Goal: Task Accomplishment & Management: Complete application form

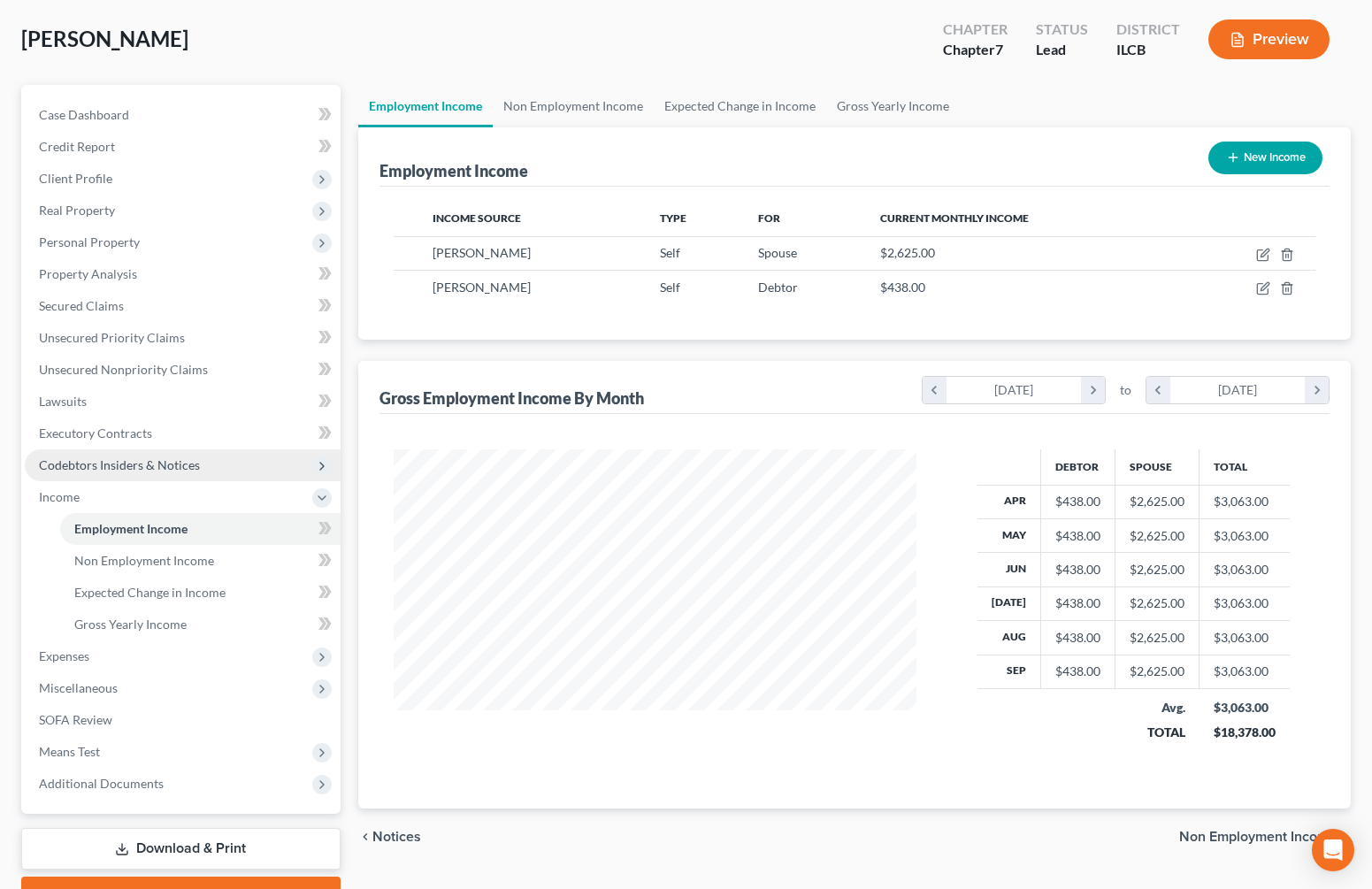
scroll to position [89, 0]
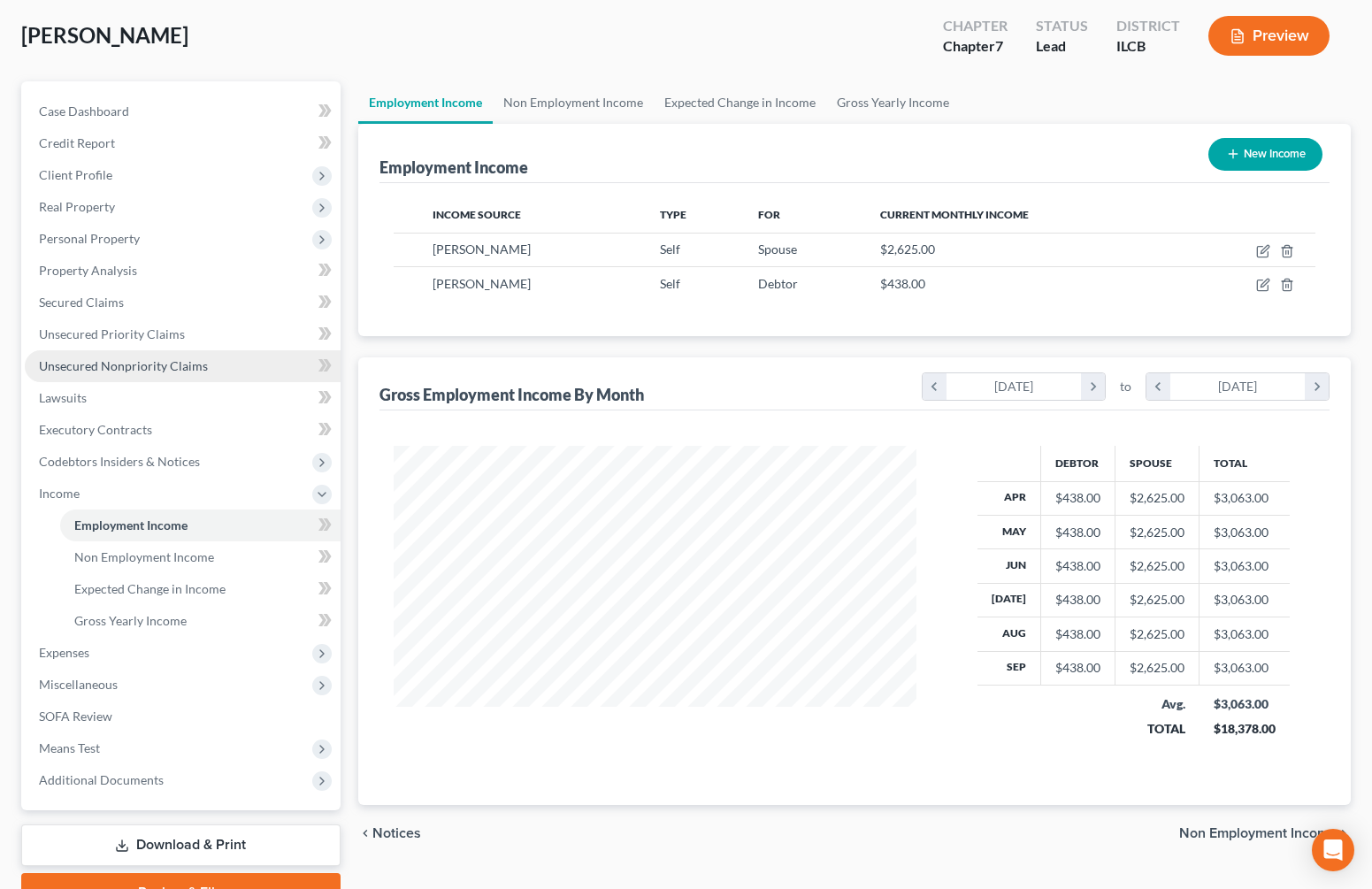
click at [136, 354] on link "Unsecured Nonpriority Claims" at bounding box center [182, 366] width 316 height 32
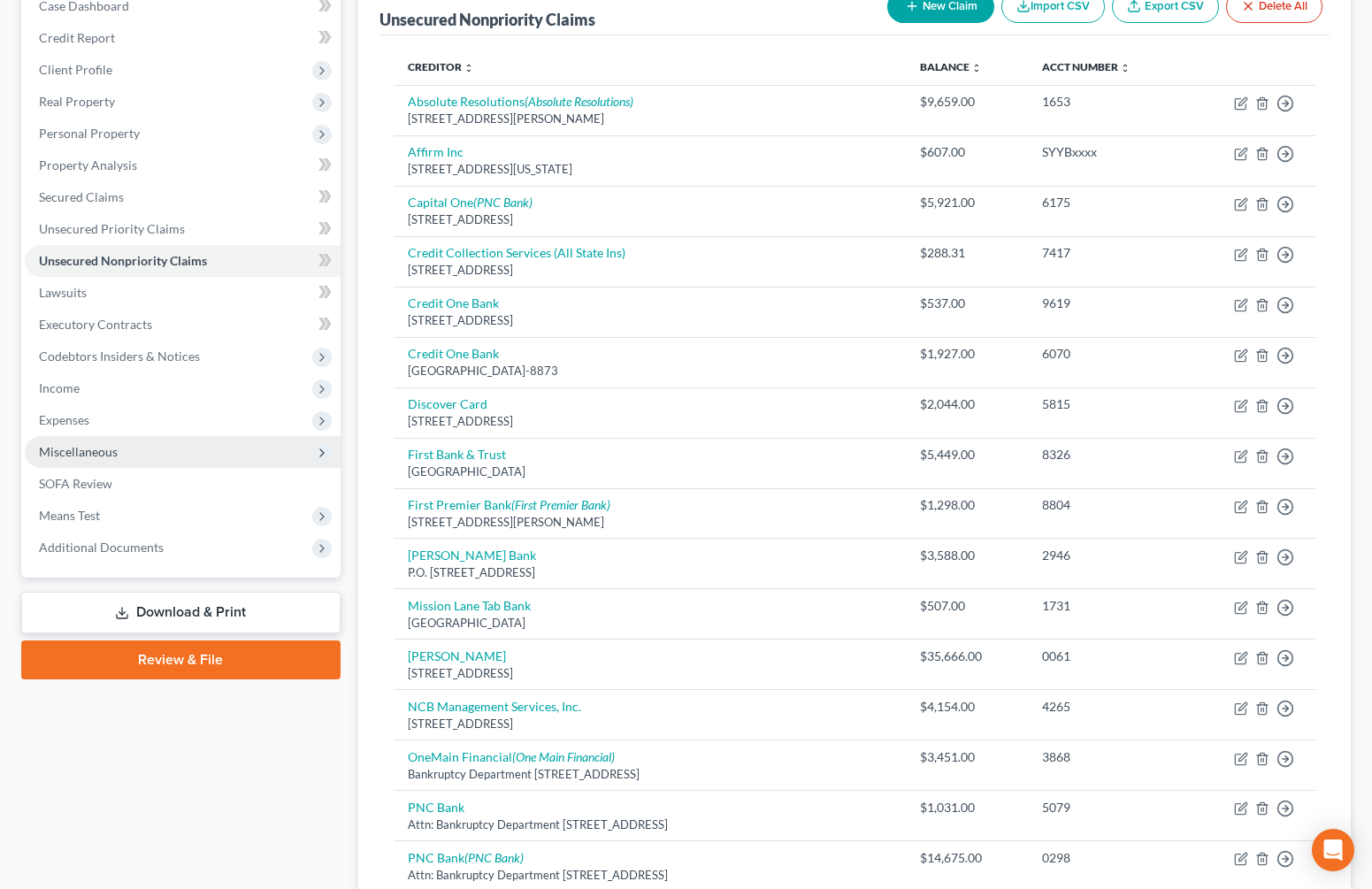
scroll to position [109, 0]
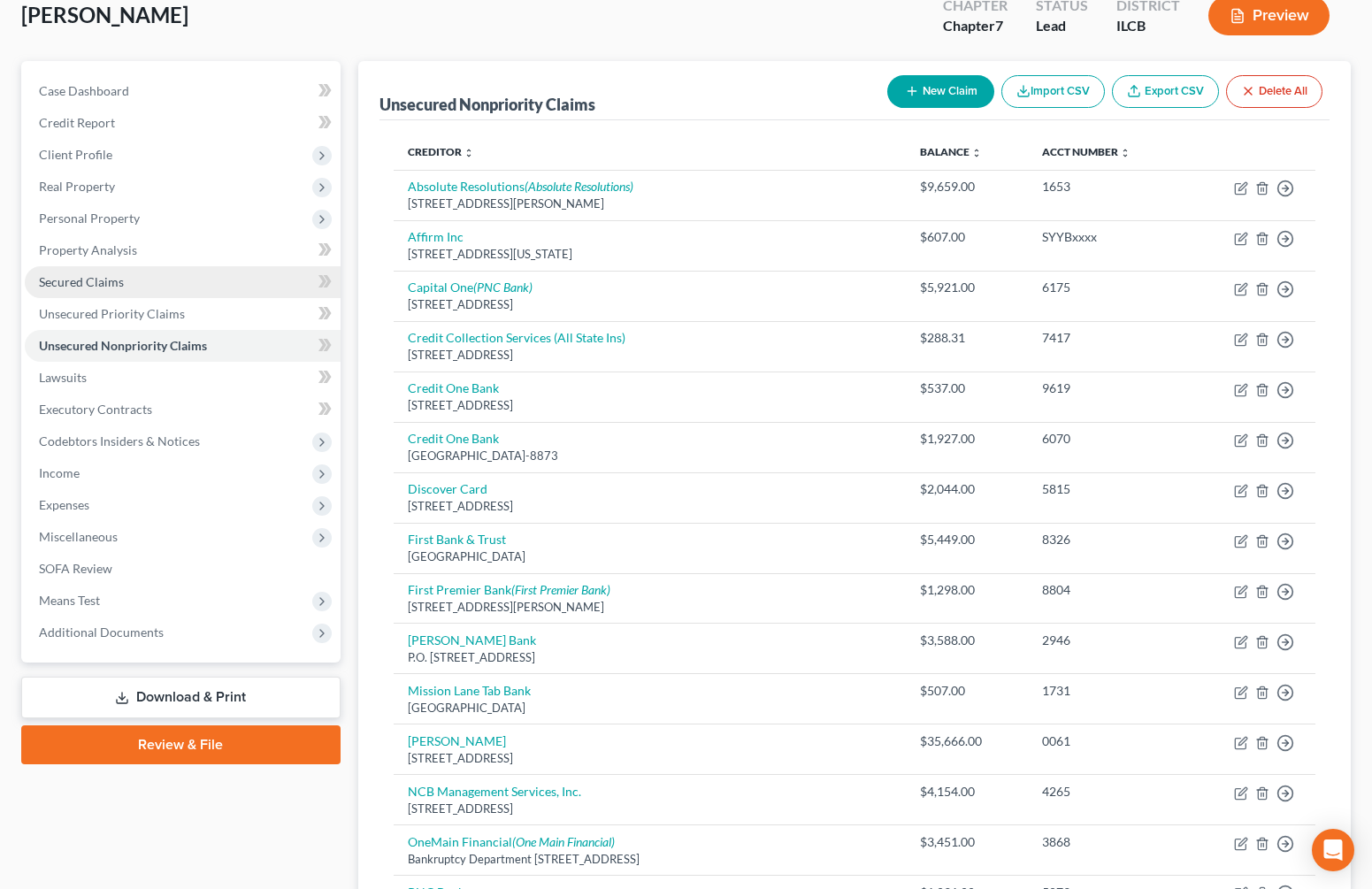
click at [138, 279] on link "Secured Claims" at bounding box center [182, 282] width 316 height 32
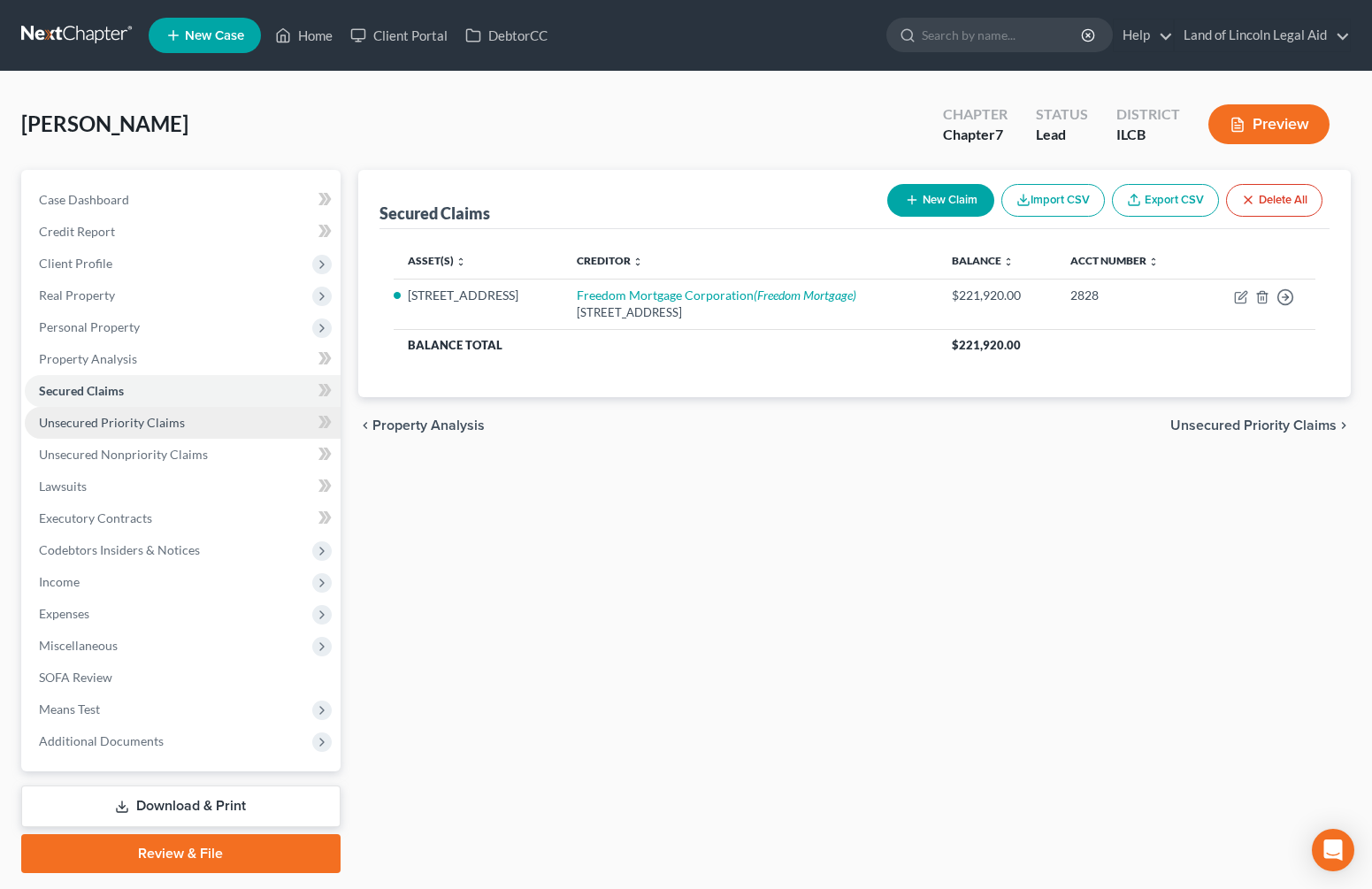
click at [131, 429] on span "Unsecured Priority Claims" at bounding box center [112, 422] width 146 height 15
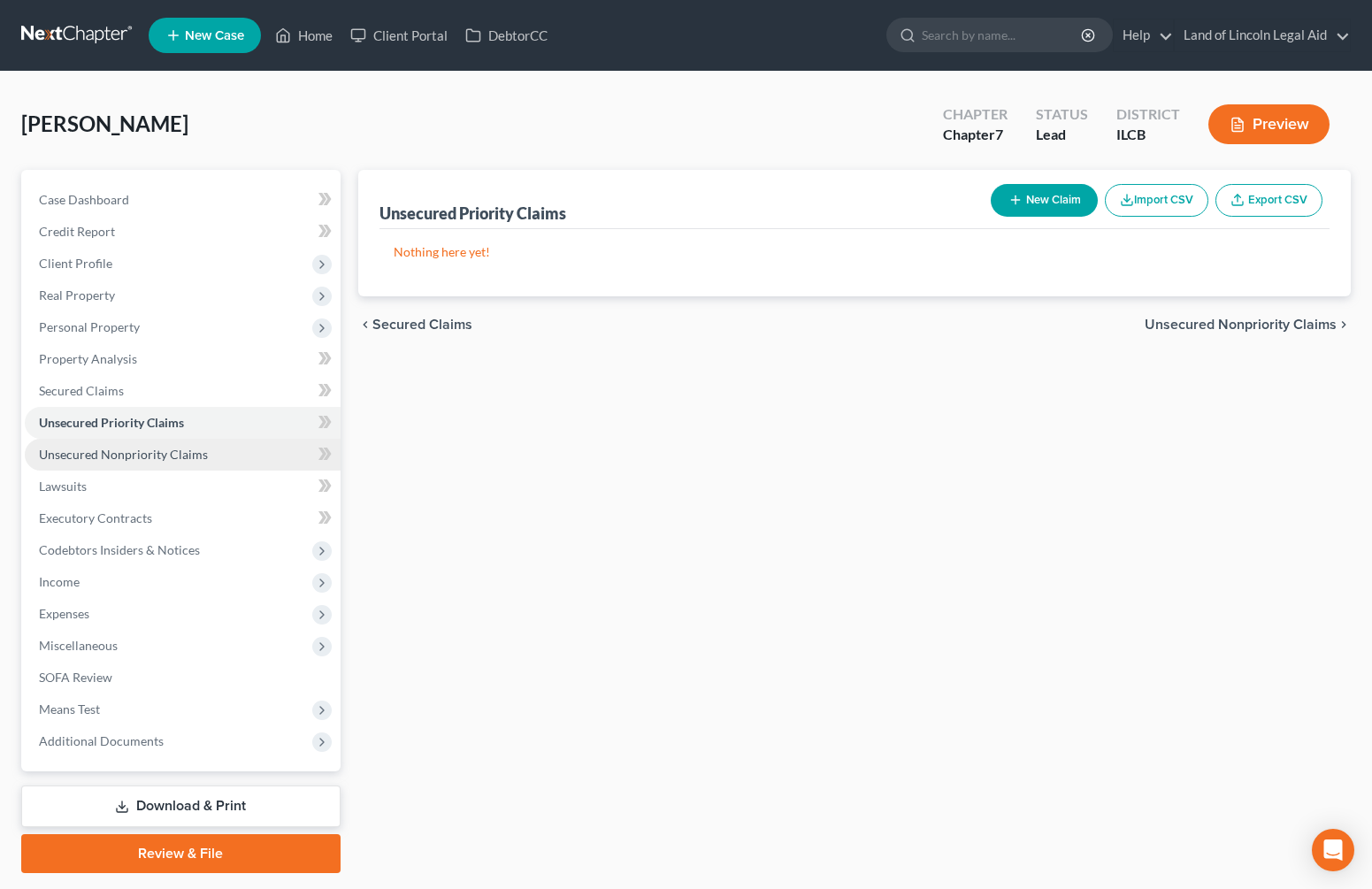
click at [172, 455] on span "Unsecured Nonpriority Claims" at bounding box center [123, 453] width 169 height 15
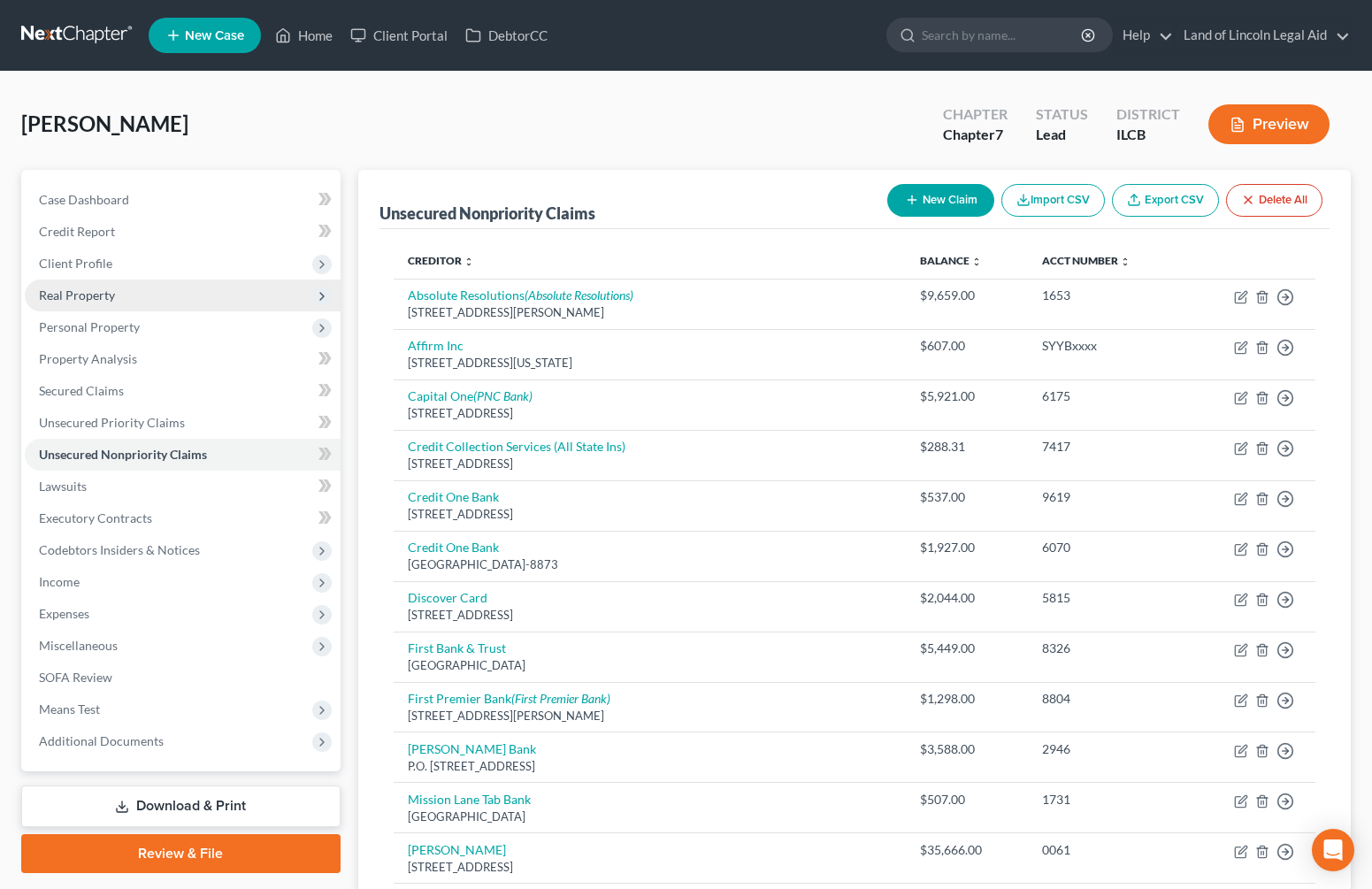
click at [91, 295] on span "Real Property" at bounding box center [77, 294] width 76 height 15
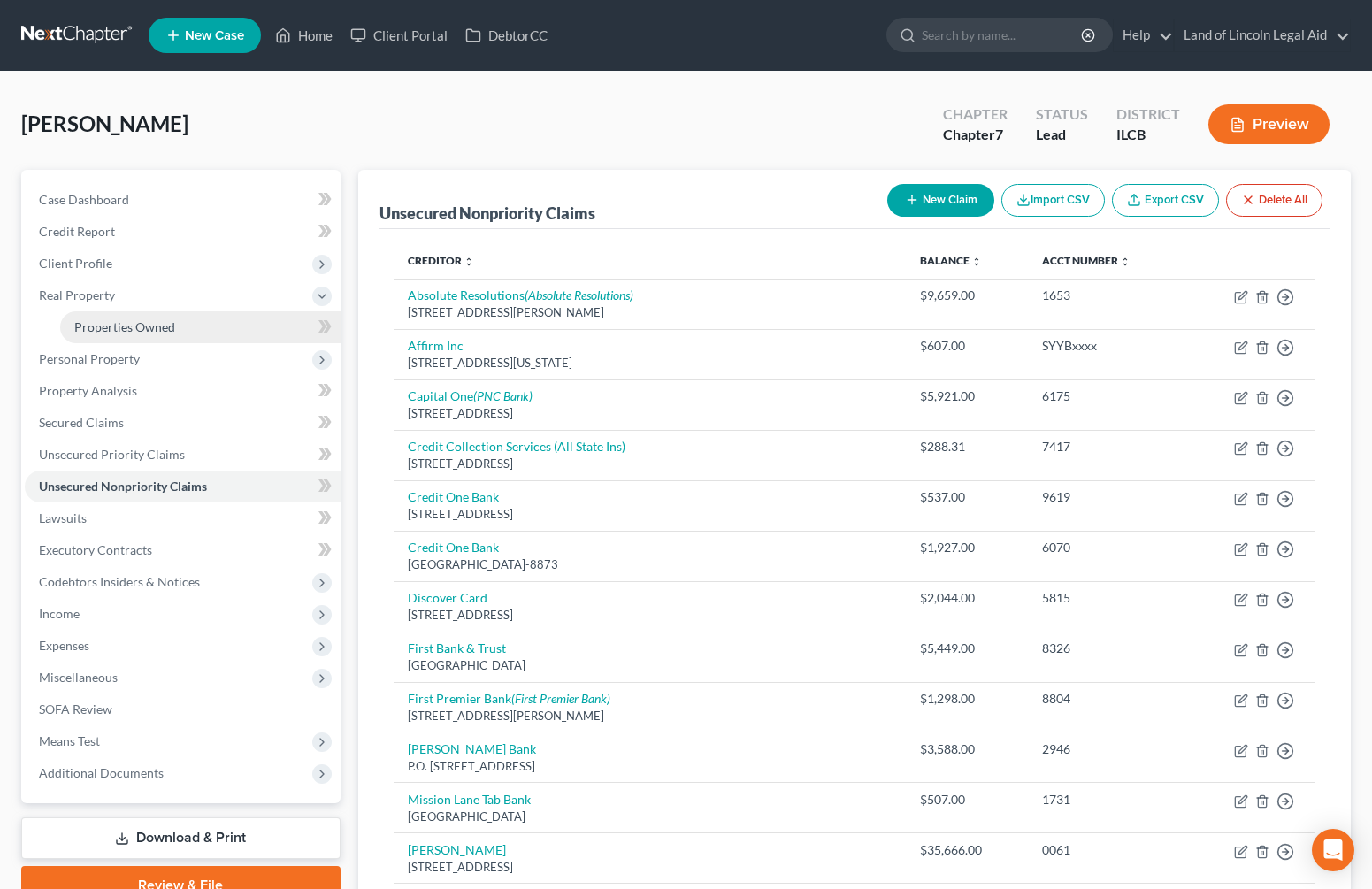
click at [106, 321] on span "Properties Owned" at bounding box center [125, 326] width 101 height 15
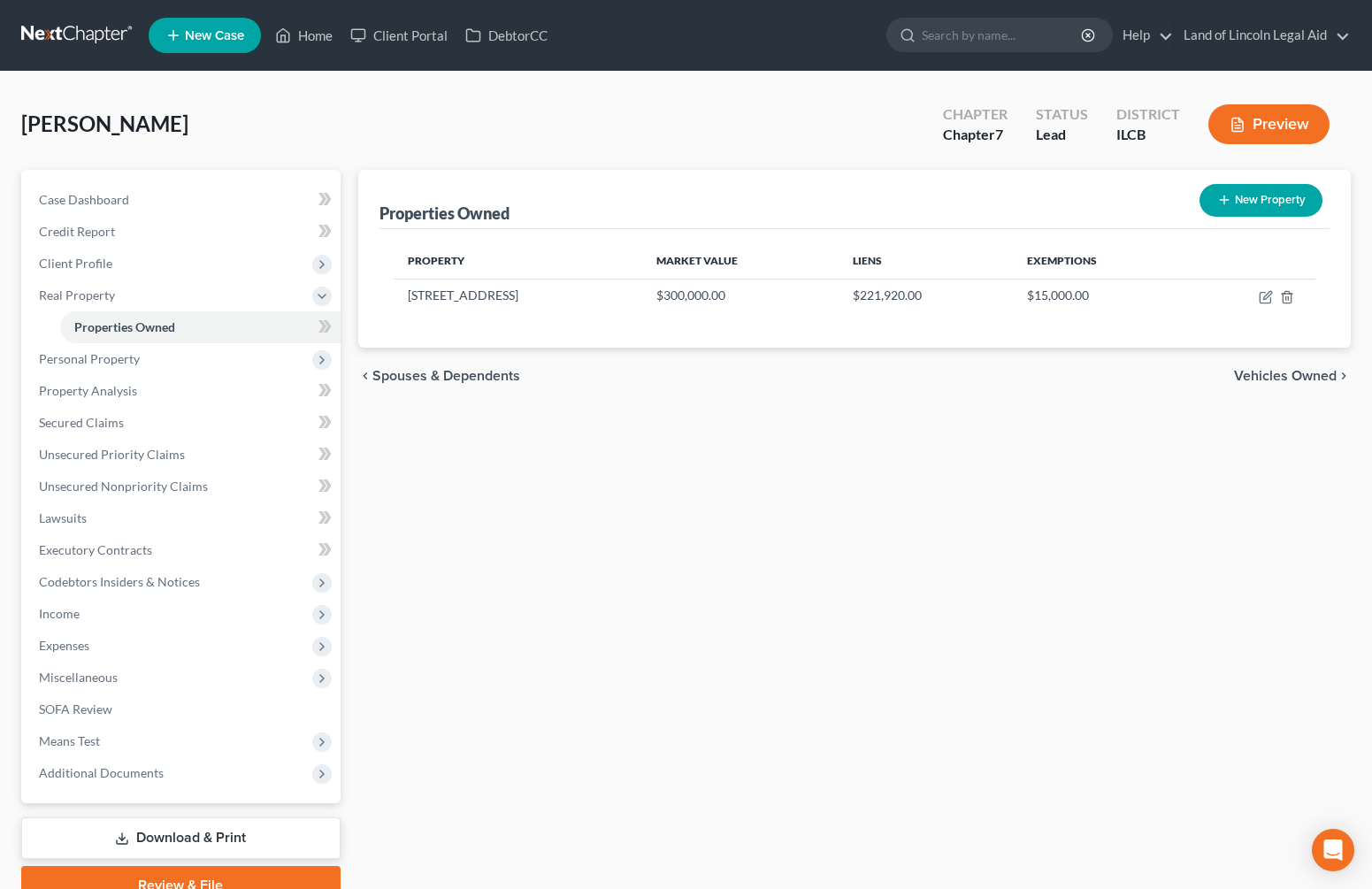
click at [514, 569] on div "Properties Owned New Property Property Market Value Liens Exemptions [STREET_AD…" at bounding box center [854, 536] width 1010 height 735
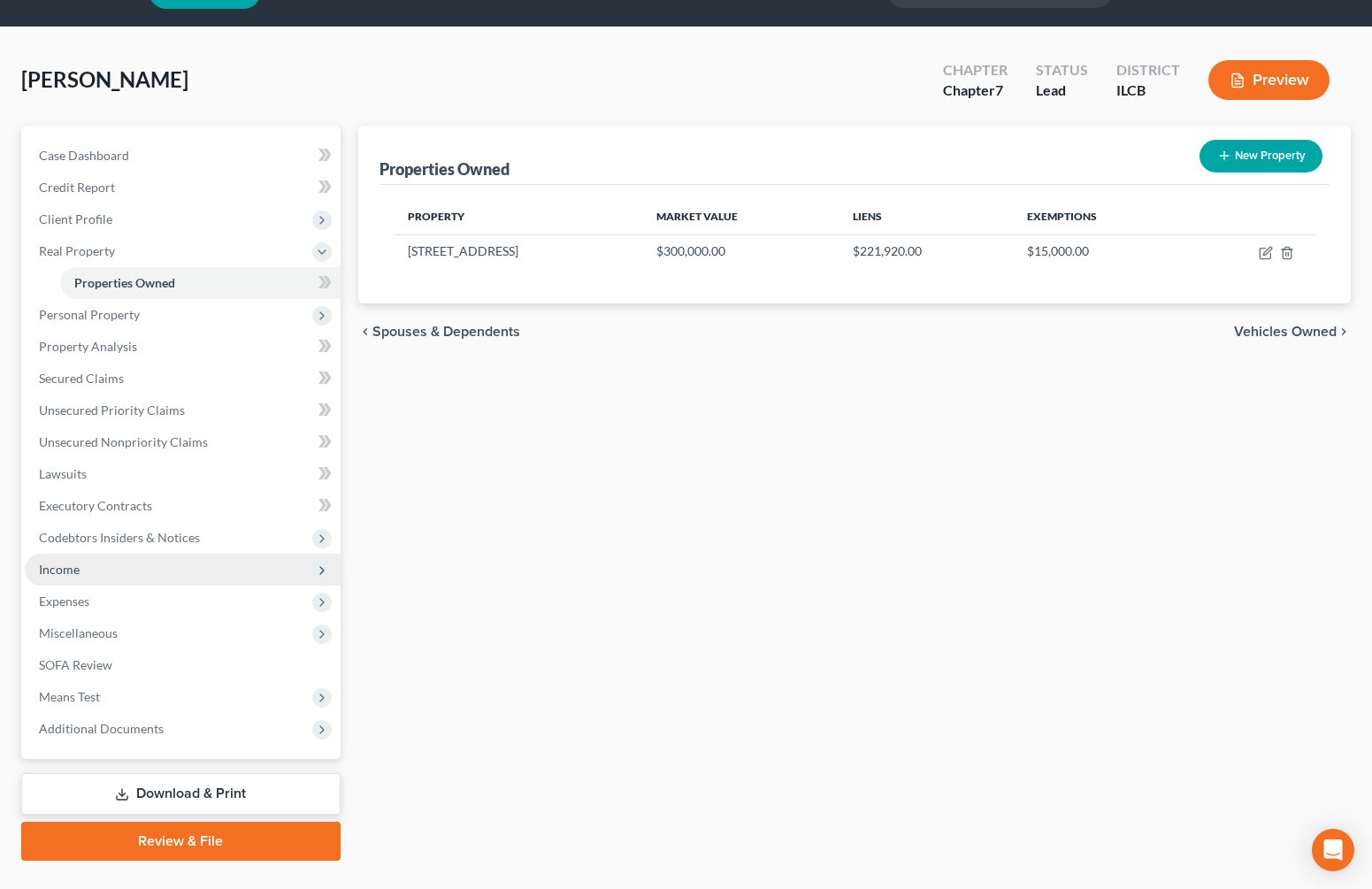
scroll to position [83, 0]
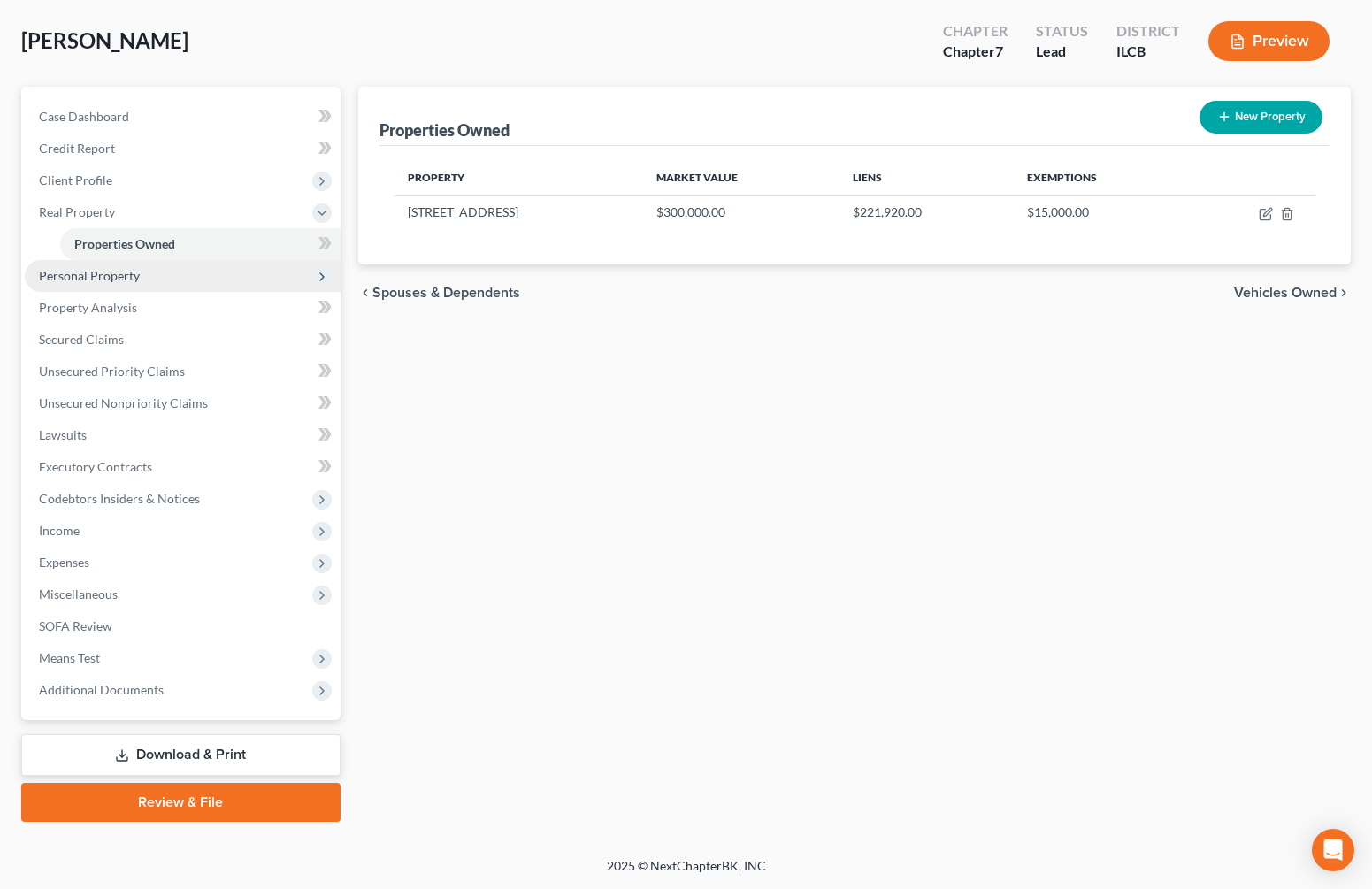
click at [115, 277] on span "Personal Property" at bounding box center [89, 275] width 101 height 15
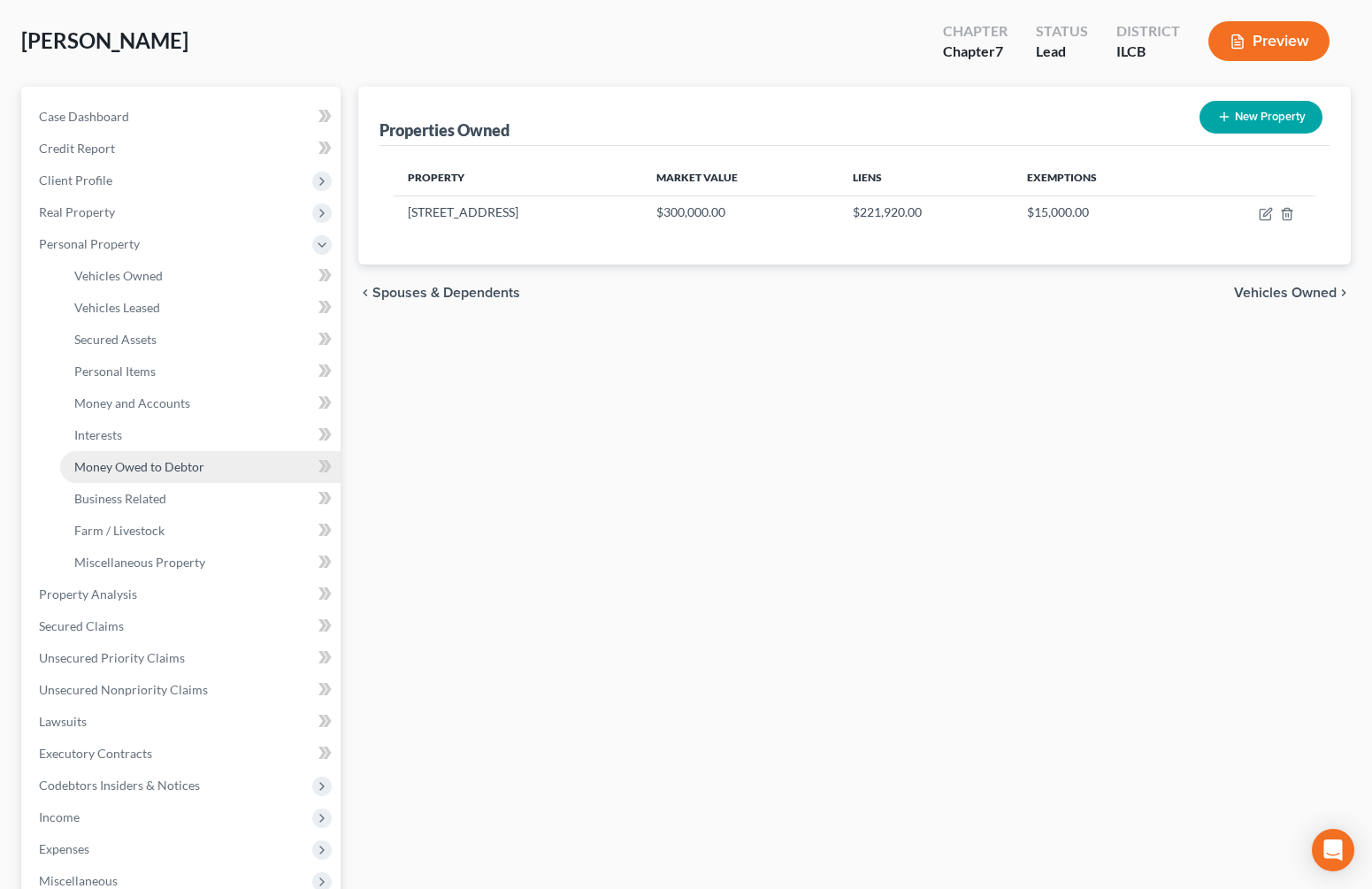
click at [126, 458] on span "Money Owed to Debtor" at bounding box center [140, 465] width 130 height 15
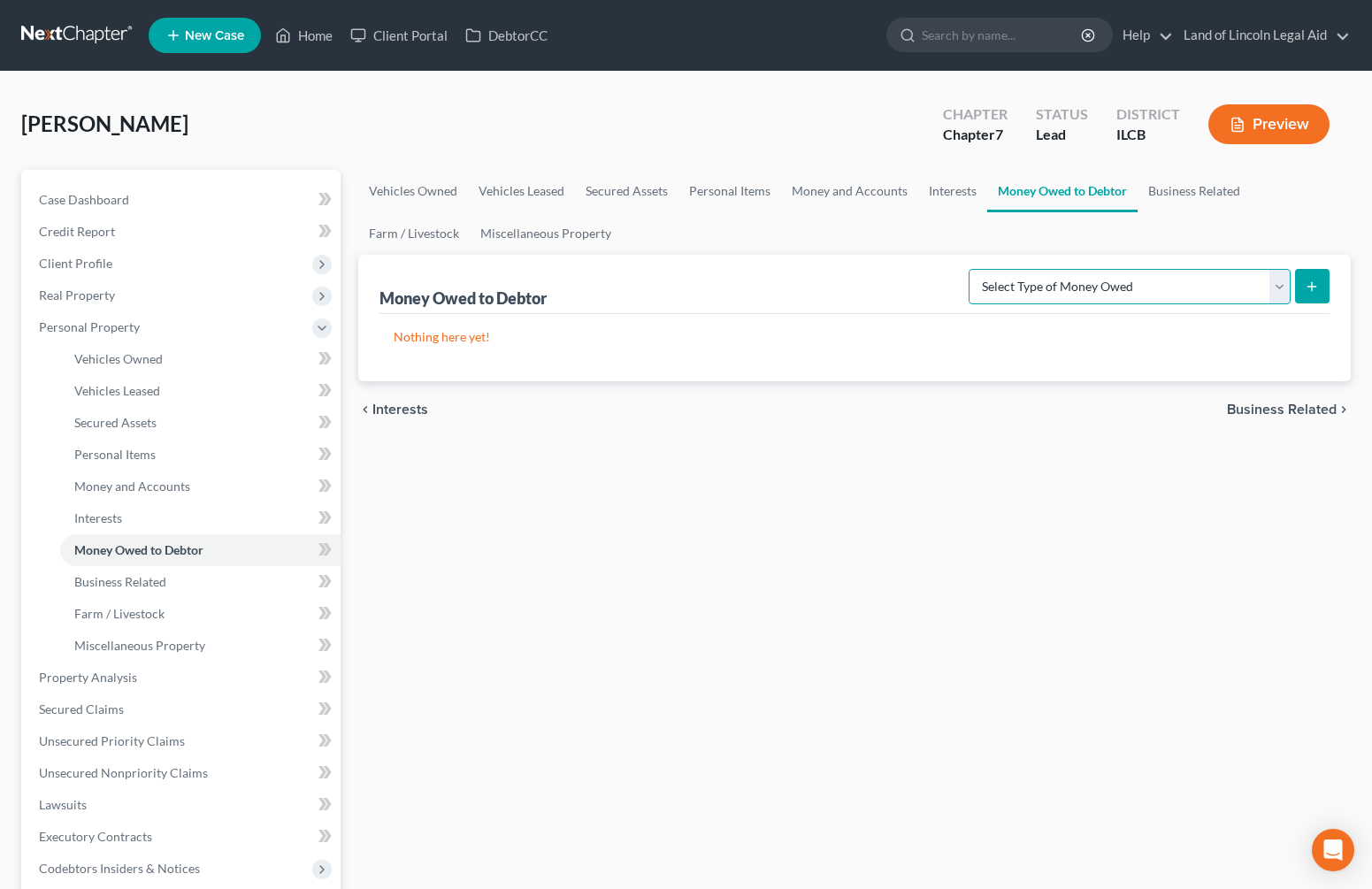
click at [1282, 285] on select "Select Type of Money Owed Accounts Receivable (A/B: 38) Alimony (A/B: 29) Child…" at bounding box center [1129, 286] width 322 height 35
click at [693, 550] on div "Vehicles Owned Vehicles Leased Secured Assets Personal Items Money and Accounts…" at bounding box center [854, 680] width 1010 height 1022
click at [171, 549] on span "Money Owed to Debtor" at bounding box center [140, 549] width 130 height 15
click at [1284, 278] on select "Select Type of Money Owed Accounts Receivable (A/B: 38) Alimony (A/B: 29) Child…" at bounding box center [1129, 286] width 322 height 35
click at [972, 269] on select "Select Type of Money Owed Accounts Receivable (A/B: 38) Alimony (A/B: 29) Child…" at bounding box center [1129, 286] width 322 height 35
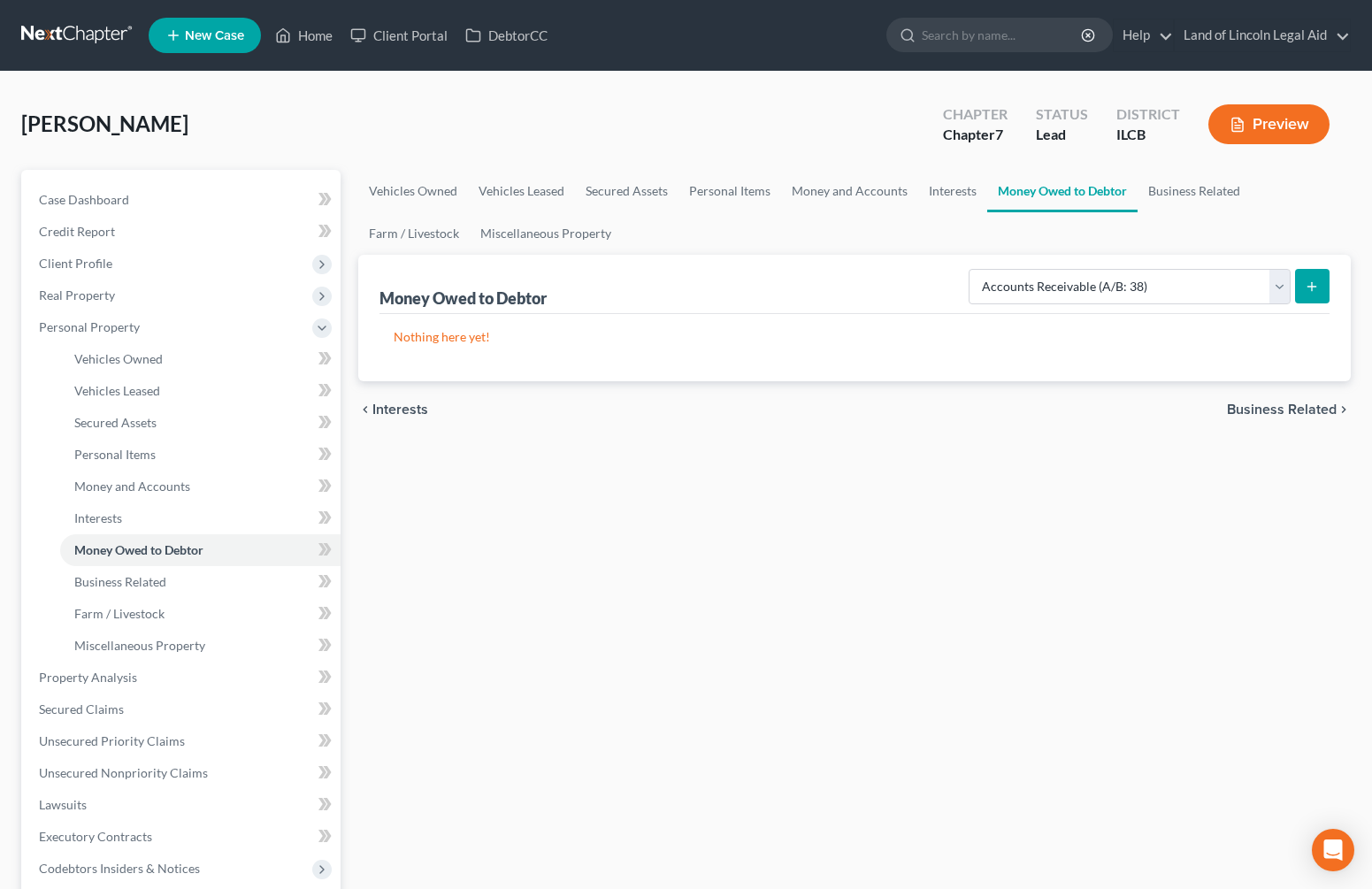
click at [1304, 293] on icon "submit" at bounding box center [1311, 286] width 14 height 14
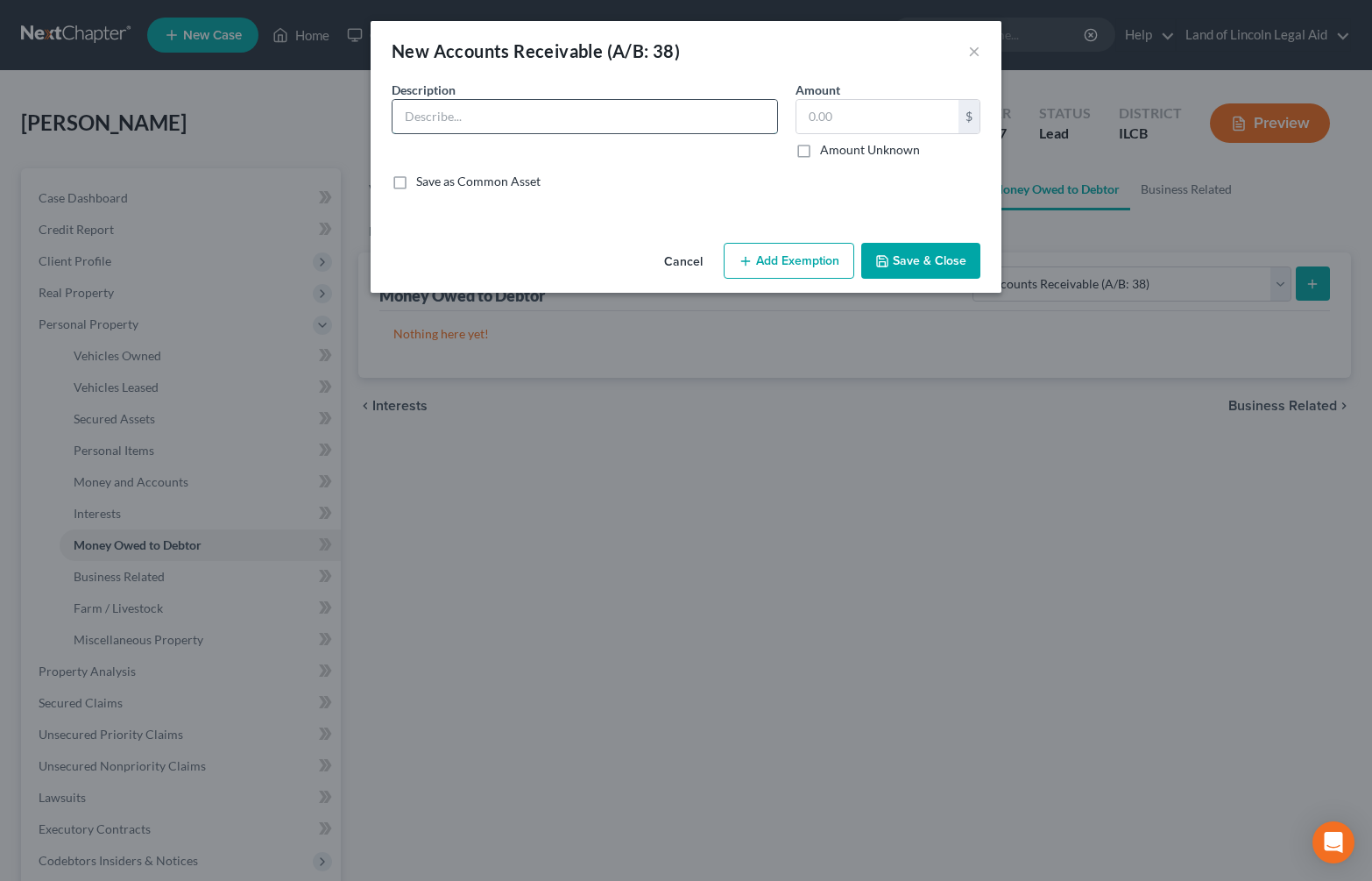
click at [448, 120] on input "text" at bounding box center [584, 117] width 384 height 34
click at [686, 254] on button "Cancel" at bounding box center [683, 261] width 66 height 35
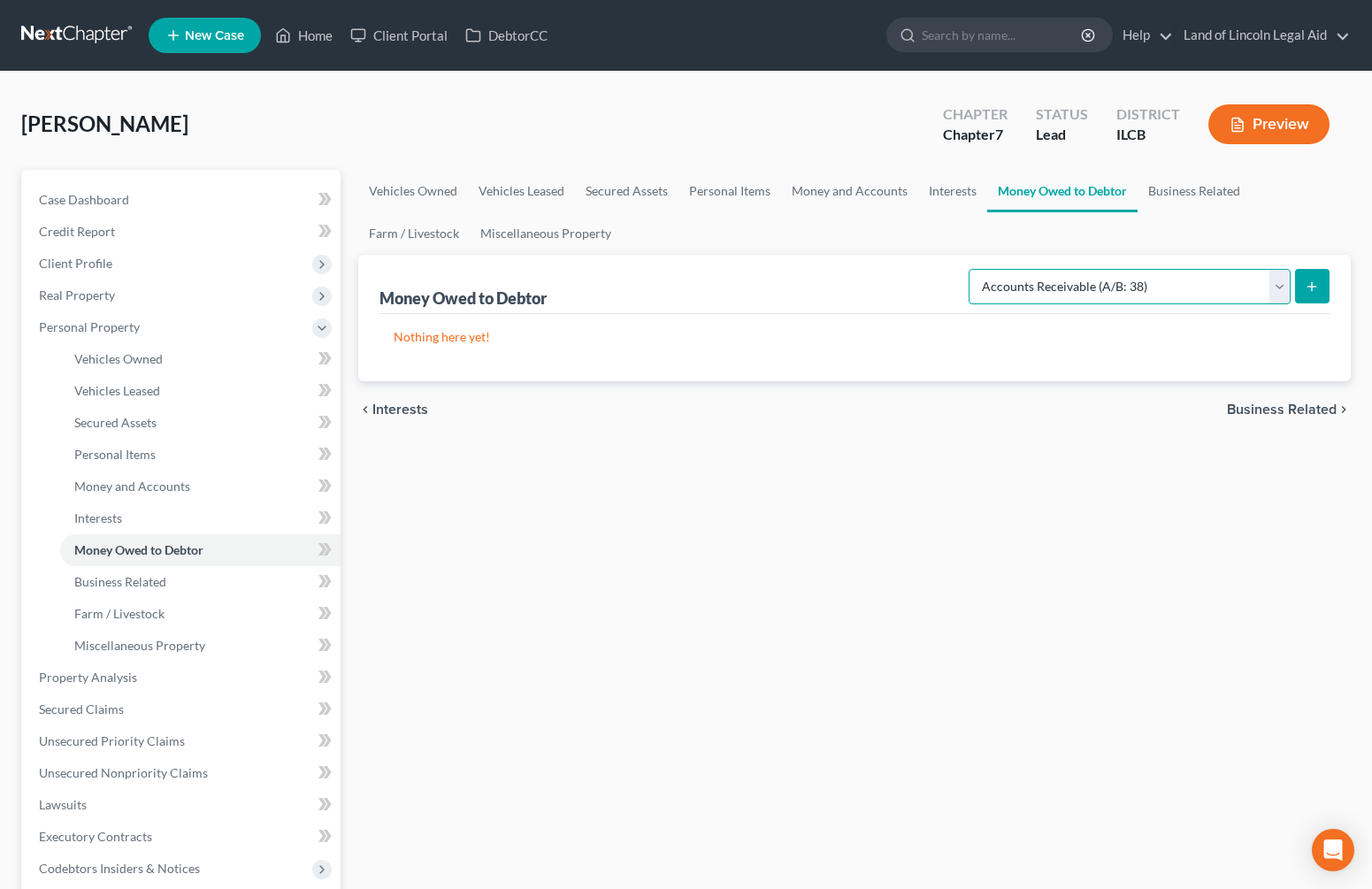
click at [1284, 277] on select "Select Type of Money Owed Accounts Receivable (A/B: 38) Alimony (A/B: 29) Child…" at bounding box center [1129, 286] width 322 height 35
select select "expected_tax_refund"
click at [972, 269] on select "Select Type of Money Owed Accounts Receivable (A/B: 38) Alimony (A/B: 29) Child…" at bounding box center [1129, 286] width 322 height 35
click at [1319, 278] on button "submit" at bounding box center [1312, 286] width 35 height 35
select select "0"
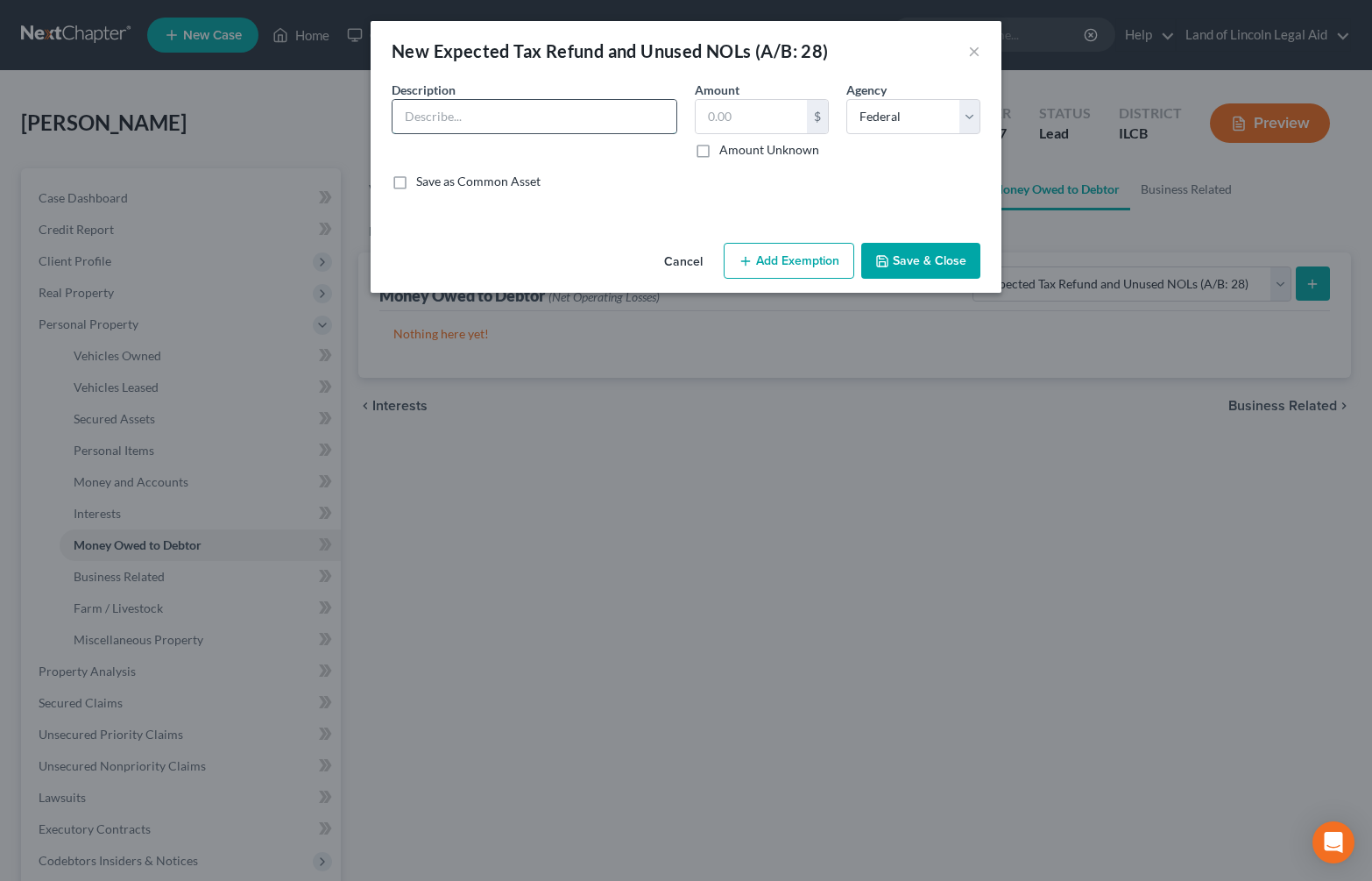
click at [468, 113] on input "text" at bounding box center [533, 117] width 283 height 34
type input "IRS 2024 refund"
click at [711, 116] on input "text" at bounding box center [751, 117] width 112 height 34
click at [702, 118] on input "text" at bounding box center [751, 117] width 112 height 34
type input "5,737"
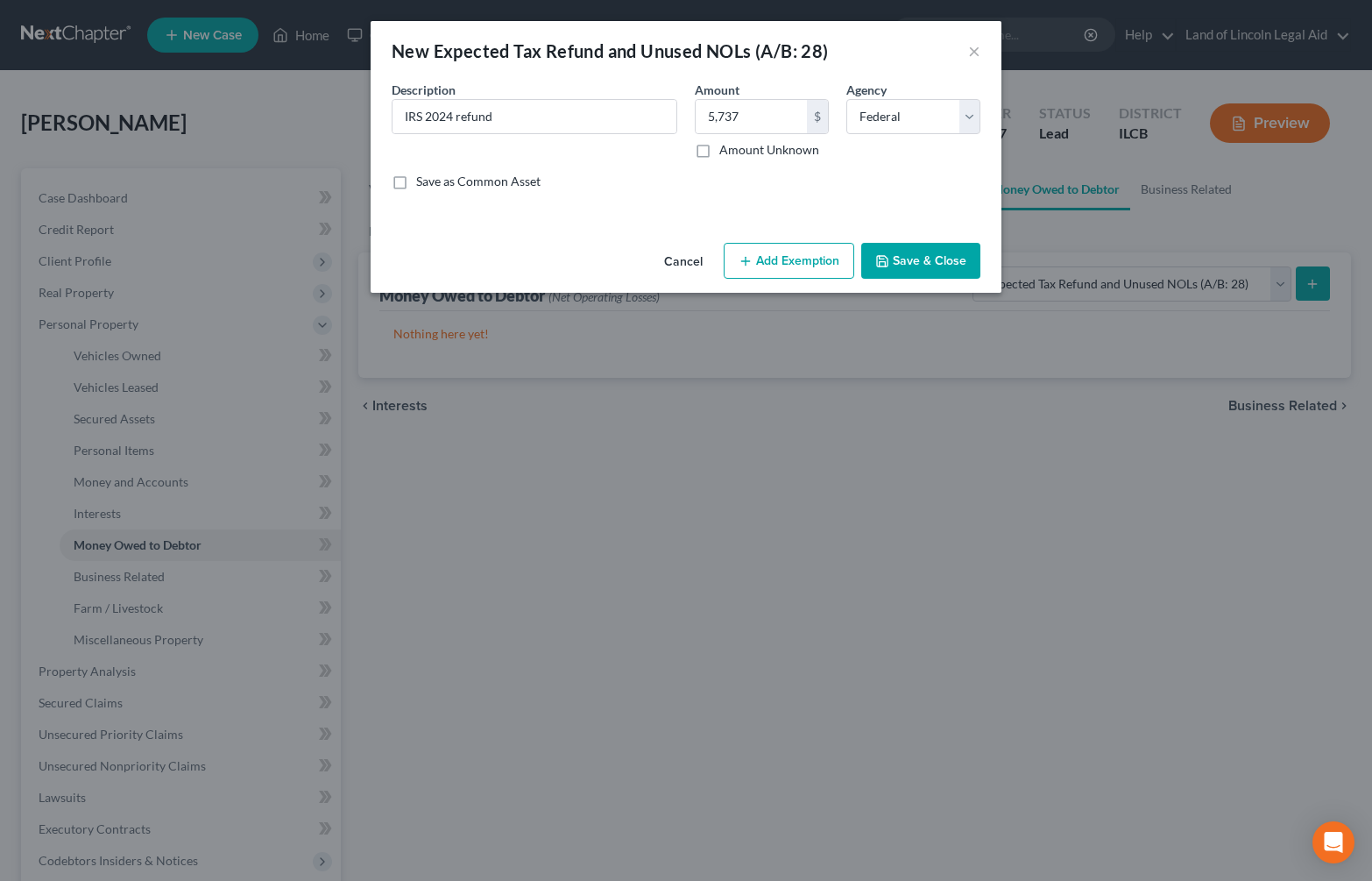
click at [813, 255] on button "Add Exemption" at bounding box center [789, 261] width 130 height 37
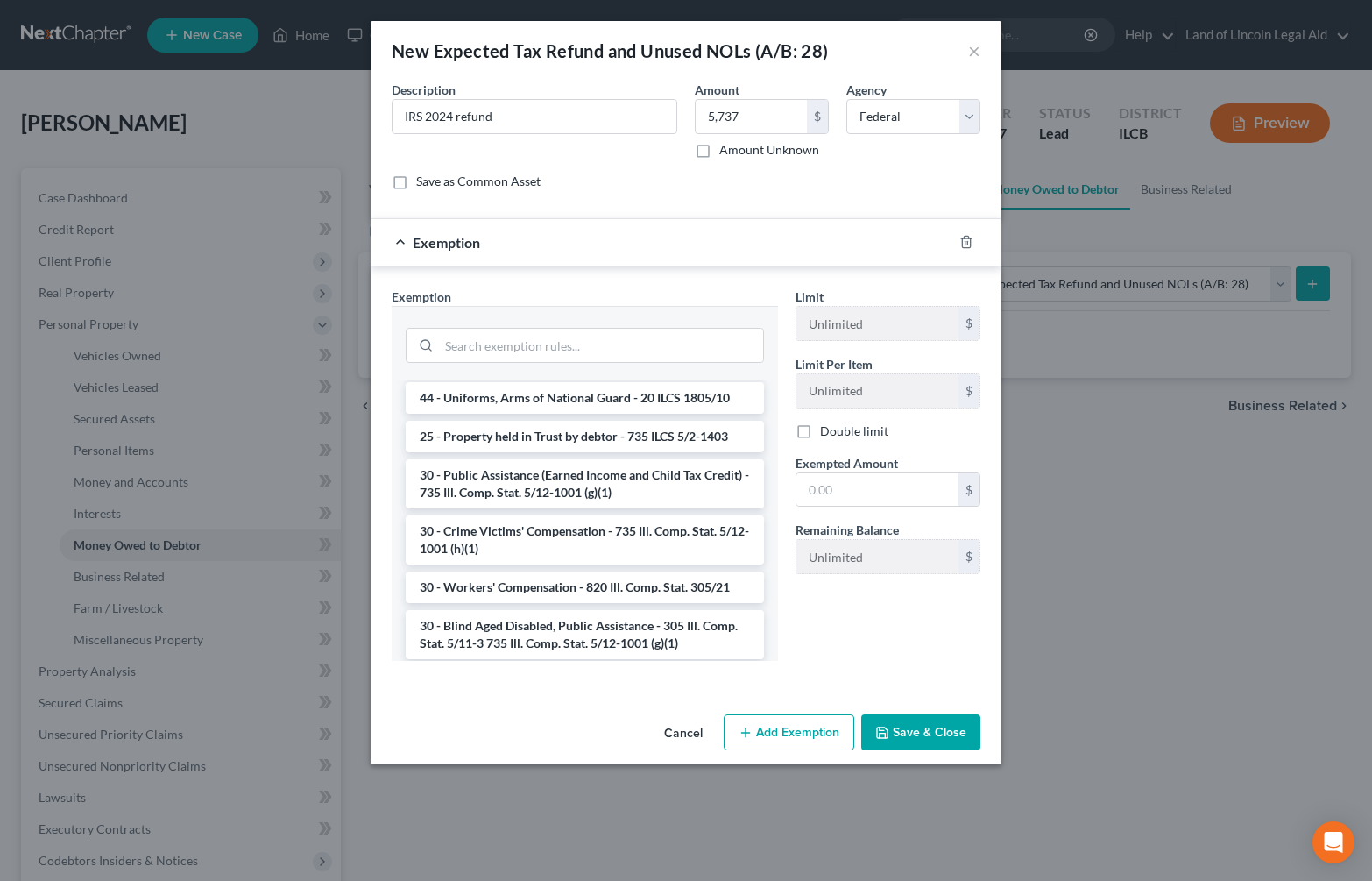
scroll to position [2015, 0]
click at [546, 507] on li "30 - Public Assistance (Earned Income and Child Tax Credit) - 735 Ill. Comp. St…" at bounding box center [585, 482] width 359 height 49
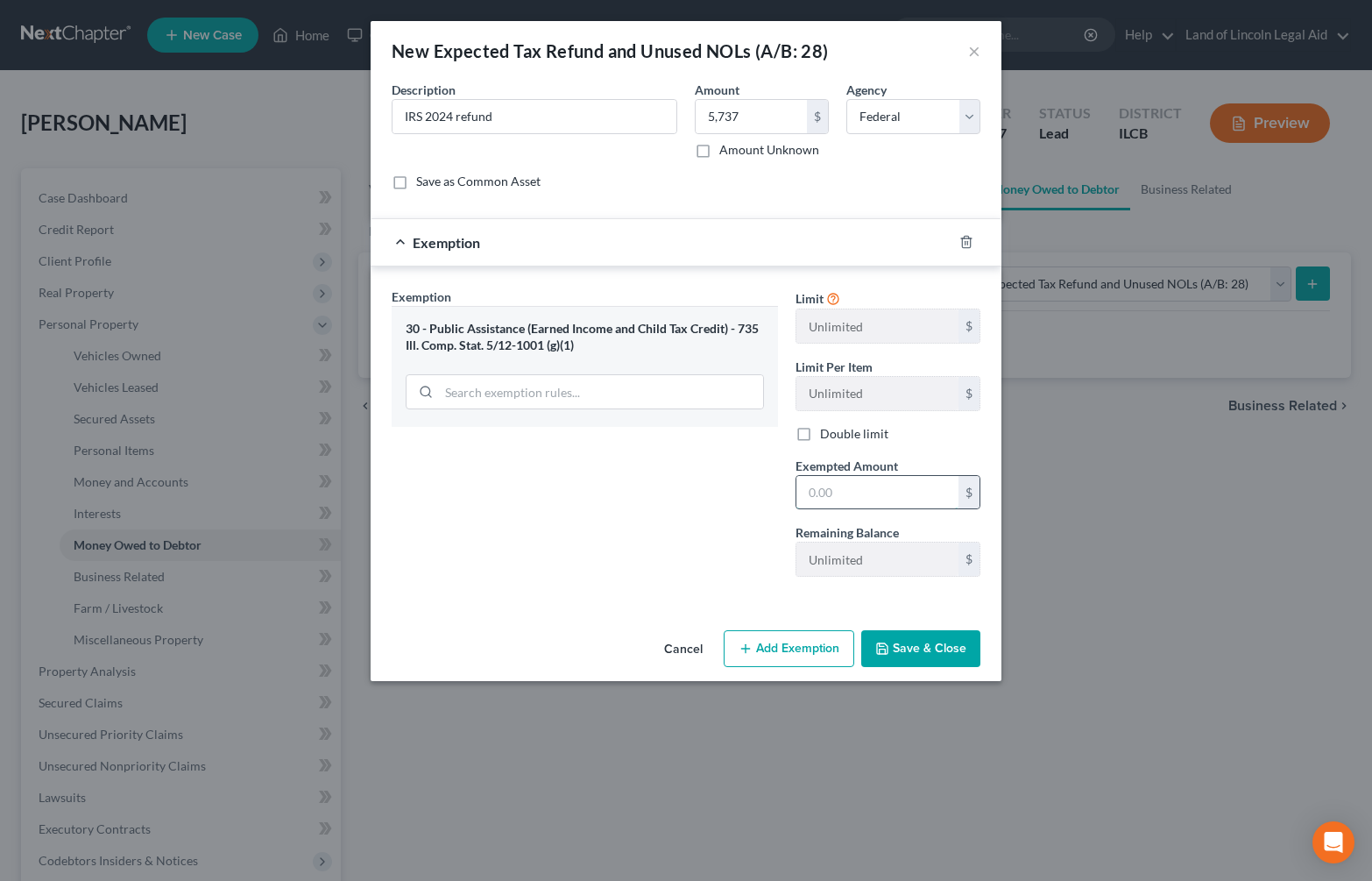
click at [815, 492] on input "text" at bounding box center [877, 493] width 162 height 34
type input "5,737"
type input "2,868"
click at [857, 493] on input "5,737" at bounding box center [877, 493] width 162 height 34
type input "2,868"
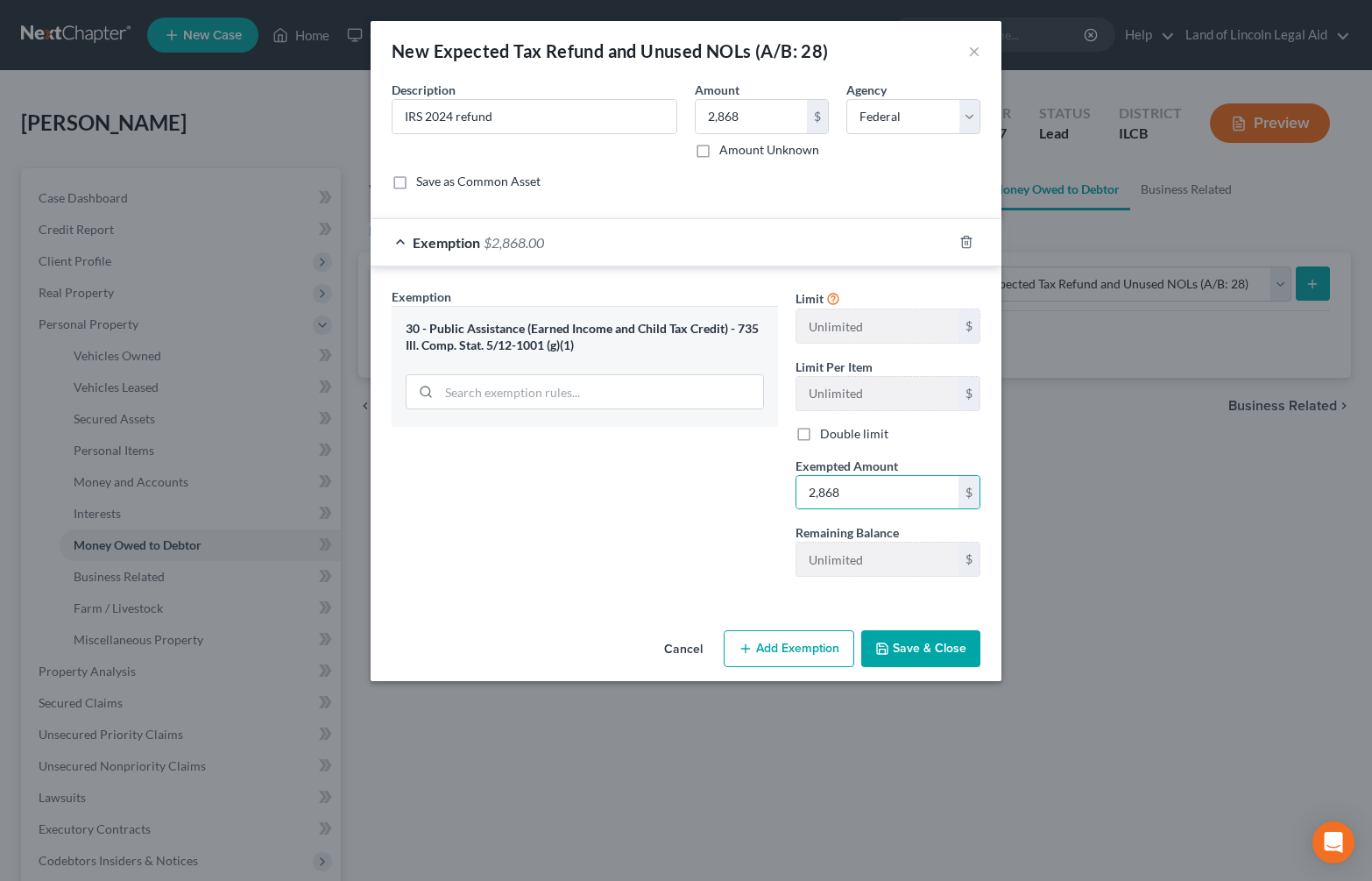
click at [892, 638] on button "Save & Close" at bounding box center [921, 648] width 120 height 37
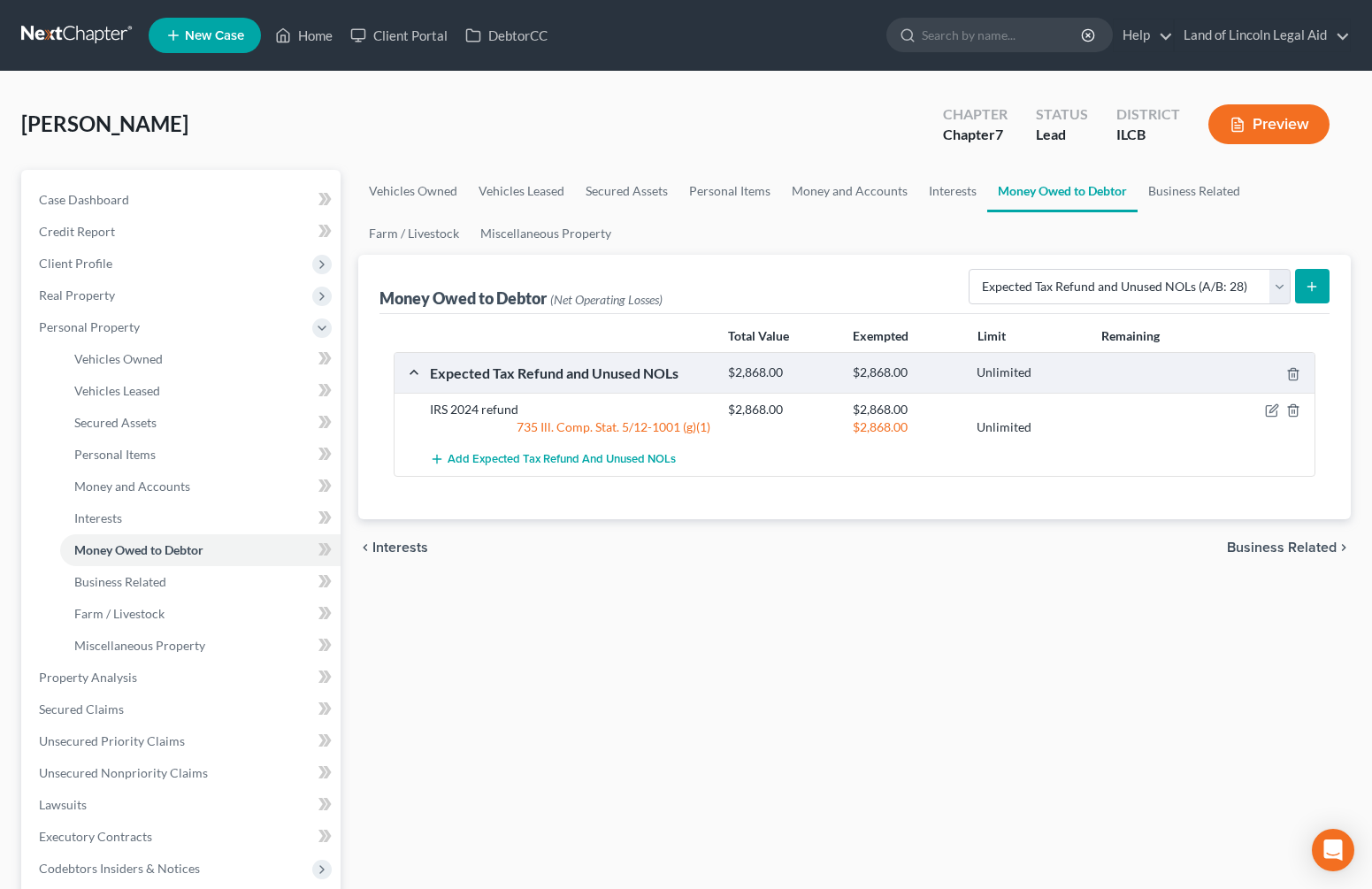
click at [1306, 290] on icon "submit" at bounding box center [1311, 286] width 14 height 14
select select "0"
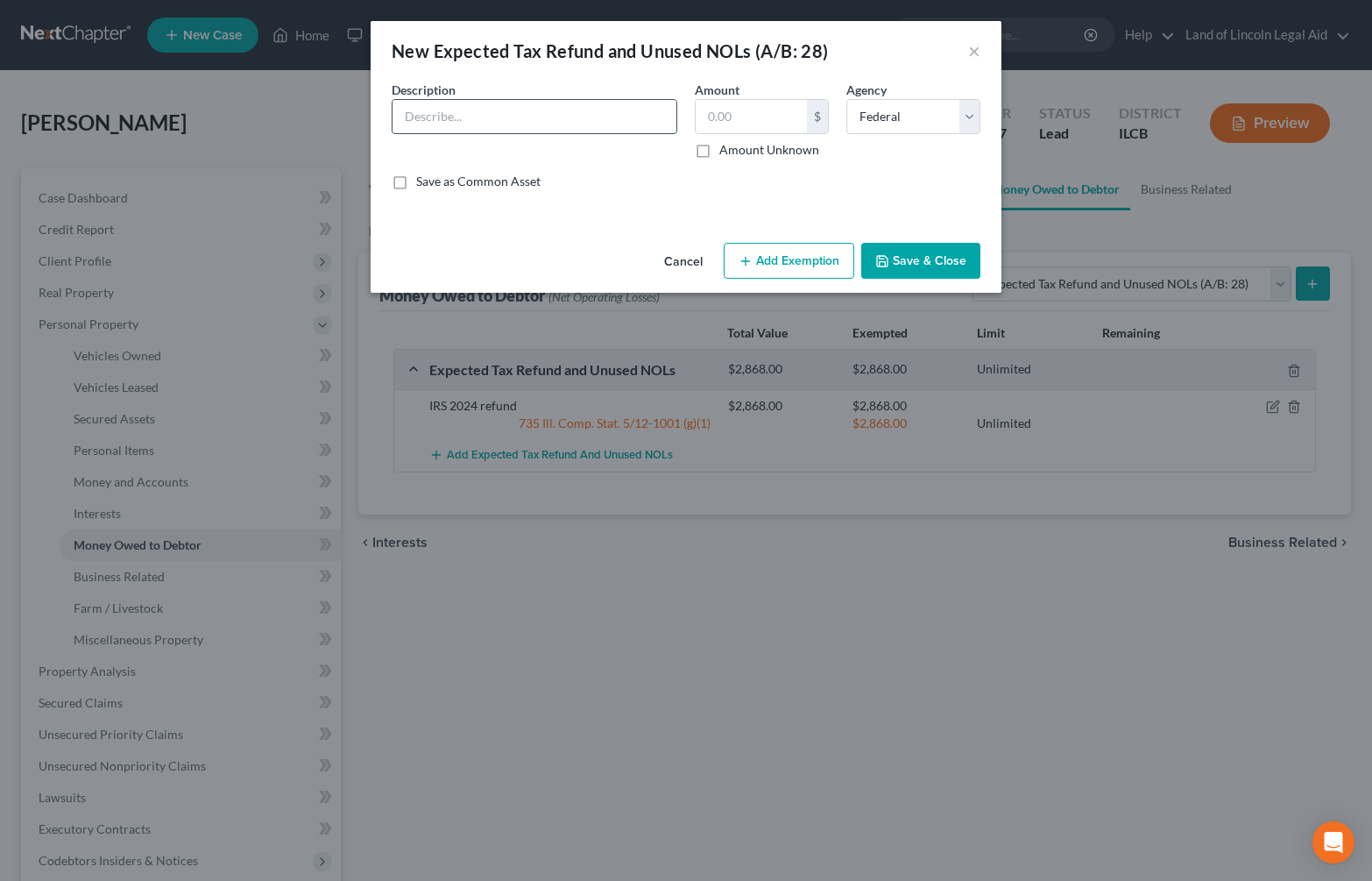
click at [447, 109] on input "text" at bounding box center [533, 117] width 283 height 34
type input "2024 IL Dept of Revenue"
click at [708, 123] on input "text" at bounding box center [751, 117] width 112 height 34
type input "634"
click at [823, 252] on button "Add Exemption" at bounding box center [789, 261] width 130 height 37
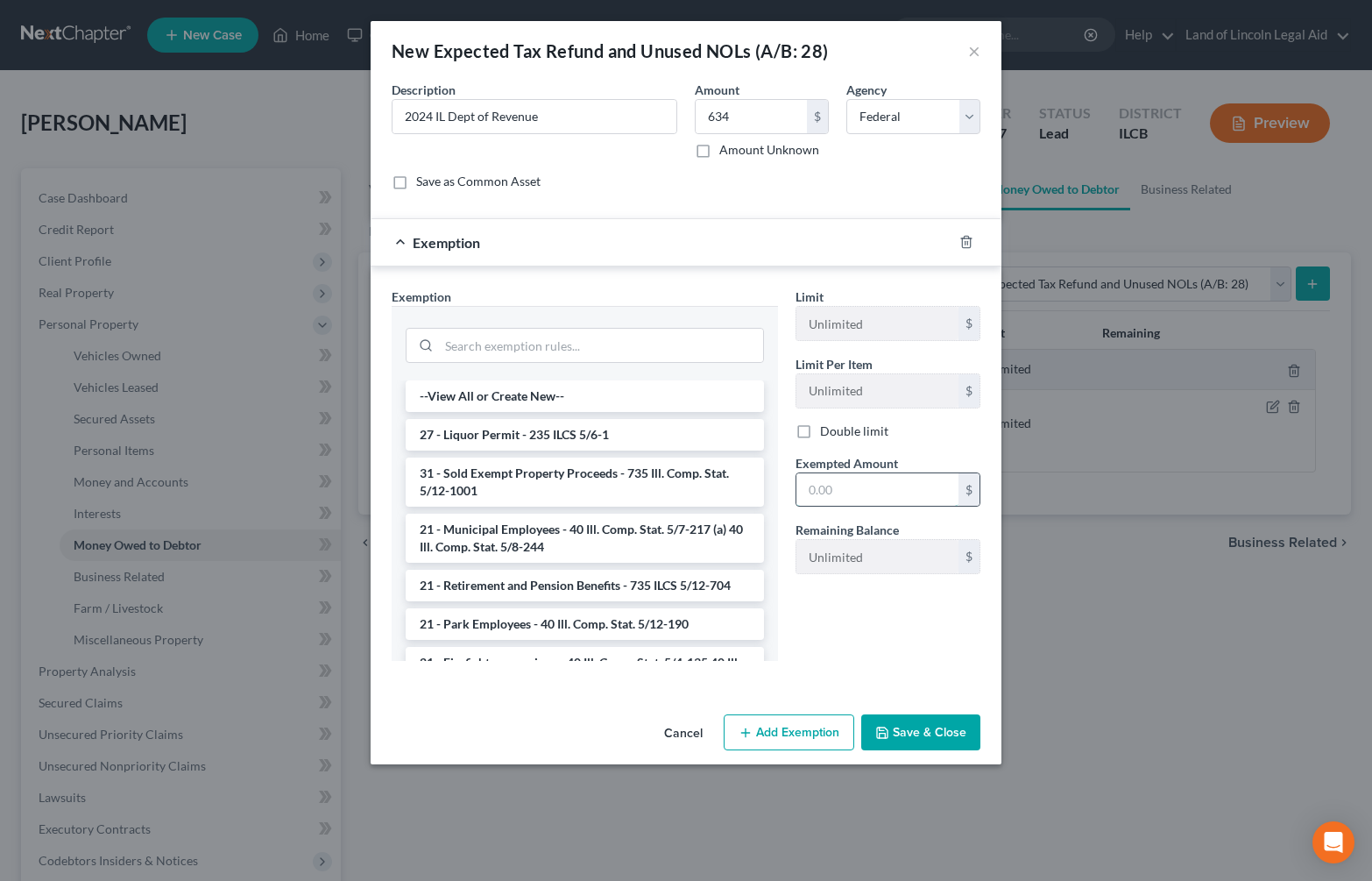
click at [831, 500] on input "text" at bounding box center [877, 490] width 162 height 34
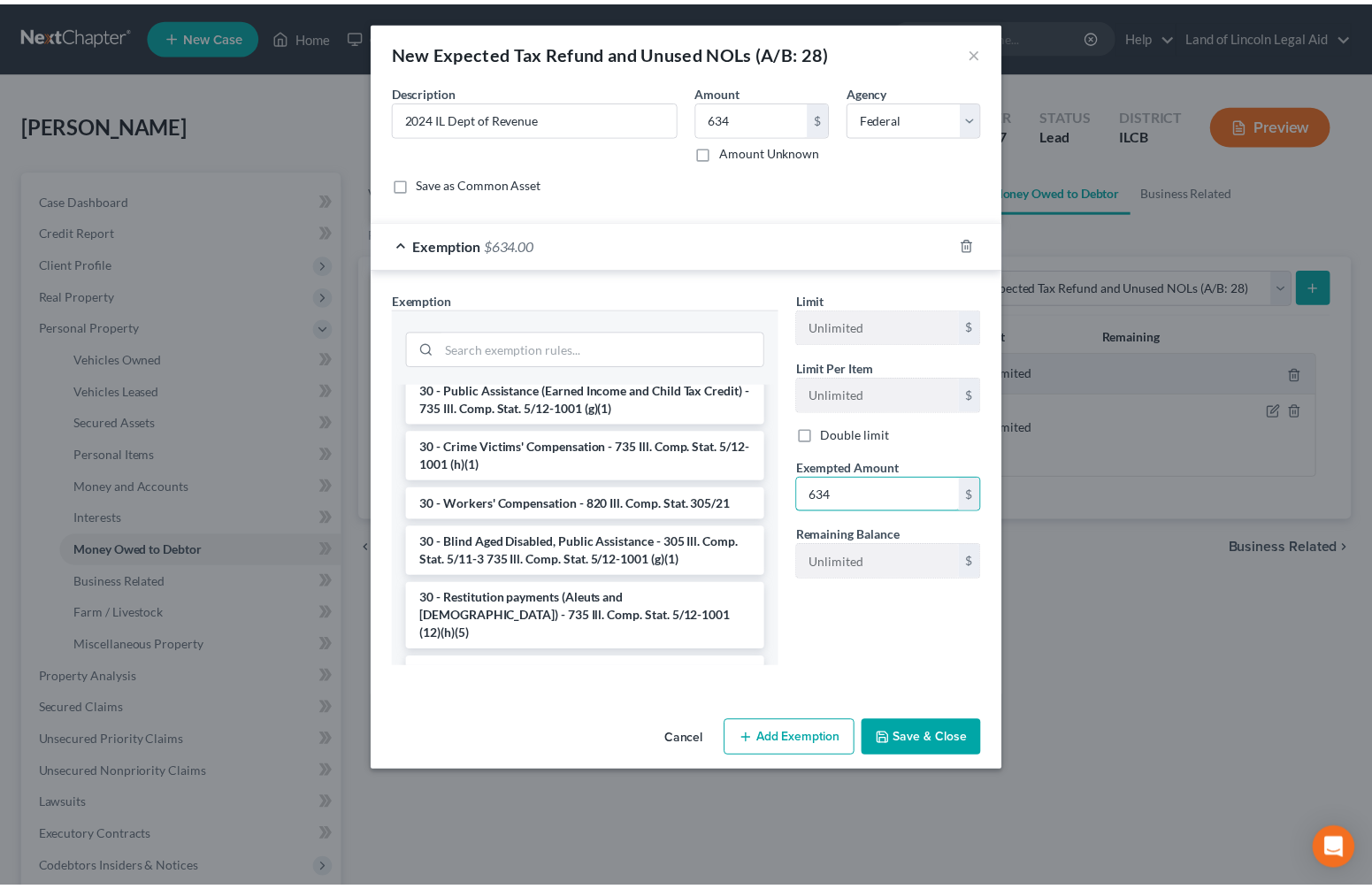
scroll to position [2122, 0]
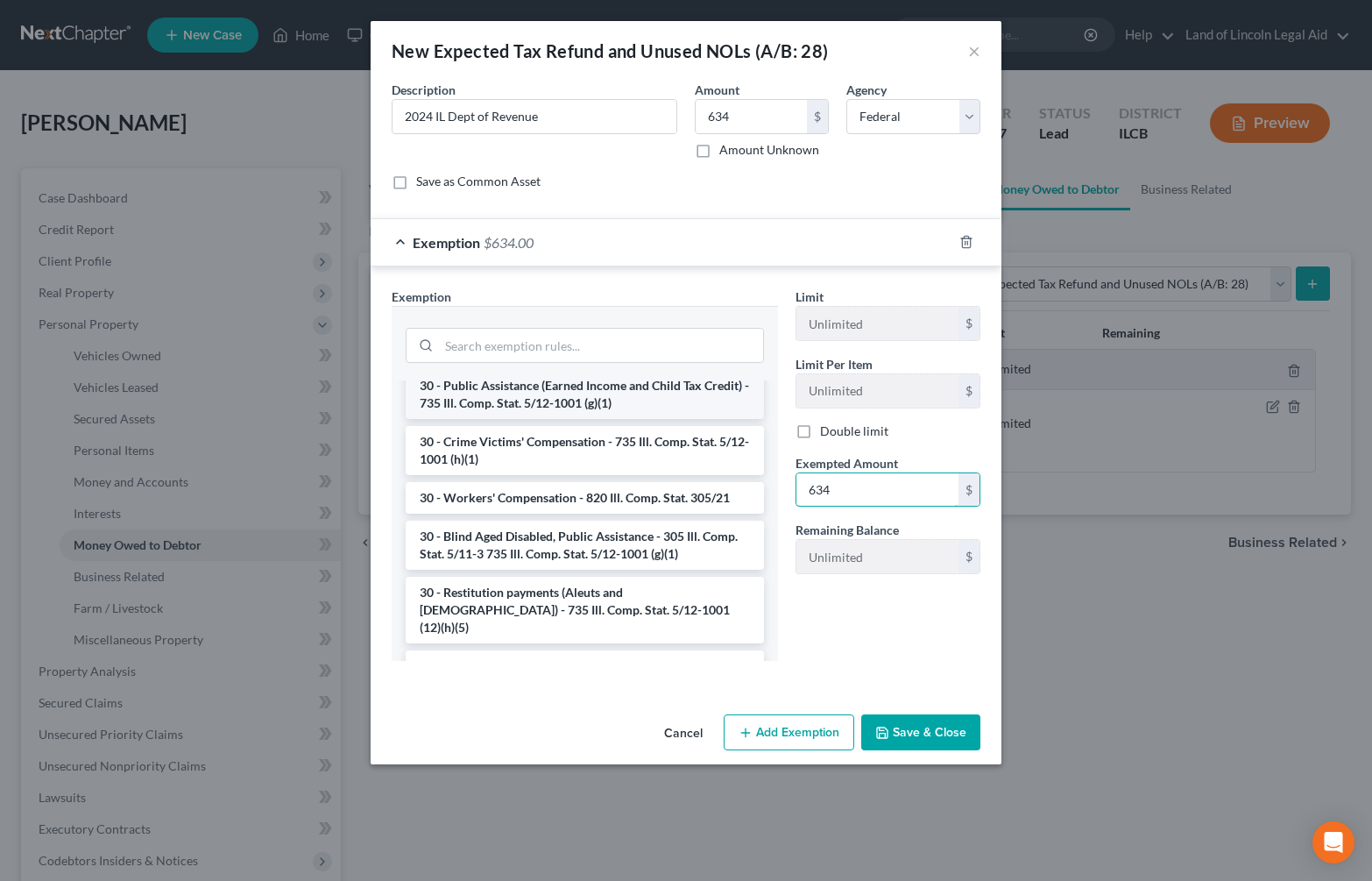
type input "634"
click at [488, 419] on li "30 - Public Assistance (Earned Income and Child Tax Credit) - 735 Ill. Comp. St…" at bounding box center [585, 394] width 359 height 49
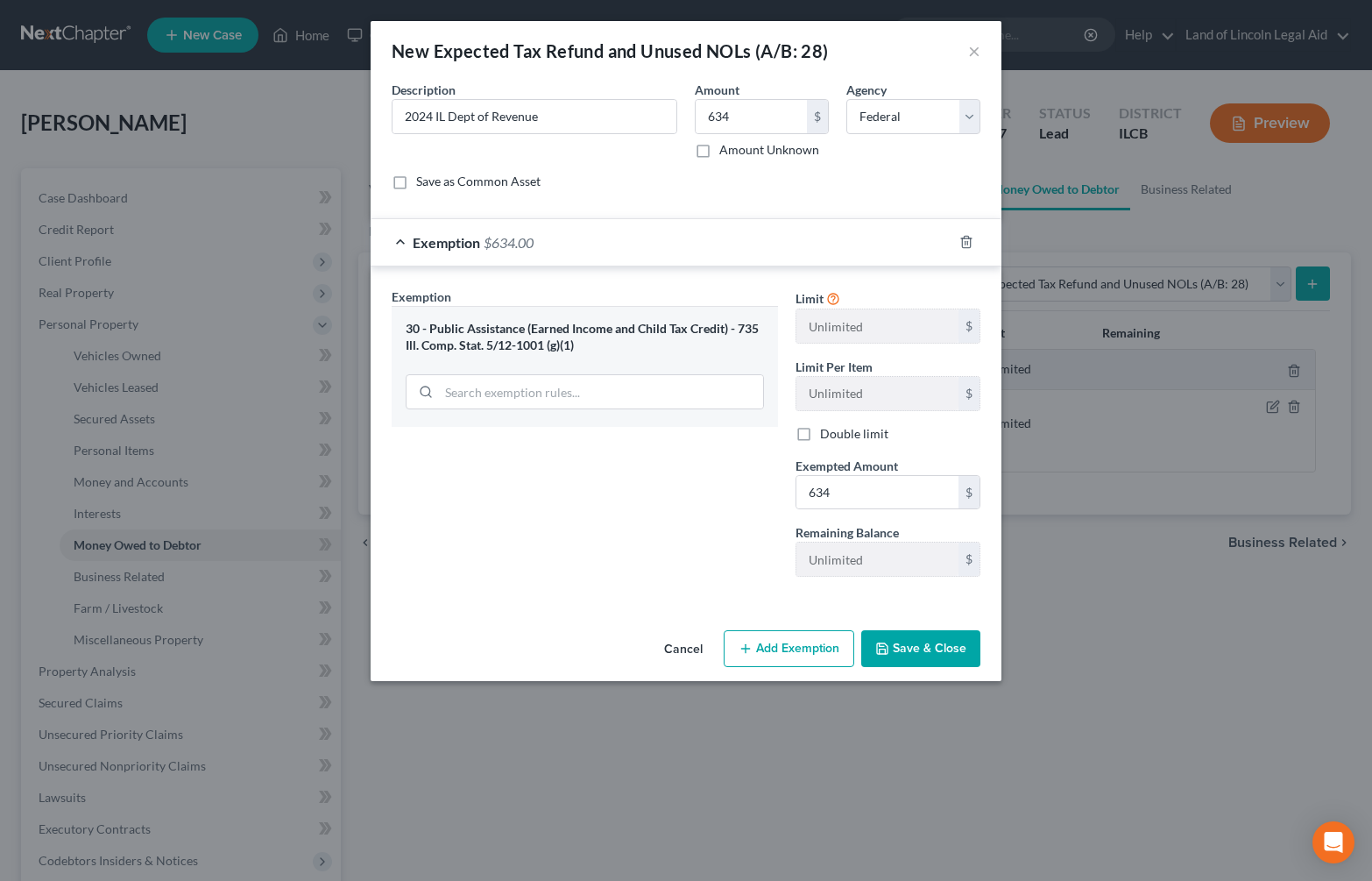
click at [932, 652] on button "Save & Close" at bounding box center [921, 648] width 120 height 37
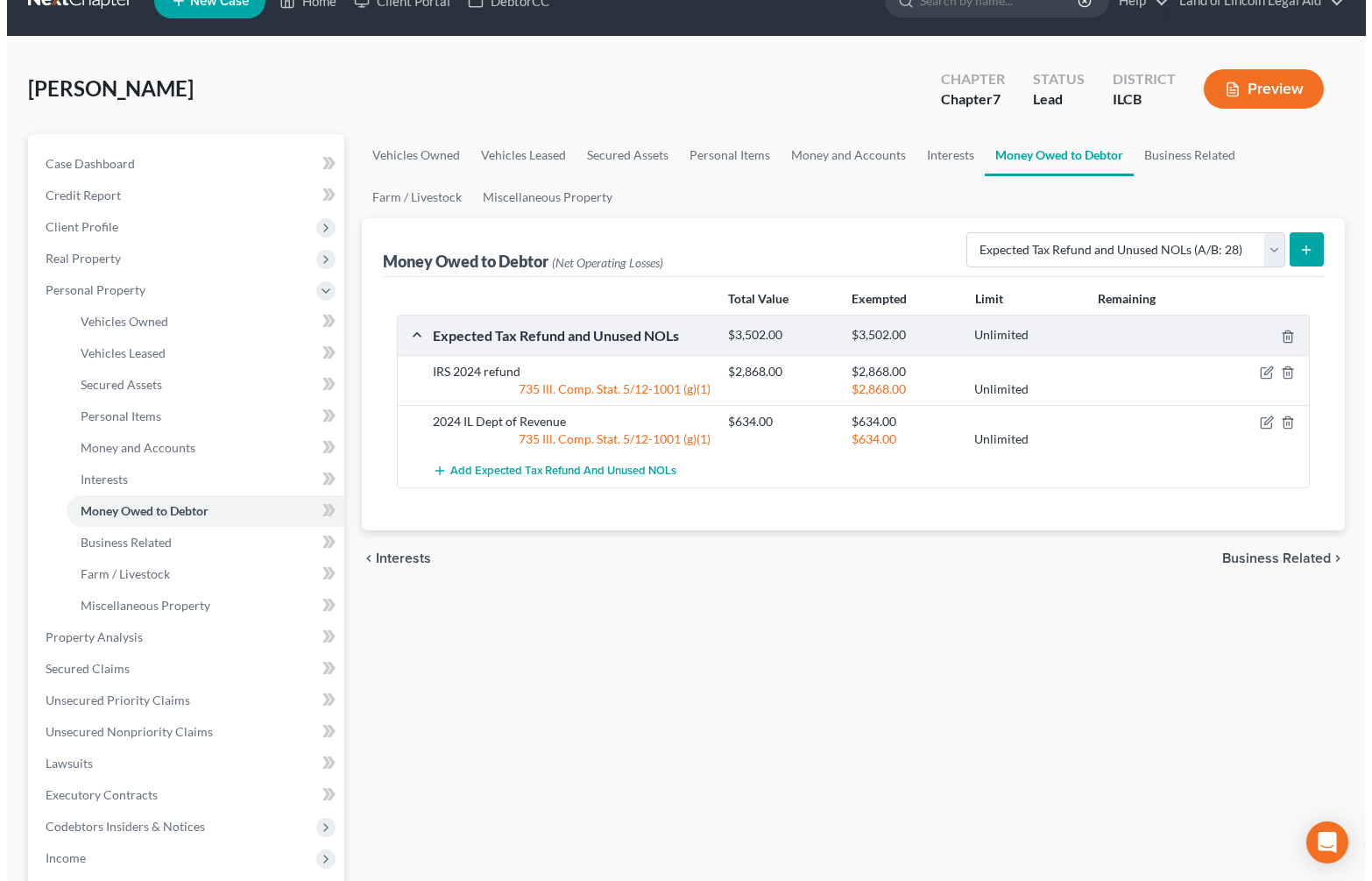
scroll to position [16, 0]
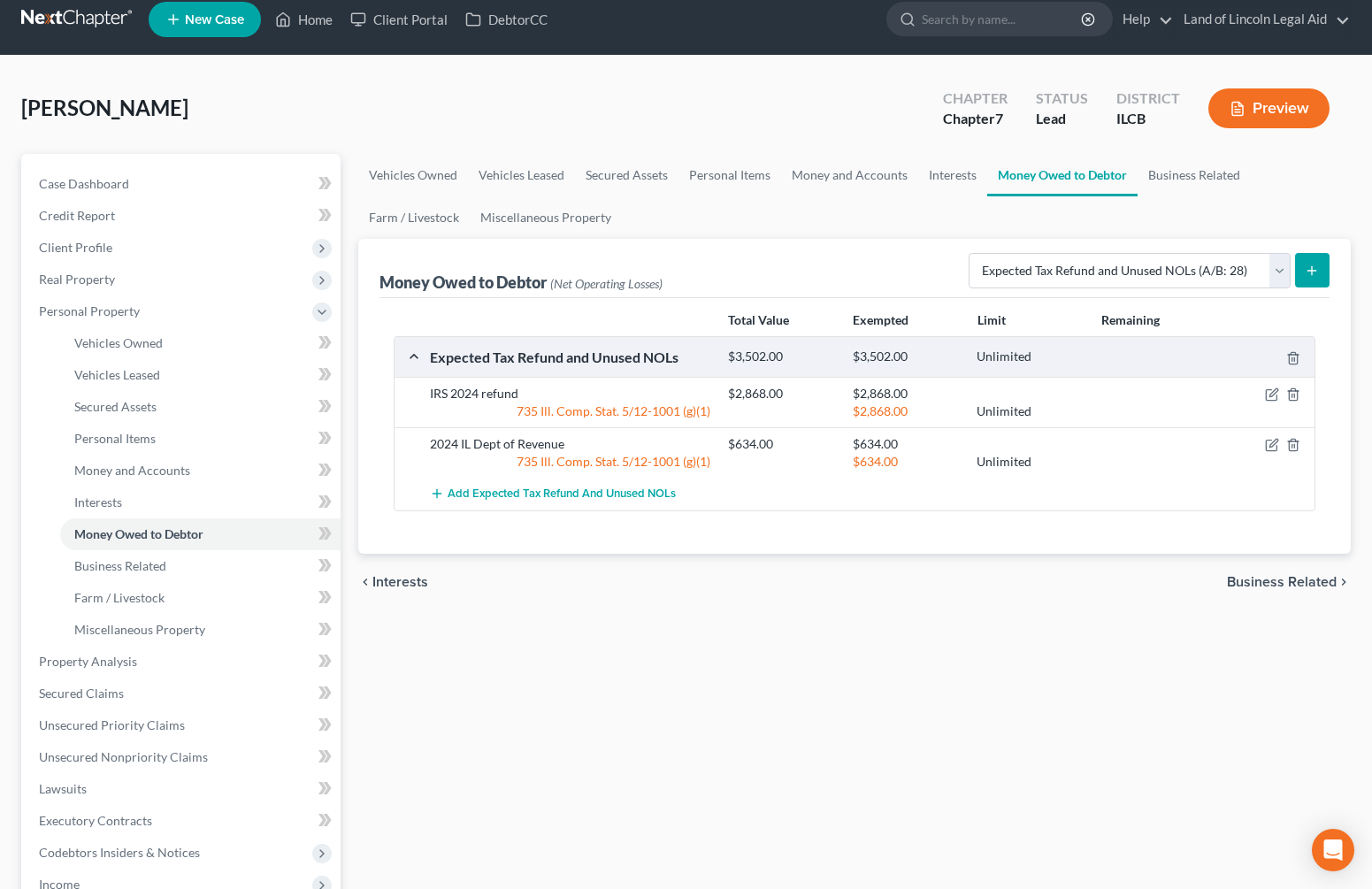
click at [1263, 99] on button "Preview" at bounding box center [1269, 109] width 122 height 40
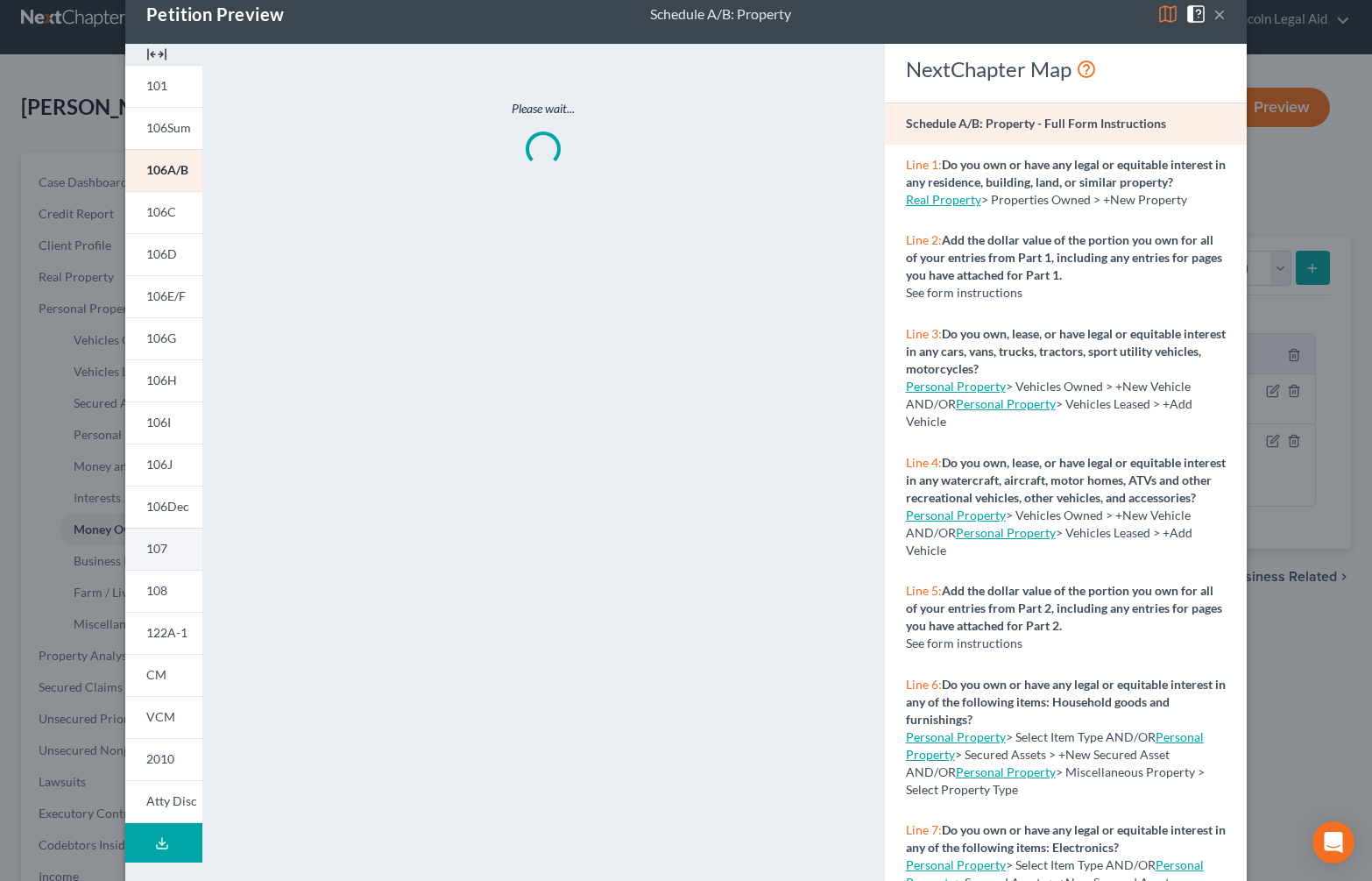
scroll to position [91, 0]
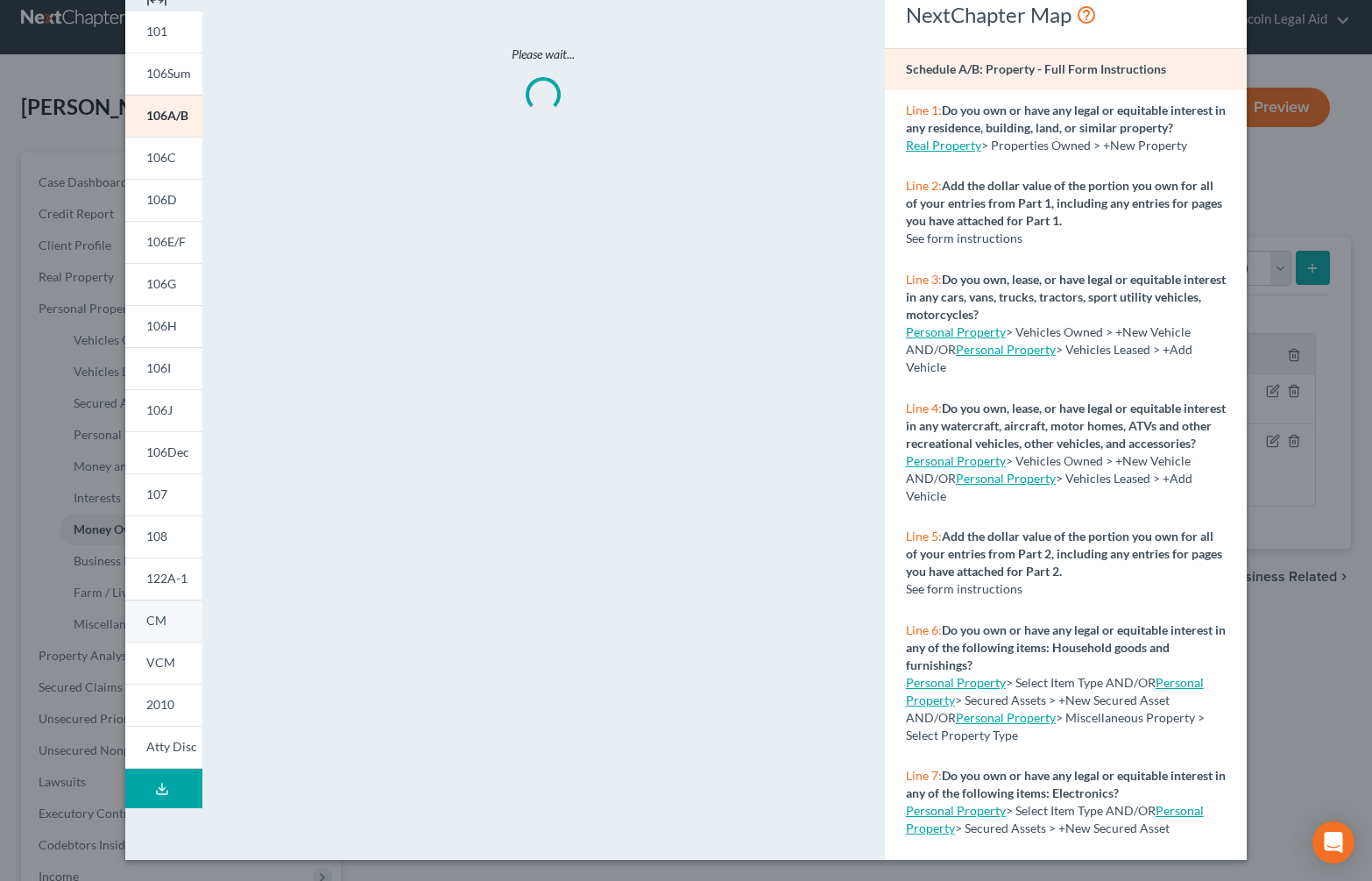
click at [146, 614] on span "CM" at bounding box center [156, 619] width 20 height 15
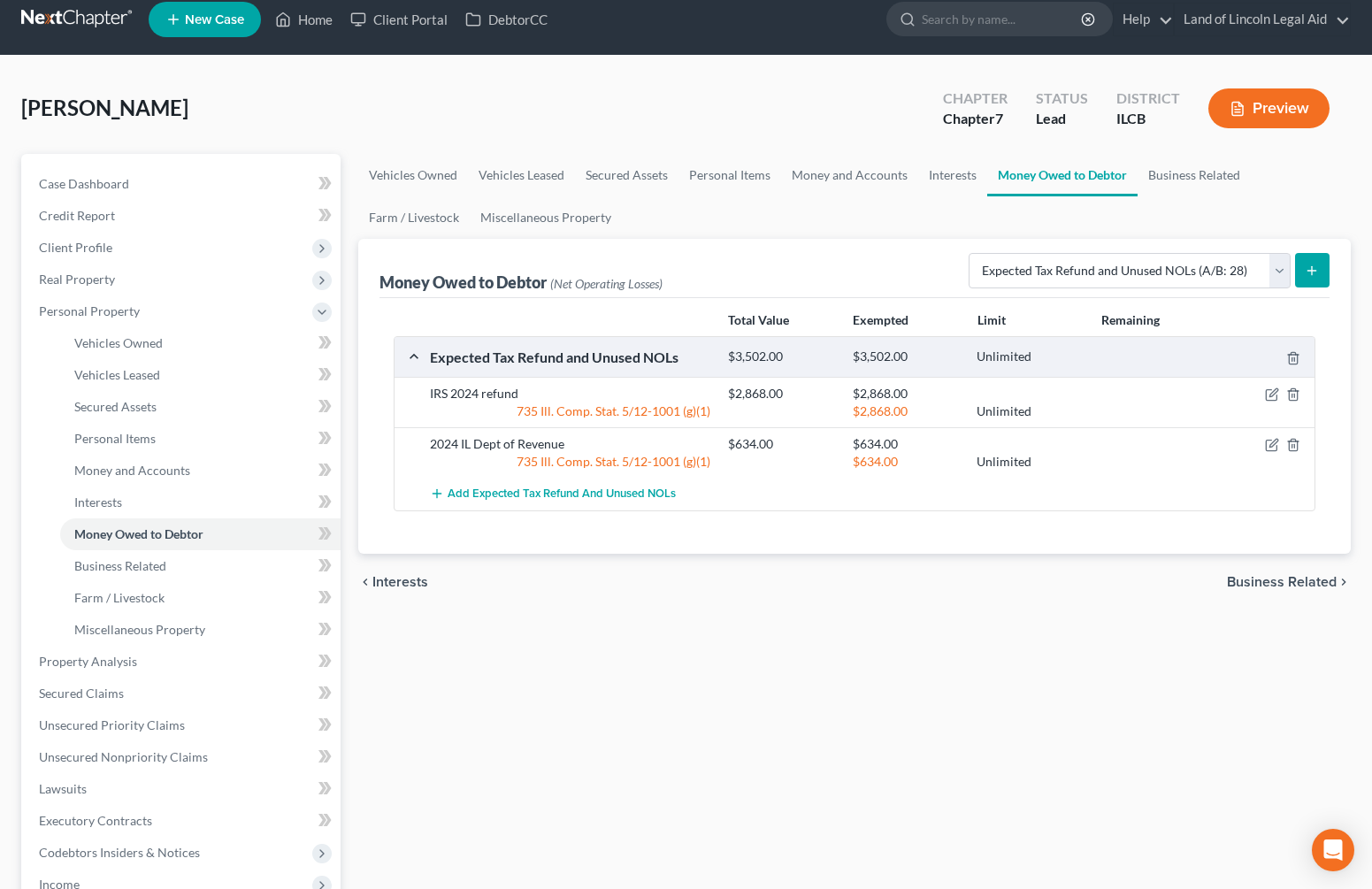
drag, startPoint x: 1261, startPoint y: 514, endPoint x: 1278, endPoint y: 514, distance: 17.0
click at [1288, 112] on button "Preview" at bounding box center [1269, 109] width 122 height 40
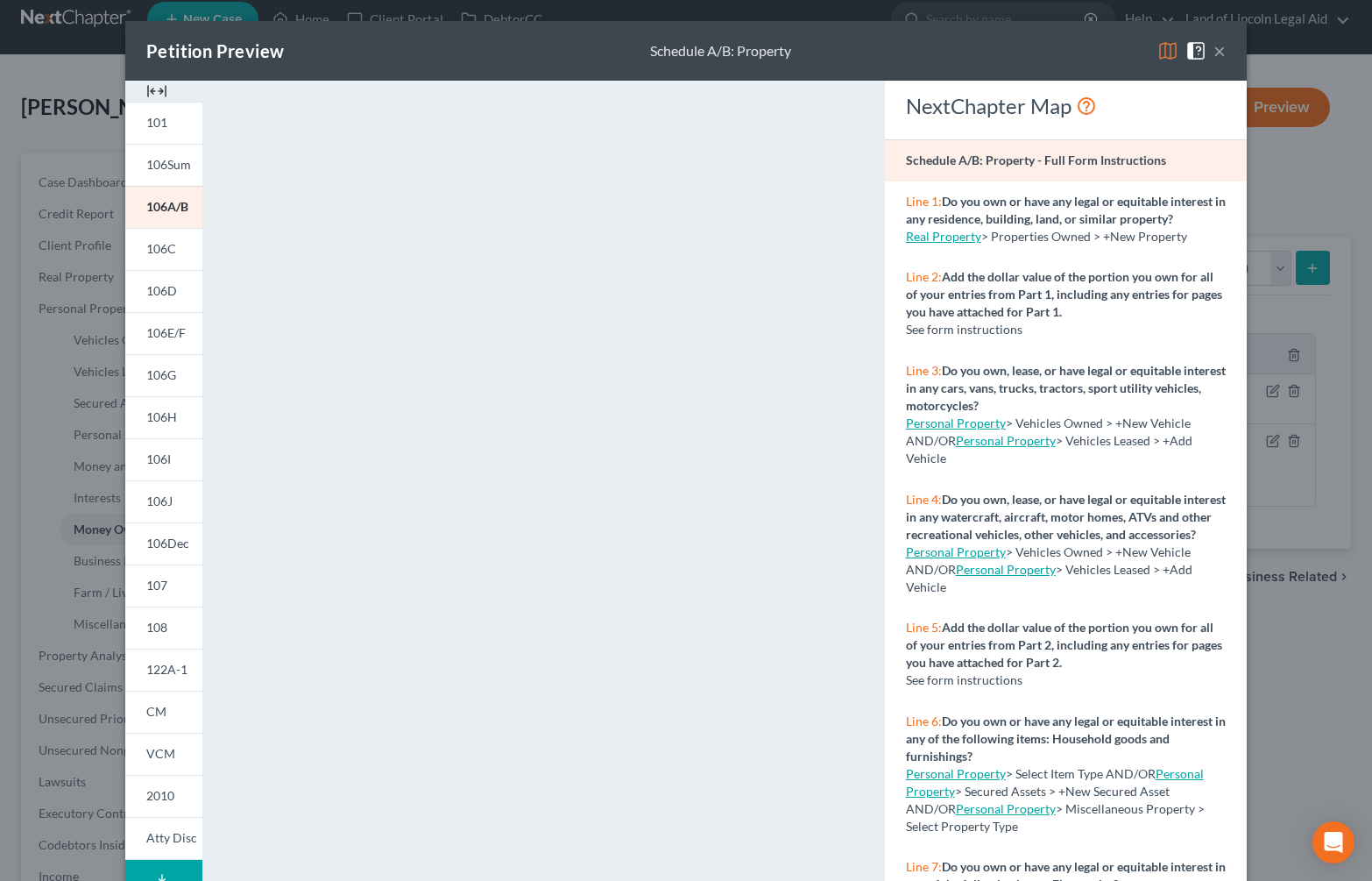
click at [1186, 47] on img at bounding box center [1195, 50] width 21 height 21
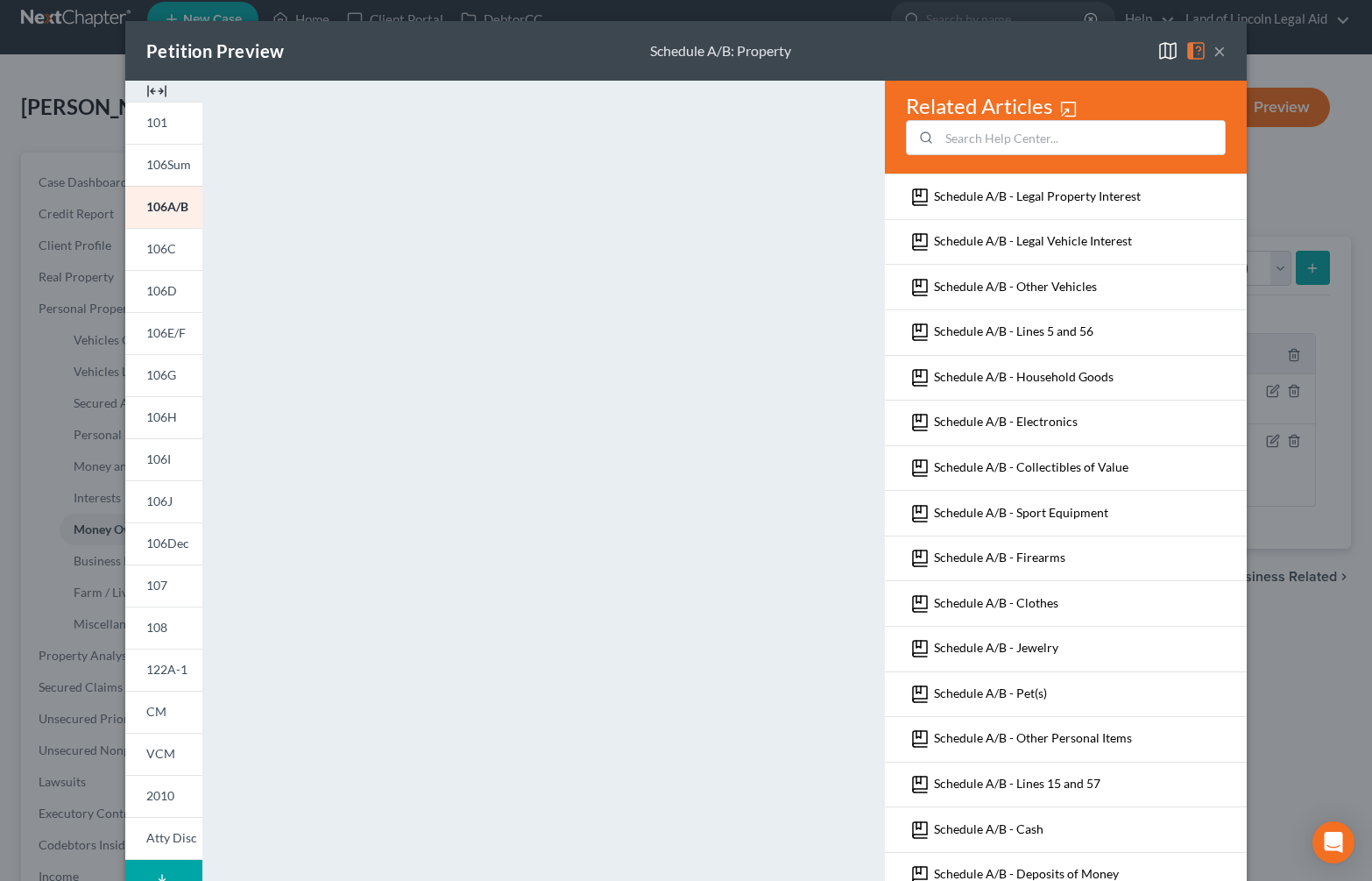
click at [1186, 47] on img at bounding box center [1195, 50] width 21 height 21
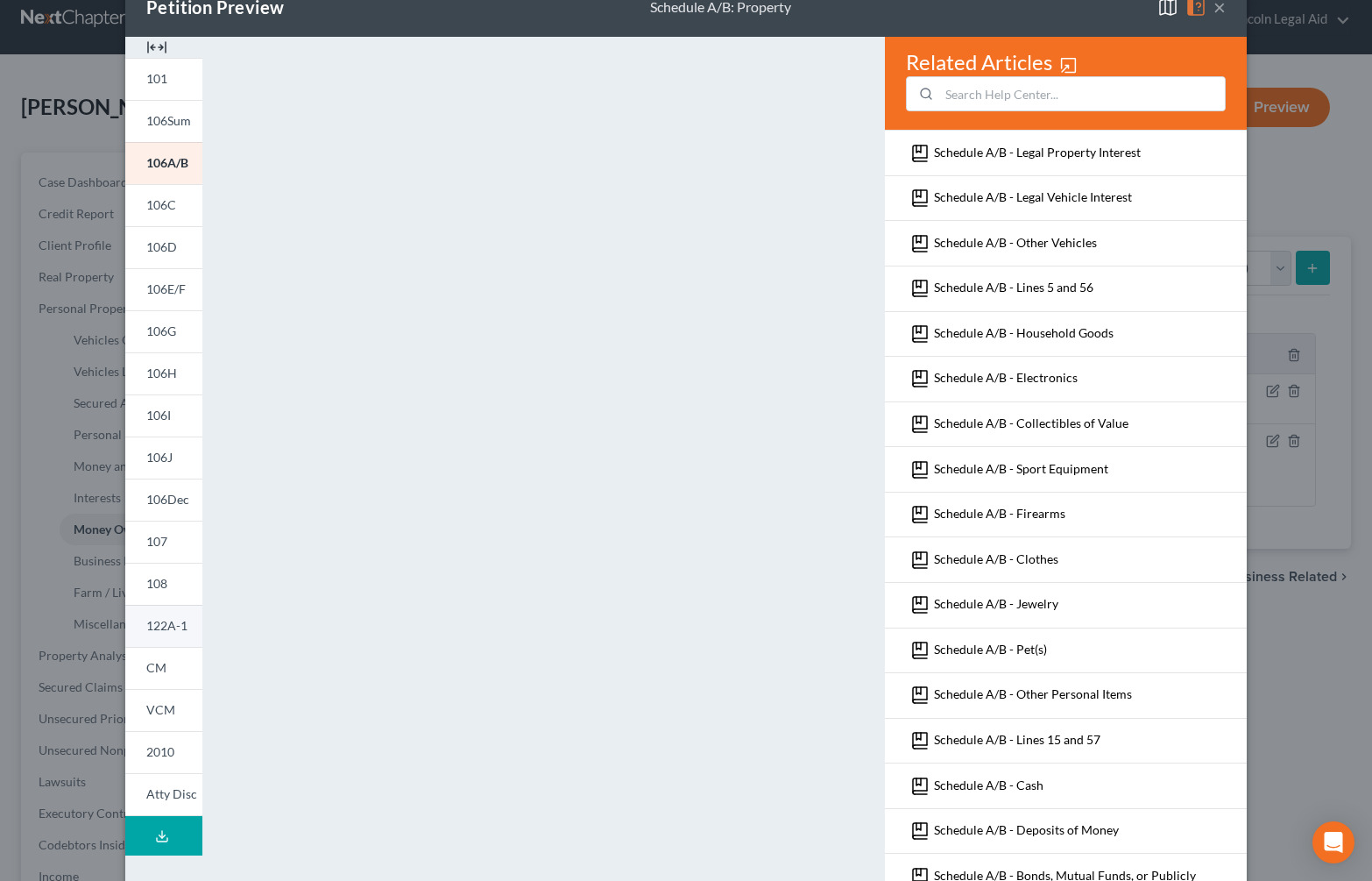
scroll to position [108, 0]
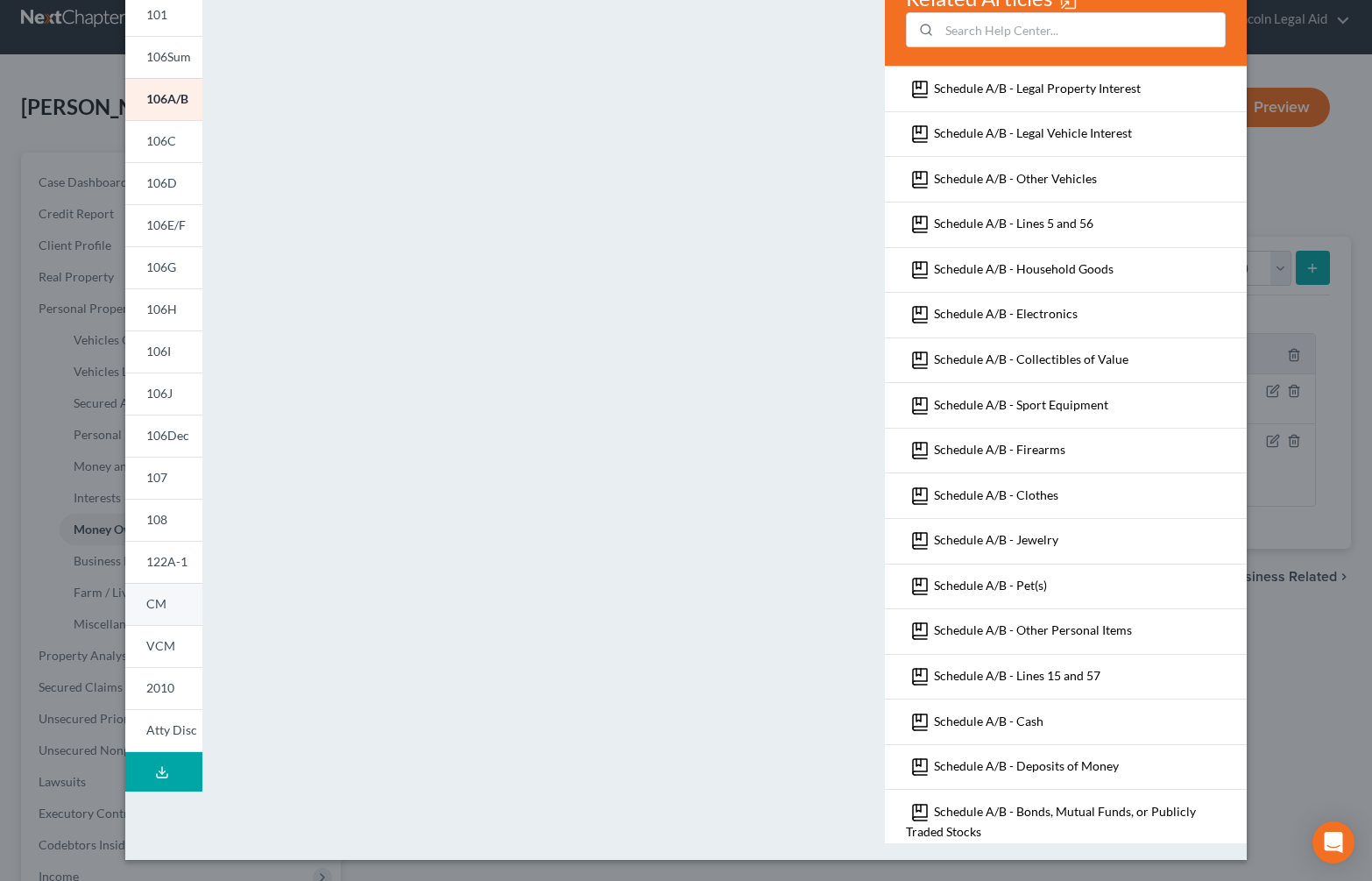
click at [153, 599] on span "CM" at bounding box center [156, 602] width 20 height 15
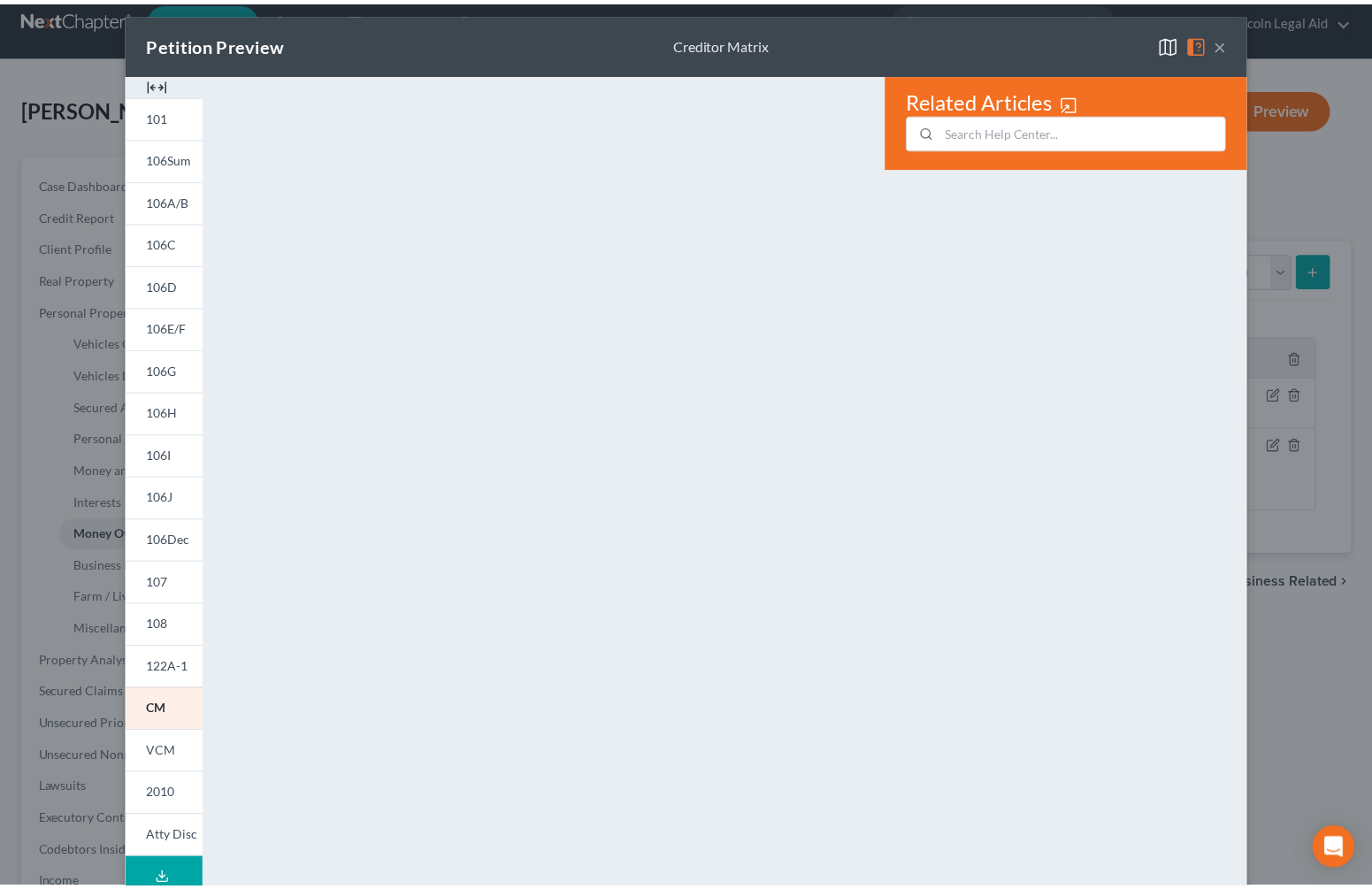
scroll to position [0, 0]
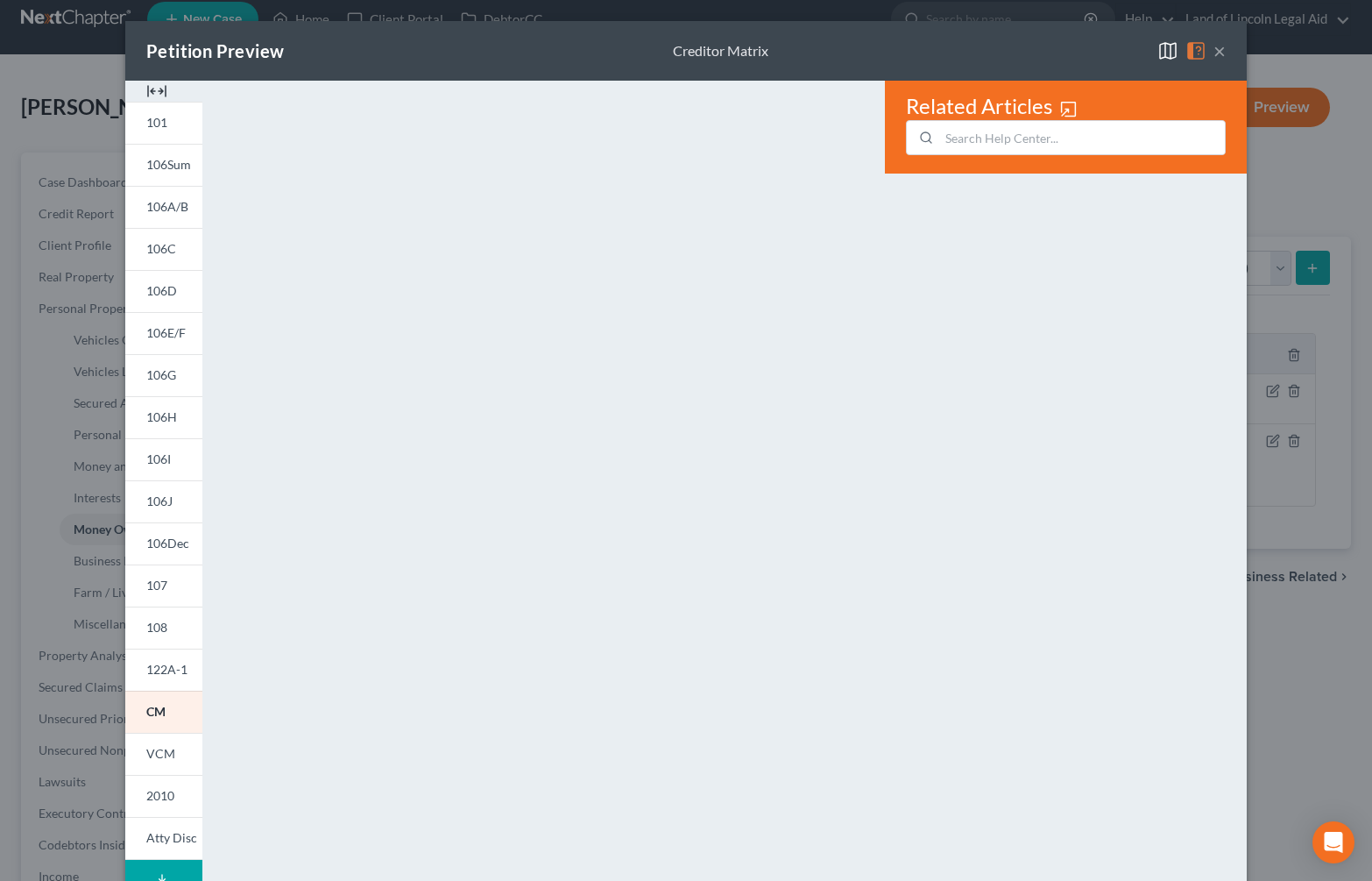
click at [1214, 47] on button "×" at bounding box center [1220, 50] width 12 height 21
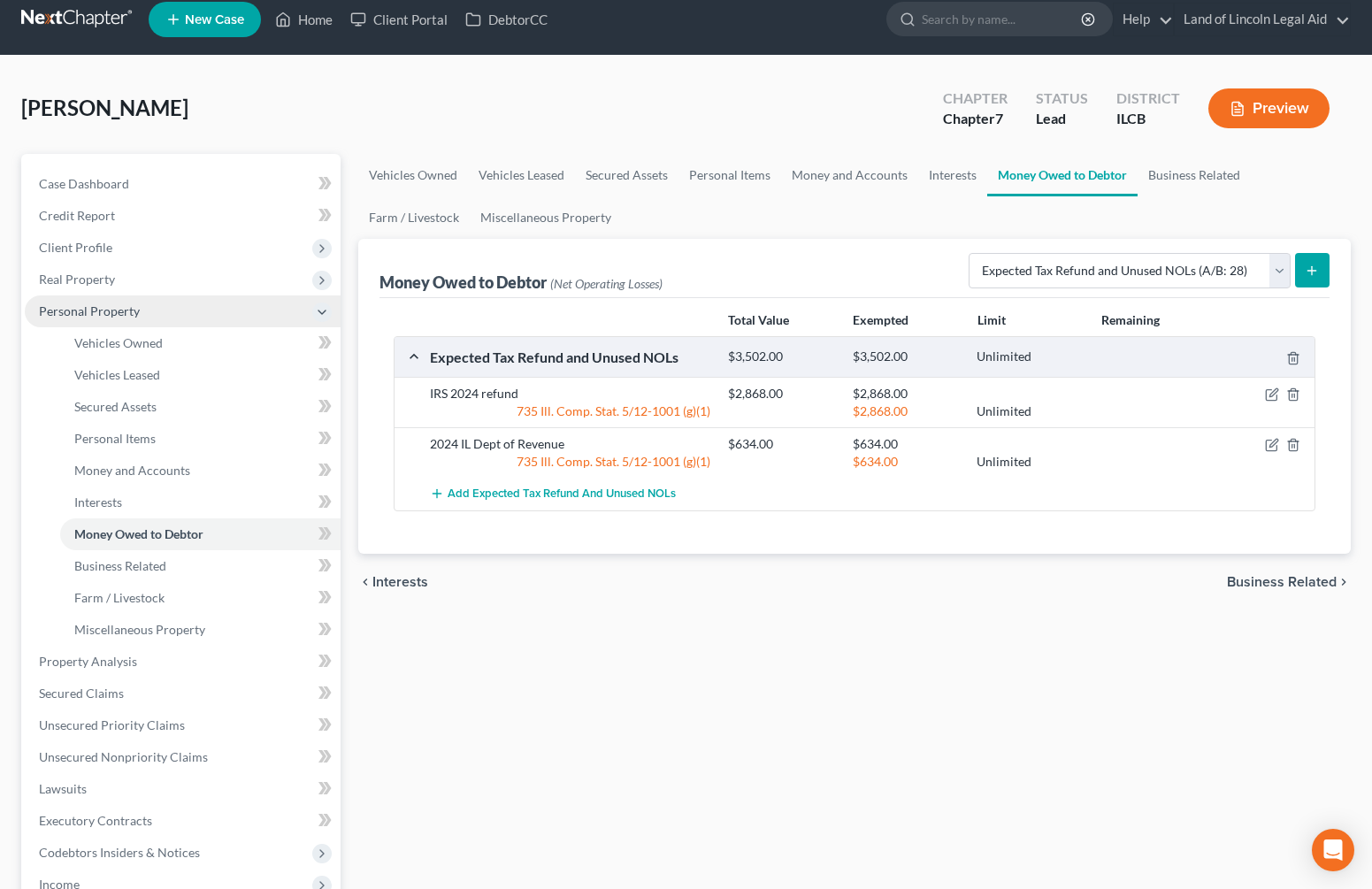
click at [333, 309] on span "Personal Property" at bounding box center [182, 311] width 316 height 32
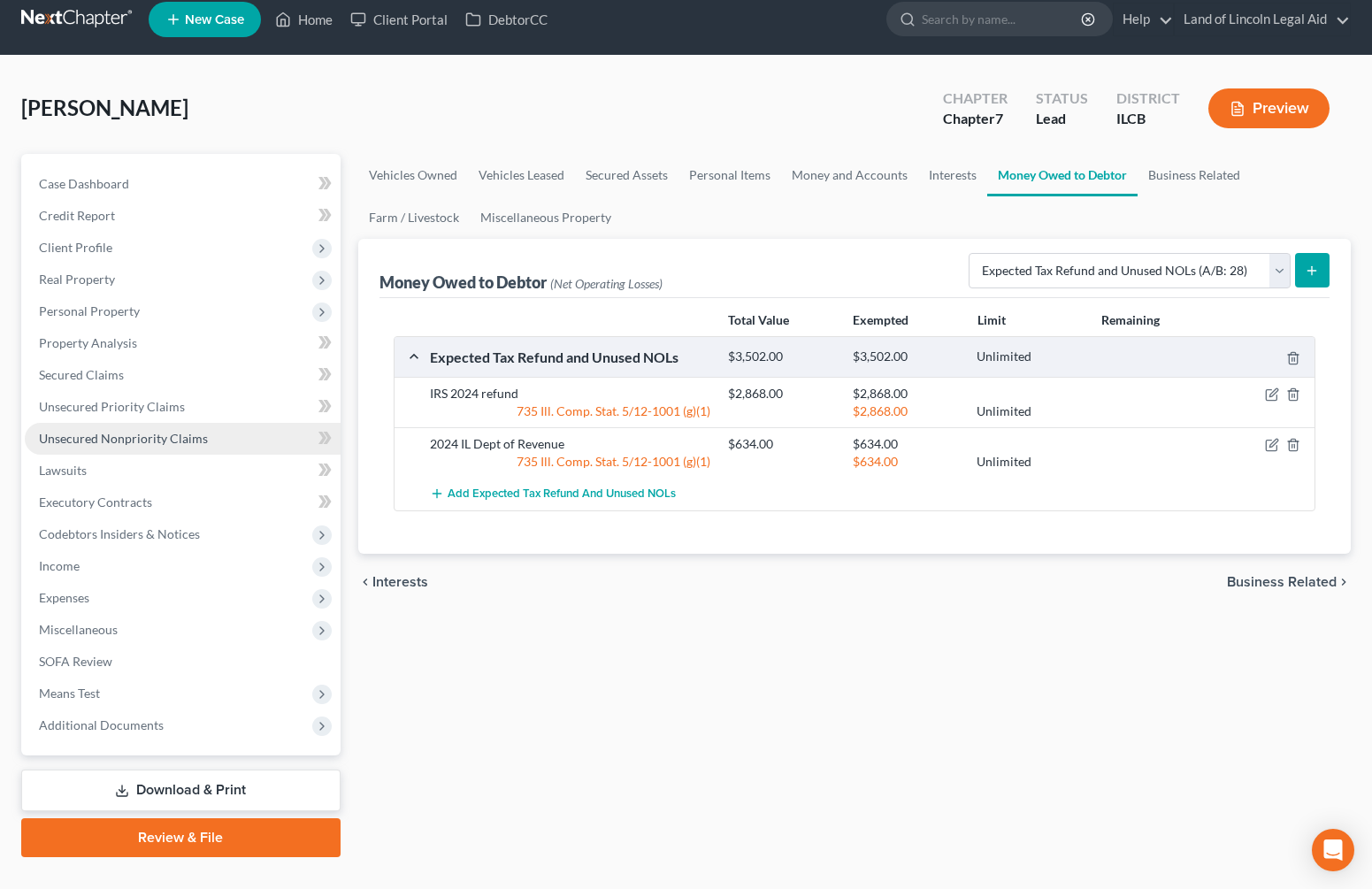
click at [207, 447] on link "Unsecured Nonpriority Claims" at bounding box center [182, 439] width 316 height 32
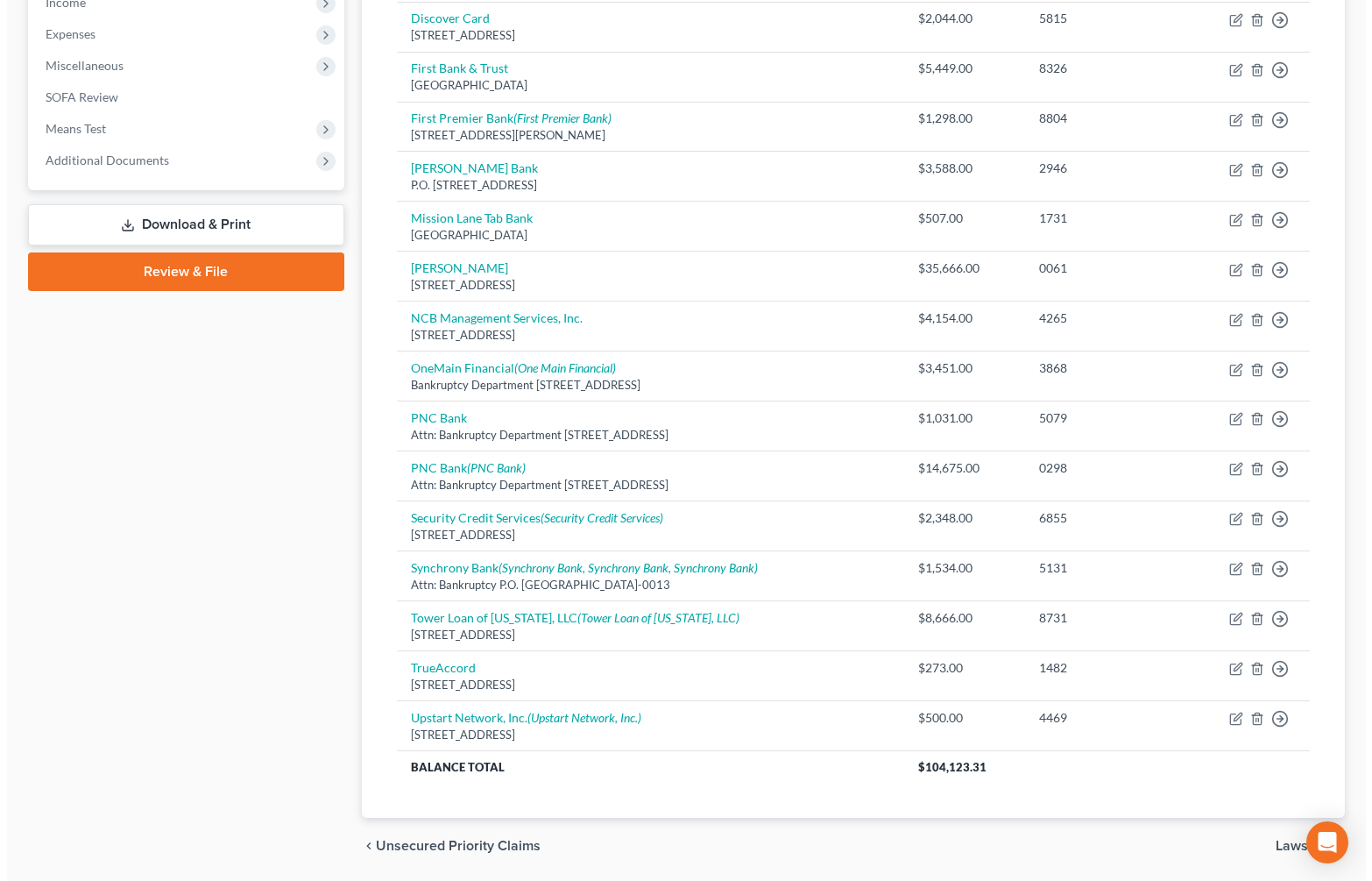
scroll to position [633, 0]
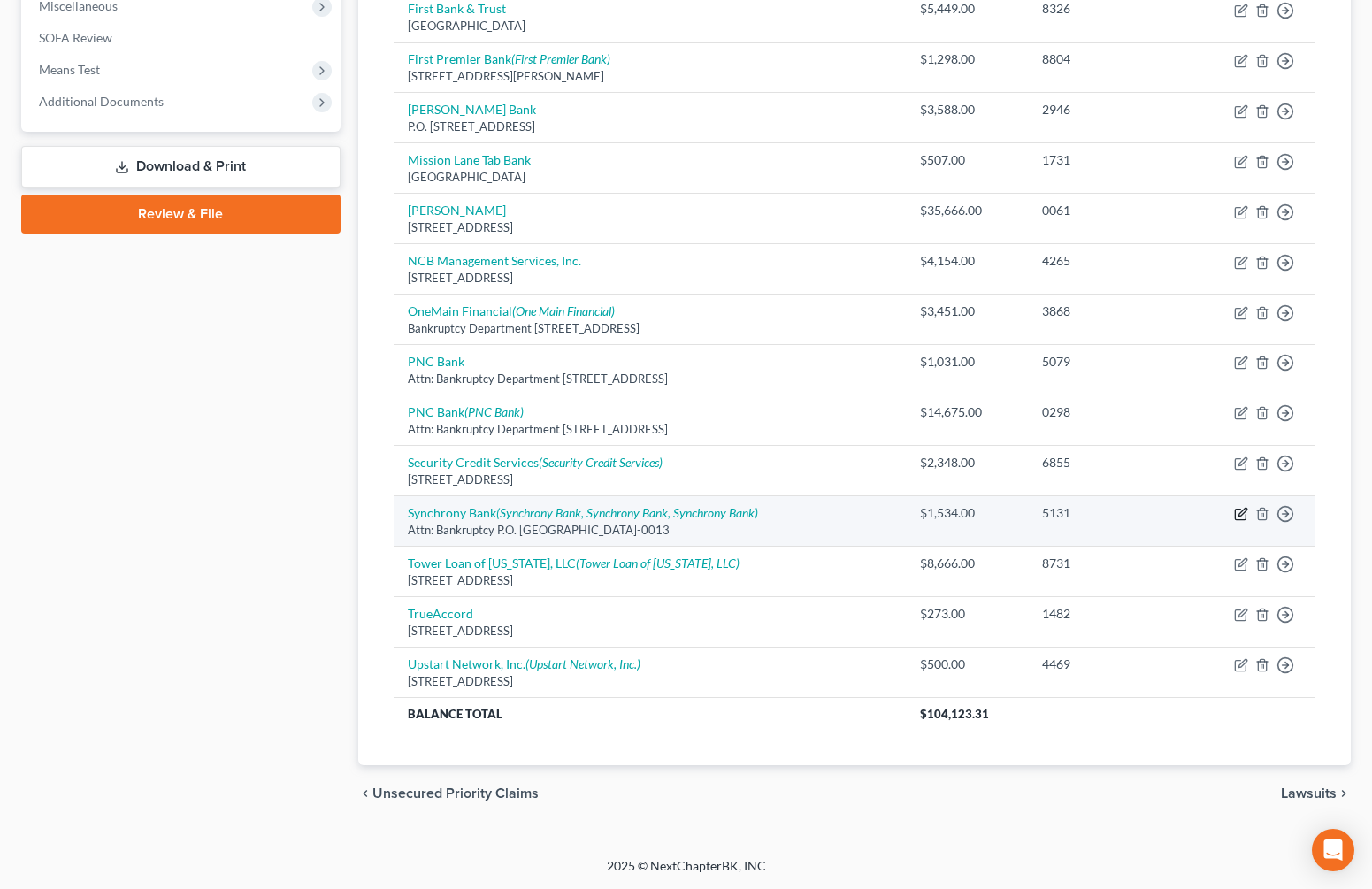
click at [1242, 508] on icon "button" at bounding box center [1240, 513] width 14 height 14
select select "9"
select select "0"
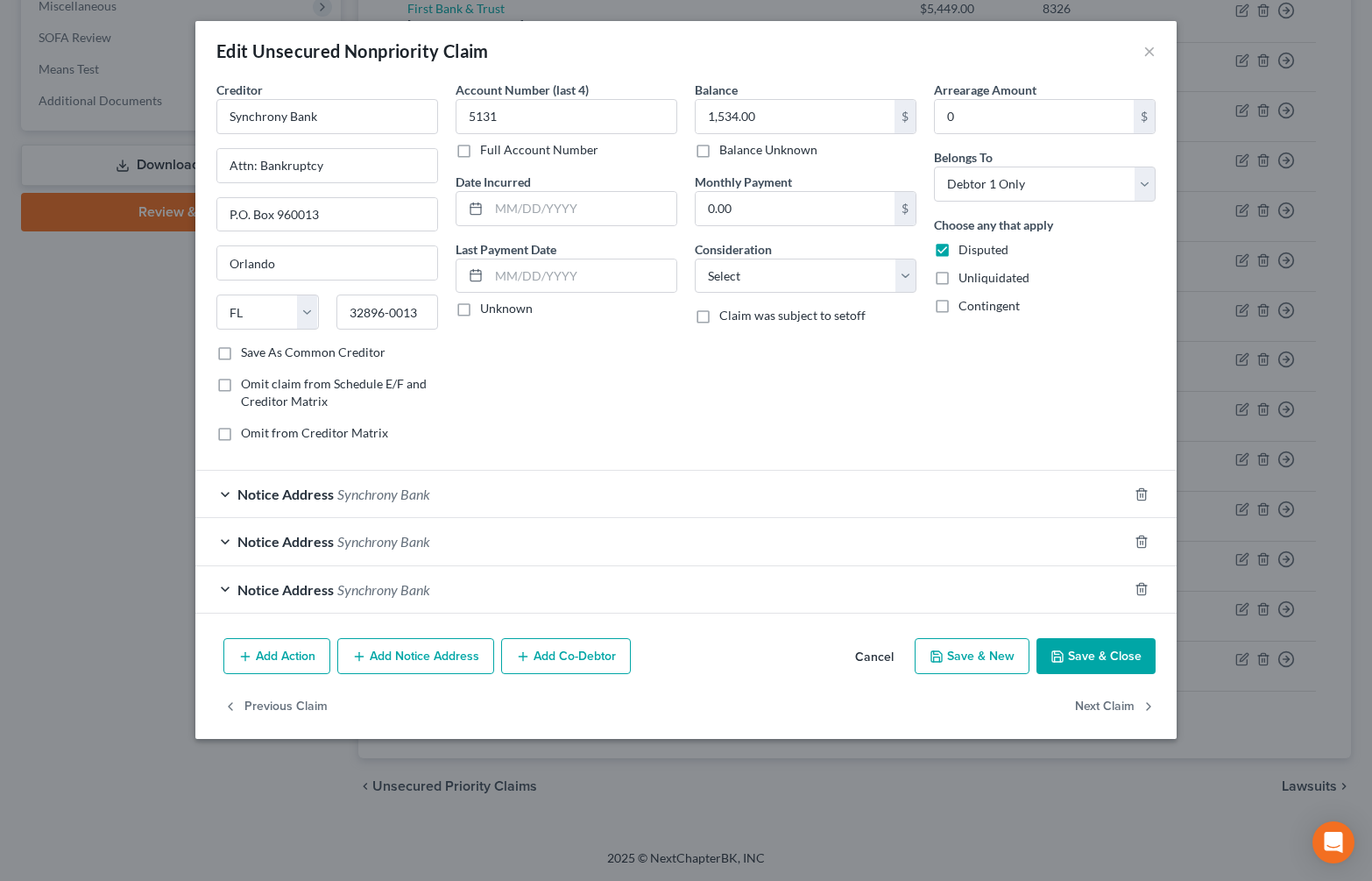
click at [226, 591] on div "Notice Address Synchrony Bank" at bounding box center [662, 589] width 932 height 46
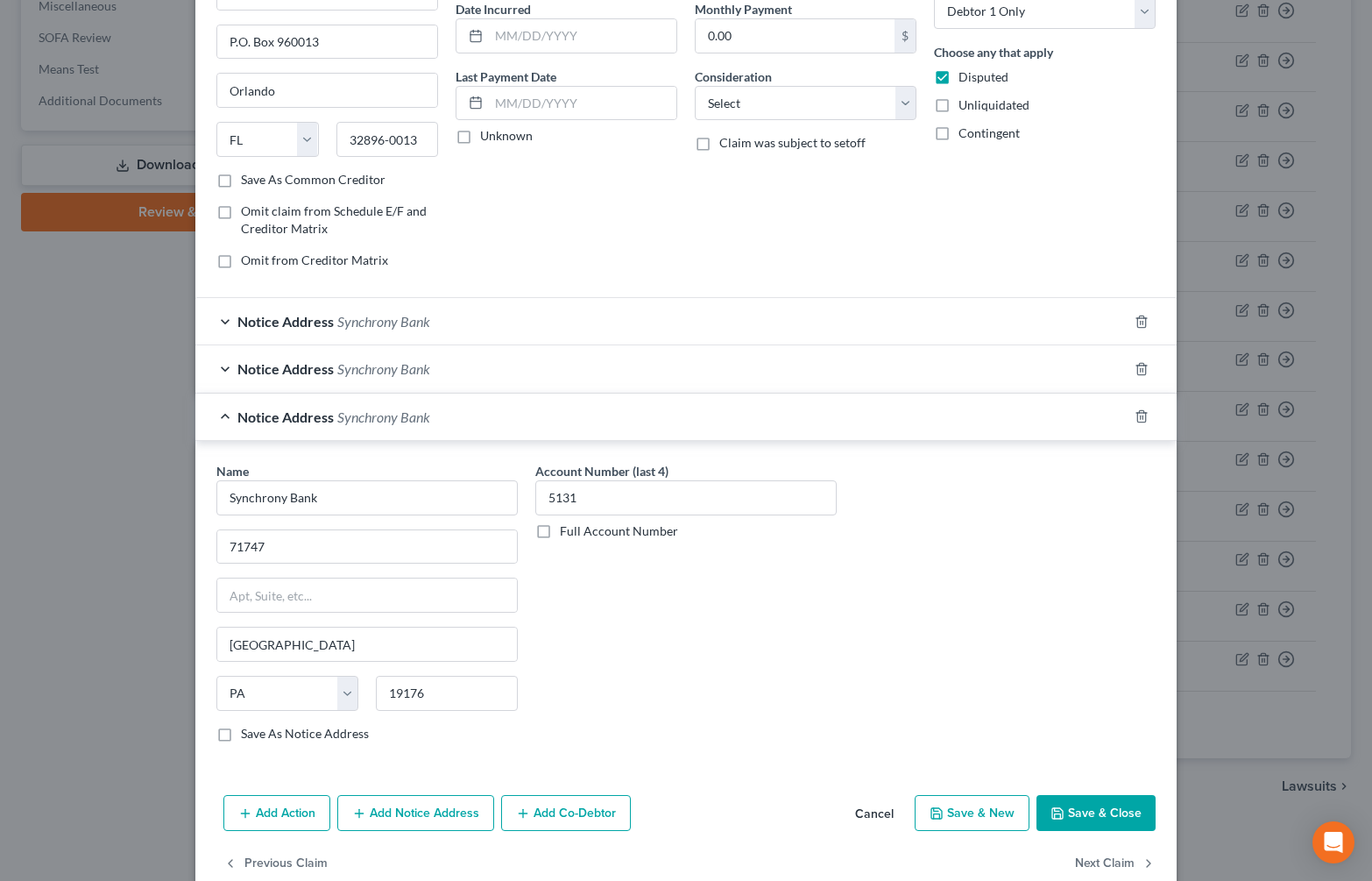
scroll to position [175, 0]
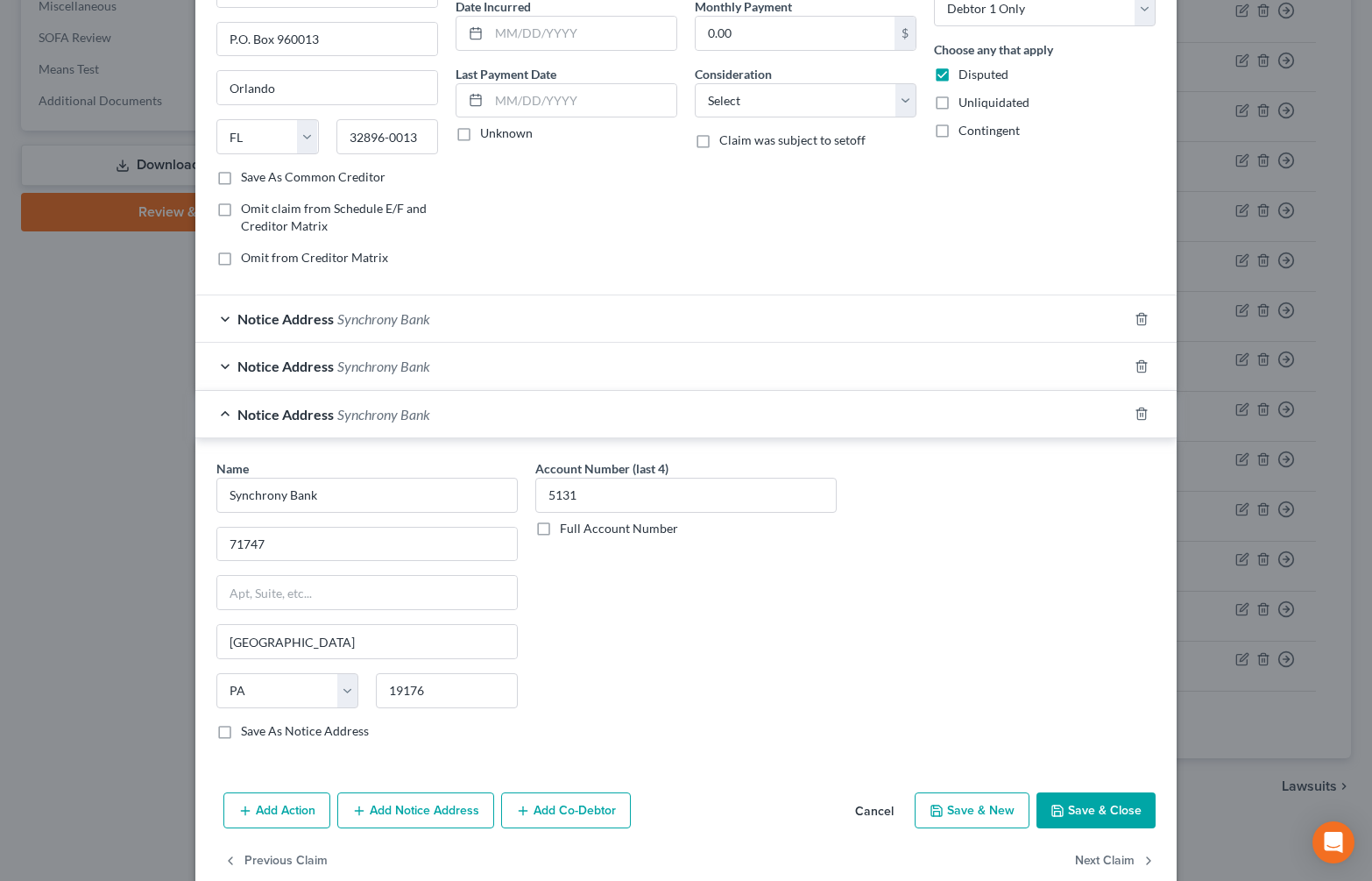
click at [219, 358] on div "Notice Address Synchrony Bank" at bounding box center [662, 365] width 932 height 46
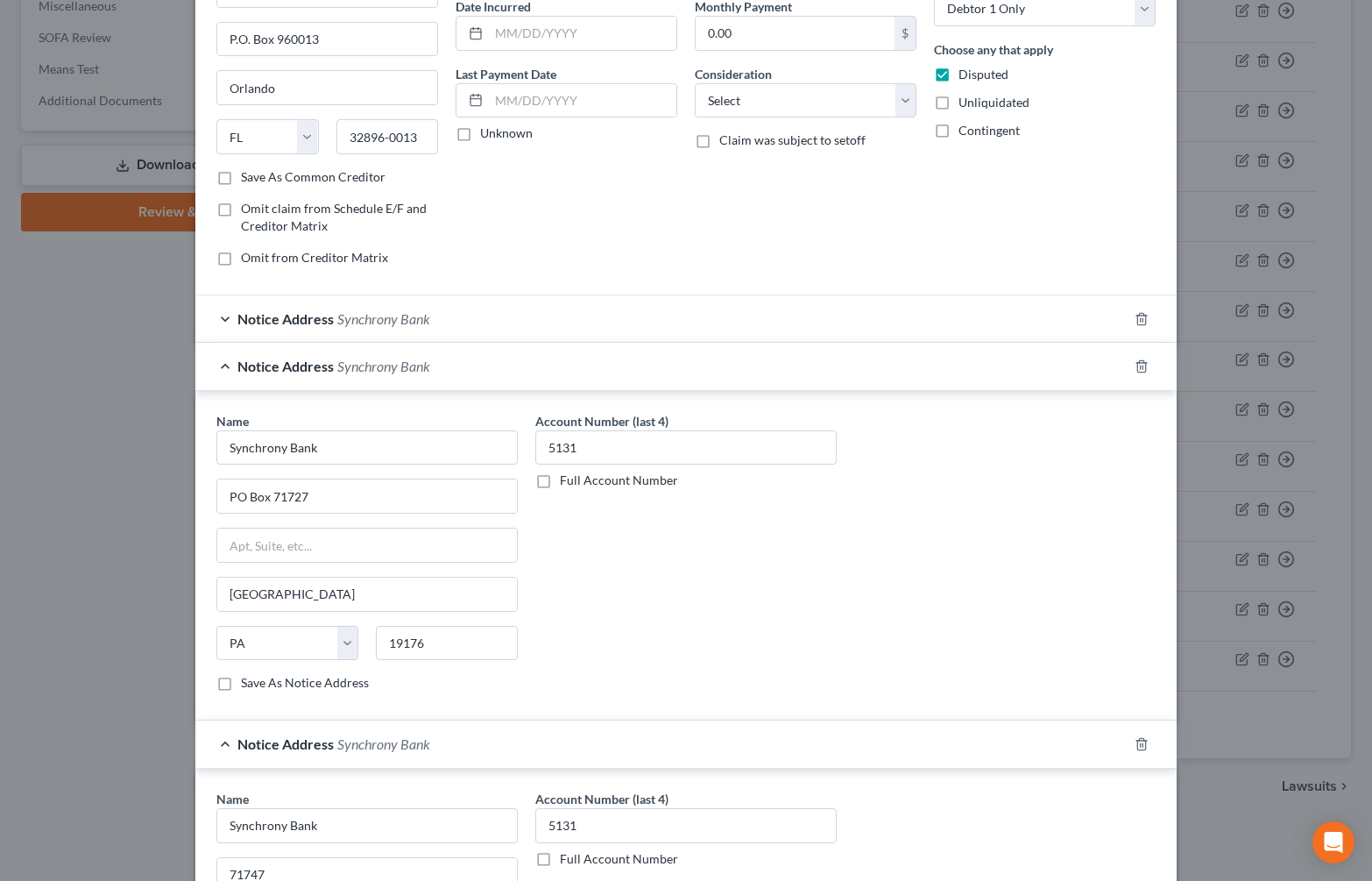
click at [219, 358] on div "Notice Address Synchrony Bank" at bounding box center [662, 365] width 932 height 46
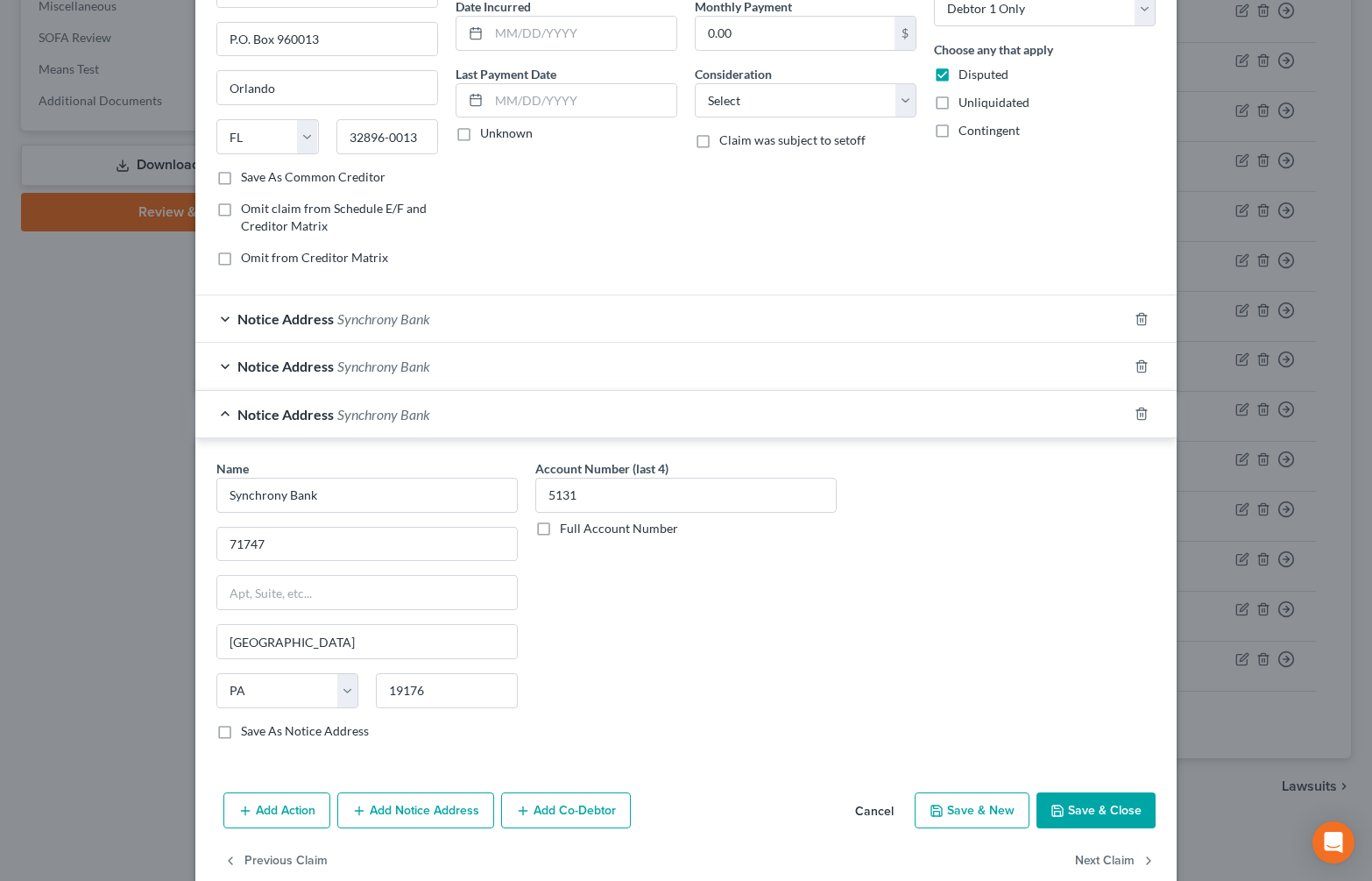
click at [221, 416] on div "Notice Address Synchrony Bank" at bounding box center [662, 414] width 932 height 46
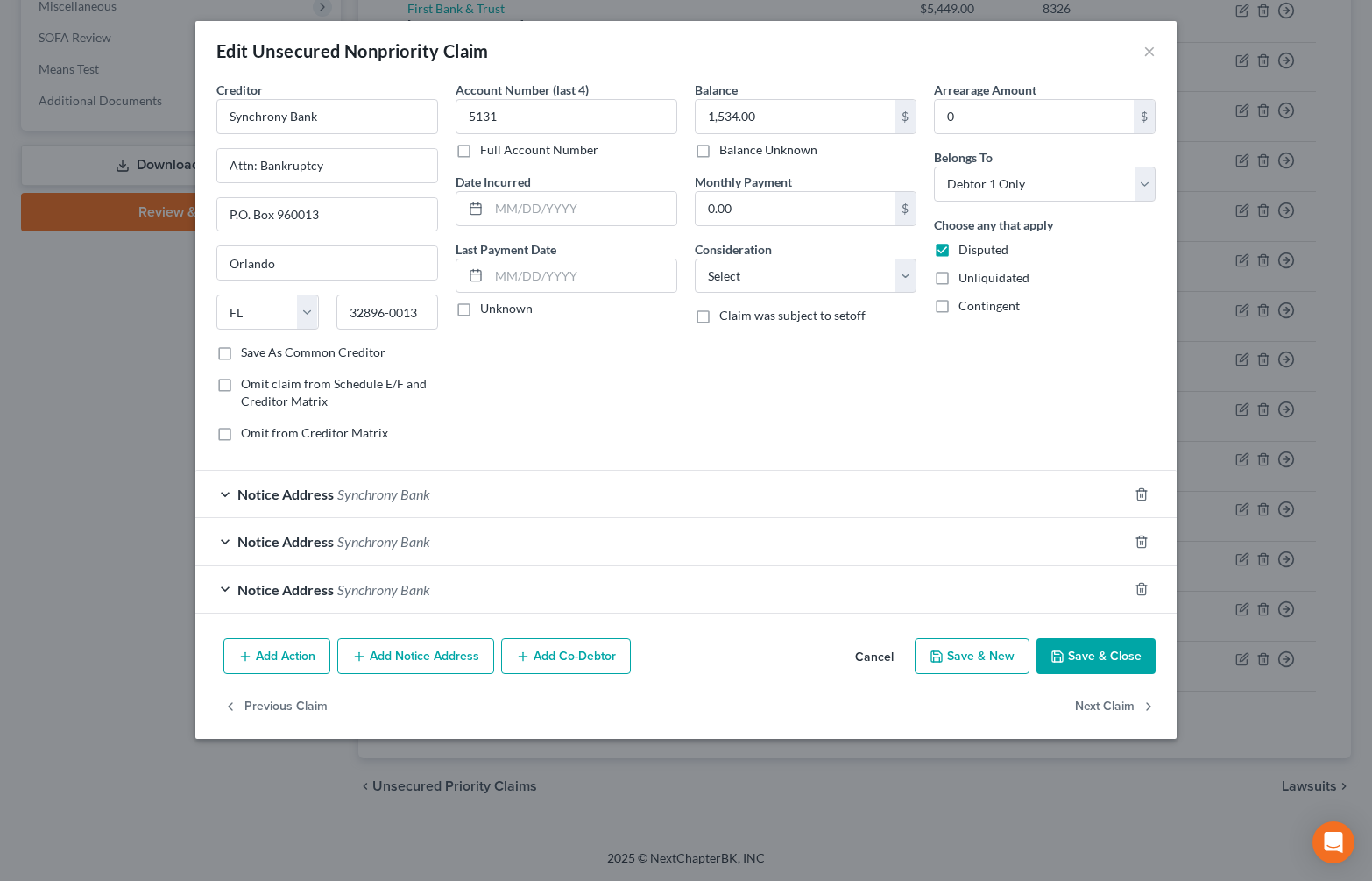
click at [227, 587] on div "Notice Address Synchrony Bank" at bounding box center [662, 589] width 932 height 46
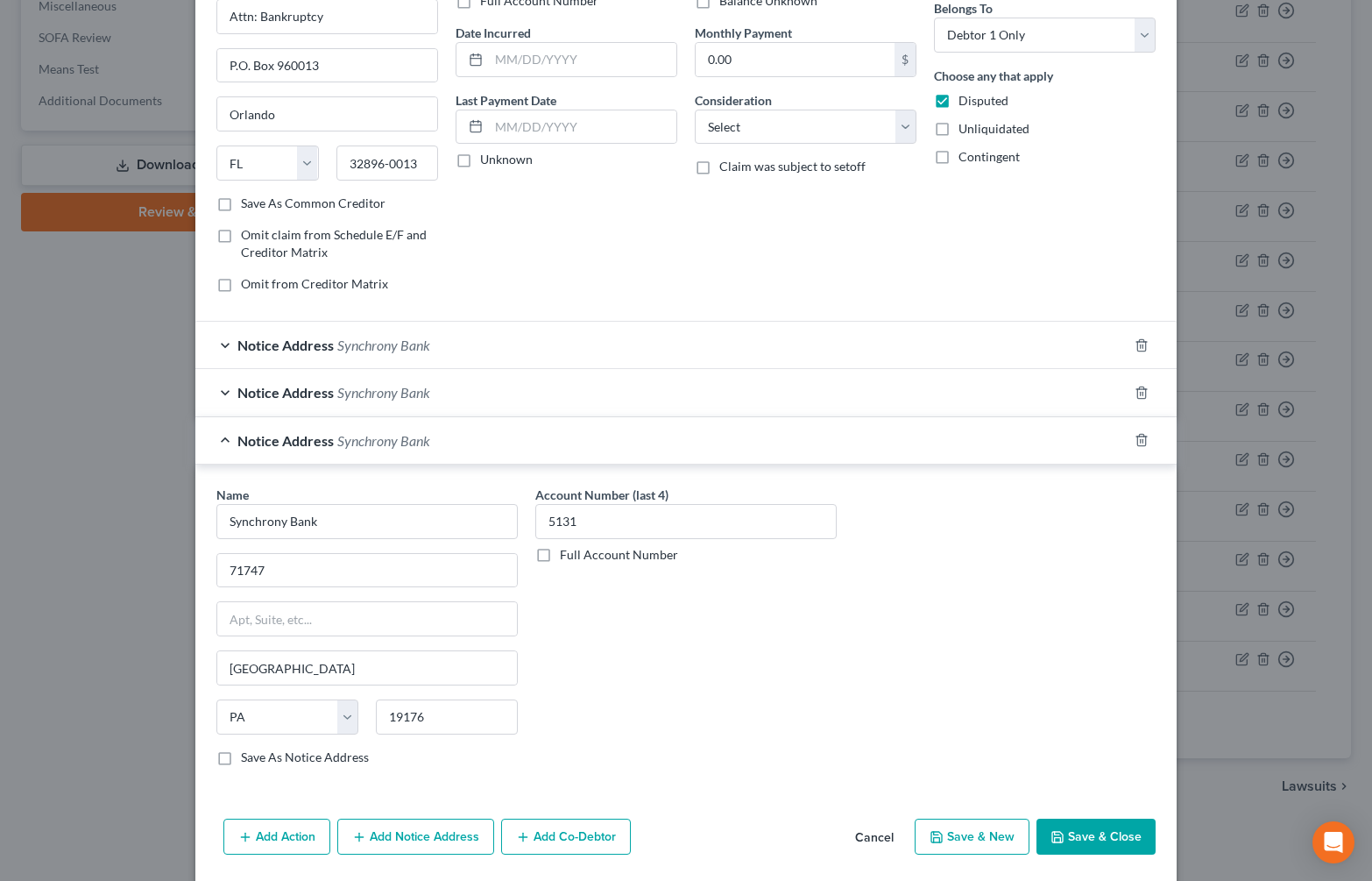
scroll to position [208, 0]
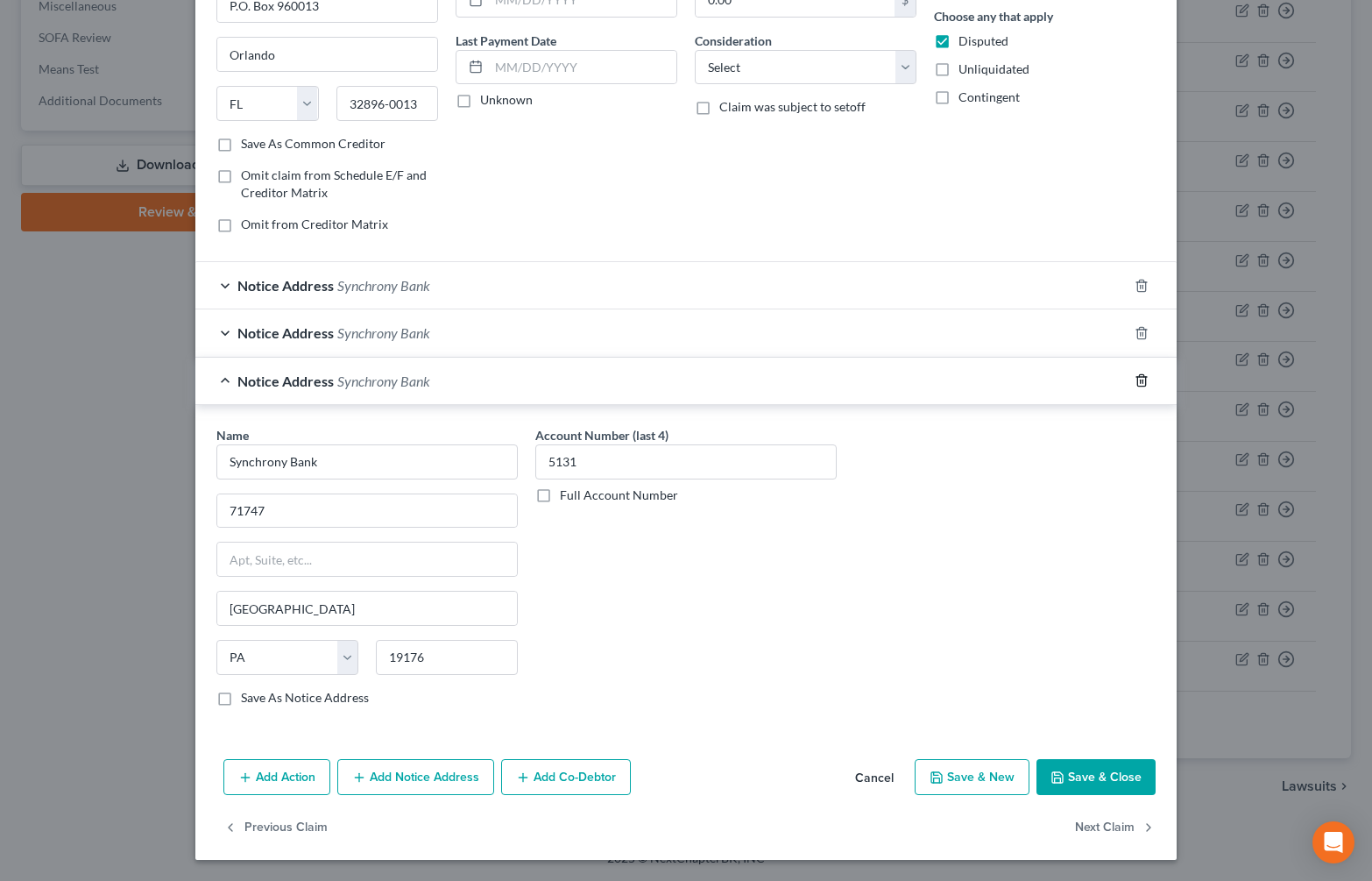
click at [1136, 378] on icon "button" at bounding box center [1142, 380] width 14 height 14
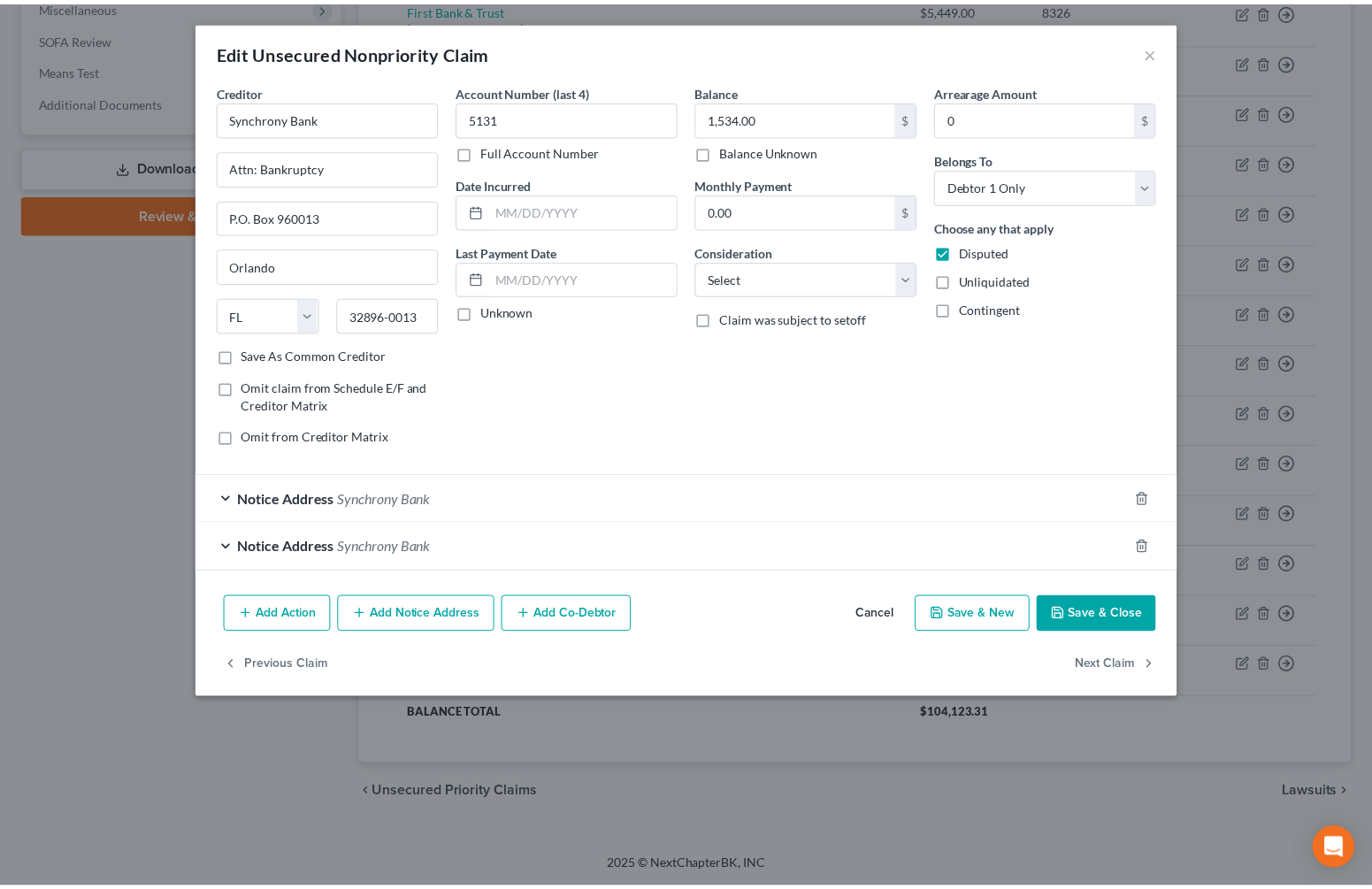
scroll to position [0, 0]
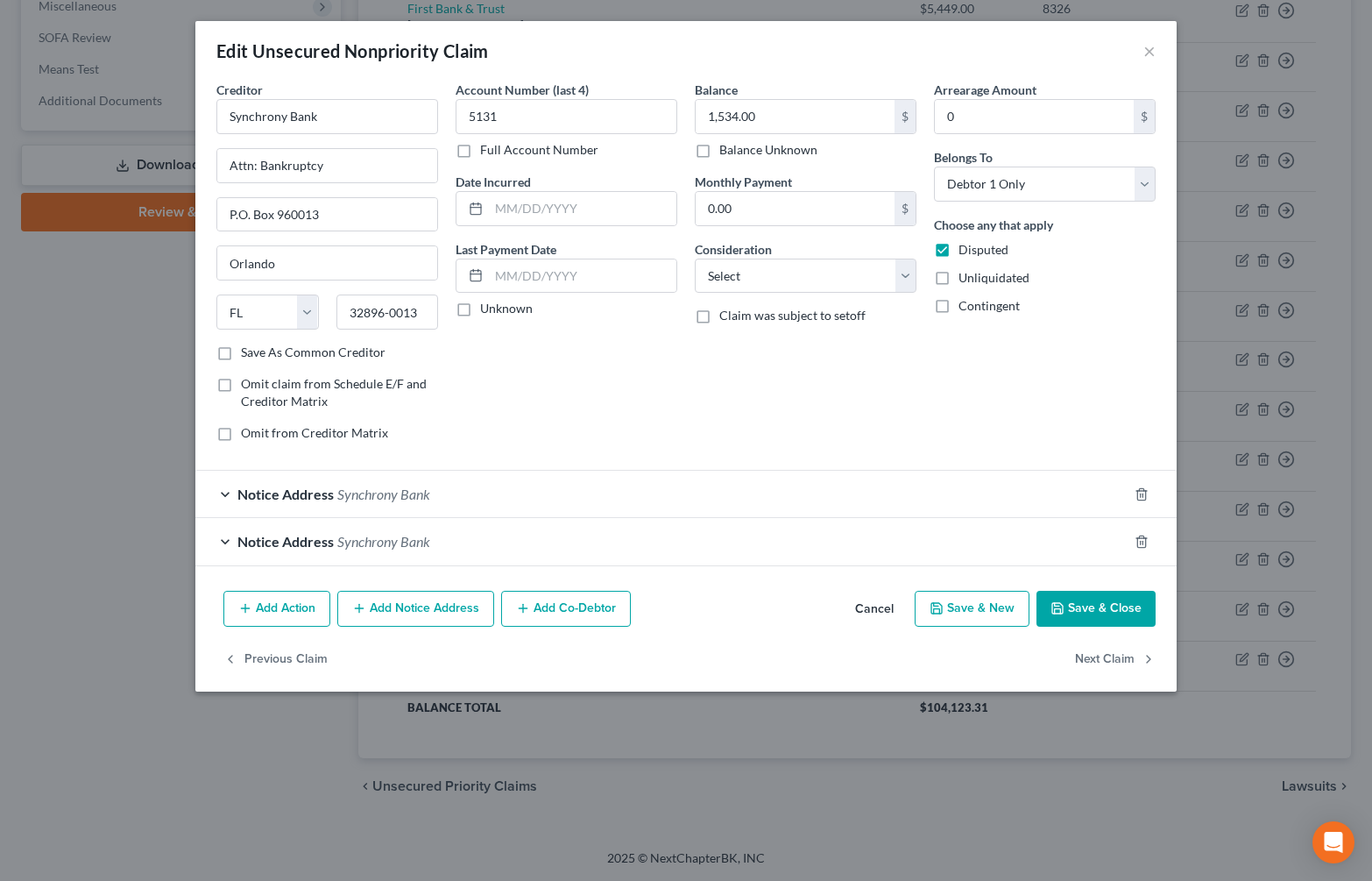
click at [1073, 601] on button "Save & Close" at bounding box center [1095, 608] width 120 height 37
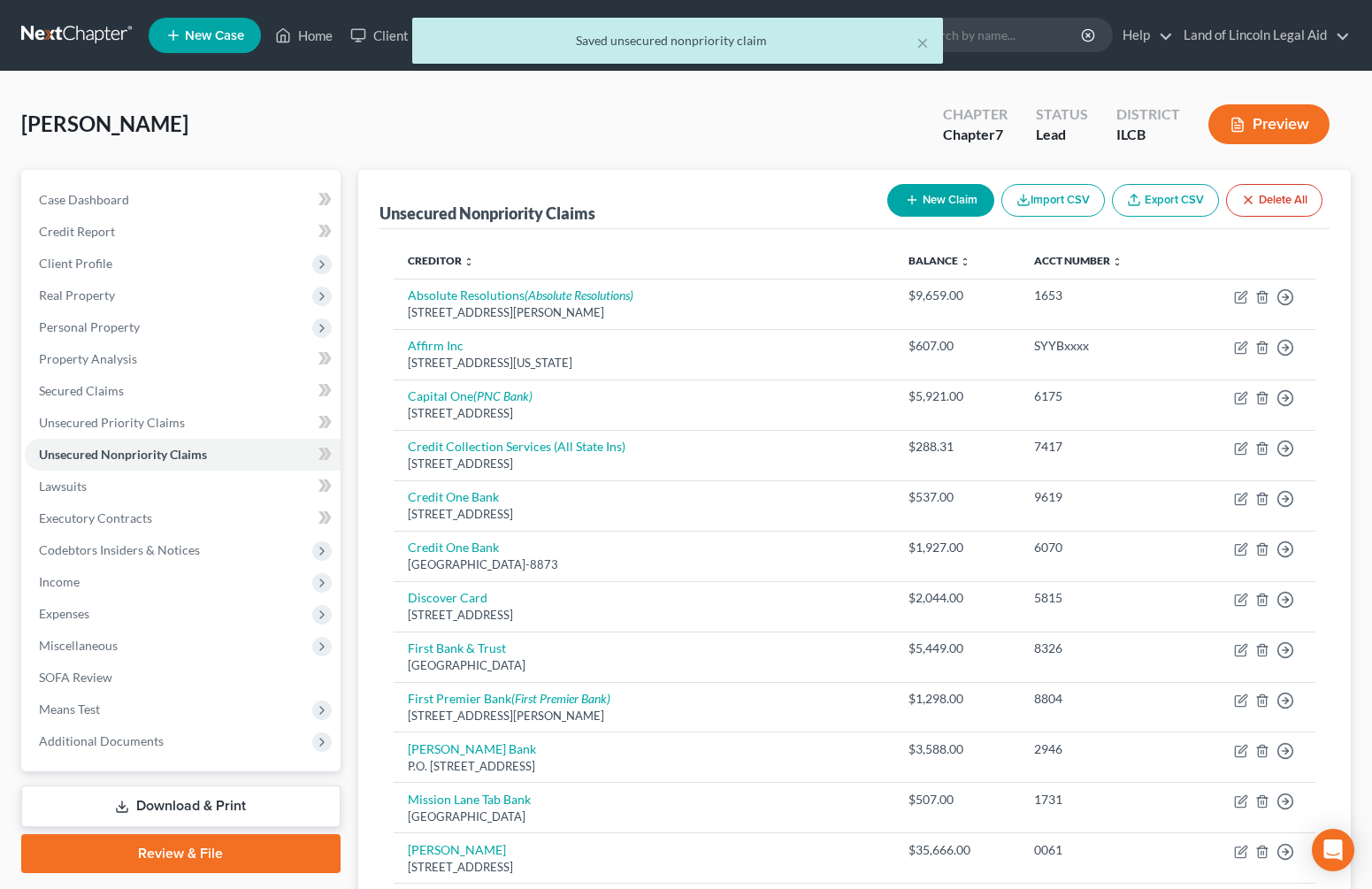
click at [1277, 125] on button "Preview" at bounding box center [1269, 125] width 122 height 40
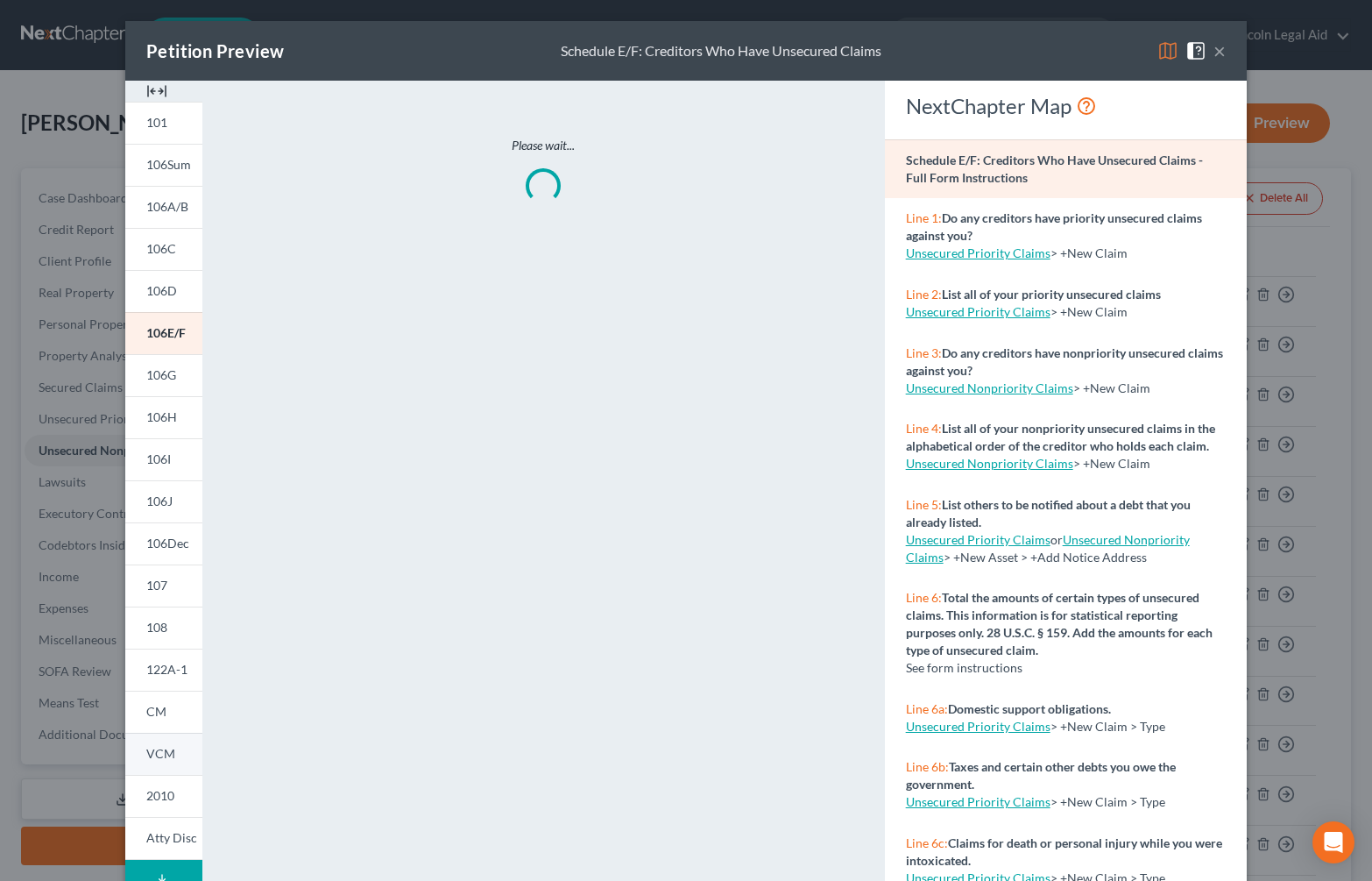
click at [152, 742] on link "VCM" at bounding box center [164, 754] width 77 height 42
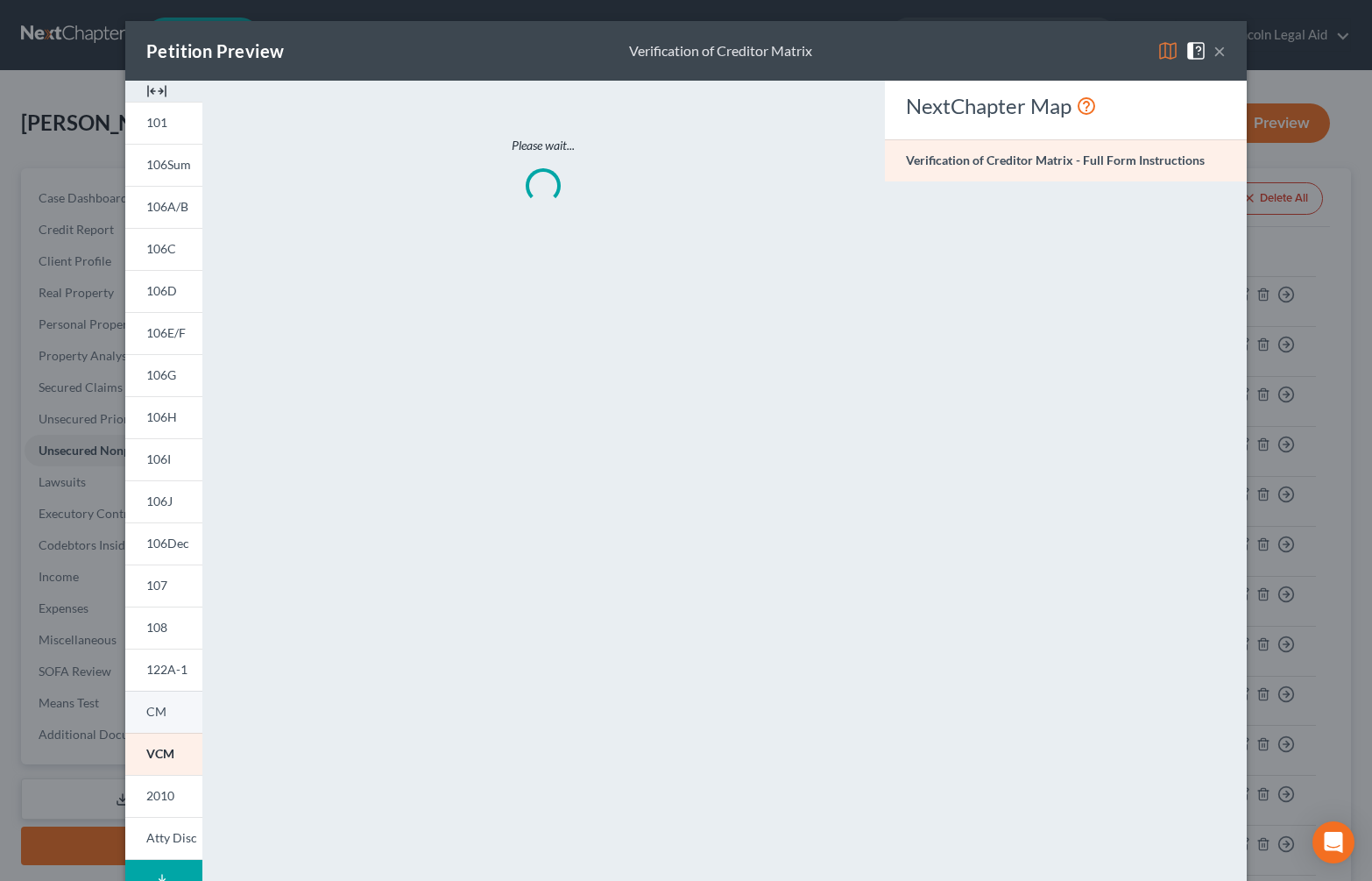
click at [153, 713] on span "CM" at bounding box center [156, 710] width 20 height 15
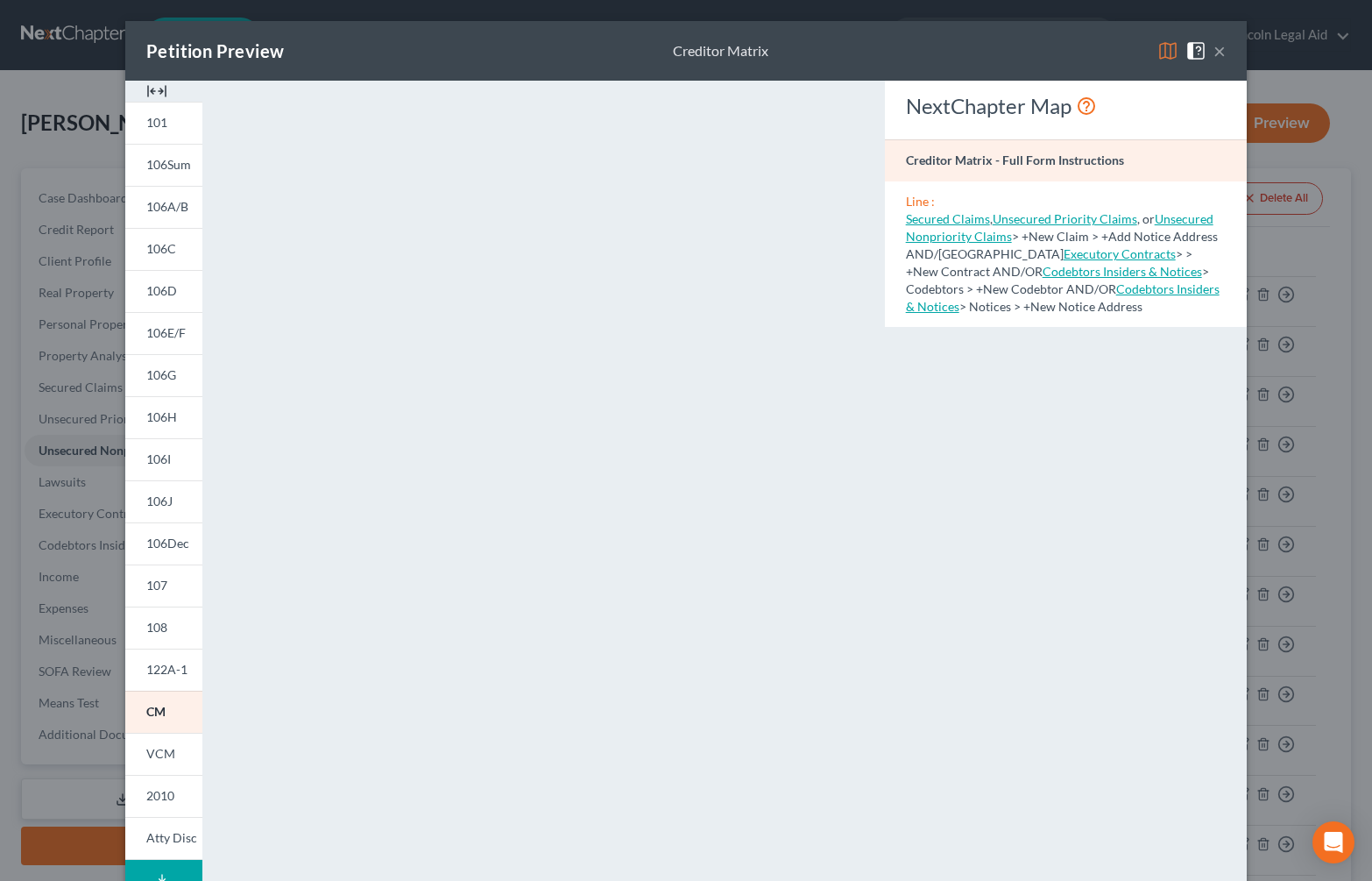
click at [1215, 50] on button "×" at bounding box center [1220, 50] width 12 height 21
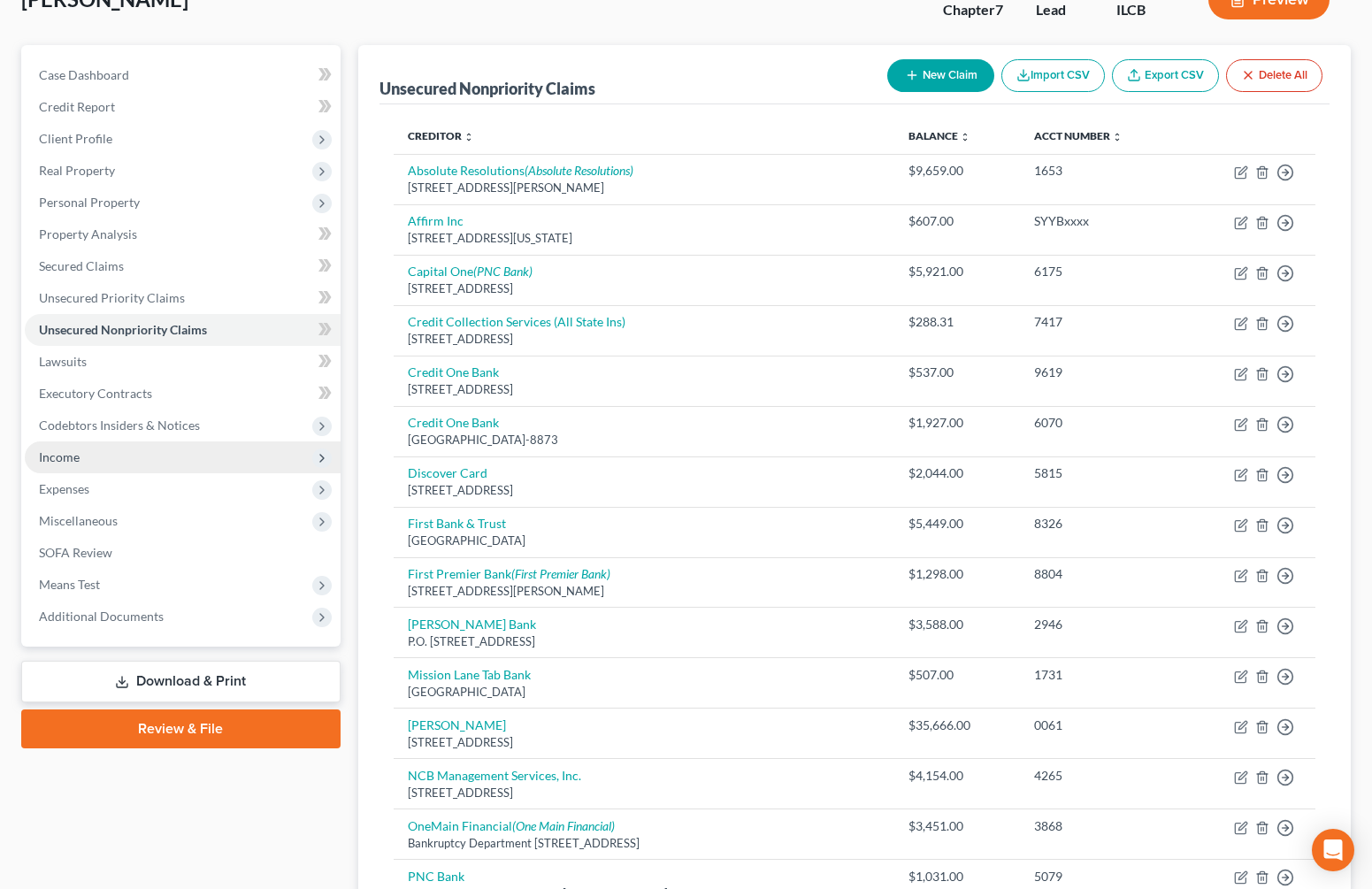
scroll to position [176, 0]
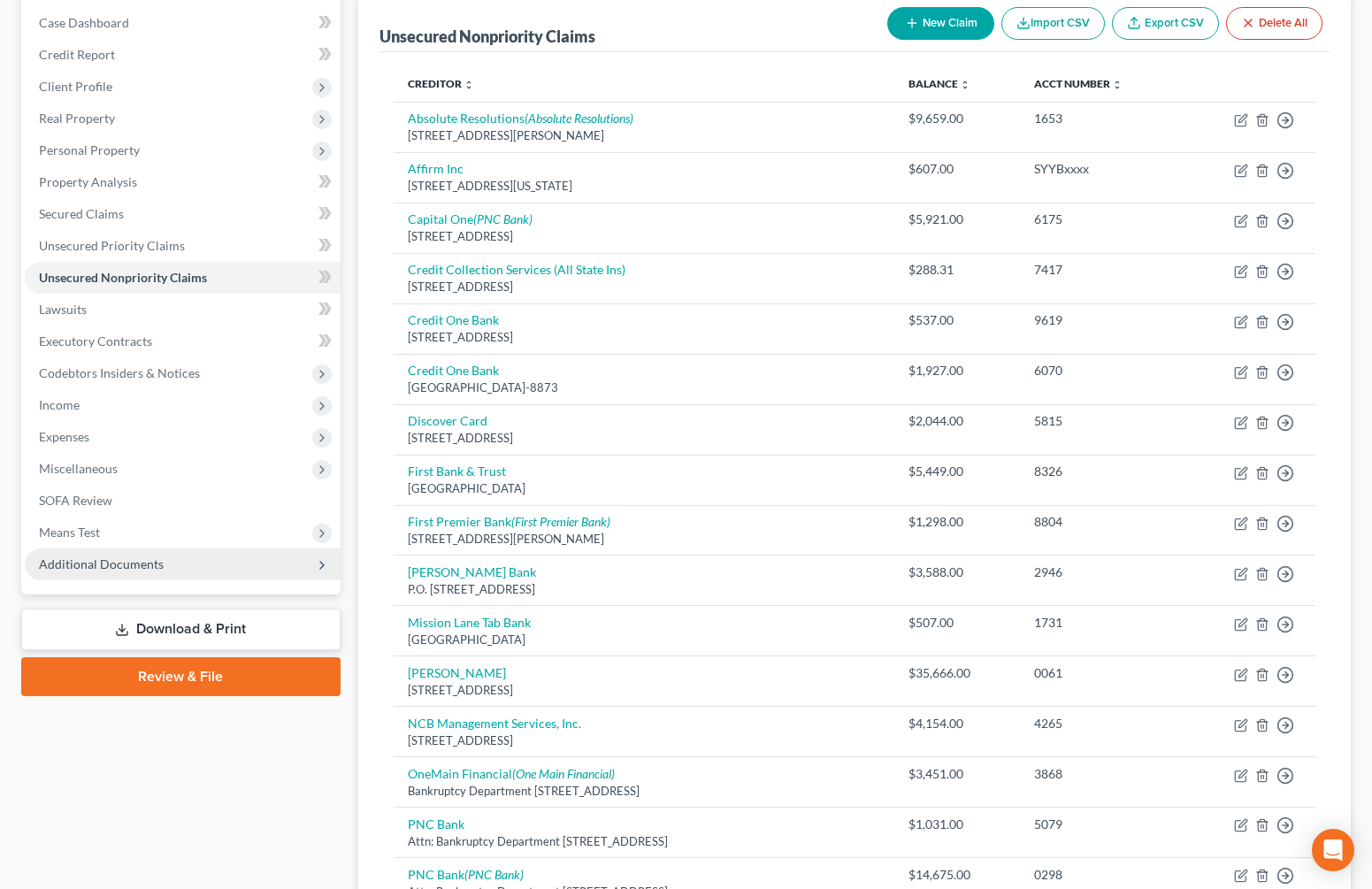
click at [275, 567] on span "Additional Documents" at bounding box center [182, 564] width 316 height 32
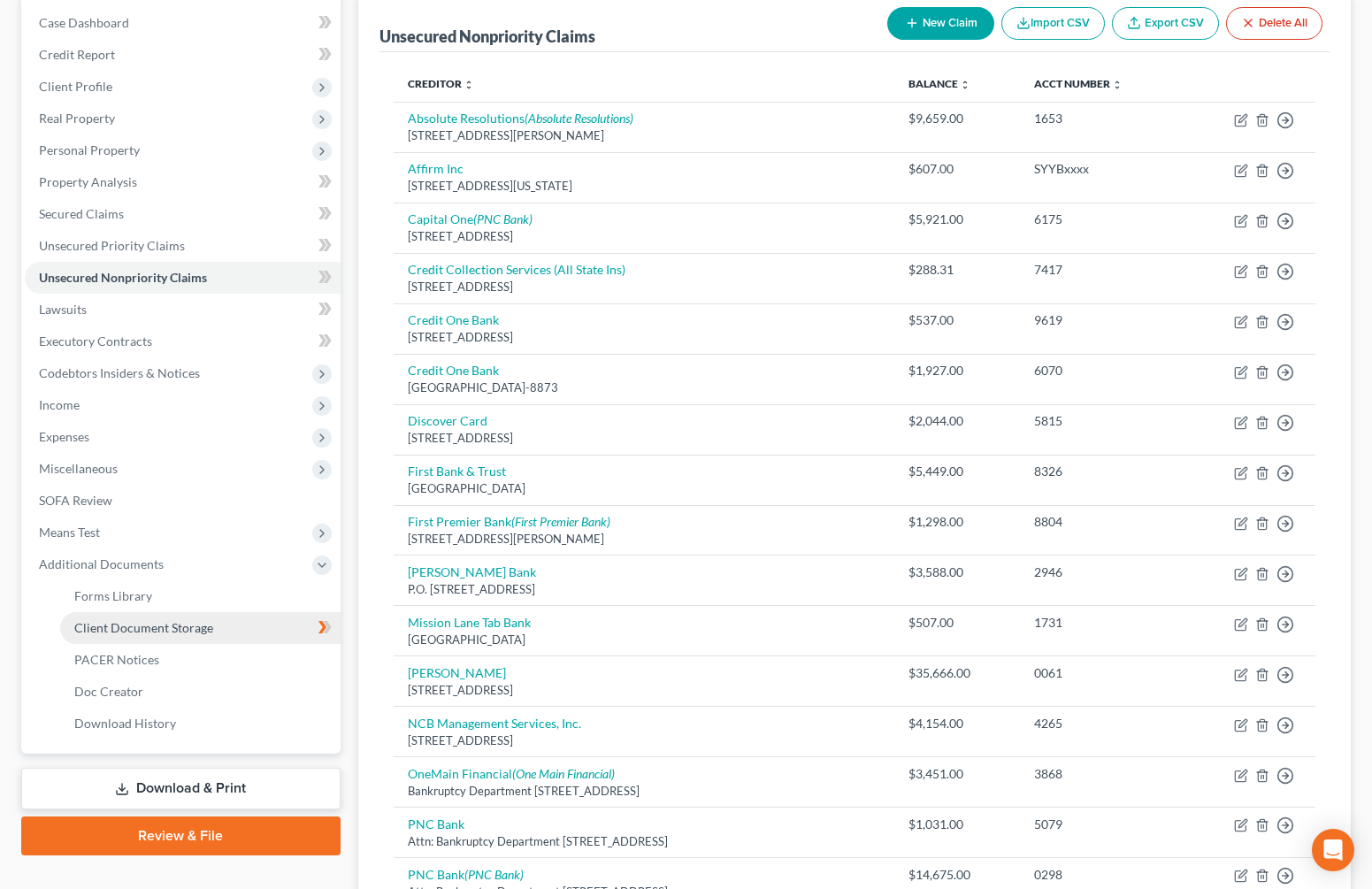
click at [250, 621] on link "Client Document Storage" at bounding box center [199, 628] width 280 height 32
select select "0"
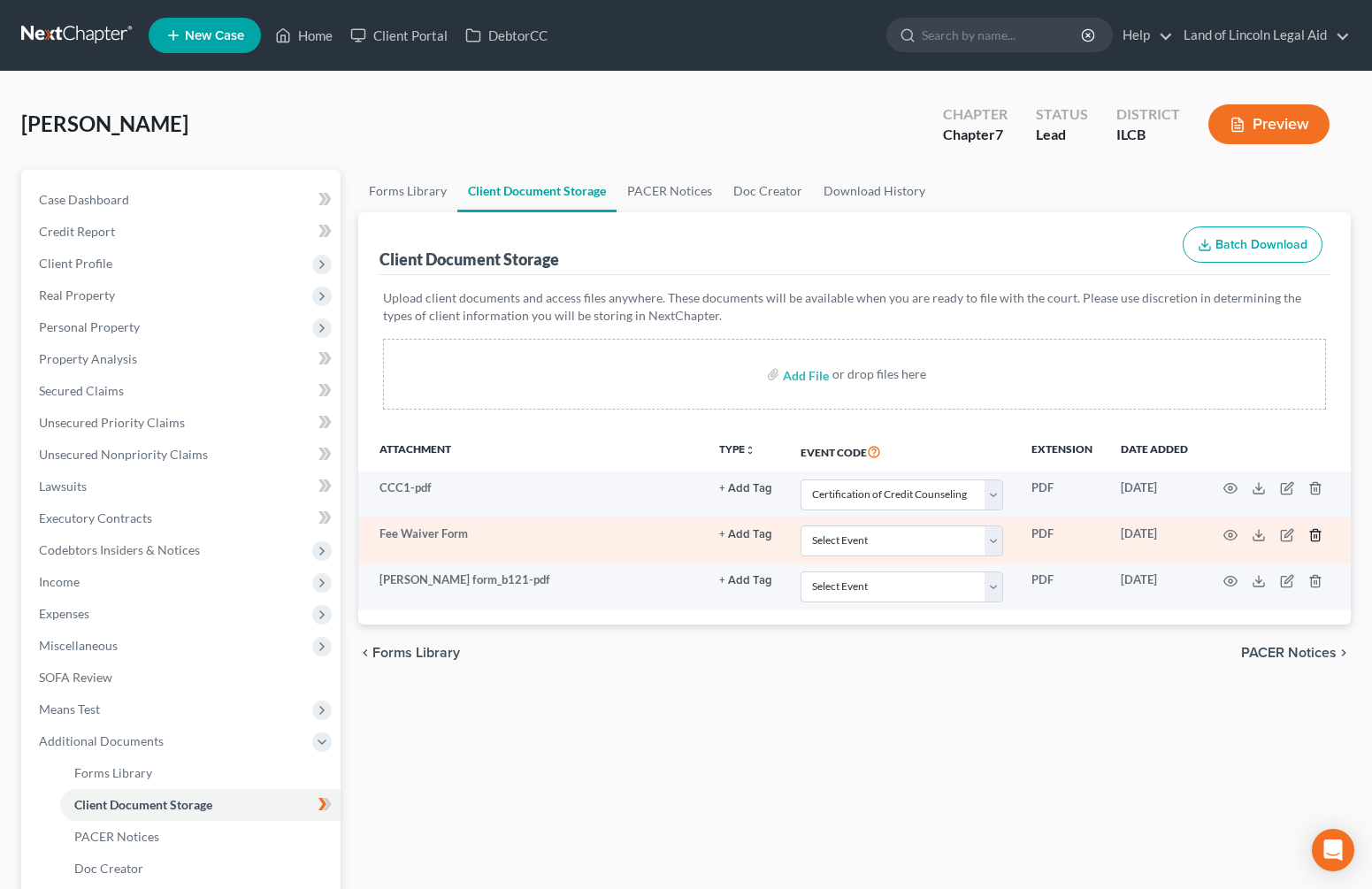
click at [1314, 534] on line "button" at bounding box center [1314, 536] width 0 height 4
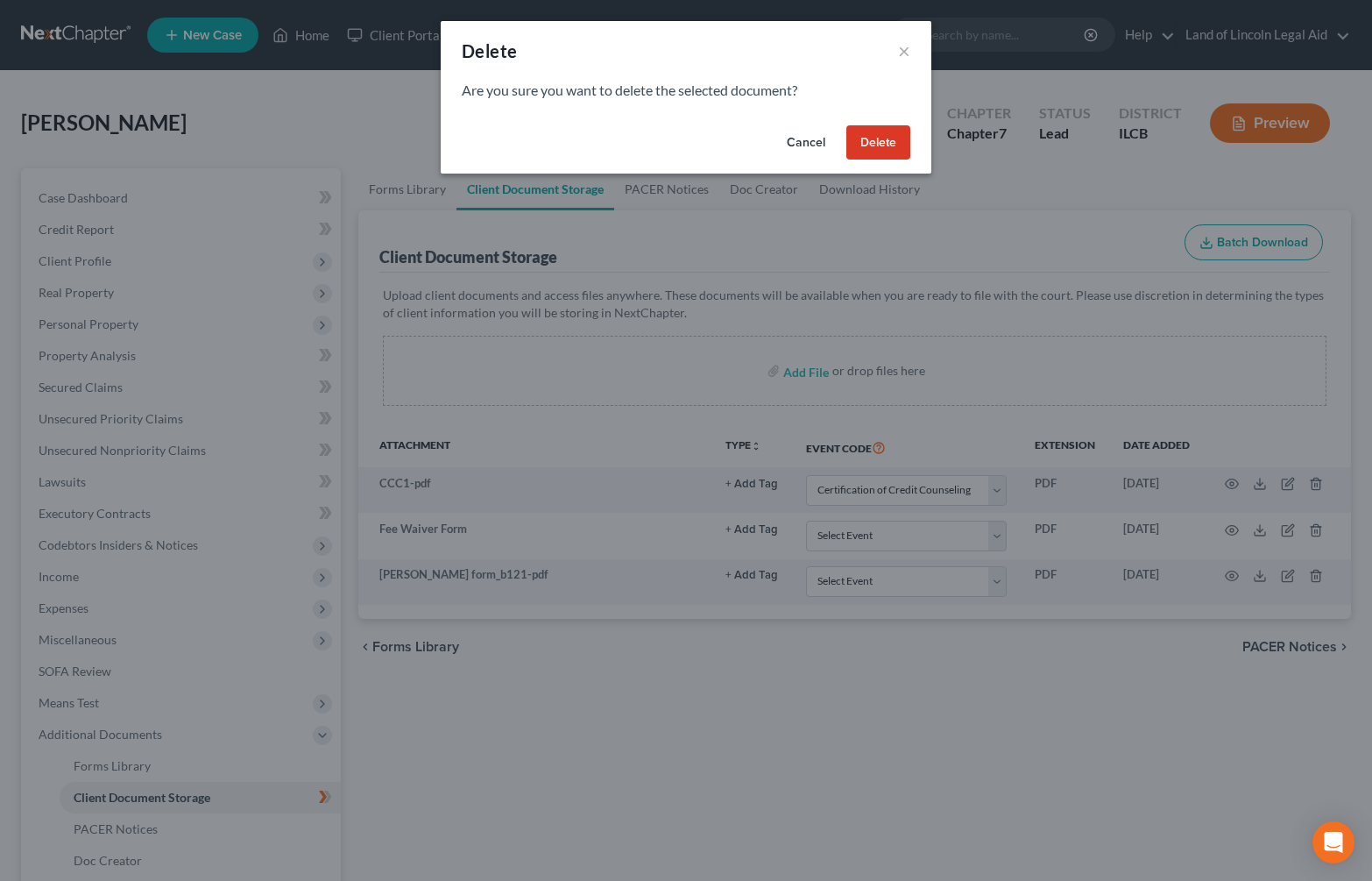
click at [875, 151] on button "Delete" at bounding box center [878, 142] width 64 height 35
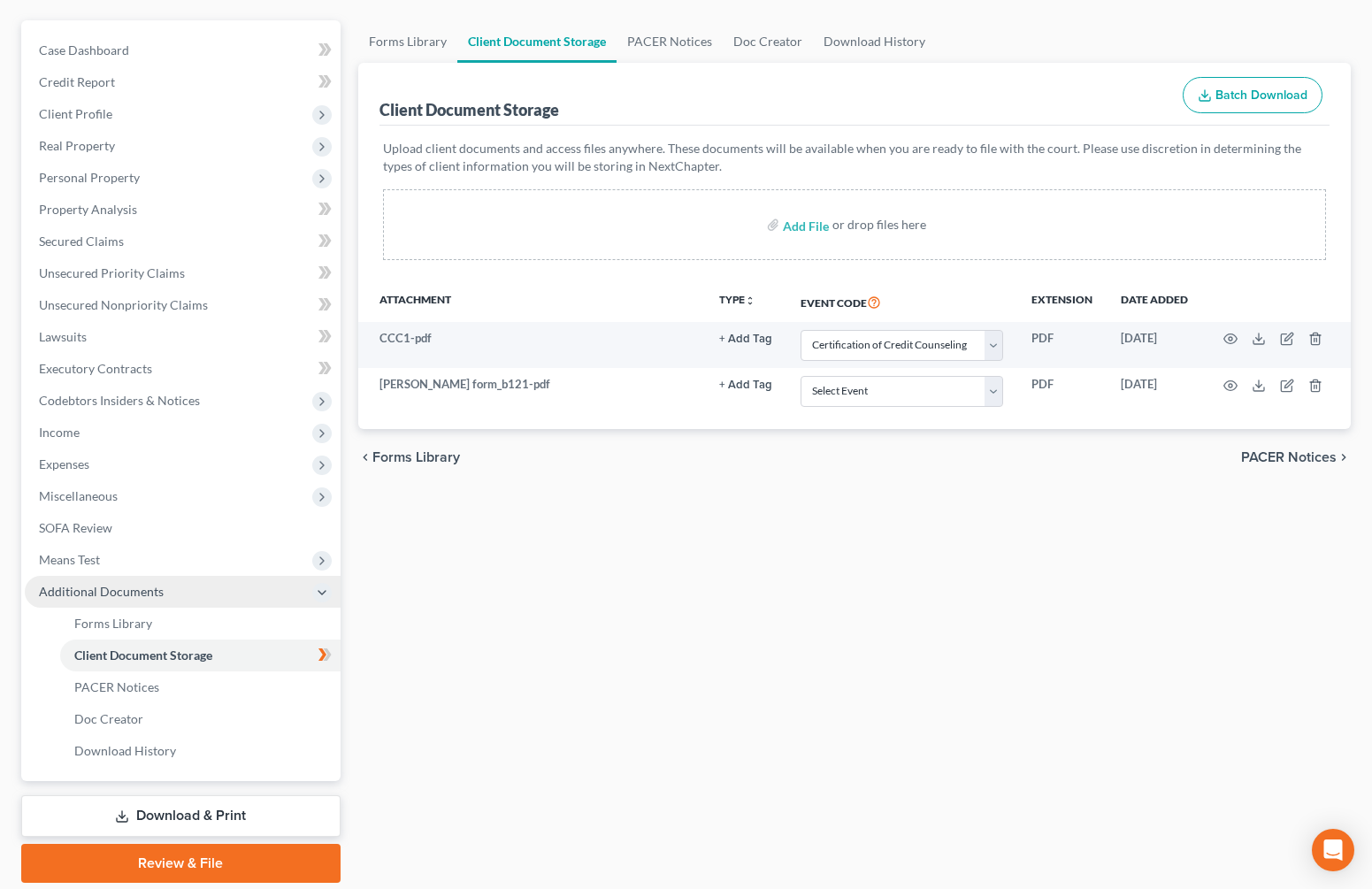
scroll to position [176, 0]
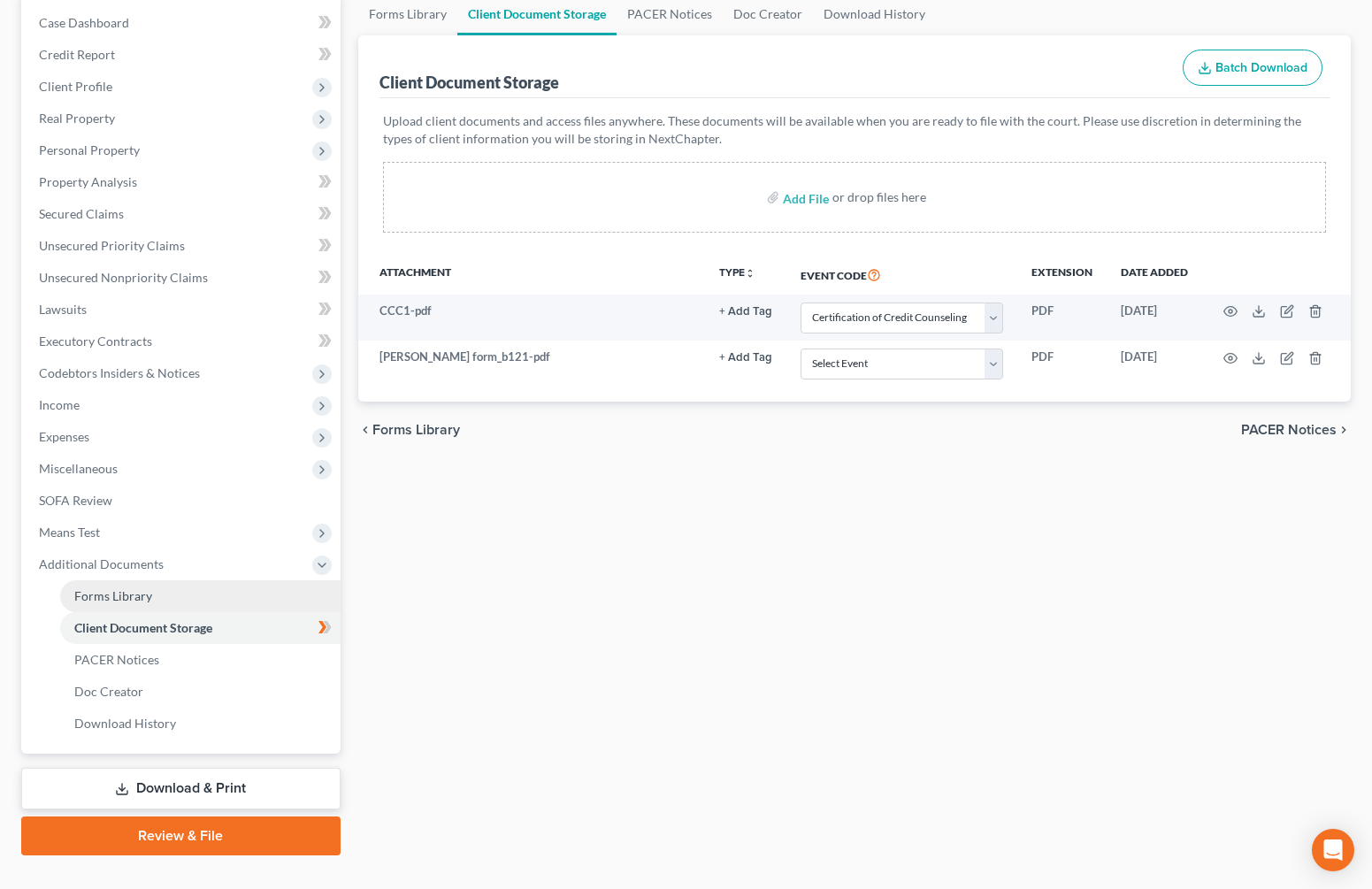
click at [129, 601] on span "Forms Library" at bounding box center [114, 595] width 78 height 15
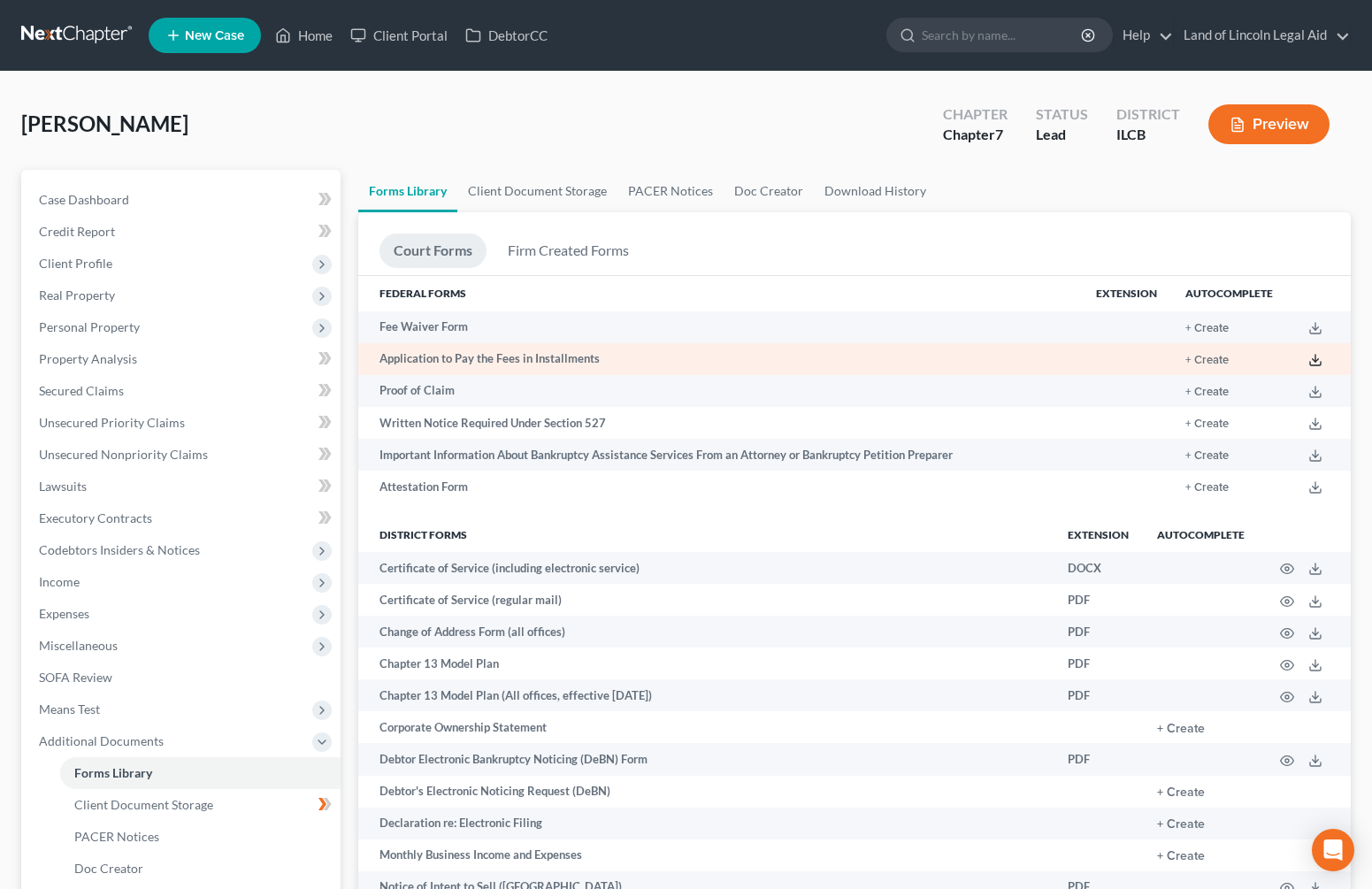
click at [1309, 357] on icon at bounding box center [1315, 360] width 14 height 14
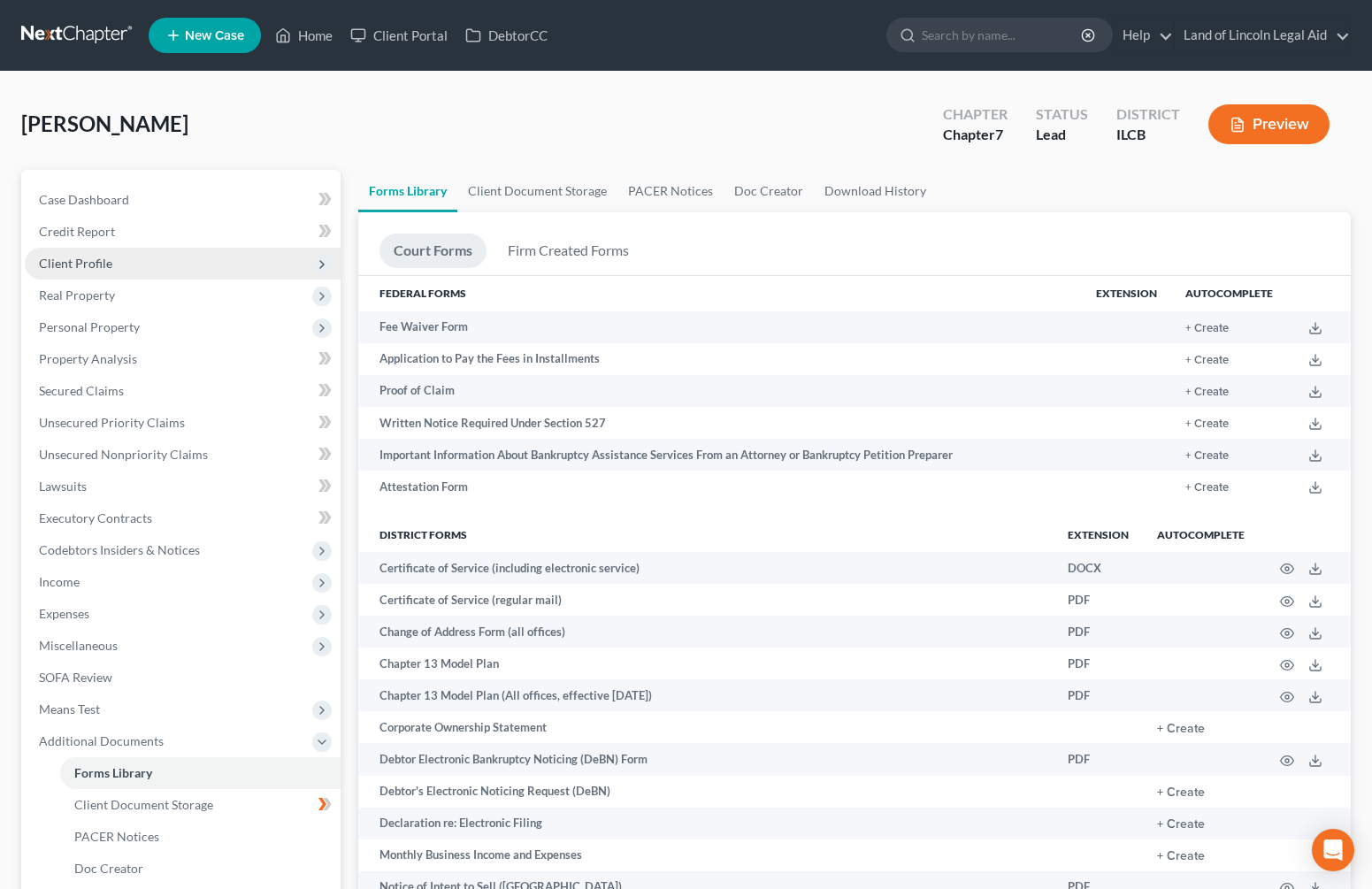
click at [117, 264] on span "Client Profile" at bounding box center [182, 263] width 316 height 32
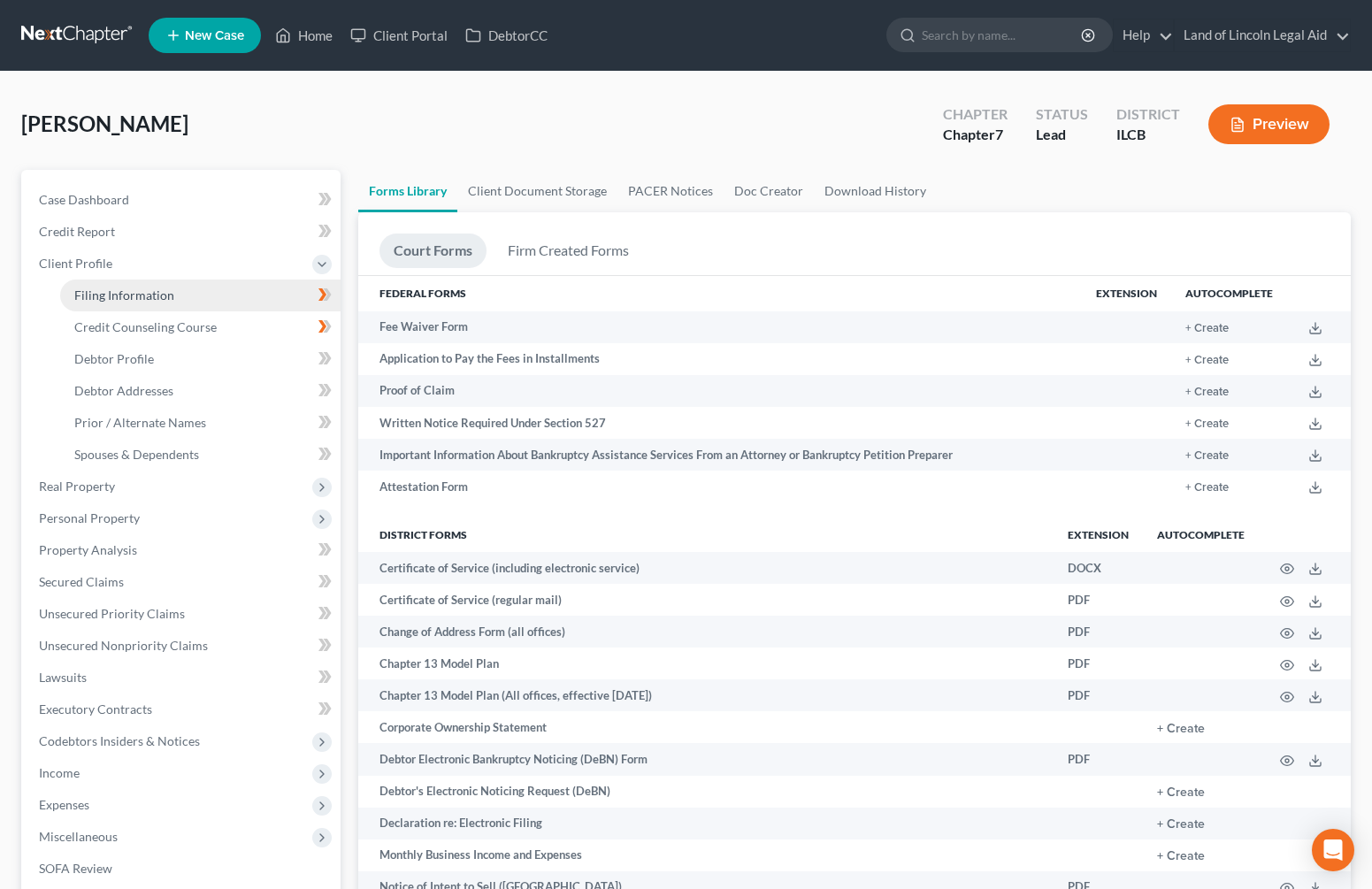
click at [129, 307] on link "Filing Information" at bounding box center [199, 295] width 280 height 32
select select "1"
select select "0"
select select "14"
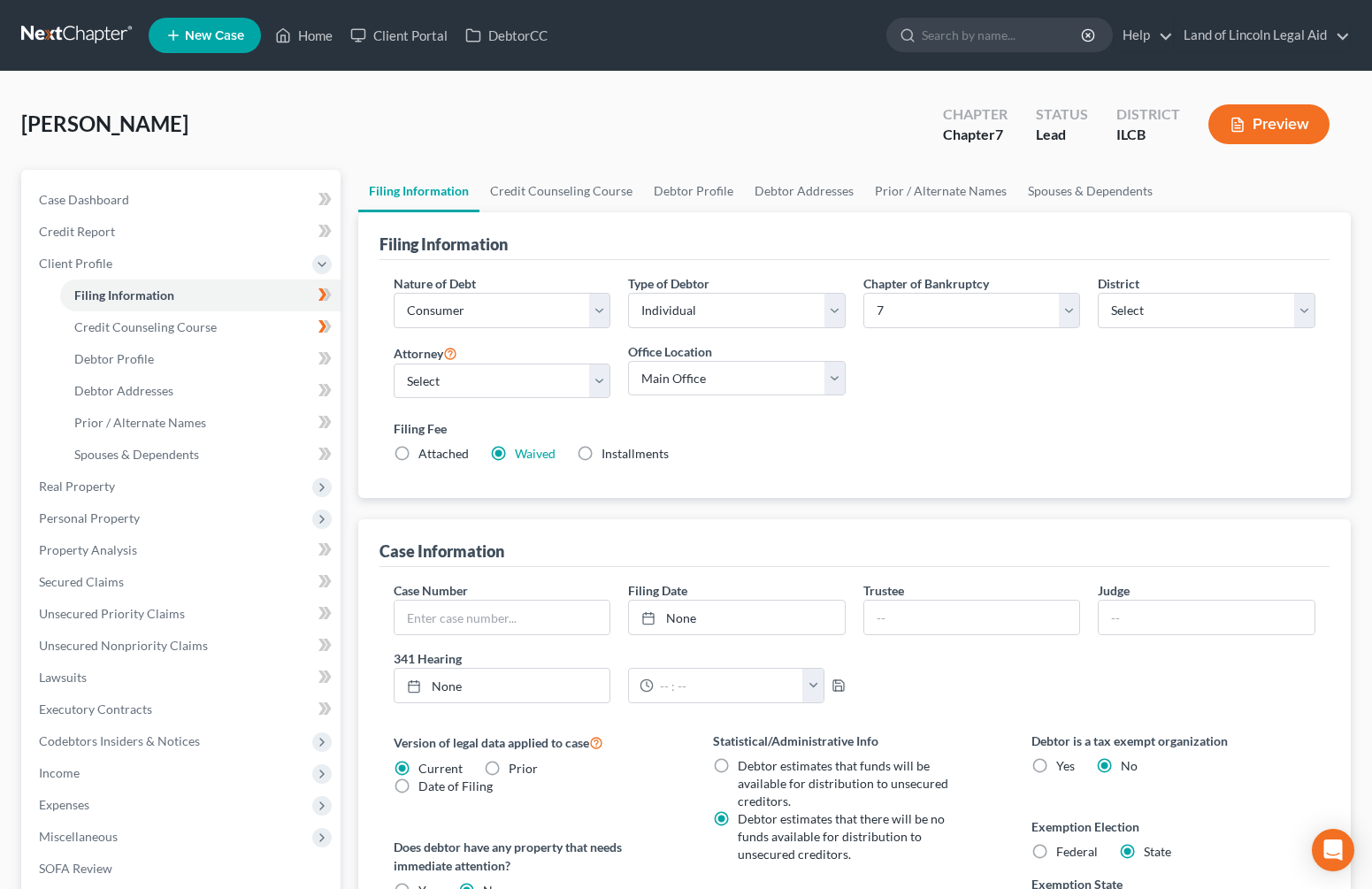
click at [601, 456] on label "Installments Installments" at bounding box center [634, 453] width 67 height 18
click at [608, 456] on input "Installments Installments" at bounding box center [614, 450] width 12 height 12
radio input "true"
radio input "false"
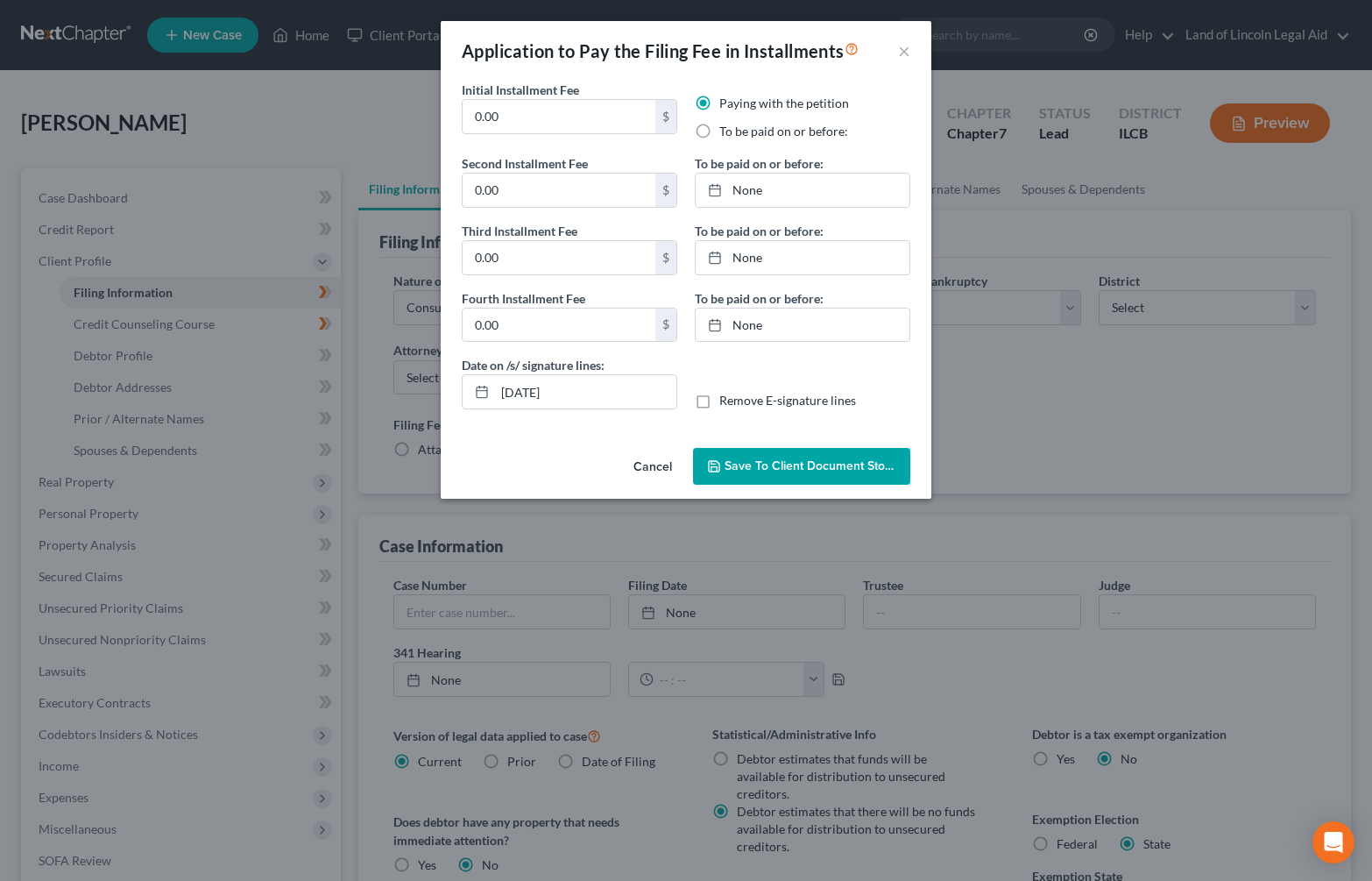
click at [719, 134] on label "To be paid on or before:" at bounding box center [783, 131] width 128 height 18
click at [726, 134] on input "To be paid on or before:" at bounding box center [732, 128] width 12 height 12
radio input "true"
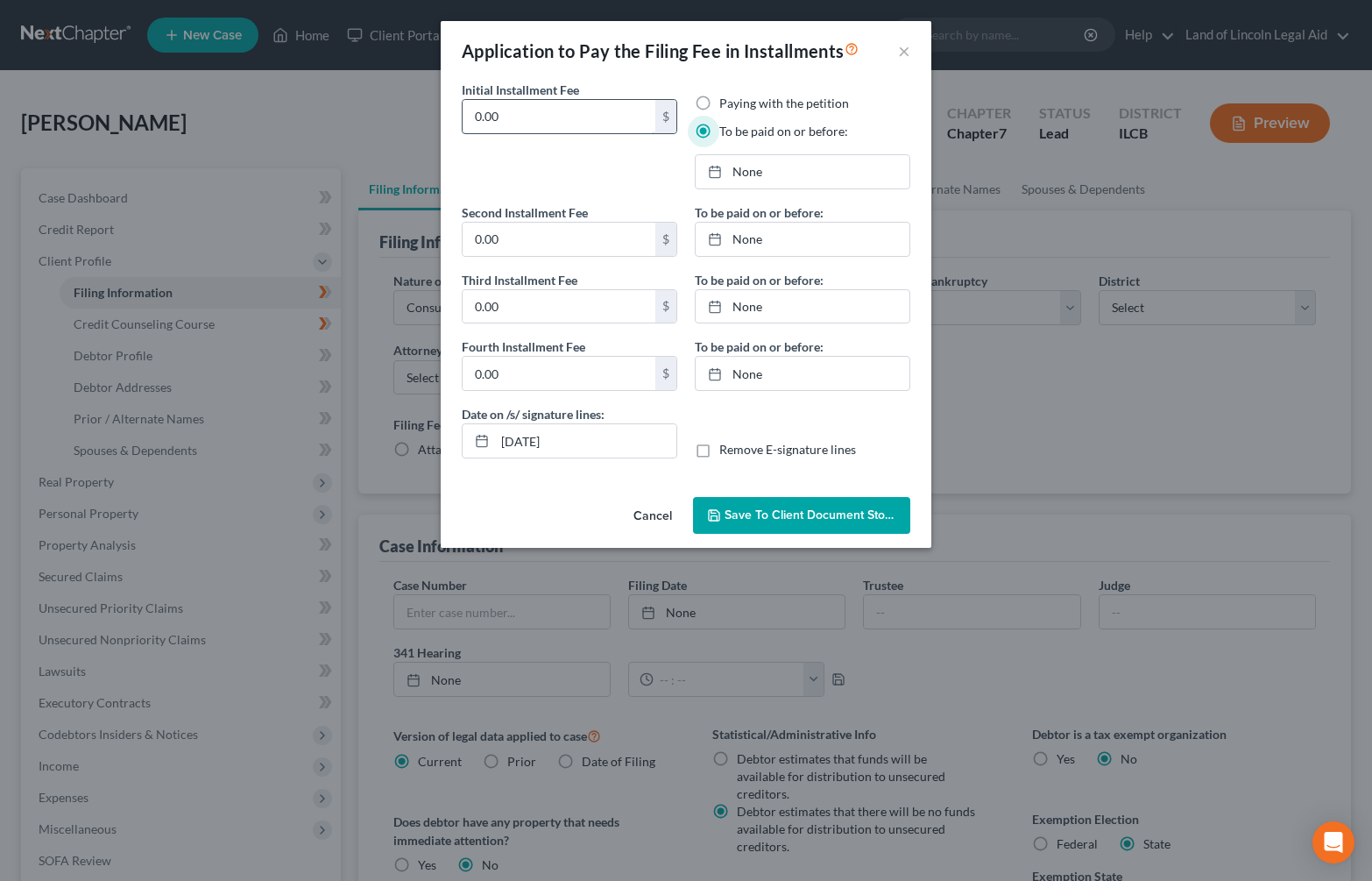
click at [522, 120] on input "0.00" at bounding box center [558, 117] width 193 height 34
type input "0"
type input "338"
type input "[DATE]"
click at [723, 168] on div at bounding box center [720, 171] width 25 height 15
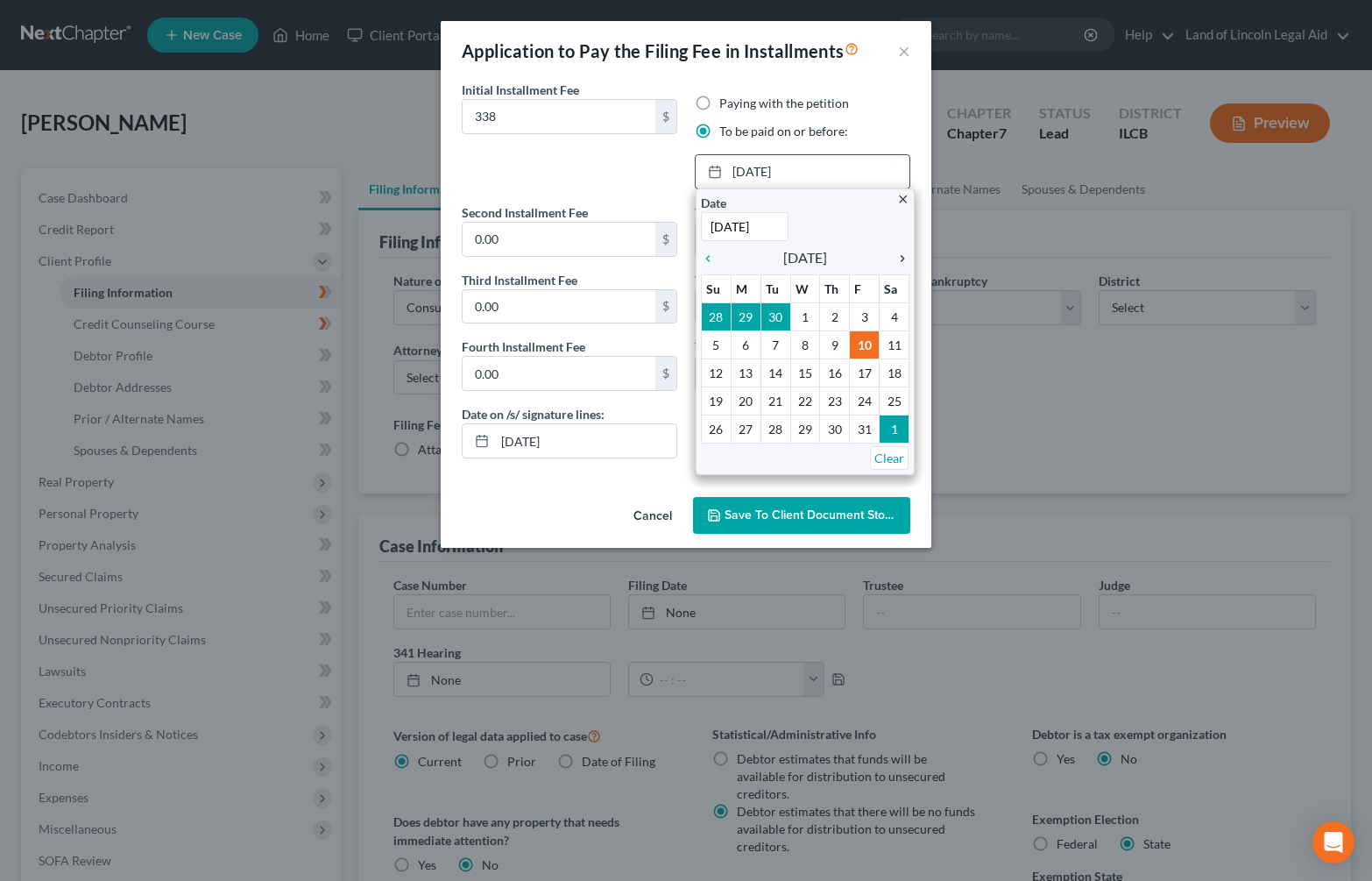
click at [902, 260] on icon "chevron_right" at bounding box center [898, 259] width 23 height 14
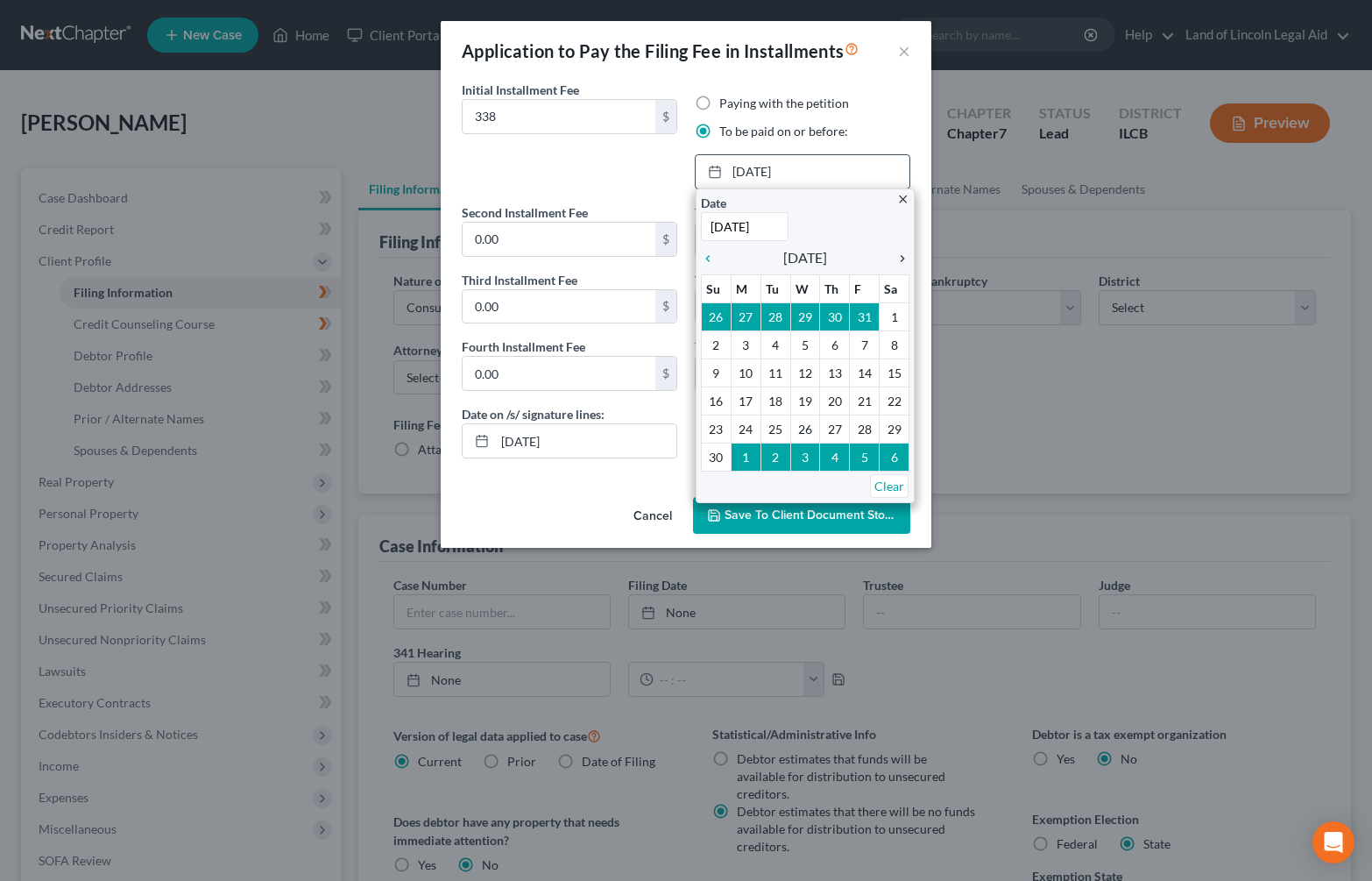
click at [902, 260] on icon "chevron_right" at bounding box center [898, 259] width 23 height 14
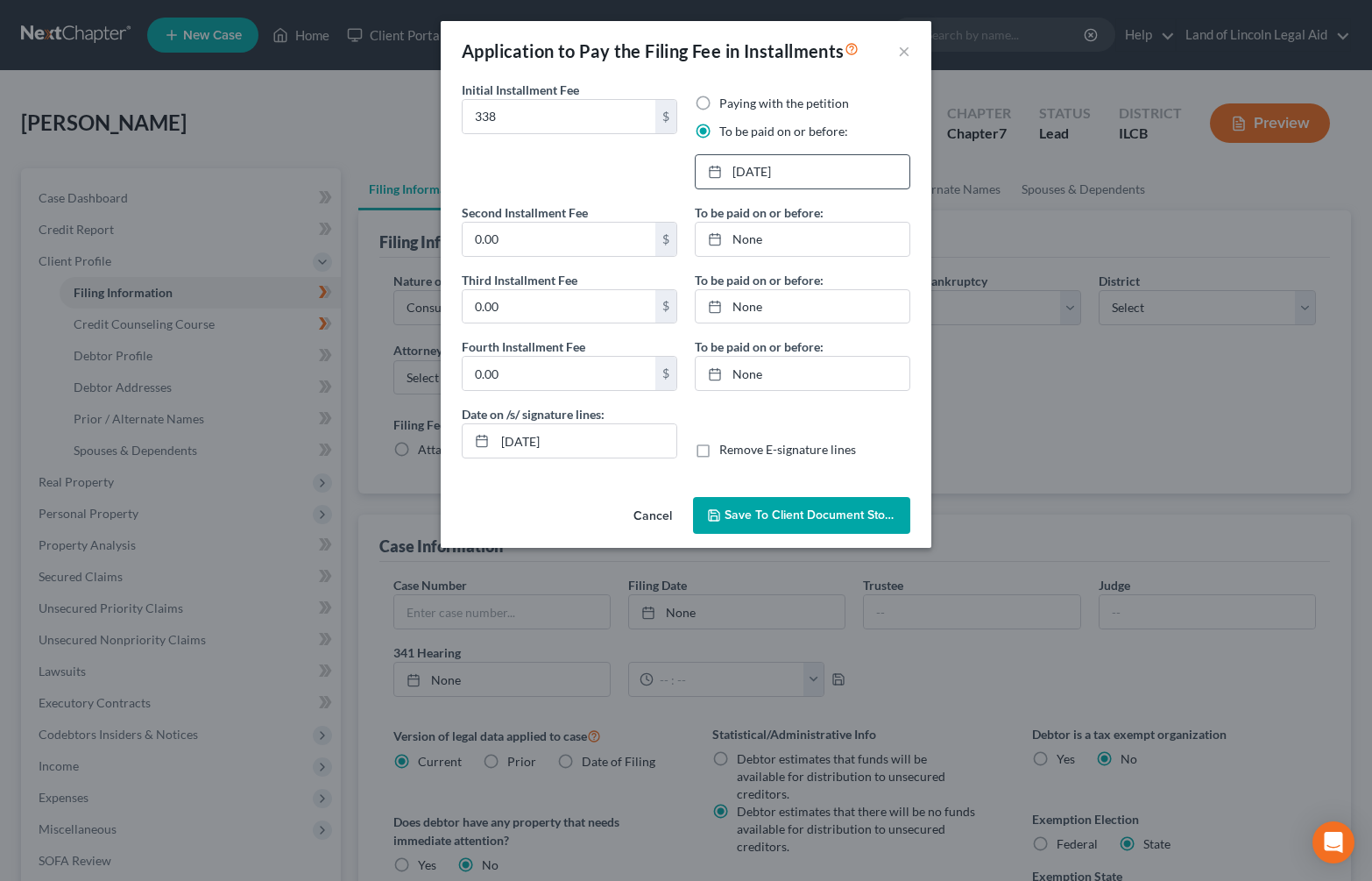
click at [767, 518] on span "Save to Client Document Storage" at bounding box center [818, 515] width 186 height 15
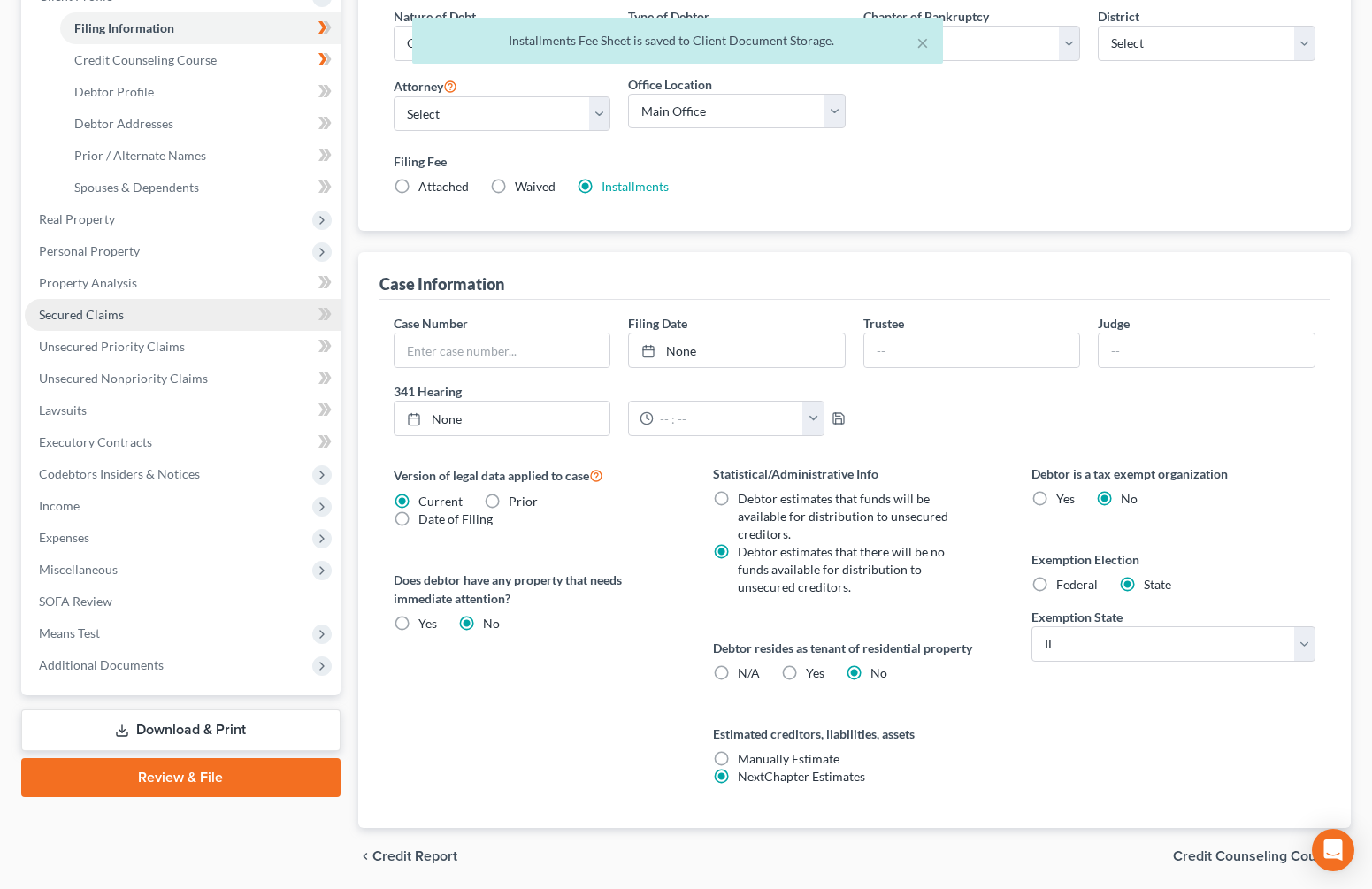
scroll to position [330, 0]
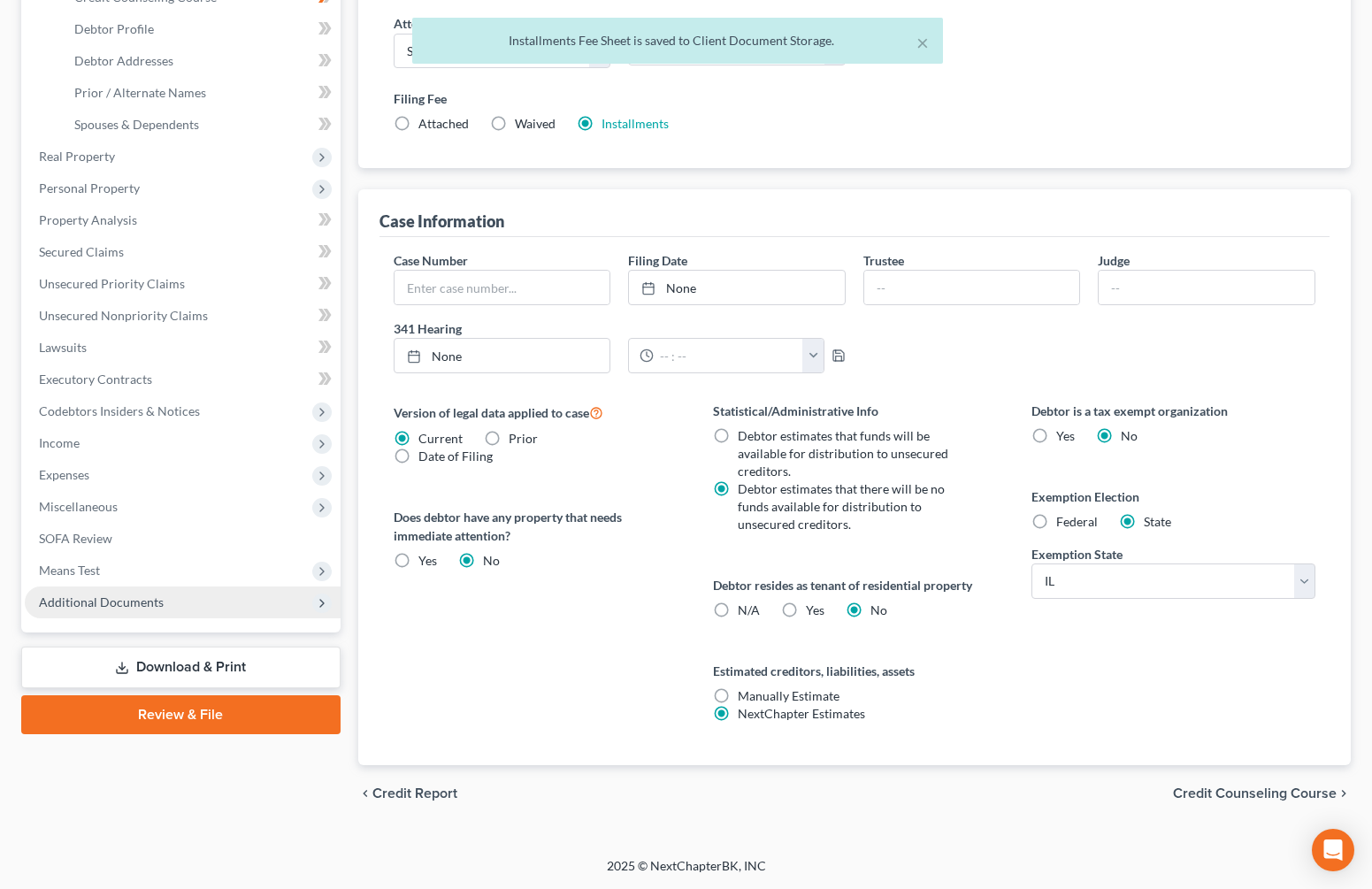
click at [131, 607] on span "Additional Documents" at bounding box center [101, 601] width 125 height 15
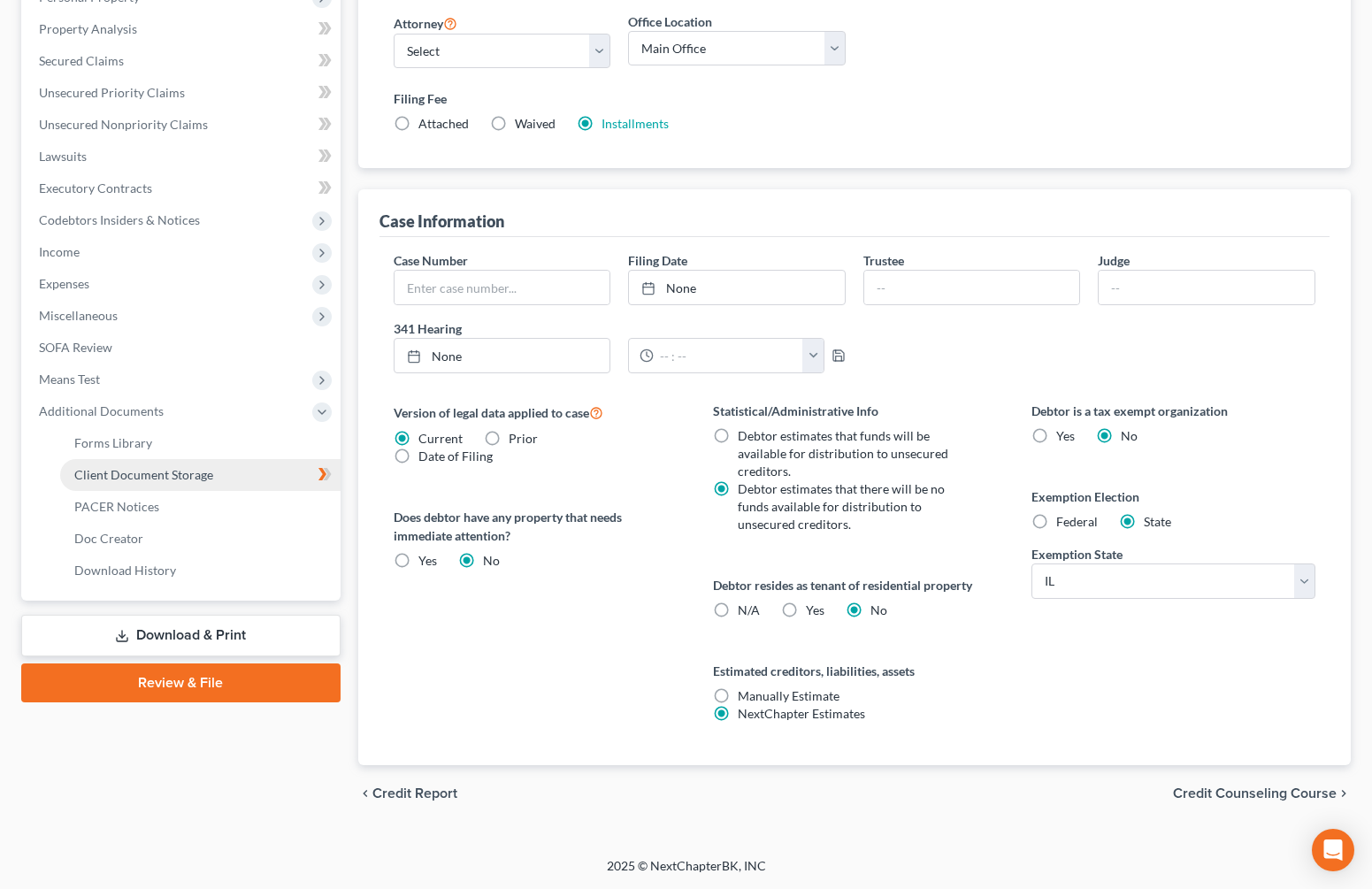
click at [148, 470] on span "Client Document Storage" at bounding box center [144, 473] width 139 height 15
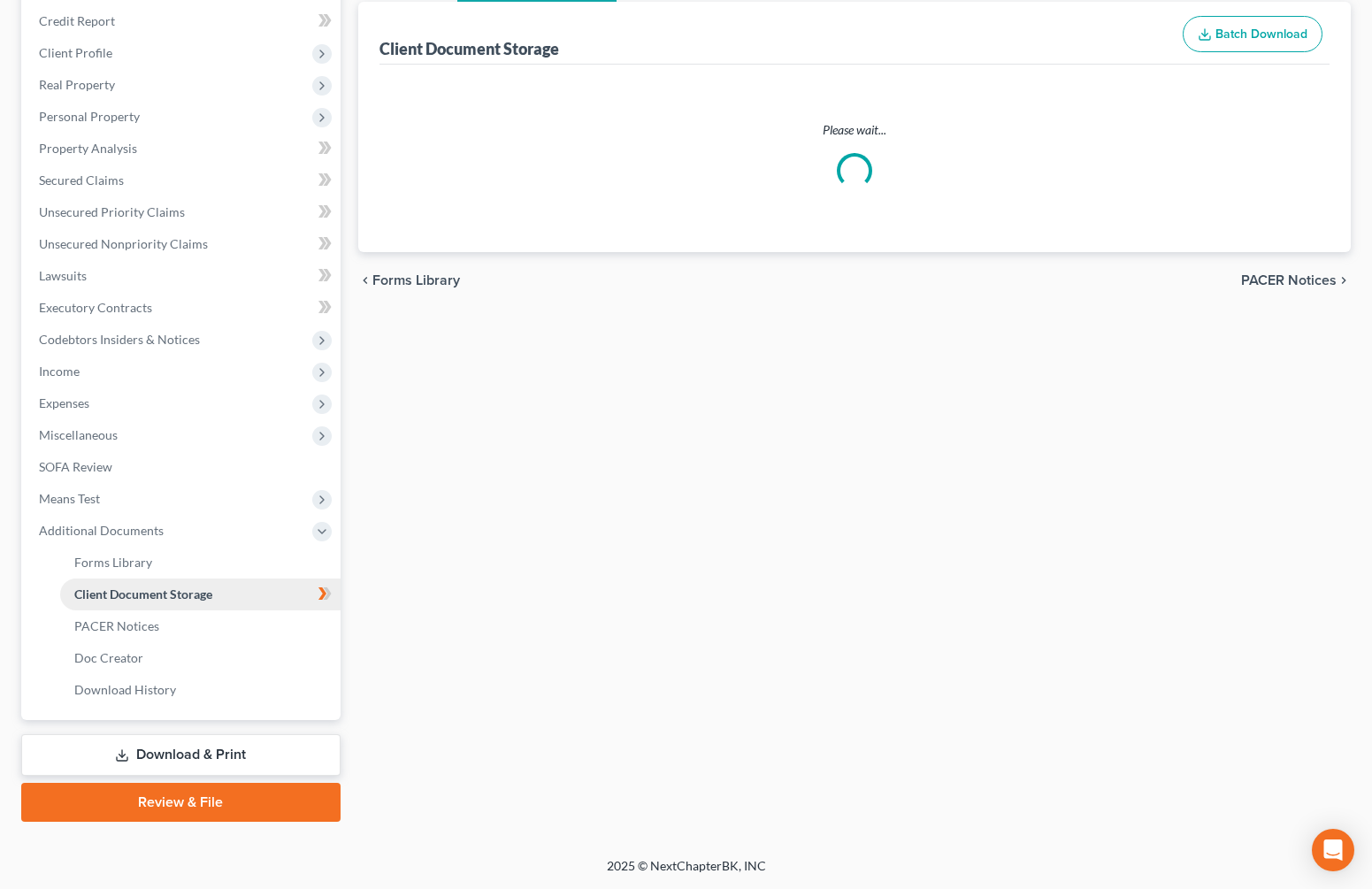
scroll to position [82, 0]
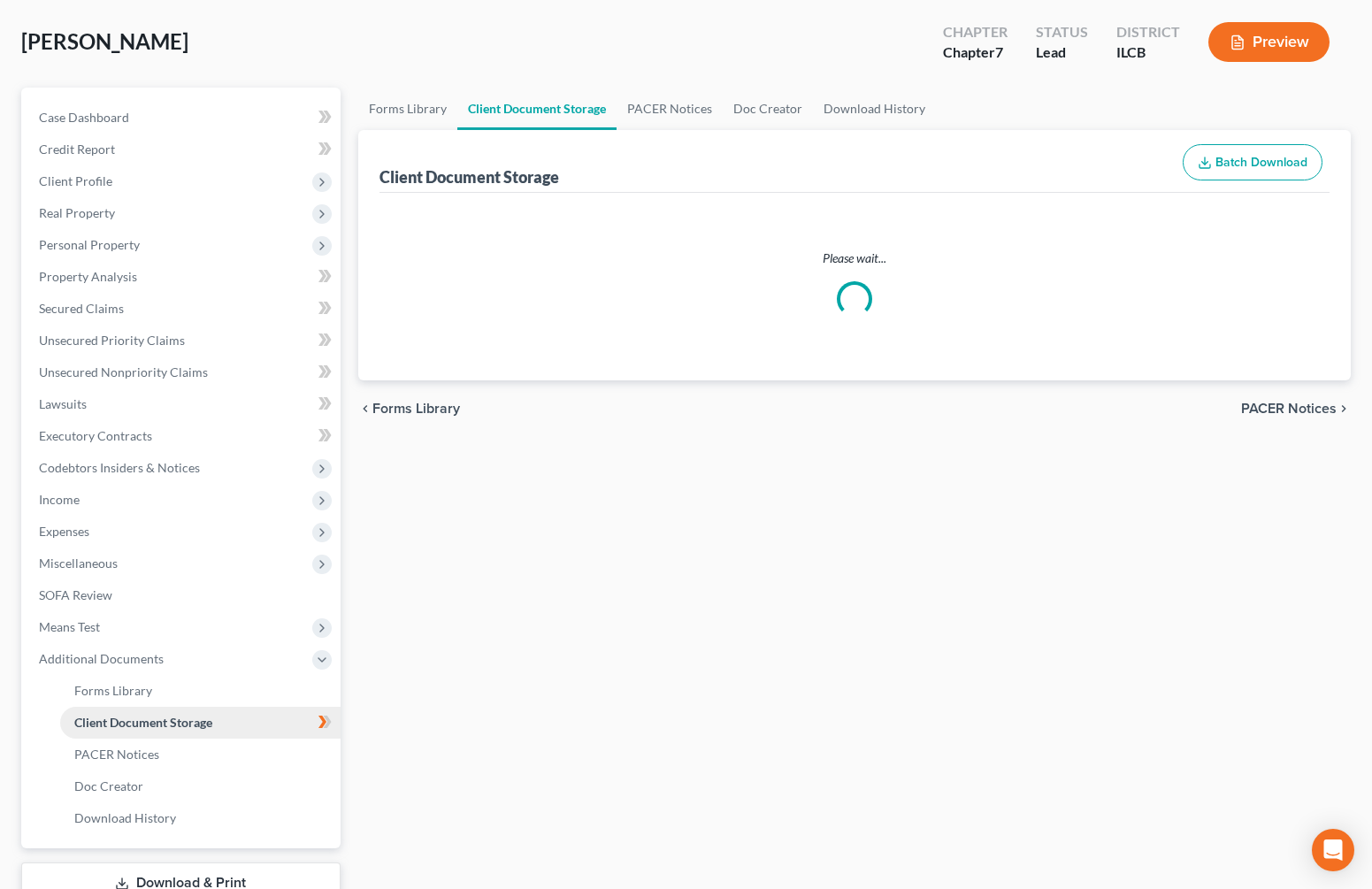
select select "0"
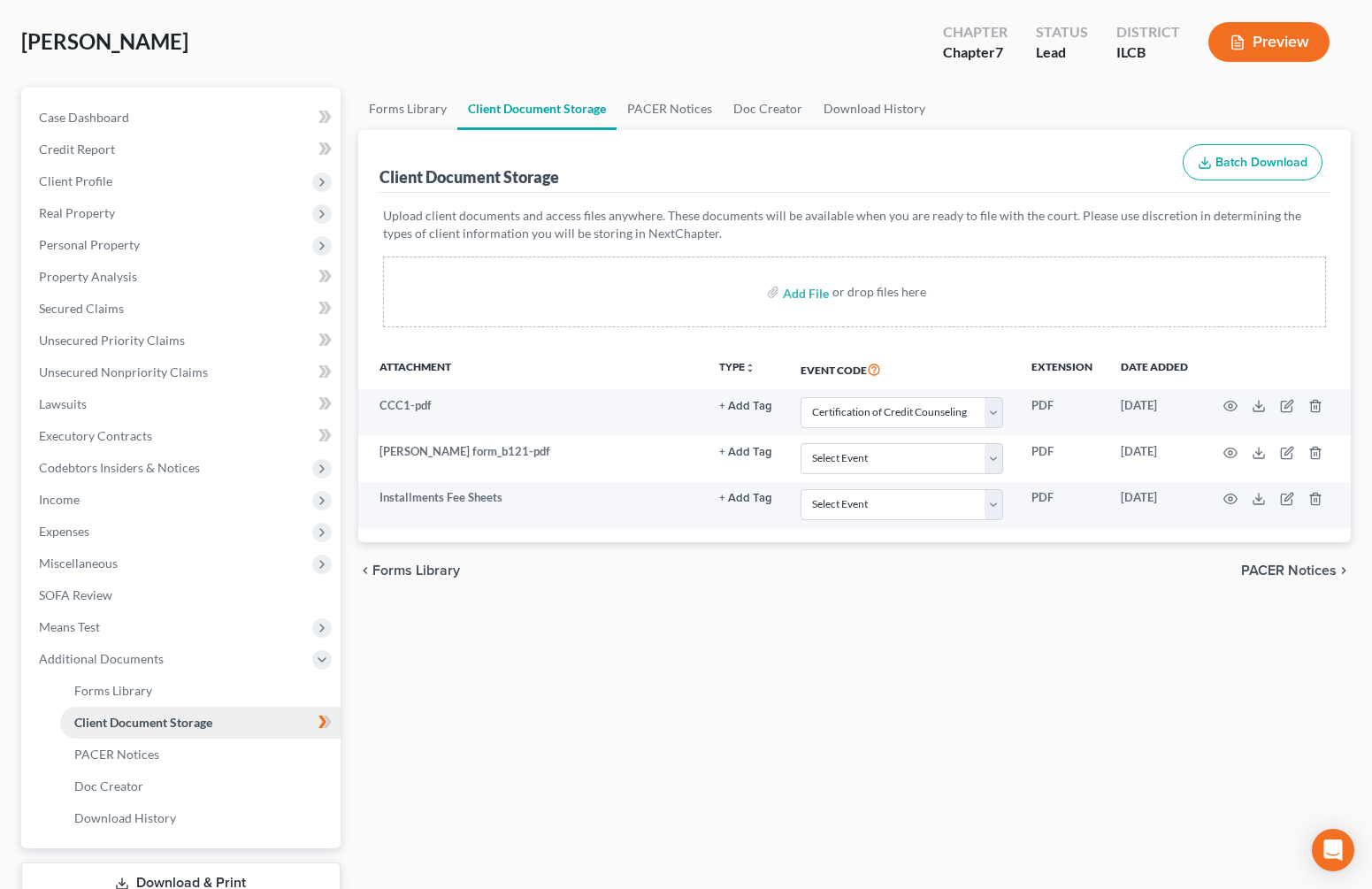
scroll to position [0, 0]
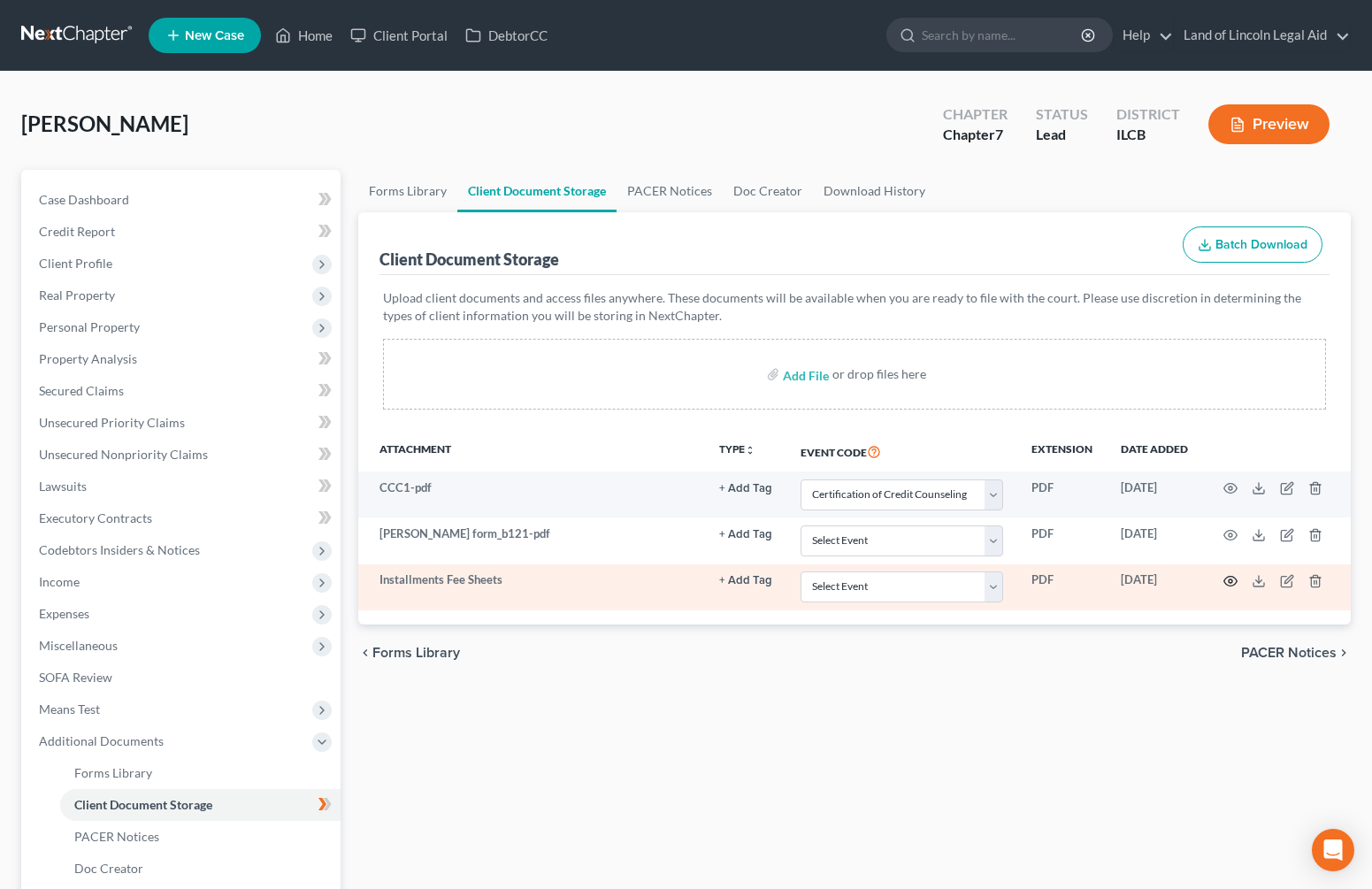
click at [1224, 577] on icon "button" at bounding box center [1230, 581] width 14 height 14
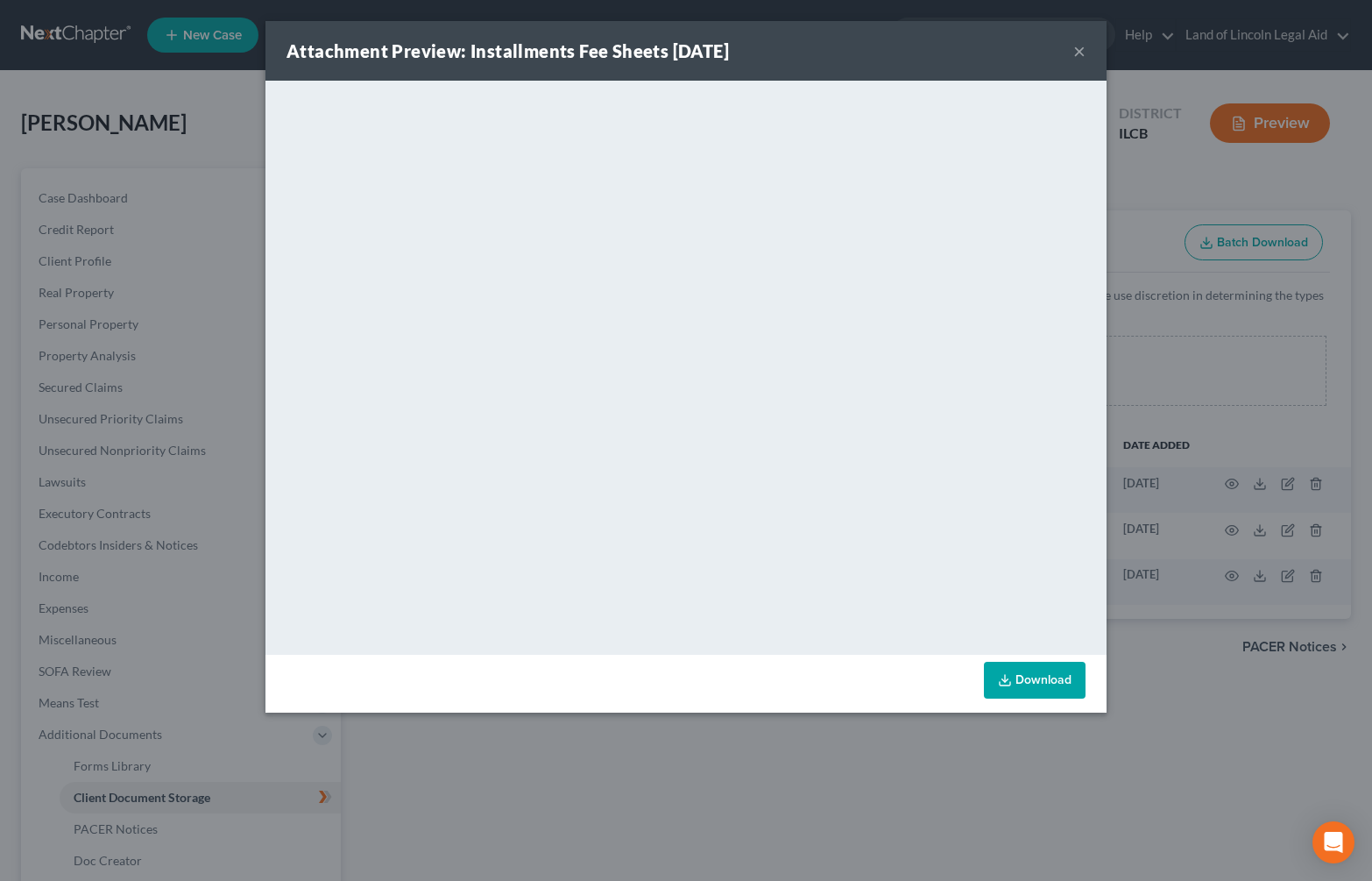
click at [1082, 50] on button "×" at bounding box center [1080, 50] width 12 height 21
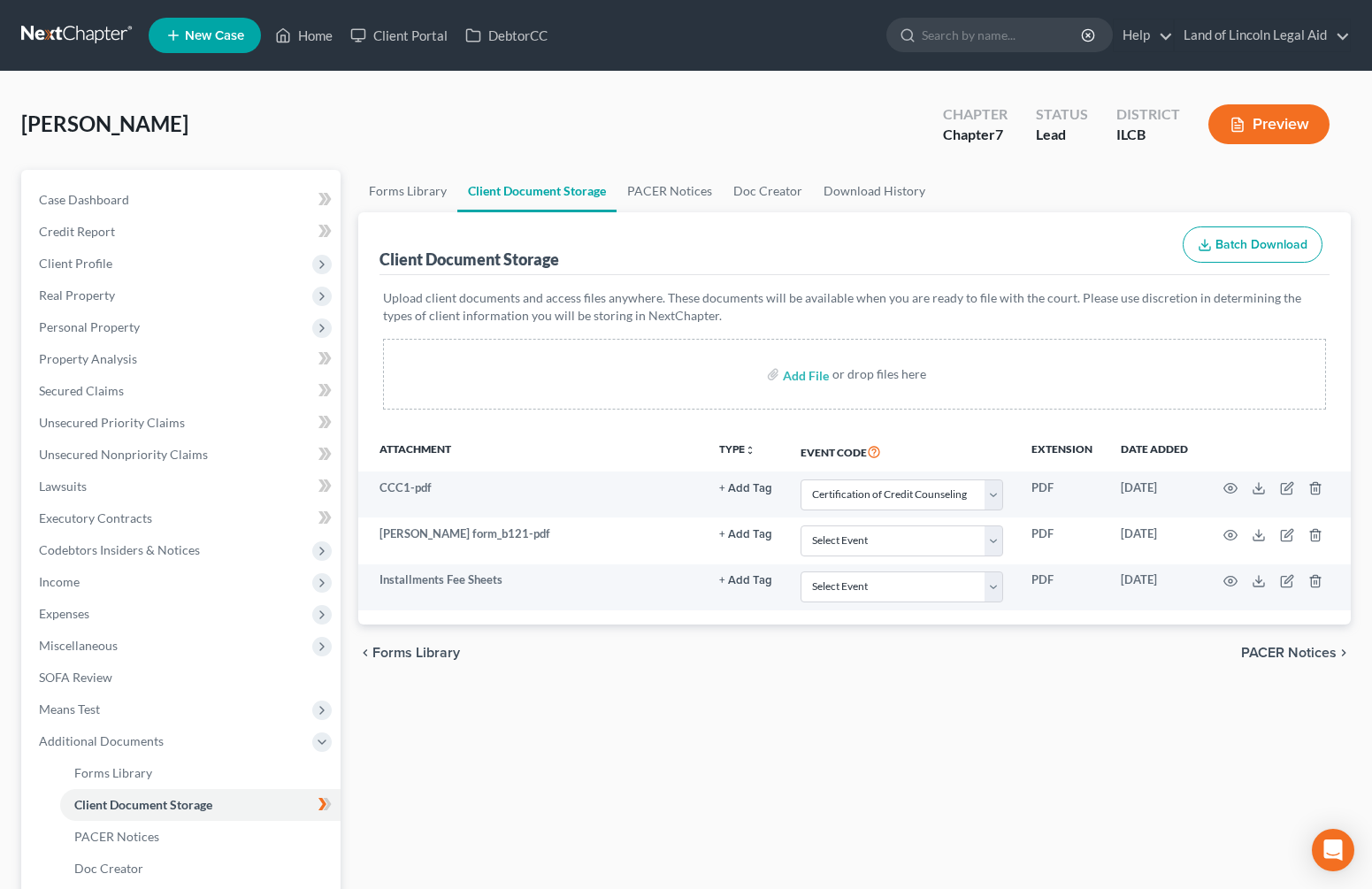
click at [1290, 115] on button "Preview" at bounding box center [1269, 125] width 122 height 40
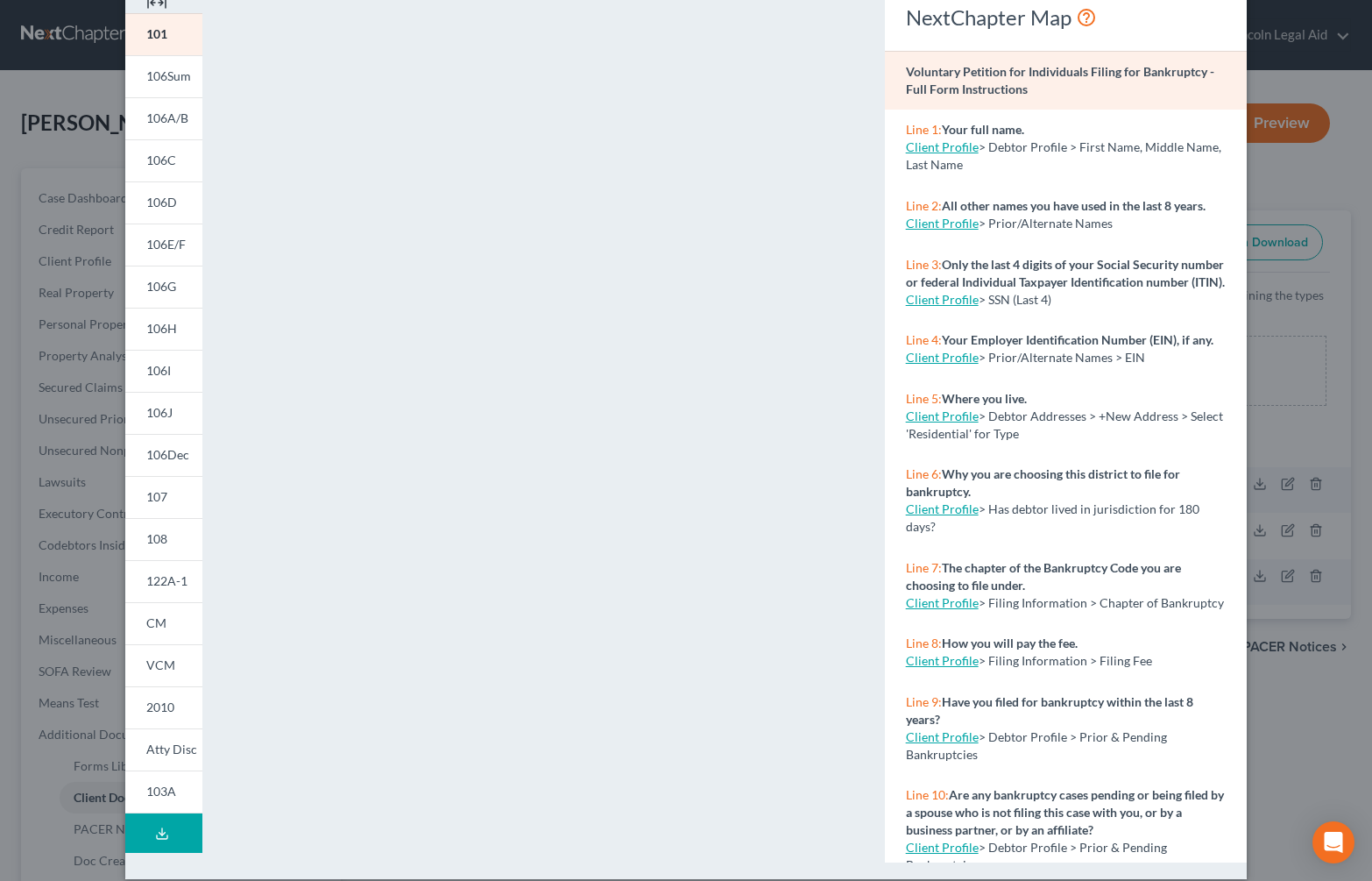
scroll to position [108, 0]
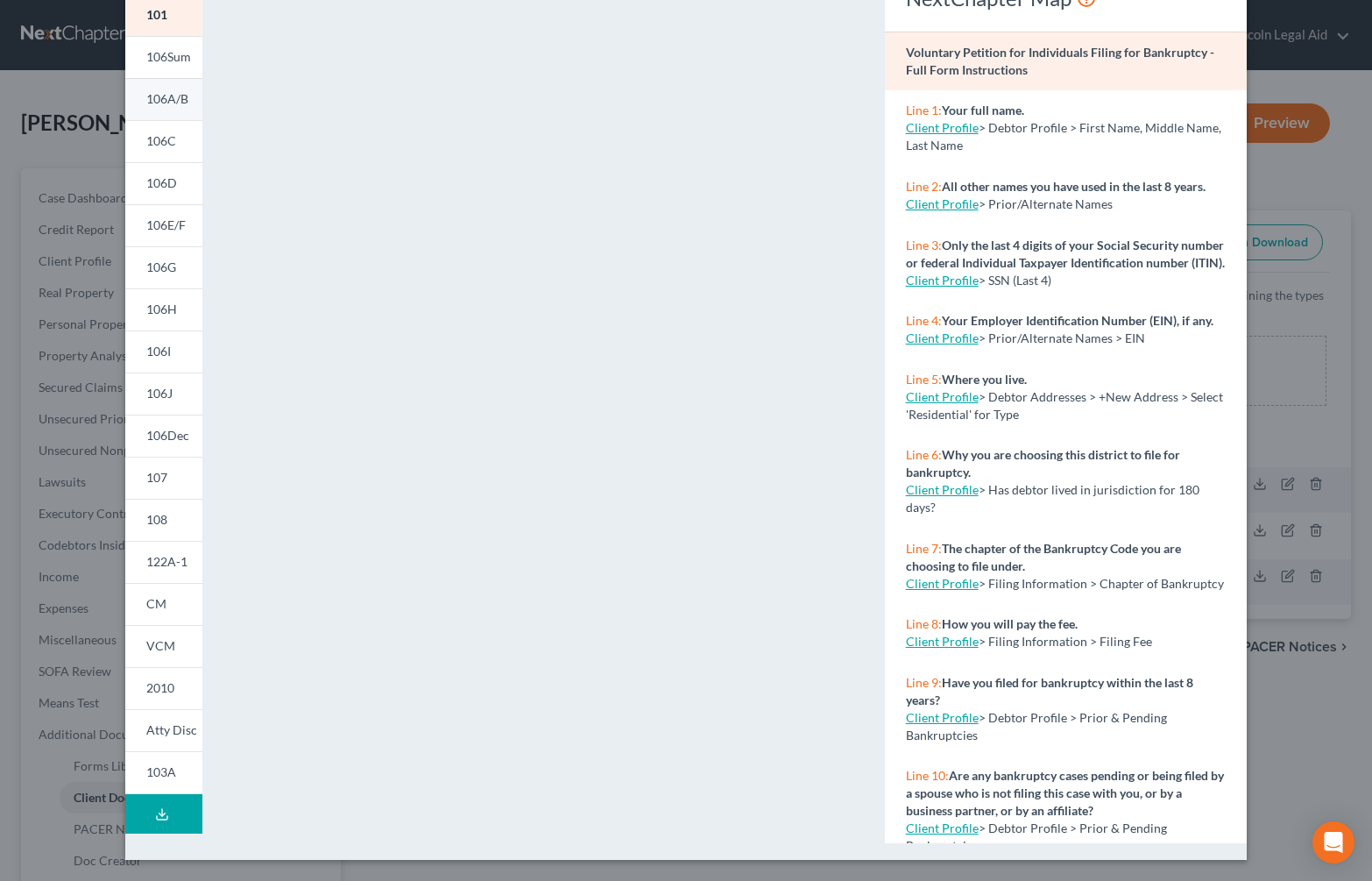
click at [158, 102] on span "106A/B" at bounding box center [167, 98] width 42 height 15
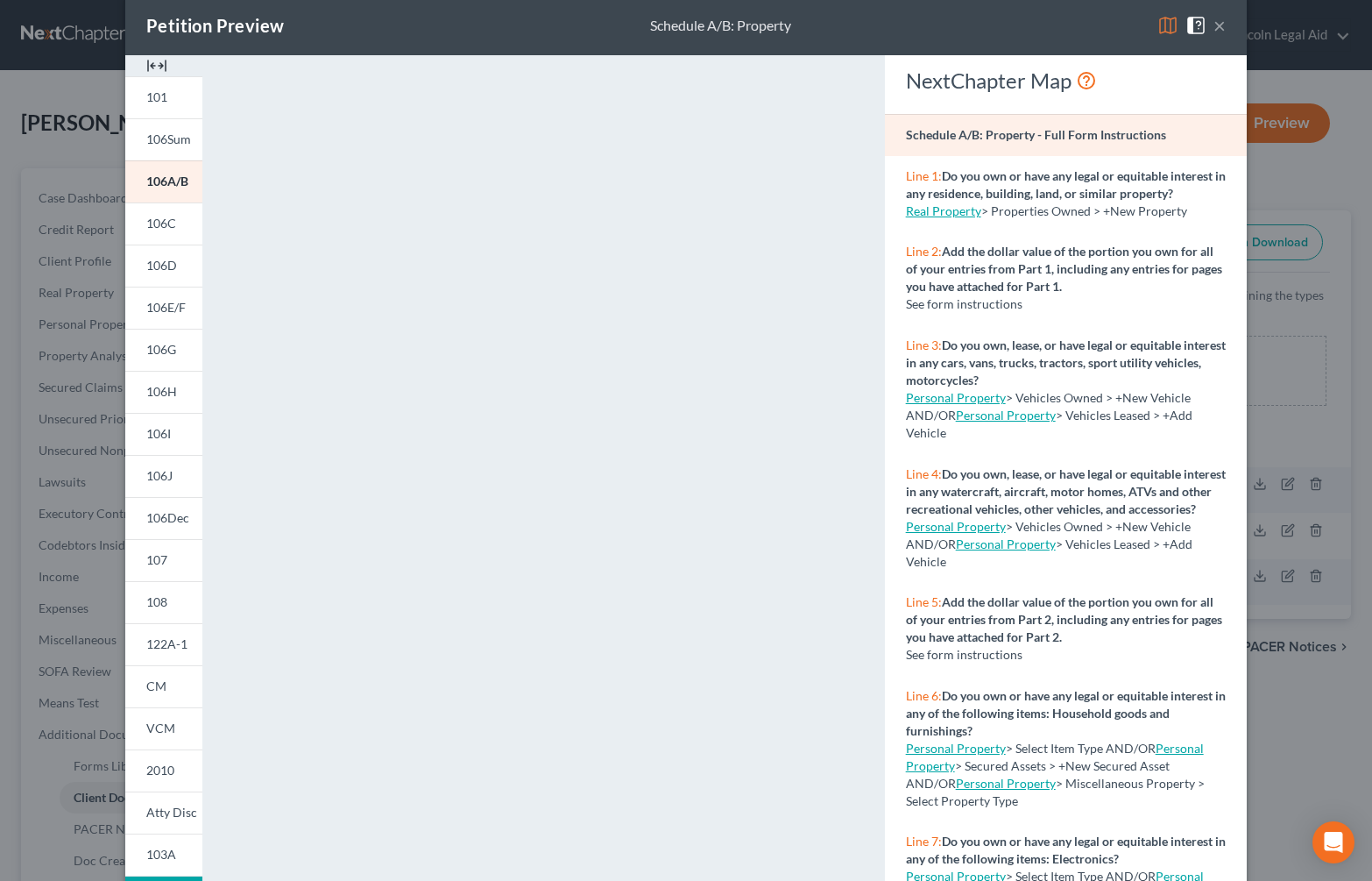
scroll to position [0, 0]
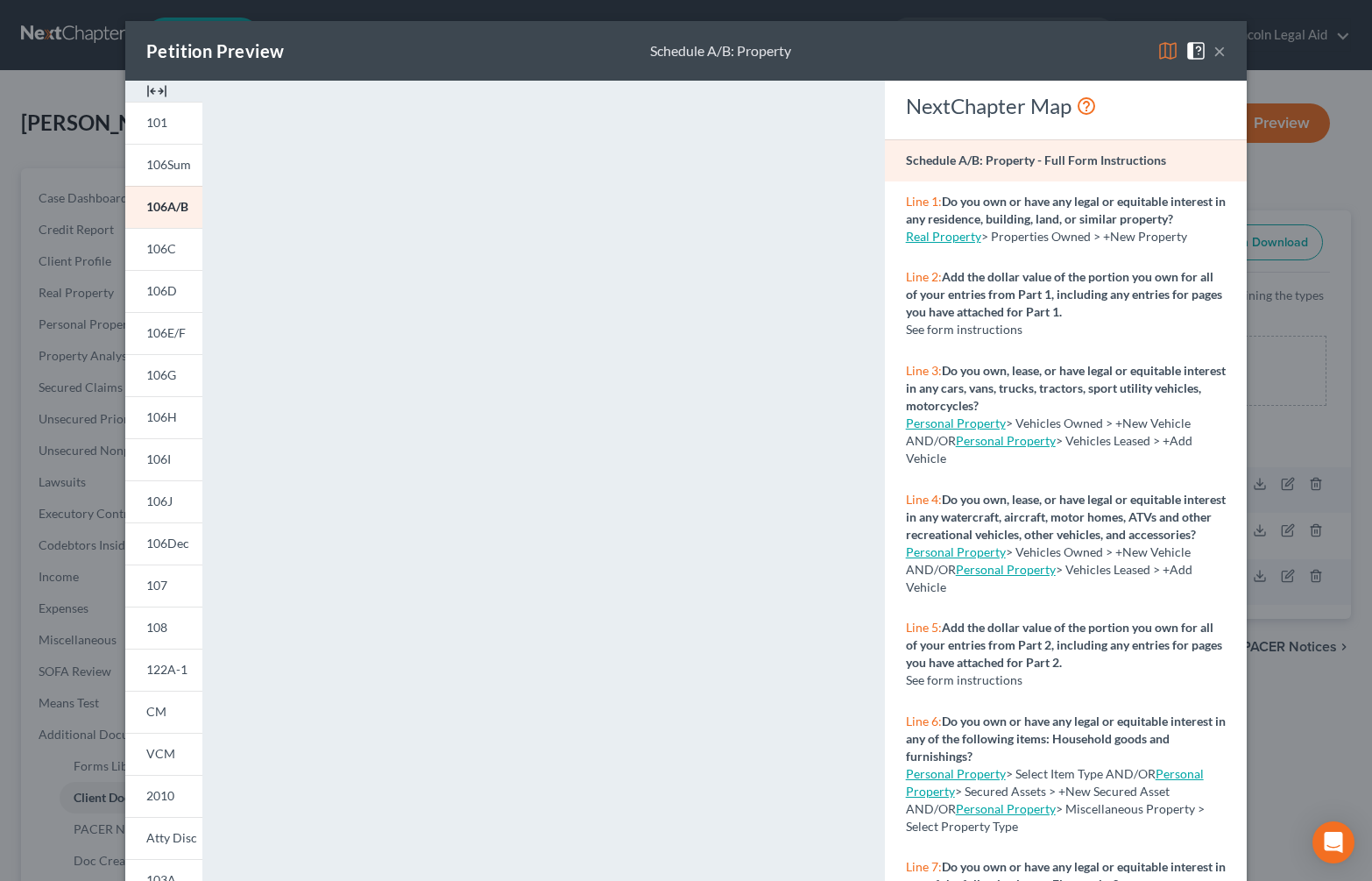
click at [1214, 48] on button "×" at bounding box center [1220, 50] width 12 height 21
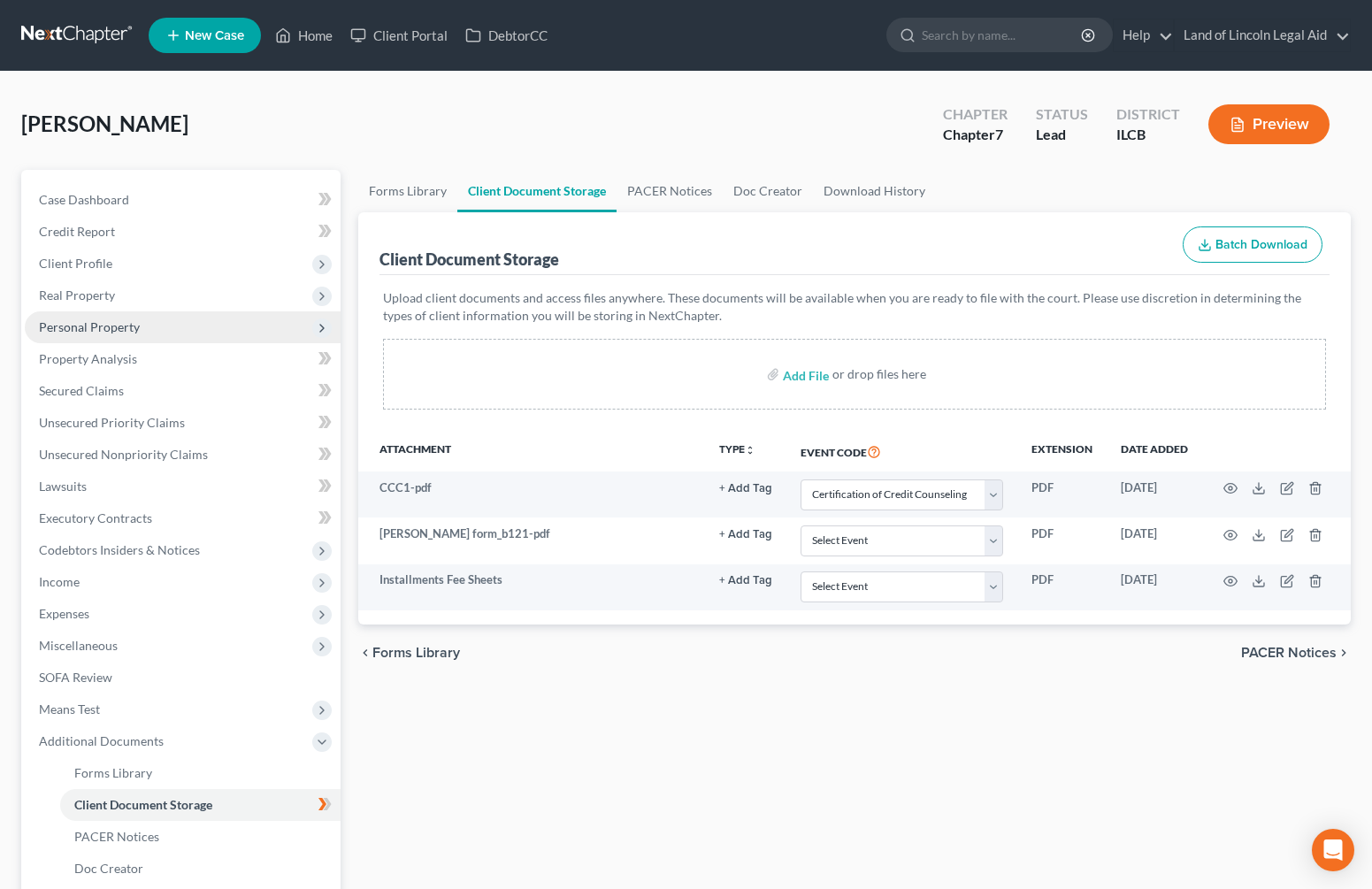
click at [97, 321] on span "Personal Property" at bounding box center [89, 326] width 101 height 15
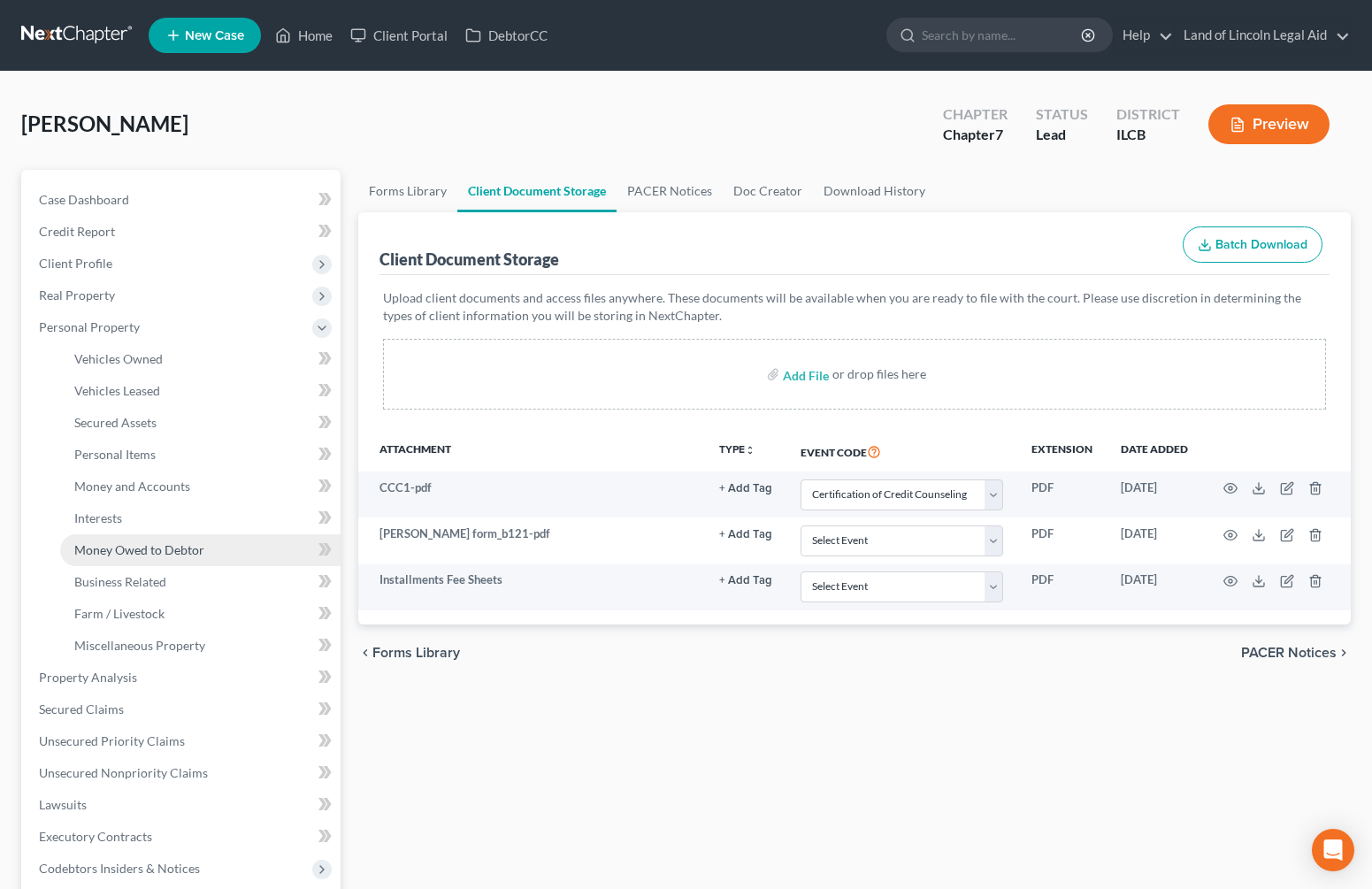
click at [131, 548] on span "Money Owed to Debtor" at bounding box center [140, 549] width 130 height 15
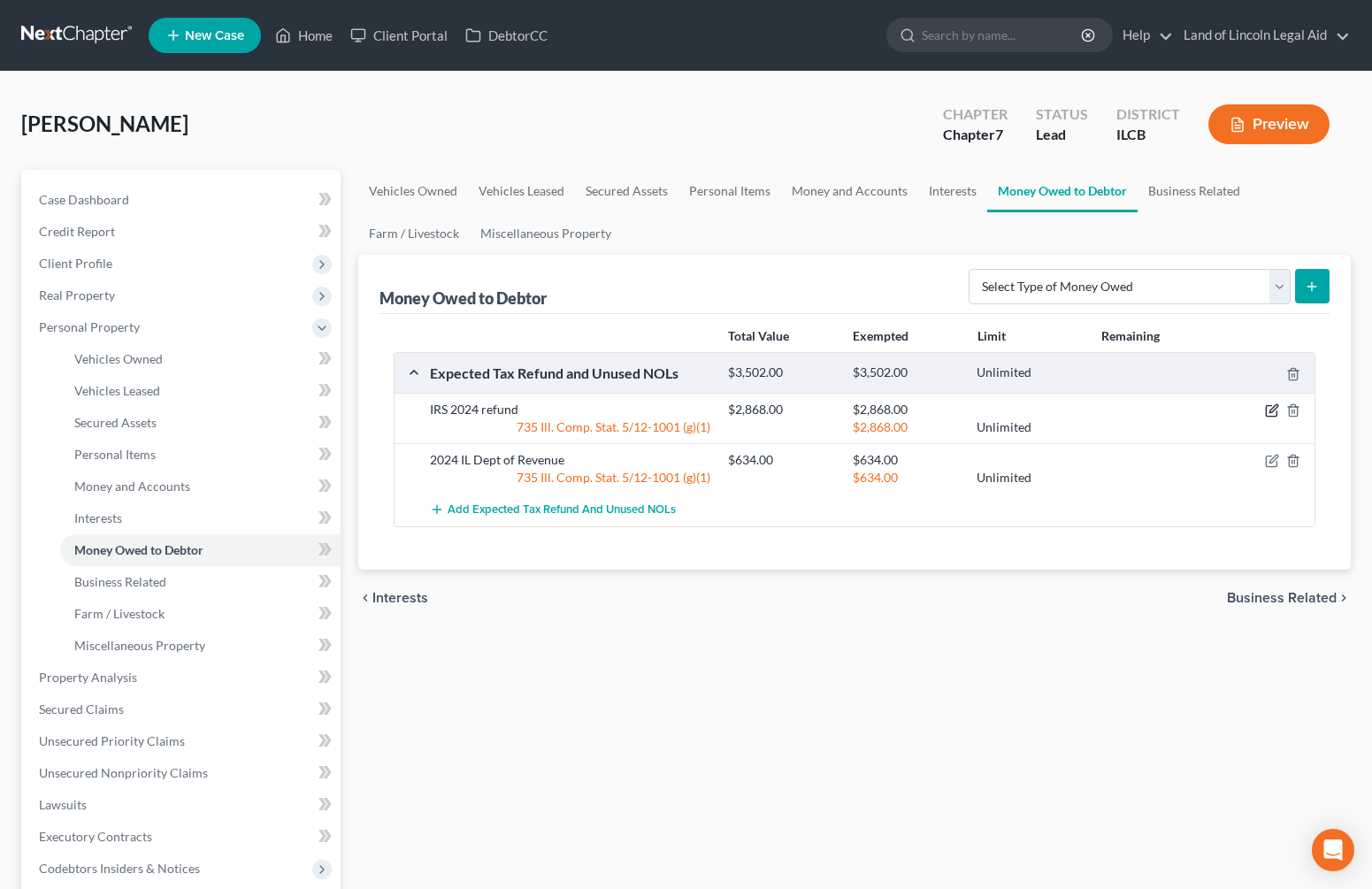
click at [1276, 407] on icon "button" at bounding box center [1272, 411] width 14 height 14
select select "0"
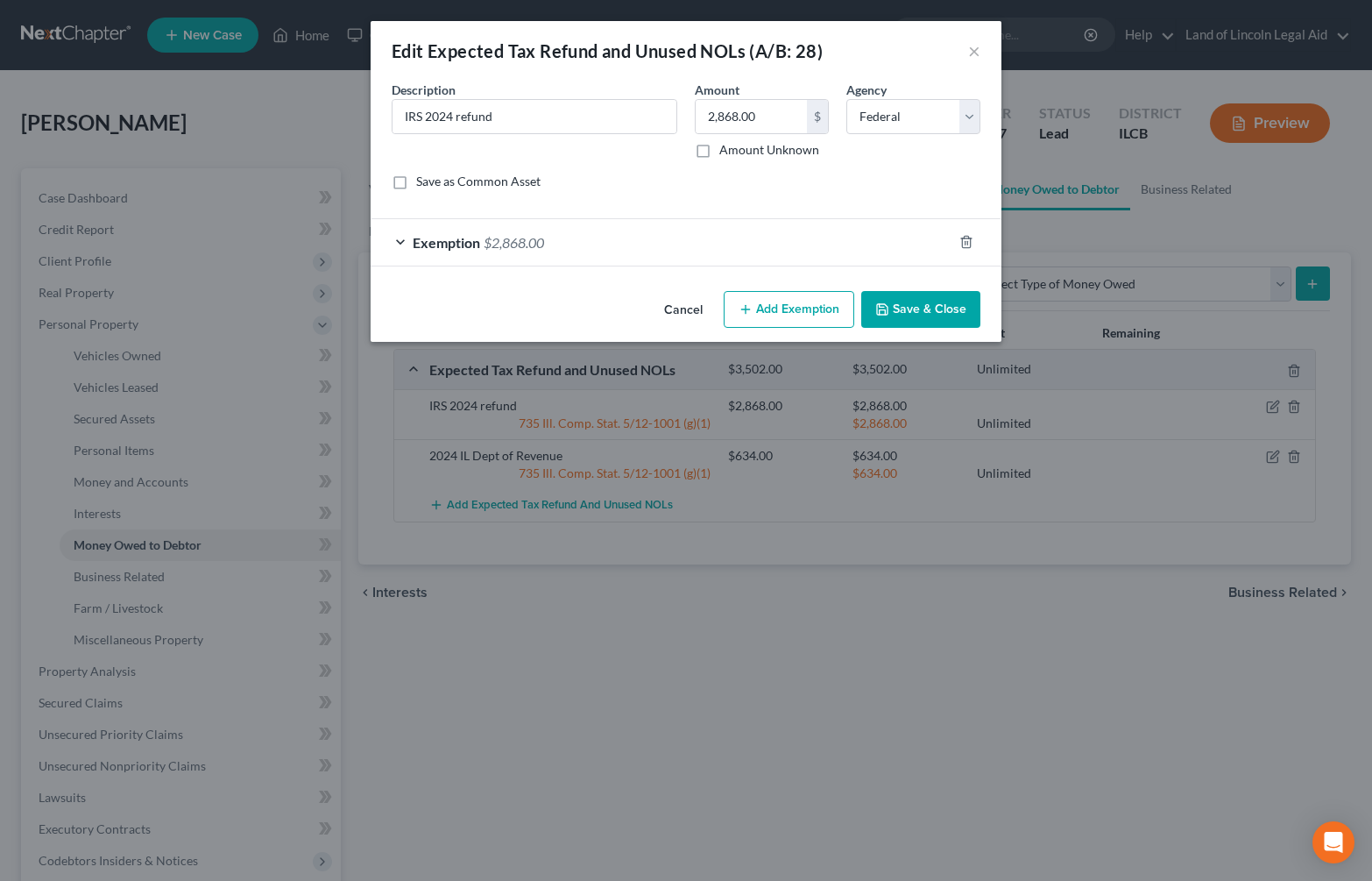
click at [960, 309] on button "Save & Close" at bounding box center [921, 309] width 120 height 37
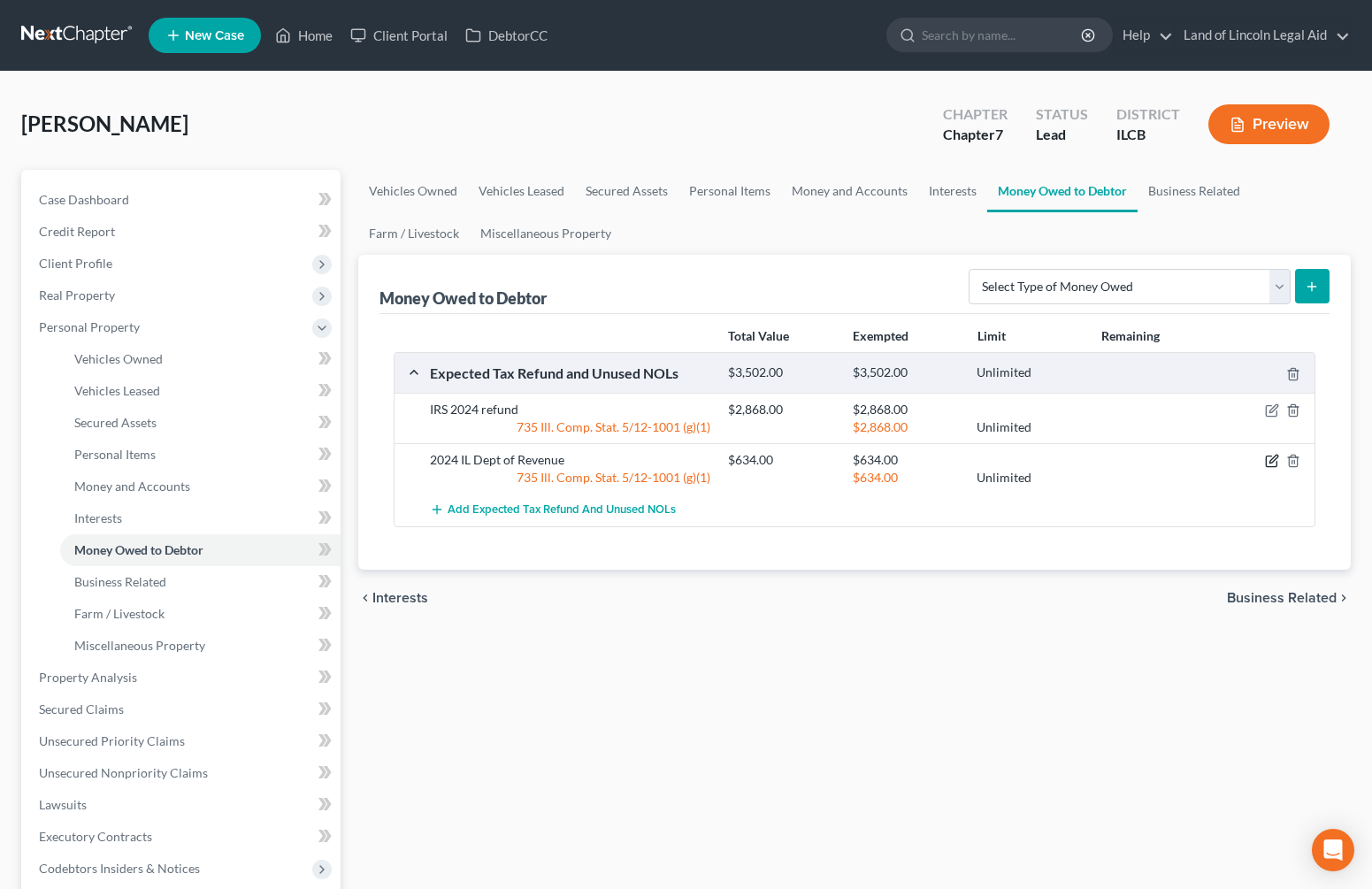
click at [1270, 459] on icon "button" at bounding box center [1272, 460] width 14 height 14
select select "0"
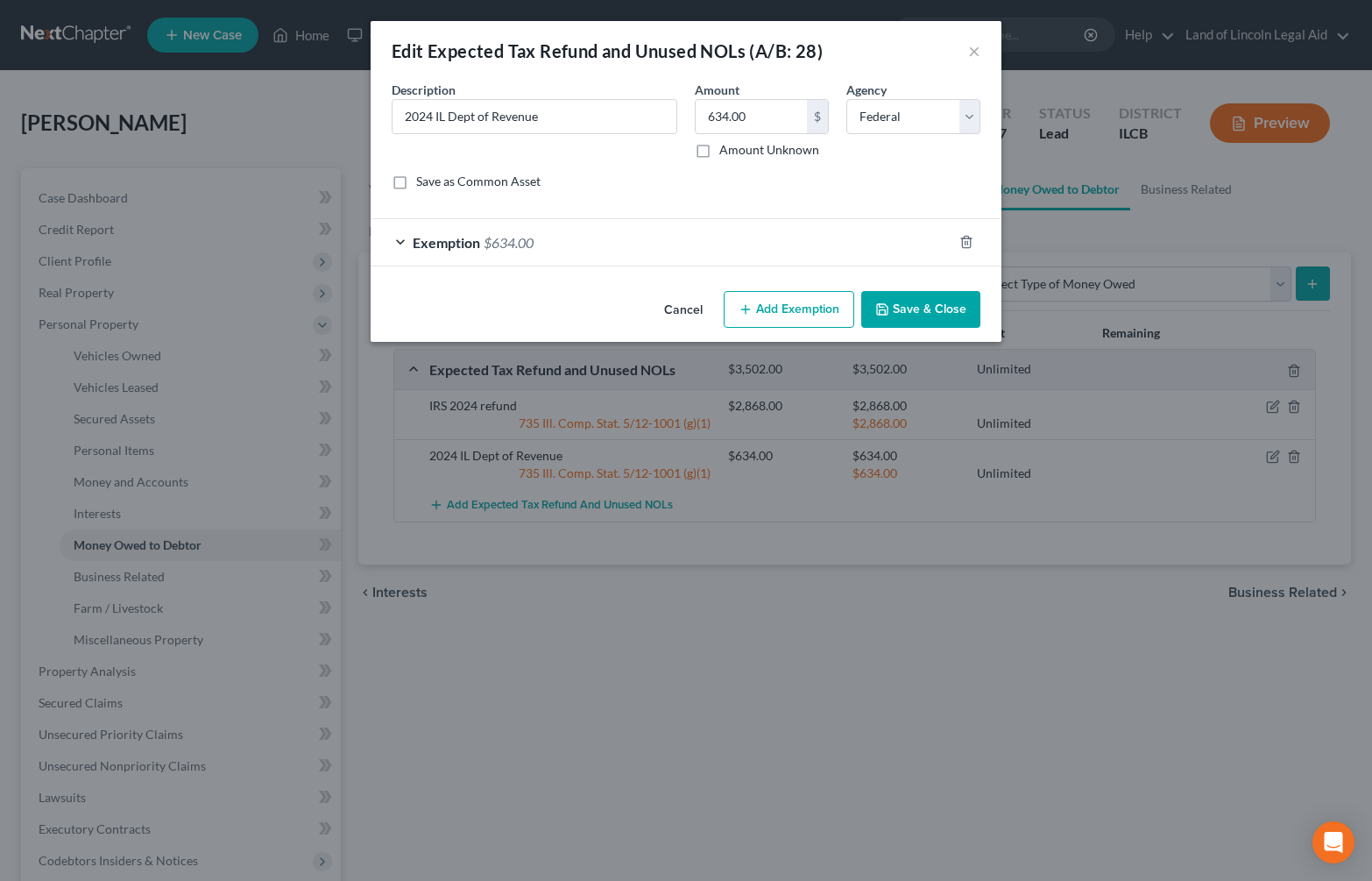
click at [928, 307] on button "Save & Close" at bounding box center [921, 309] width 120 height 37
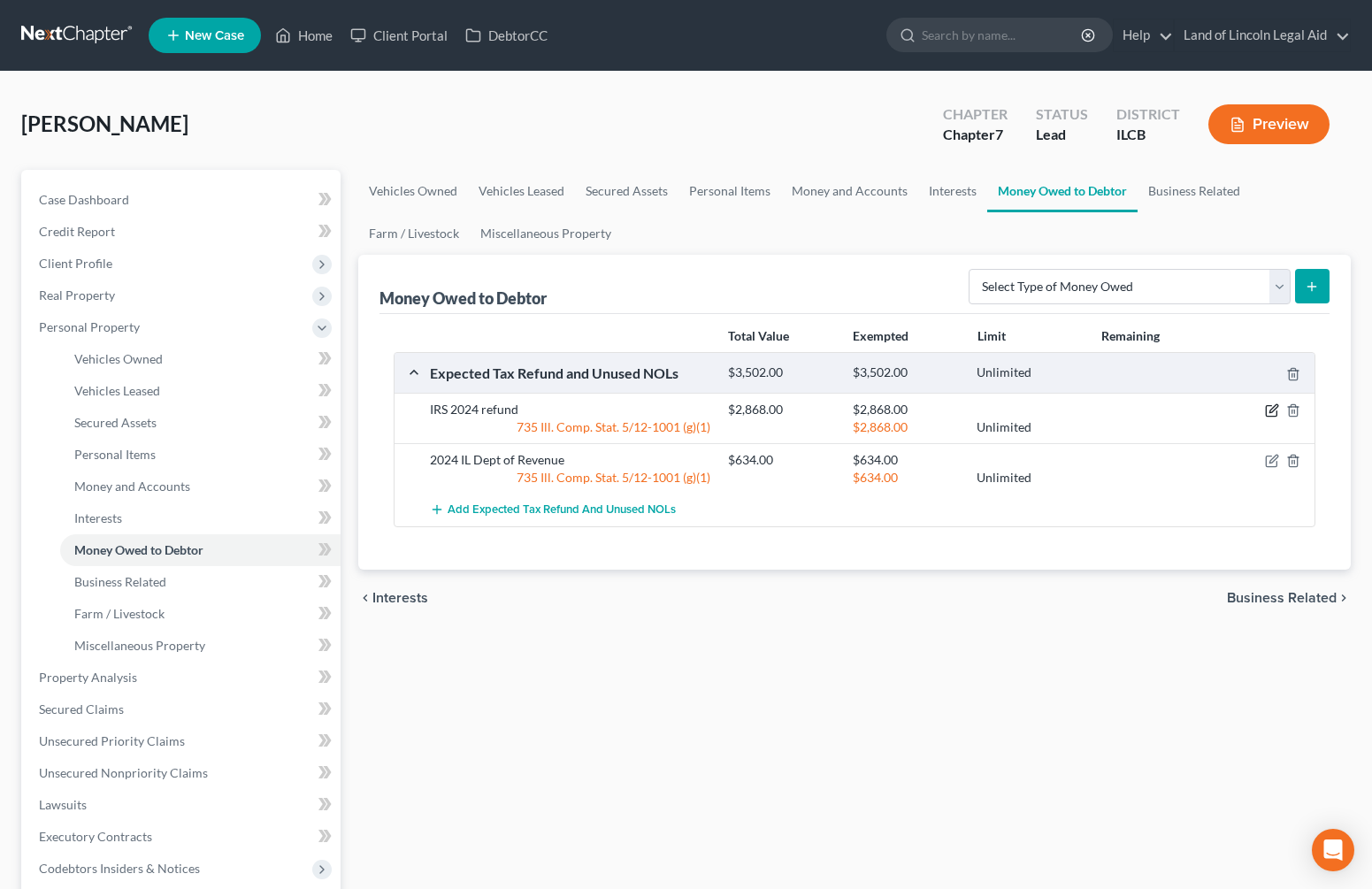
click at [1273, 406] on icon "button" at bounding box center [1272, 411] width 14 height 14
select select "0"
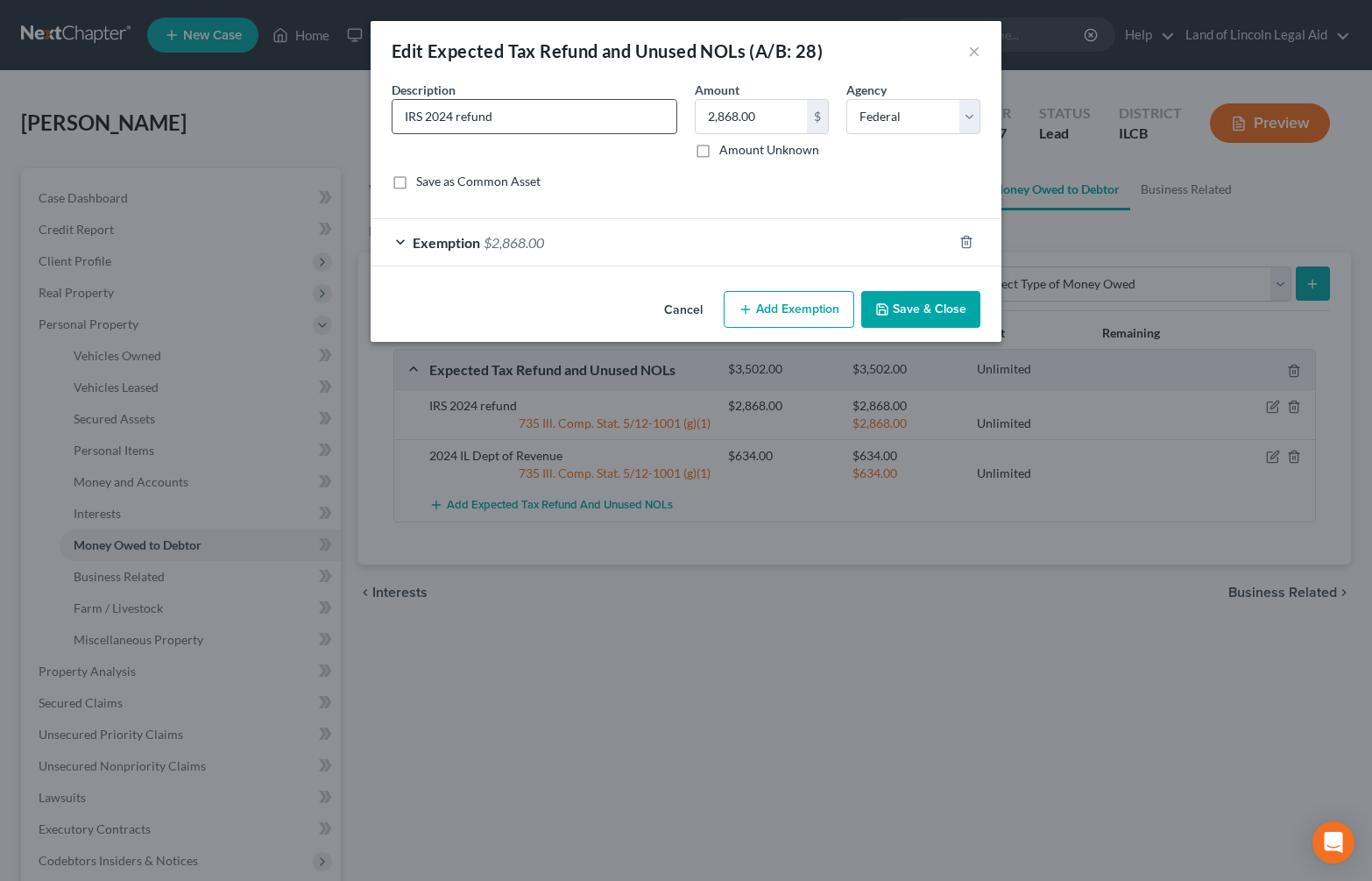
click at [493, 115] on input "IRS 2024 refund" at bounding box center [533, 117] width 283 height 34
type input "IRS 2024 refund 2,868; IL Dept of Revenue 2024 refund 234"
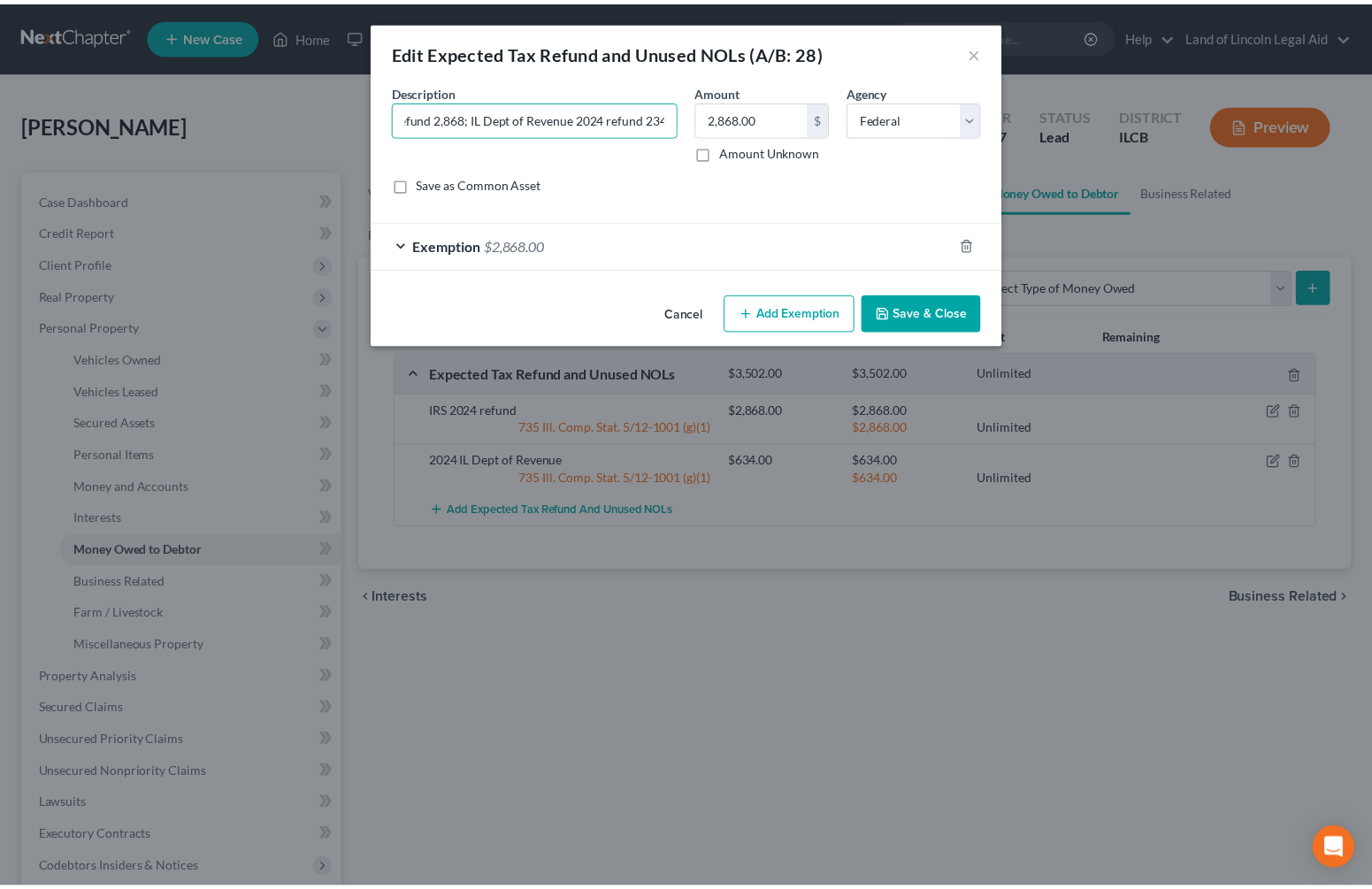
scroll to position [0, 0]
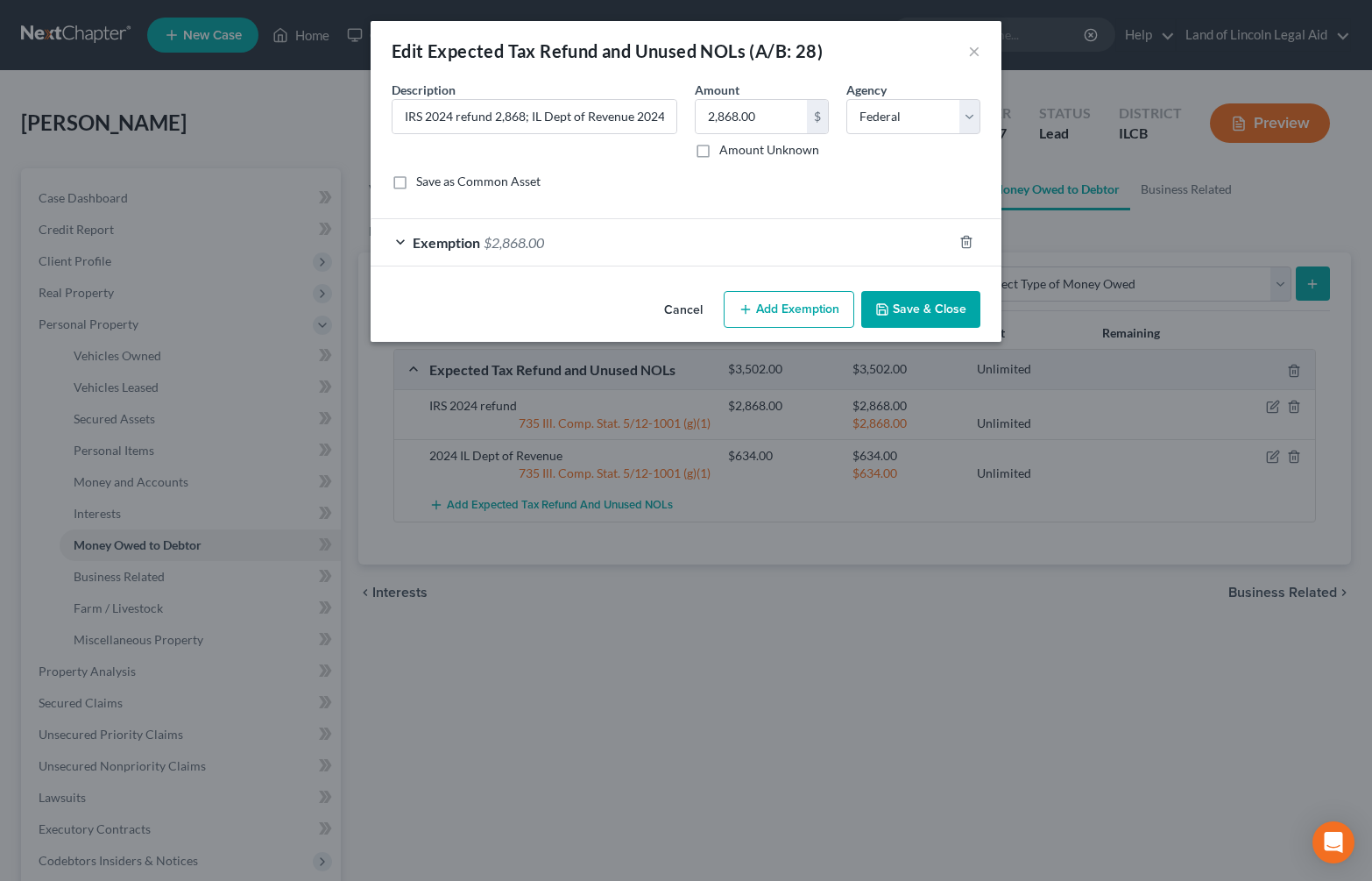
click at [920, 309] on button "Save & Close" at bounding box center [921, 309] width 120 height 37
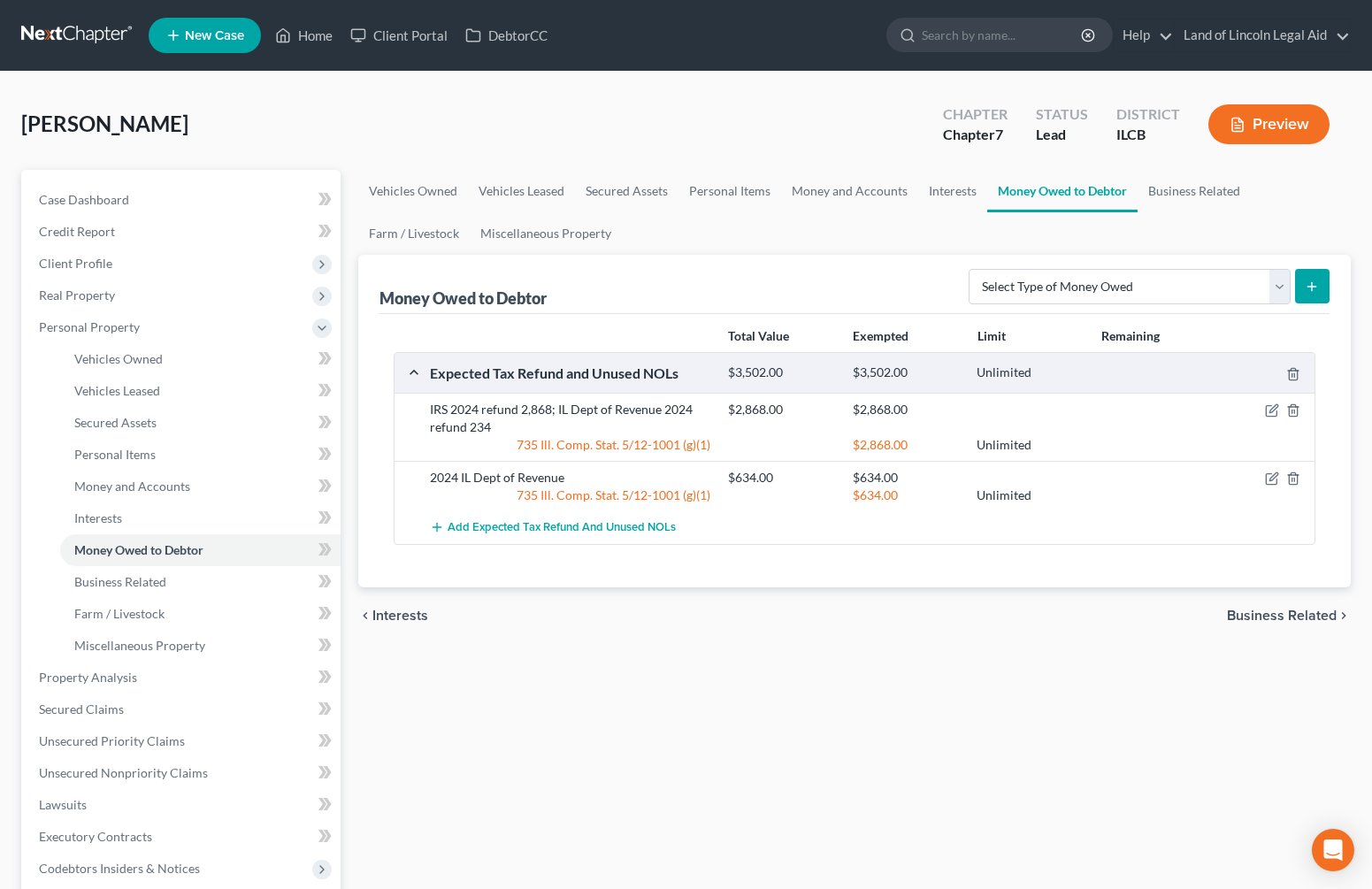
click at [1288, 130] on button "Preview" at bounding box center [1269, 125] width 122 height 40
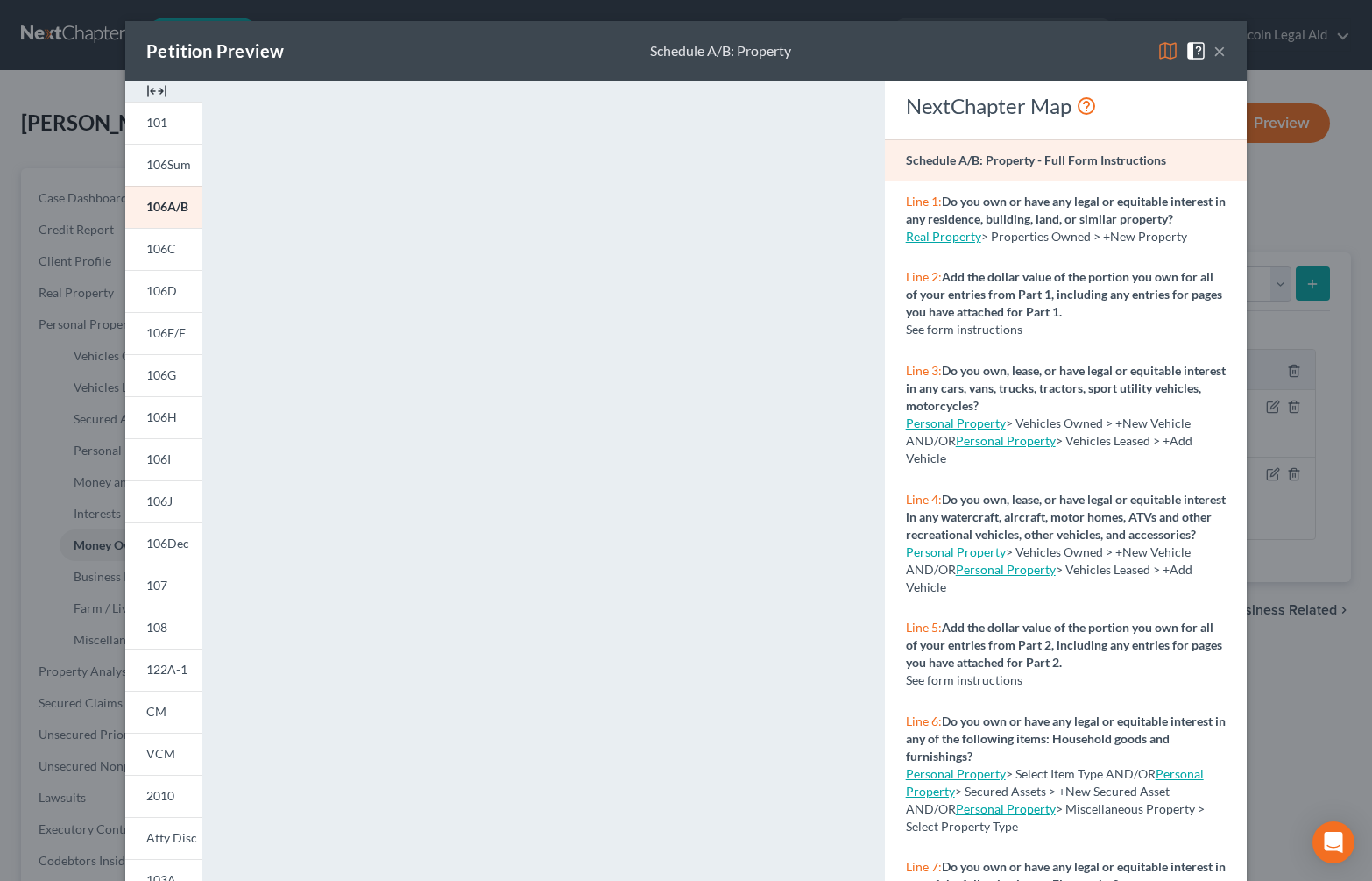
click at [1214, 49] on button "×" at bounding box center [1220, 50] width 12 height 21
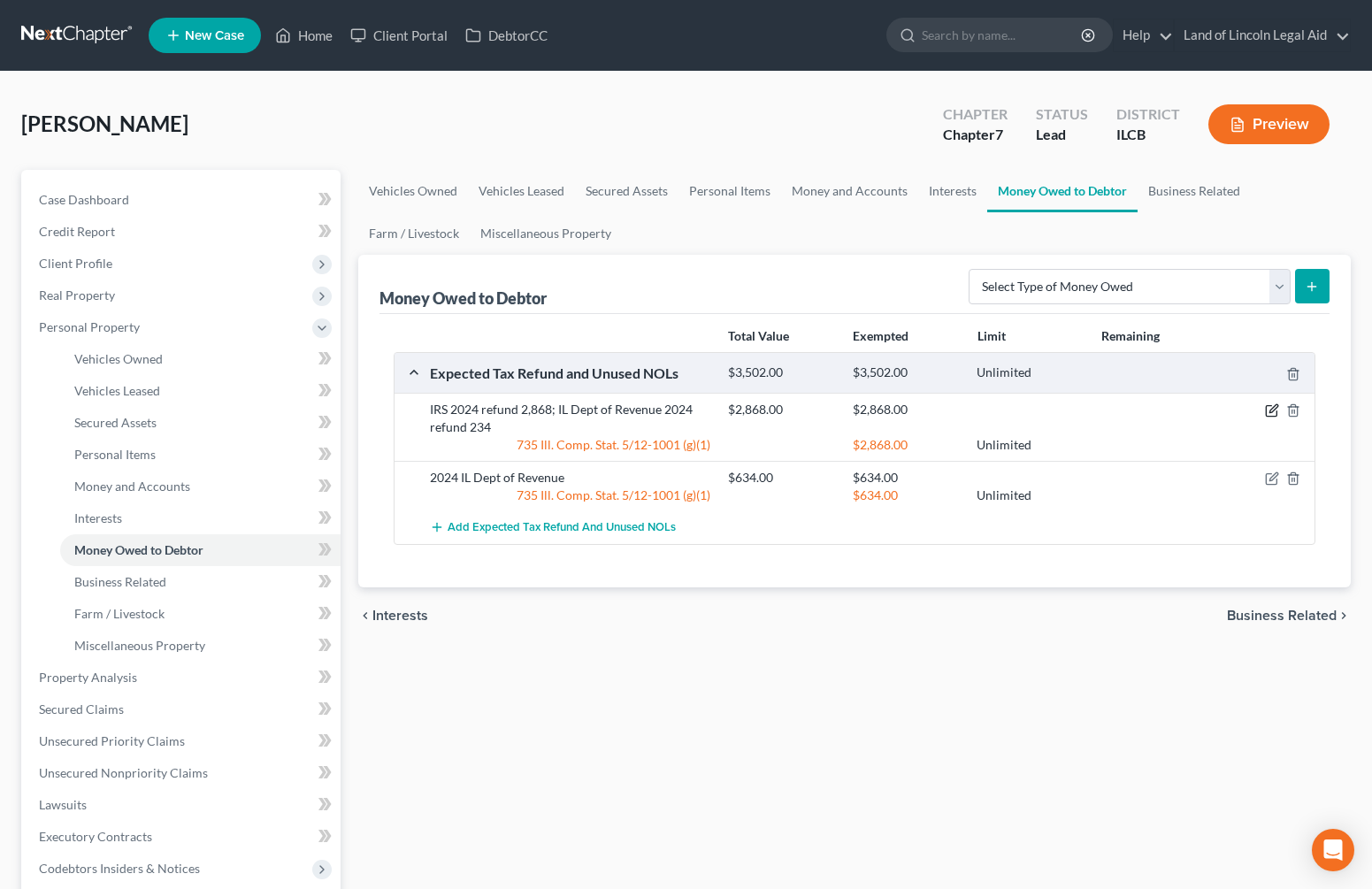
click at [1265, 414] on icon "button" at bounding box center [1270, 411] width 11 height 11
select select "0"
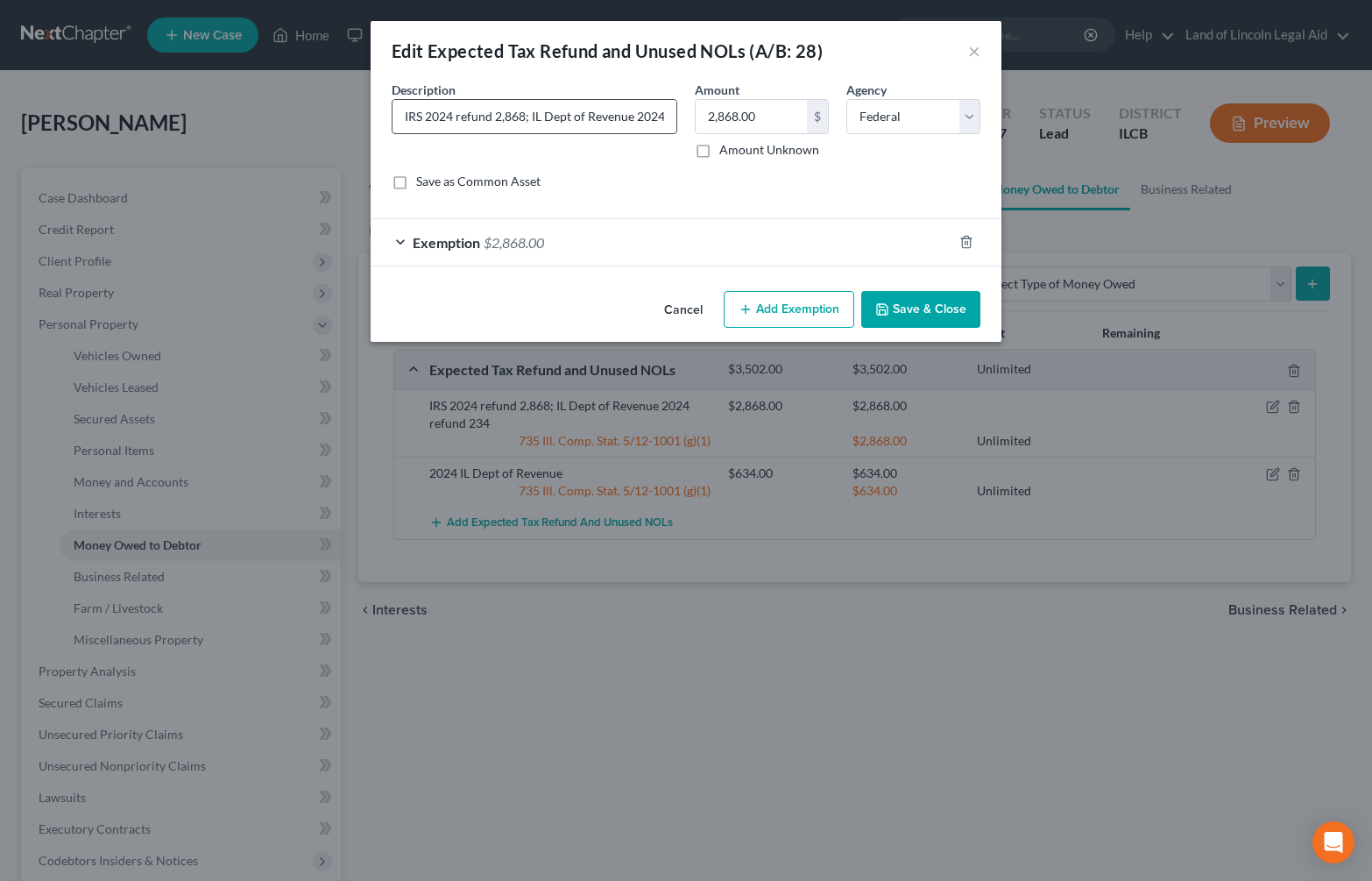
click at [400, 113] on input "IRS 2024 refund 2,868; IL Dept of Revenue 2024 refund 234" at bounding box center [533, 117] width 283 height 34
type input "Debtor's share: IRS 2024 refund 2,868; IL Dept of Revenue 2024 refund 234"
click at [904, 306] on button "Save & Close" at bounding box center [921, 309] width 120 height 37
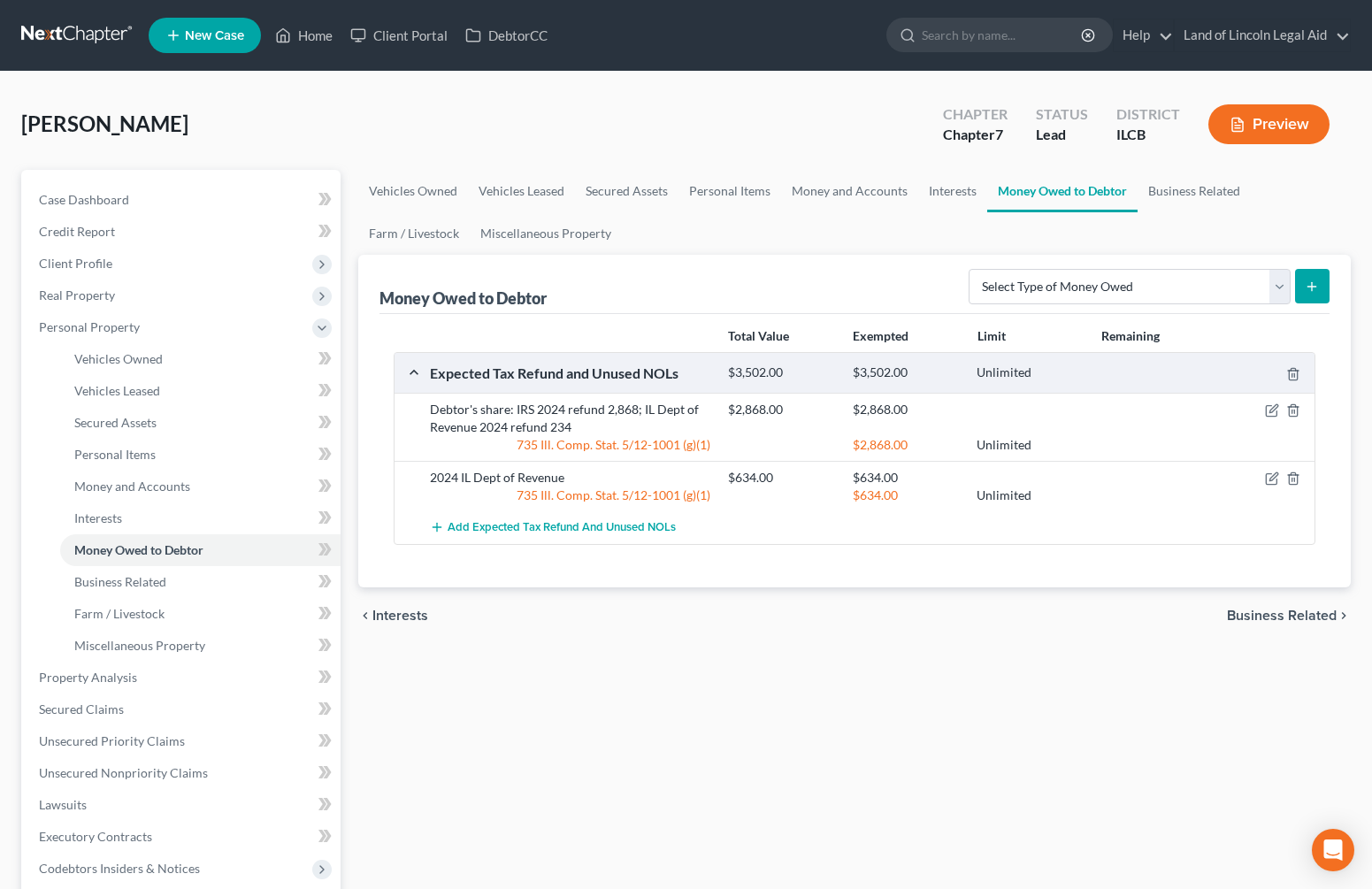
click at [1290, 118] on button "Preview" at bounding box center [1269, 125] width 122 height 40
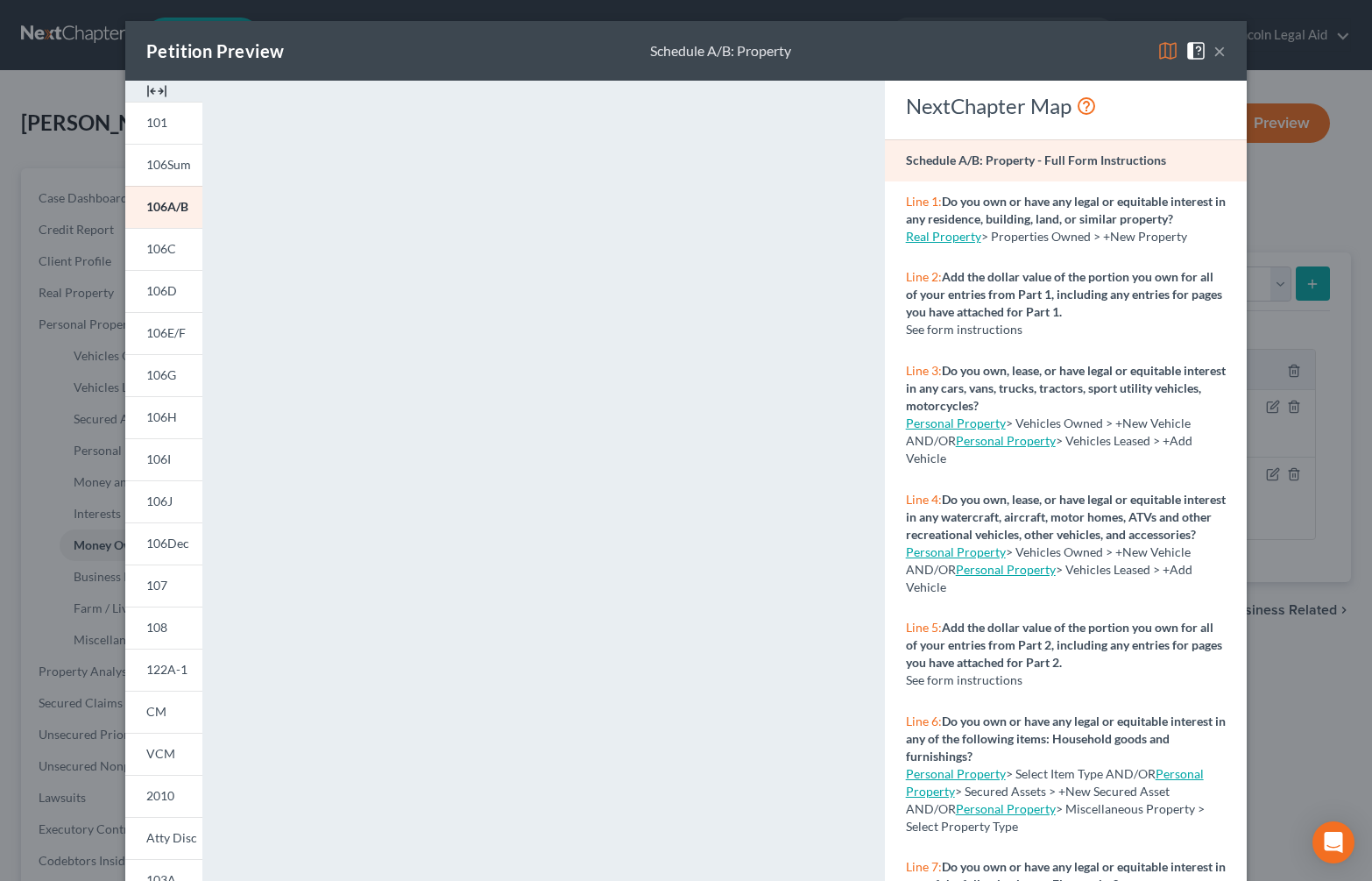
click at [1217, 46] on button "×" at bounding box center [1220, 50] width 12 height 21
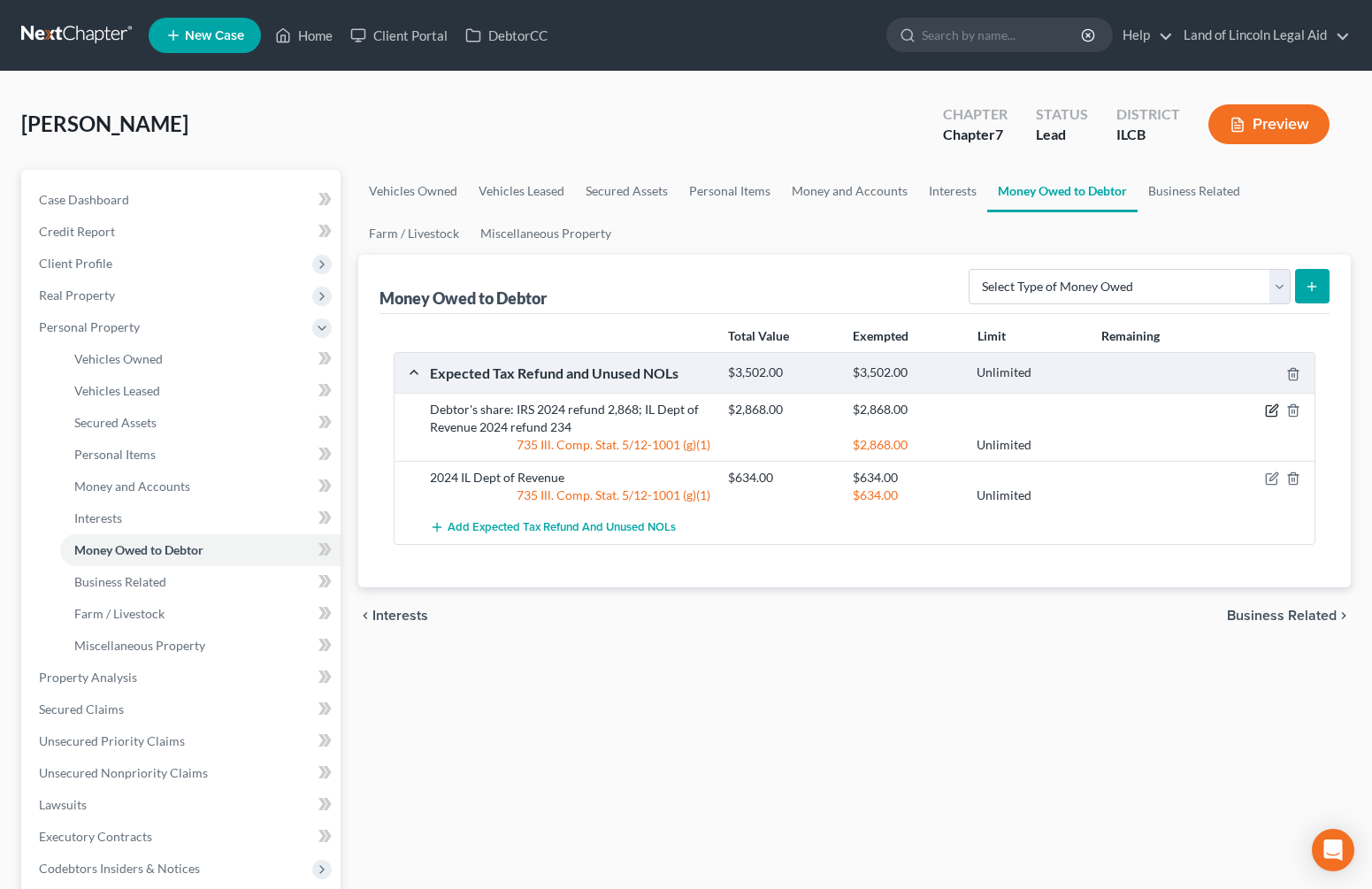
click at [1272, 407] on icon "button" at bounding box center [1272, 411] width 14 height 14
select select "0"
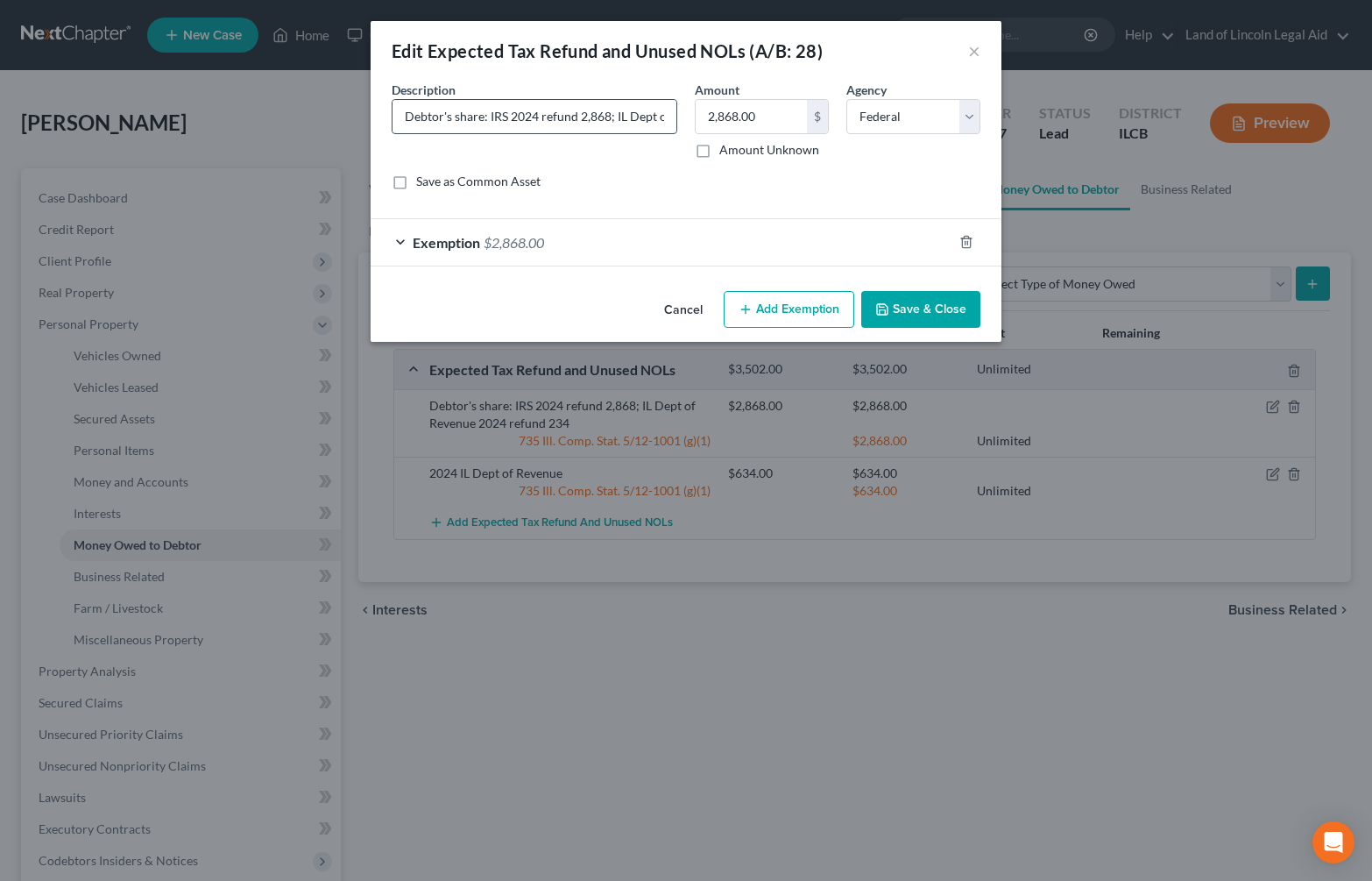
click at [580, 114] on input "Debtor's share: IRS 2024 refund 2,868; IL Dept of Revenue 2024 refund 234" at bounding box center [533, 117] width 283 height 34
click at [659, 120] on input "Debtor's share: IRS 2024 refund $2,868; IL Dept of Revenue 2024 refund 234" at bounding box center [533, 117] width 283 height 34
click at [652, 116] on input "Debtor's share: IRS 2024 refund $2,868; IL Dept of Revenue 2024 refund 234" at bounding box center [533, 117] width 283 height 34
click at [650, 120] on input "Debtor's share: IRS 2024 refund $2,868; IL Dept of Revenue 2024 refund $234" at bounding box center [533, 117] width 283 height 34
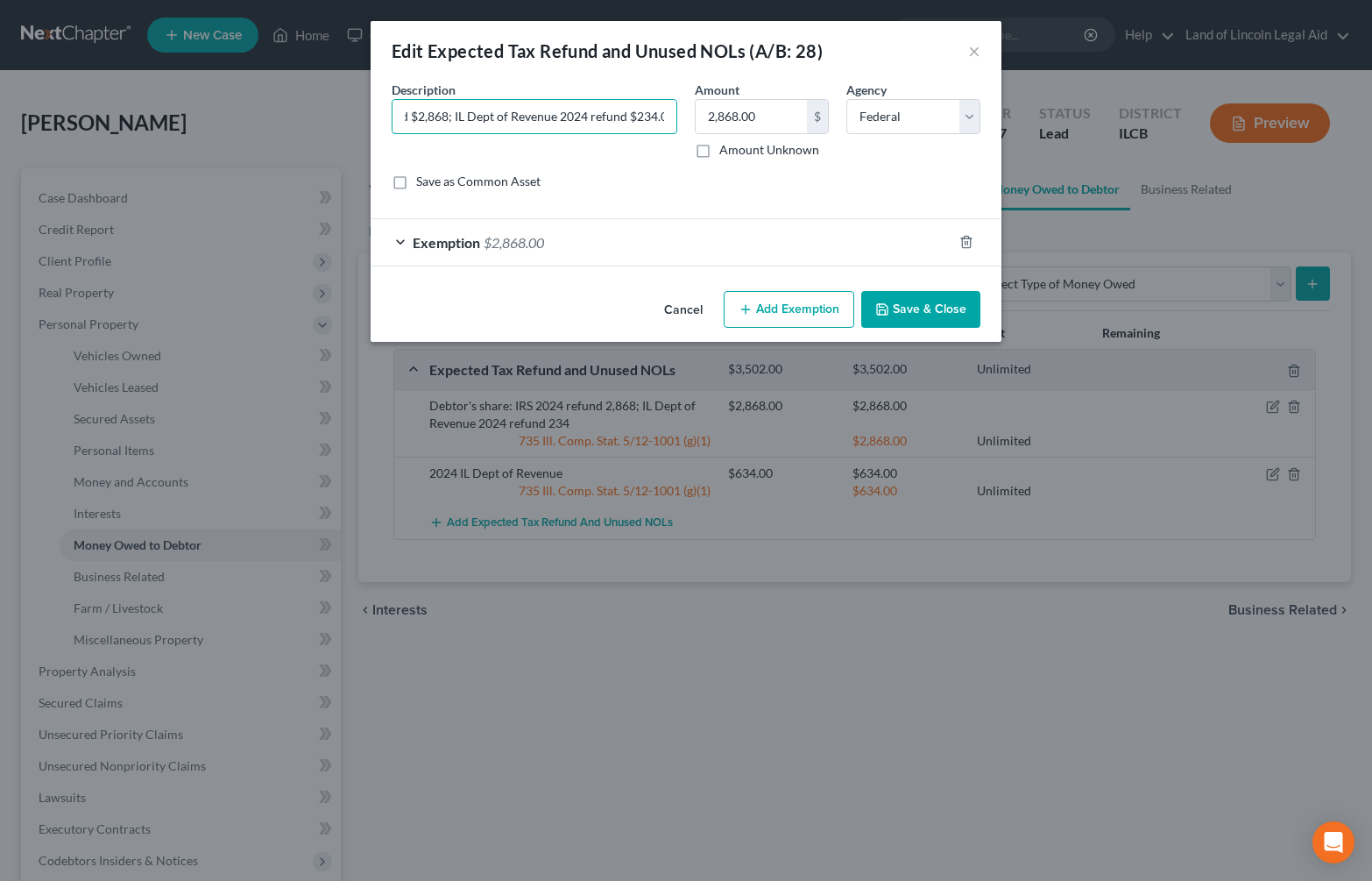
scroll to position [0, 177]
click at [437, 117] on input "Debtor's share: IRS 2024 refund $2,868; IL Dept of Revenue 2024 refund $234.00" at bounding box center [533, 117] width 283 height 34
click at [438, 117] on input "Debtor's share: IRS 2024 refund $2,868; IL Dept of Revenue 2024 refund $234.00" at bounding box center [533, 117] width 283 height 34
click at [461, 122] on input "Debtor's share: IRS 2024 refund $2,868.00; IL Dept of Revenue 2024 refund $234.…" at bounding box center [533, 117] width 283 height 34
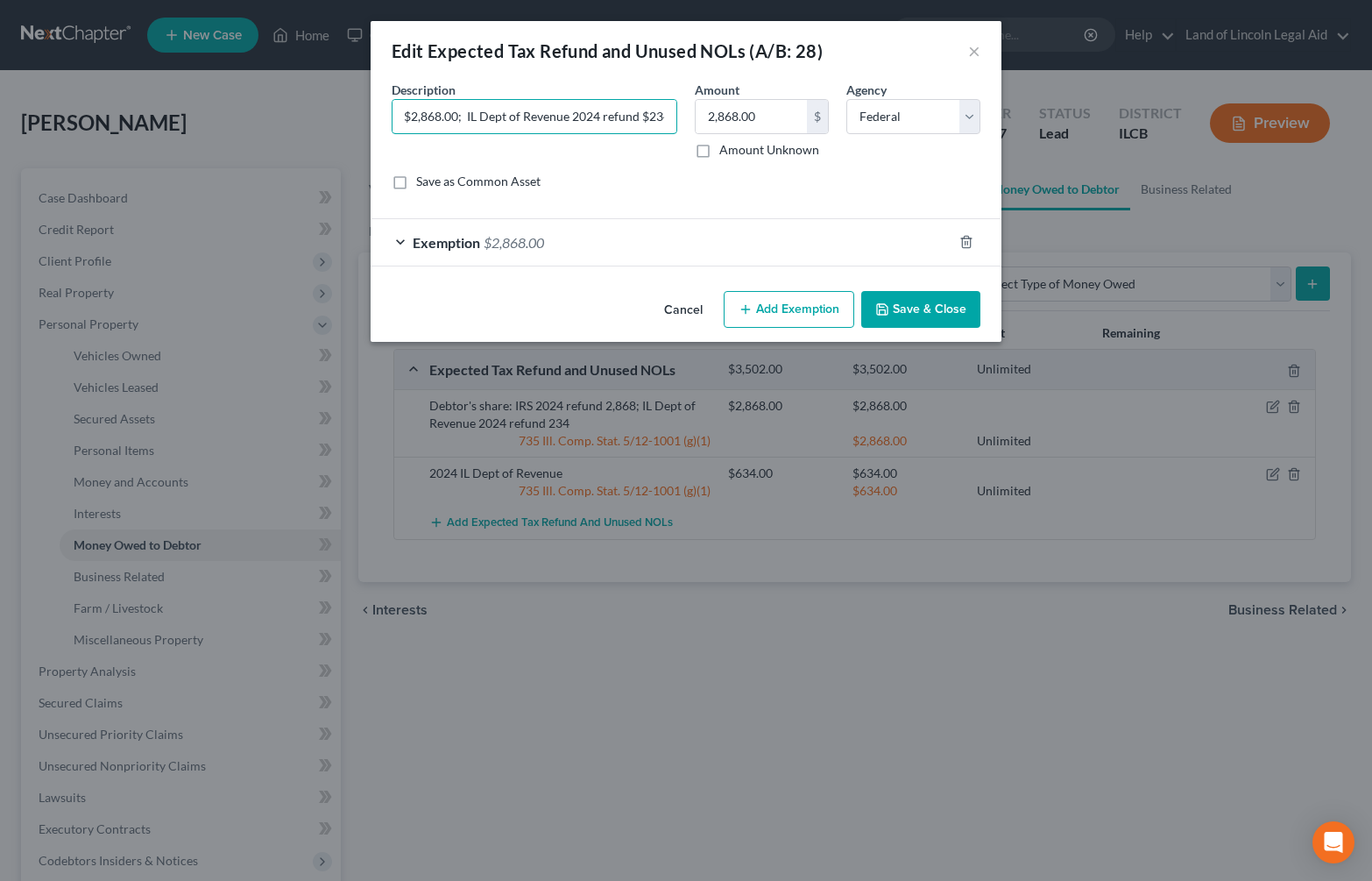
type input "Debtor's share: IRS 2024 refund $2,868.00; IL Dept of Revenue 2024 refund $234.…"
click at [928, 306] on button "Save & Close" at bounding box center [921, 309] width 120 height 37
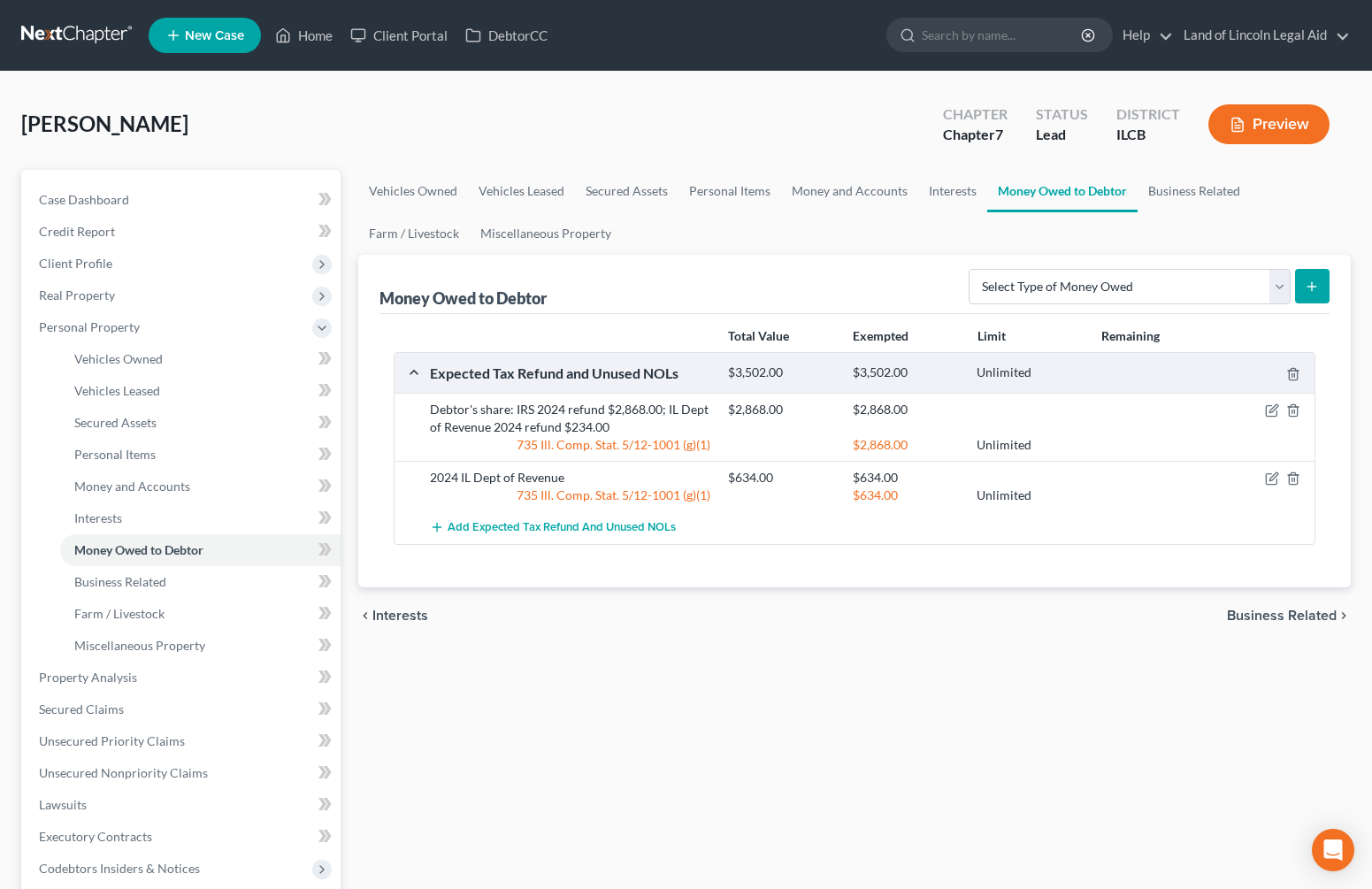
click at [1272, 114] on button "Preview" at bounding box center [1269, 125] width 122 height 40
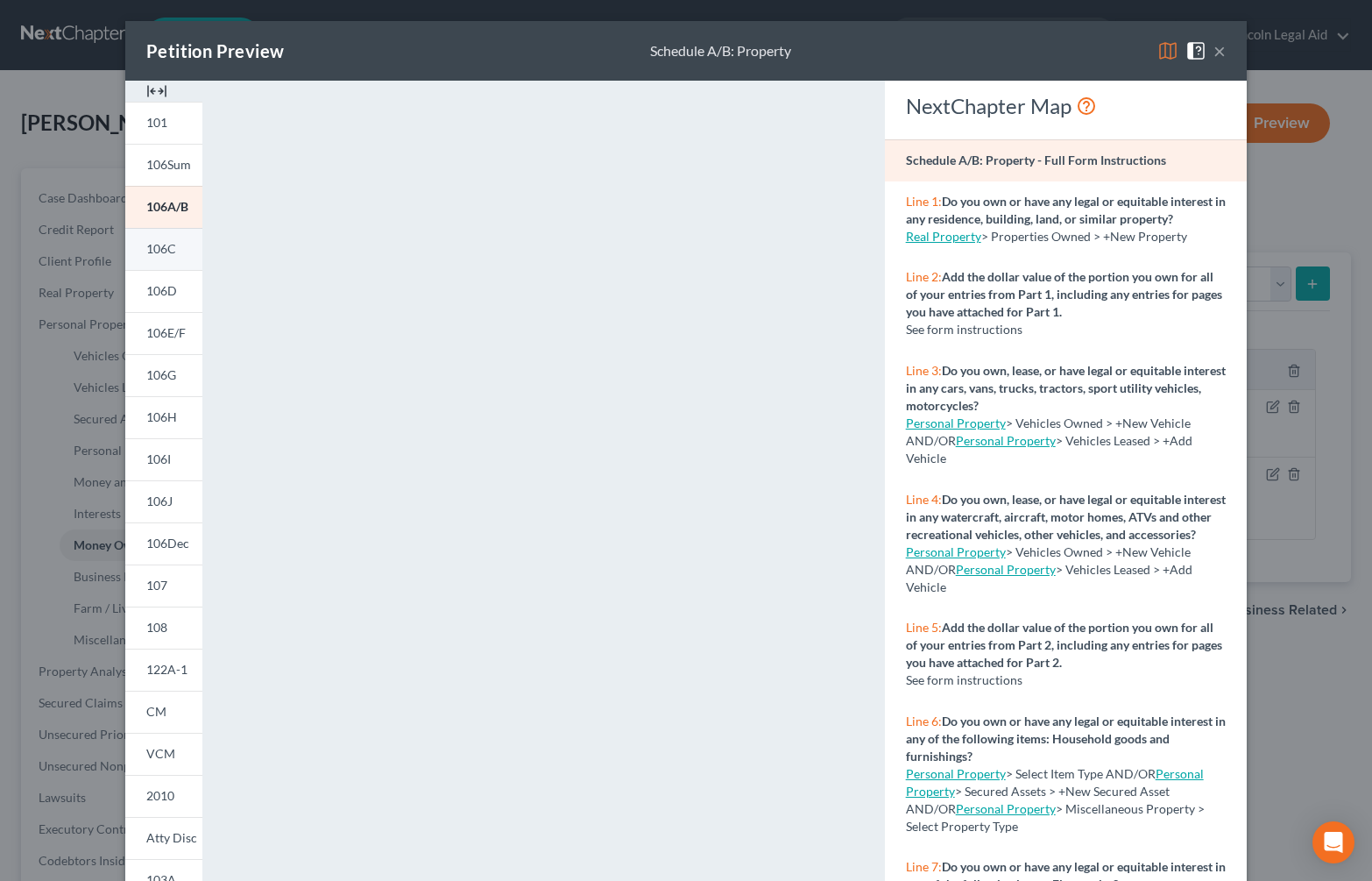
click at [150, 252] on span "106C" at bounding box center [161, 248] width 30 height 15
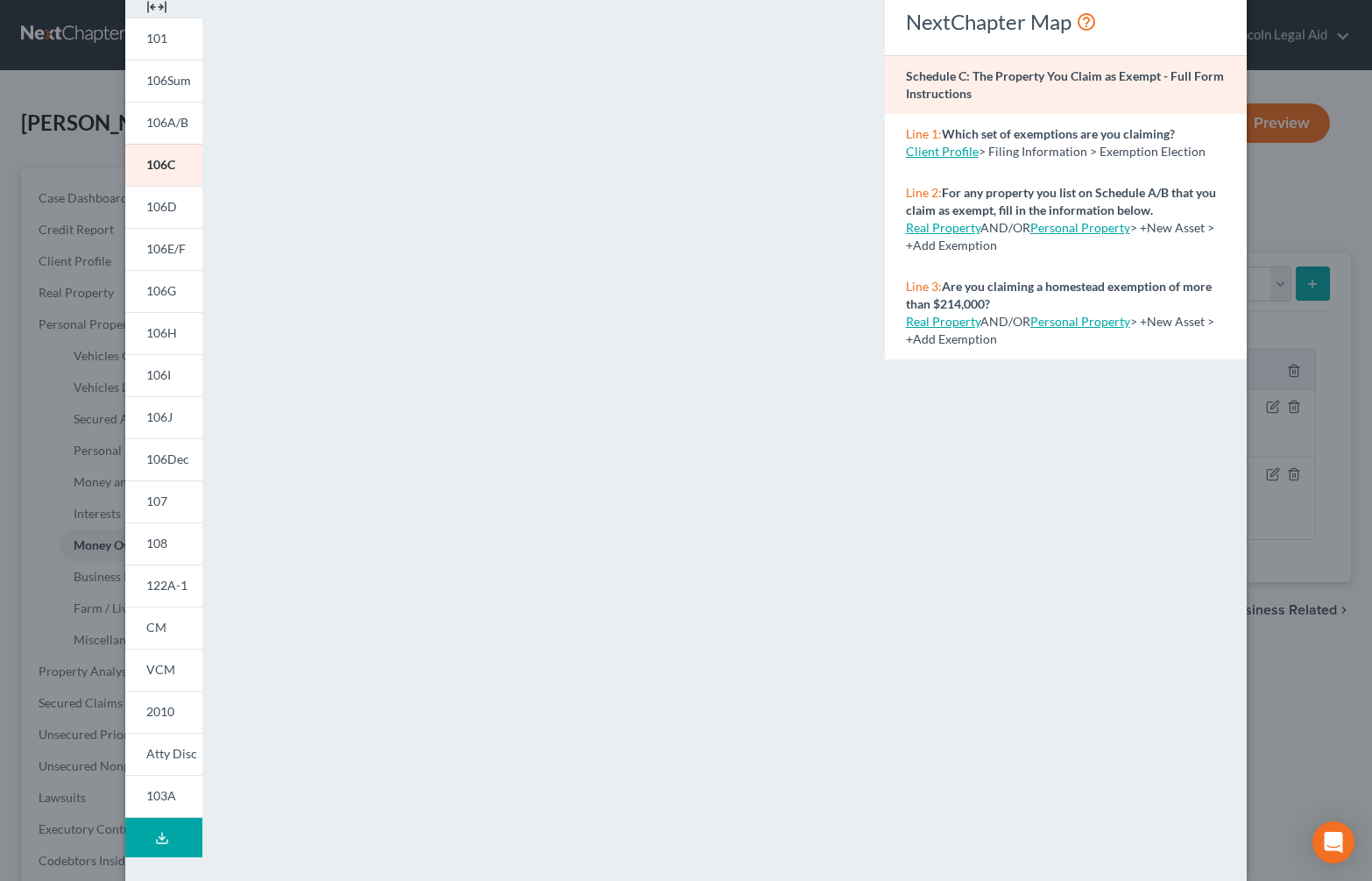
scroll to position [108, 0]
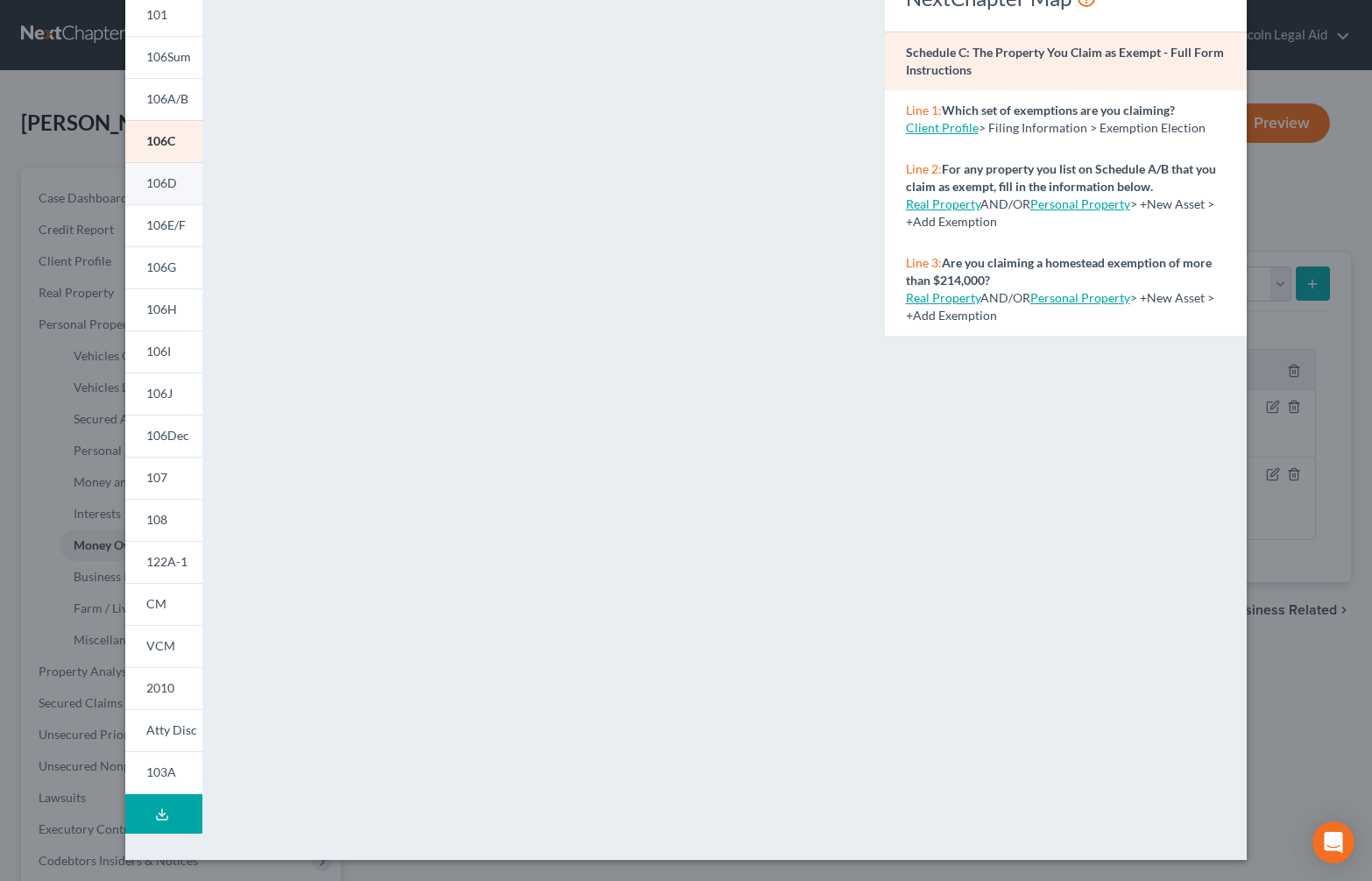
click at [146, 183] on span "106D" at bounding box center [161, 182] width 31 height 15
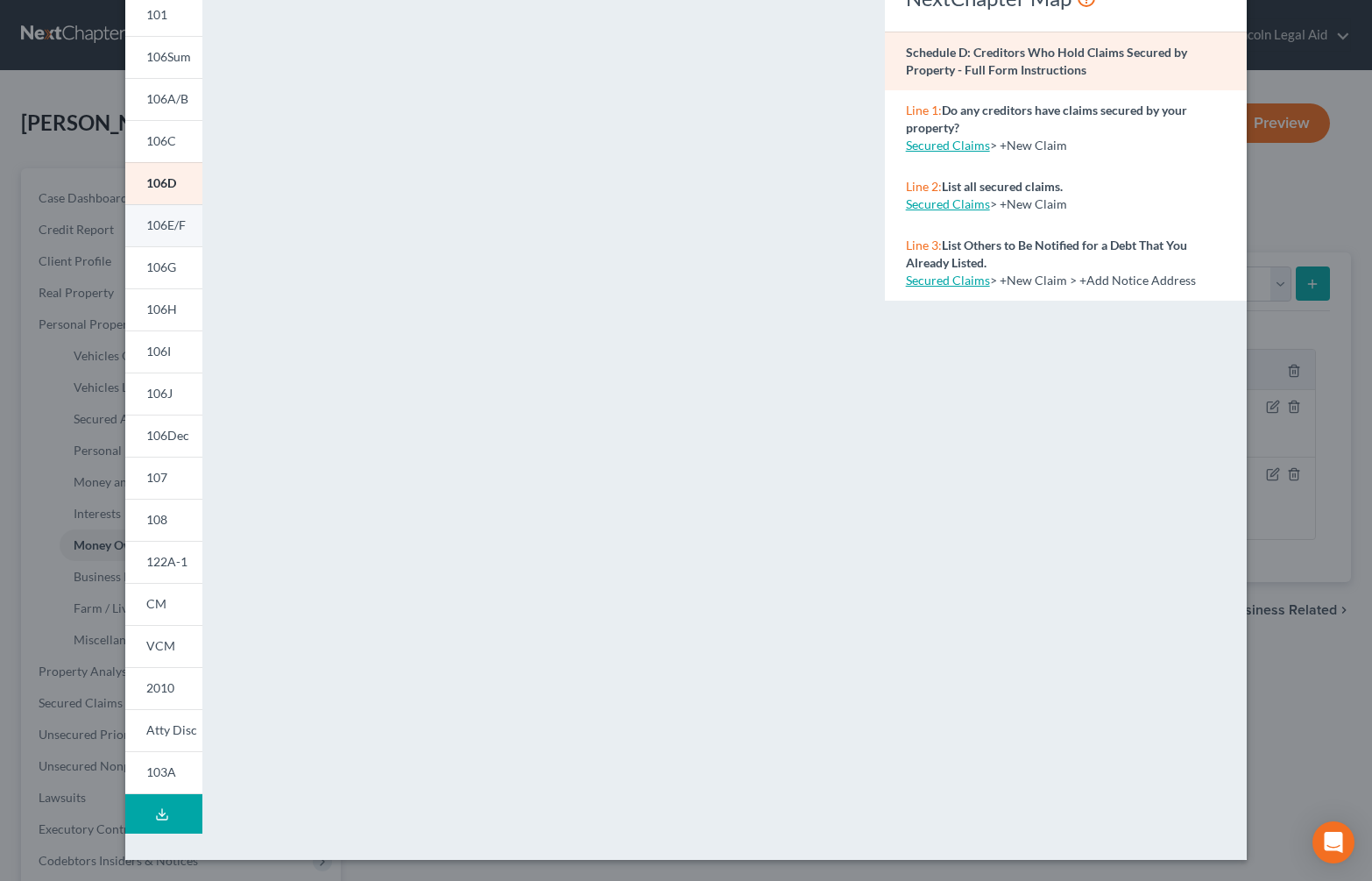
click at [151, 221] on span "106E/F" at bounding box center [166, 224] width 40 height 15
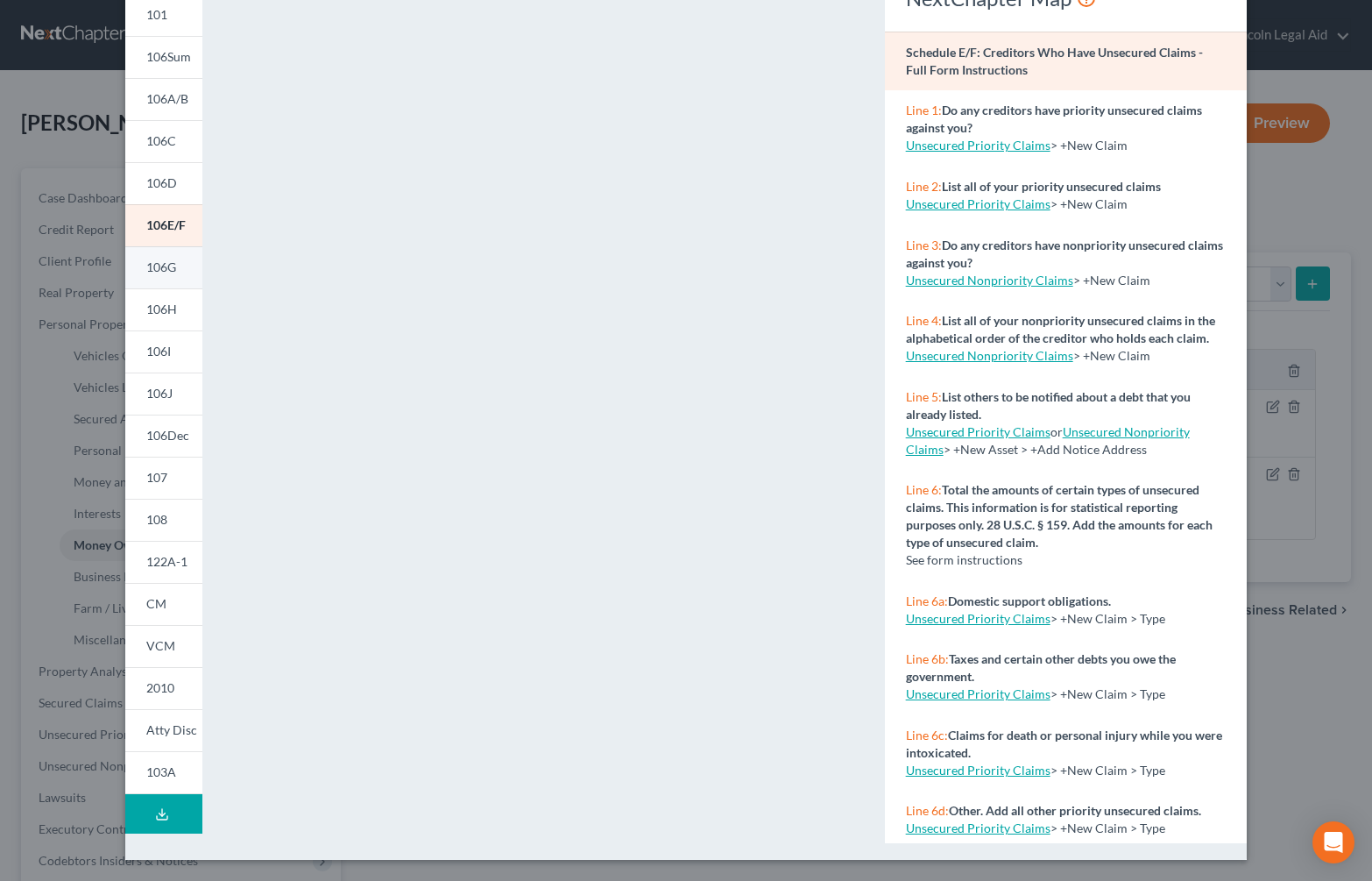
click at [169, 269] on span "106G" at bounding box center [161, 267] width 30 height 15
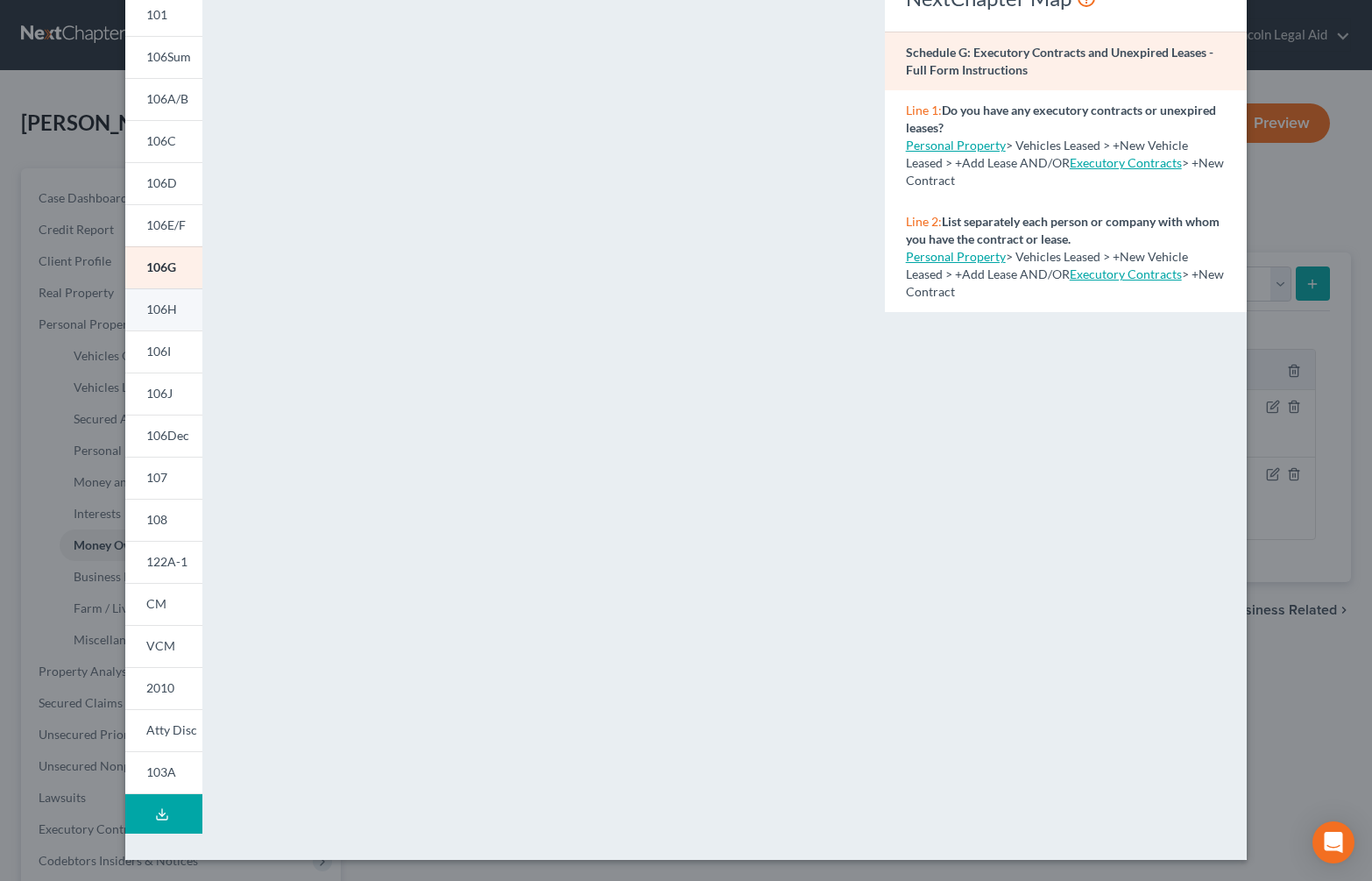
click at [159, 306] on span "106H" at bounding box center [161, 308] width 31 height 15
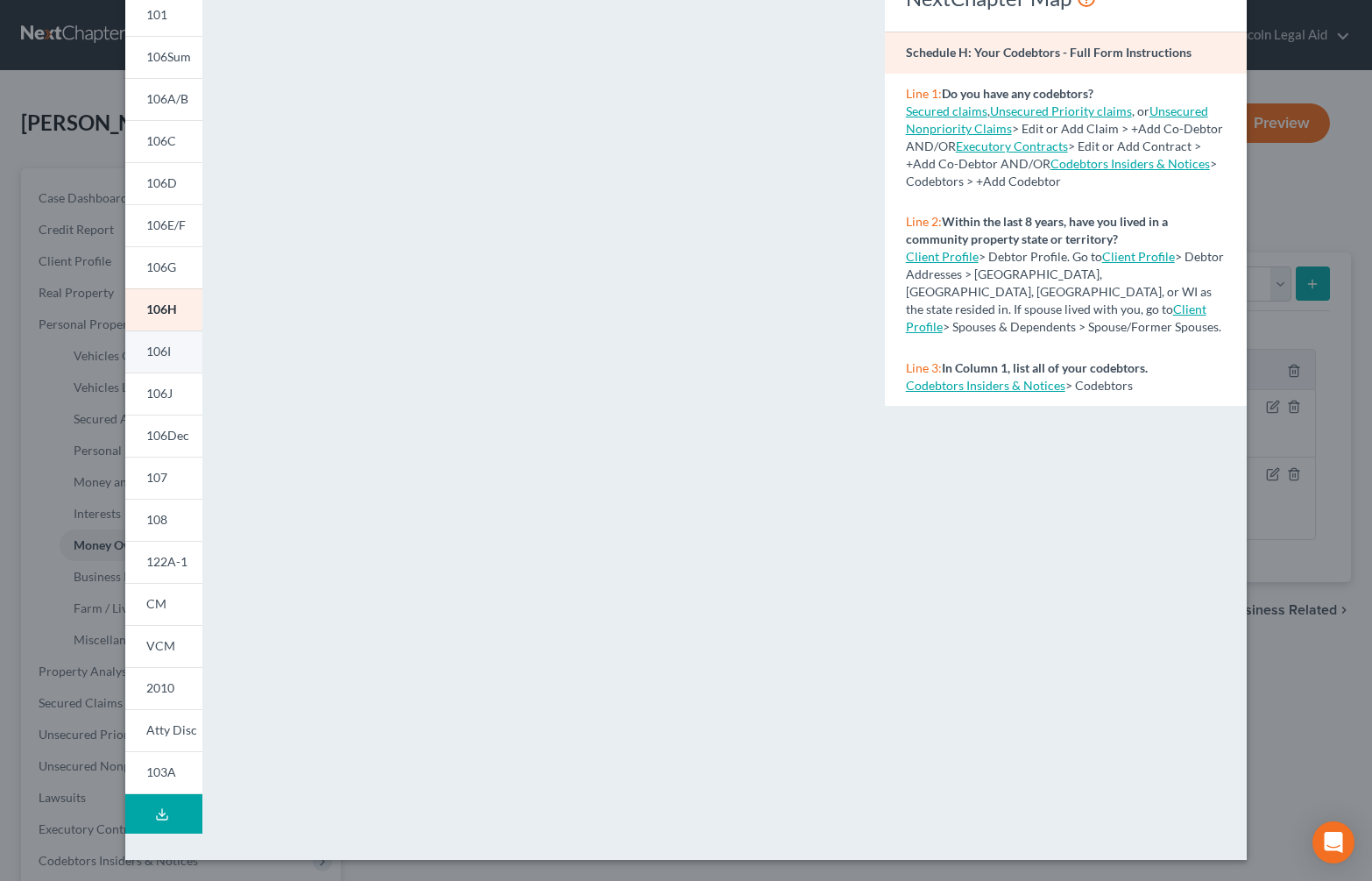
click at [160, 353] on span "106I" at bounding box center [158, 351] width 25 height 15
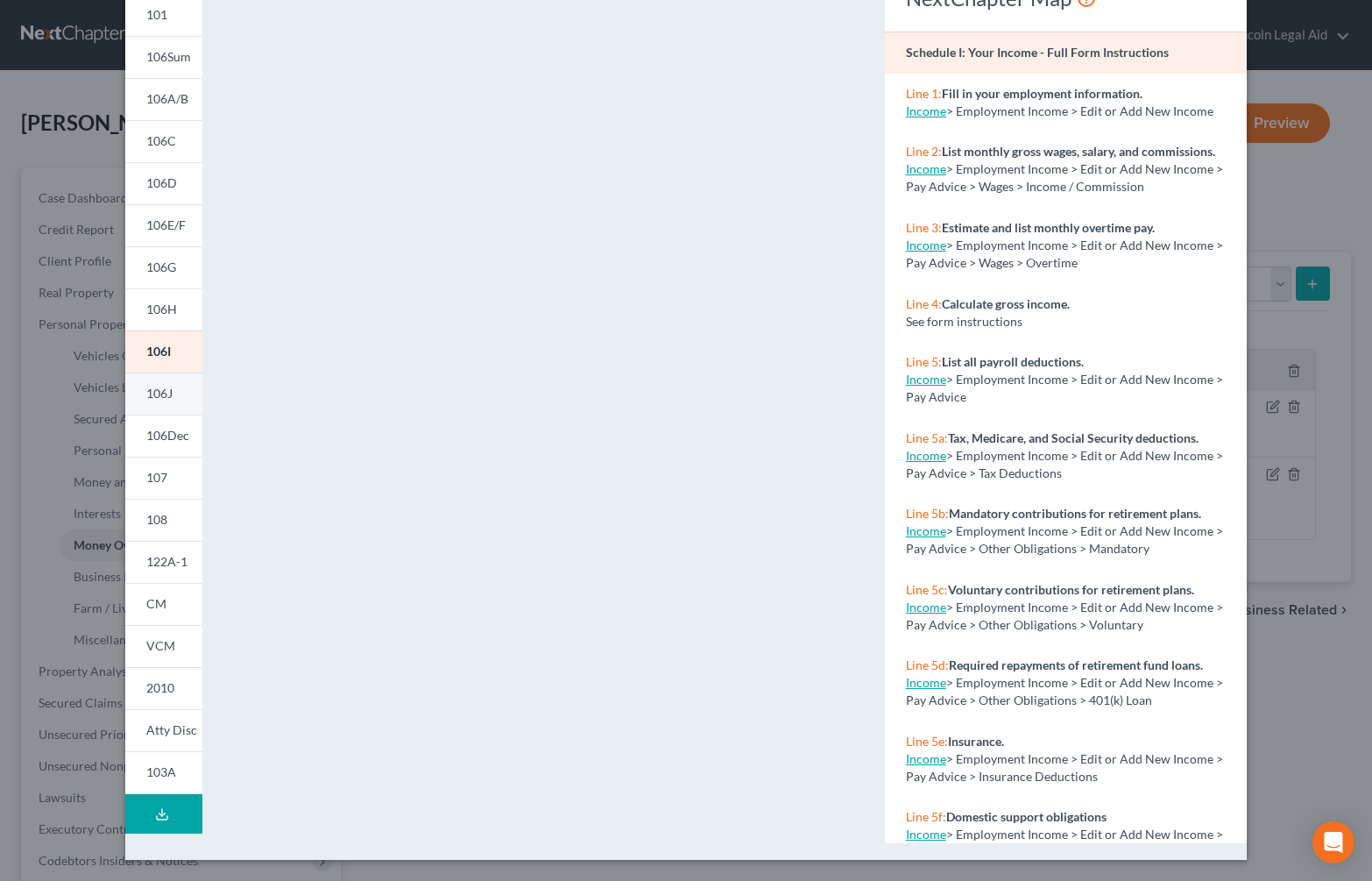
click at [153, 386] on span "106J" at bounding box center [159, 392] width 27 height 15
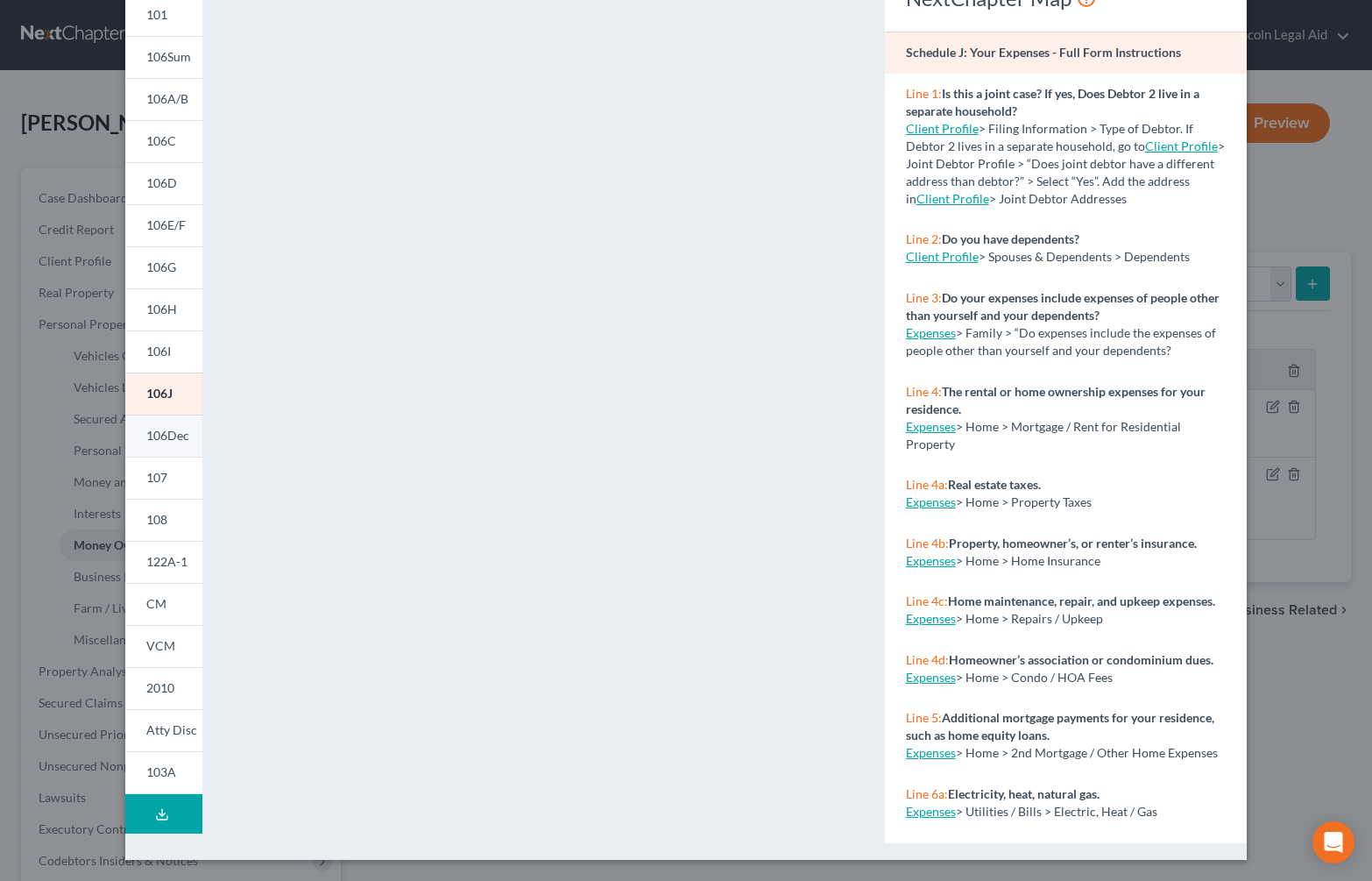
click at [150, 432] on span "106Dec" at bounding box center [167, 435] width 42 height 15
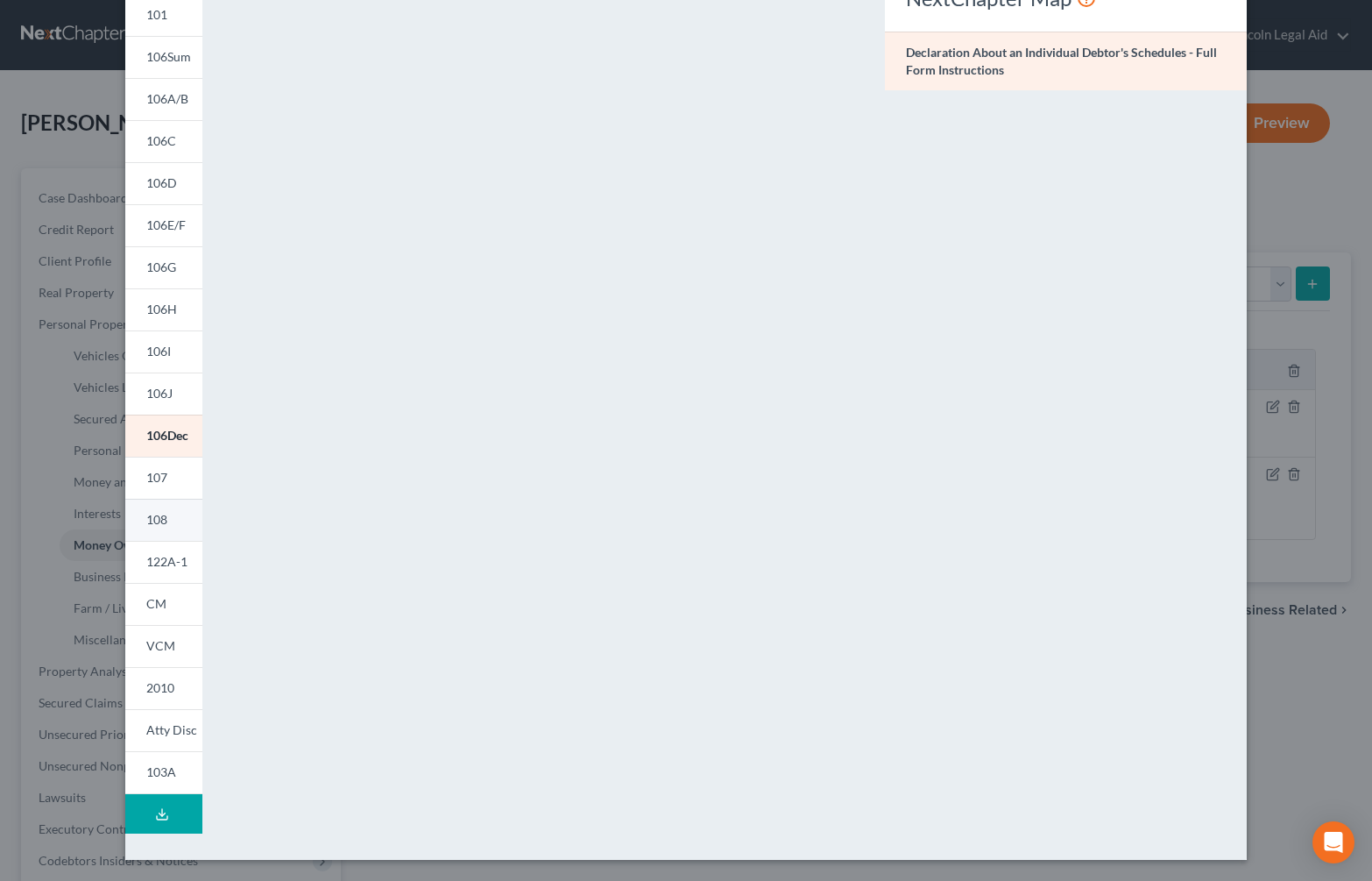
click at [165, 520] on link "108" at bounding box center [164, 520] width 77 height 42
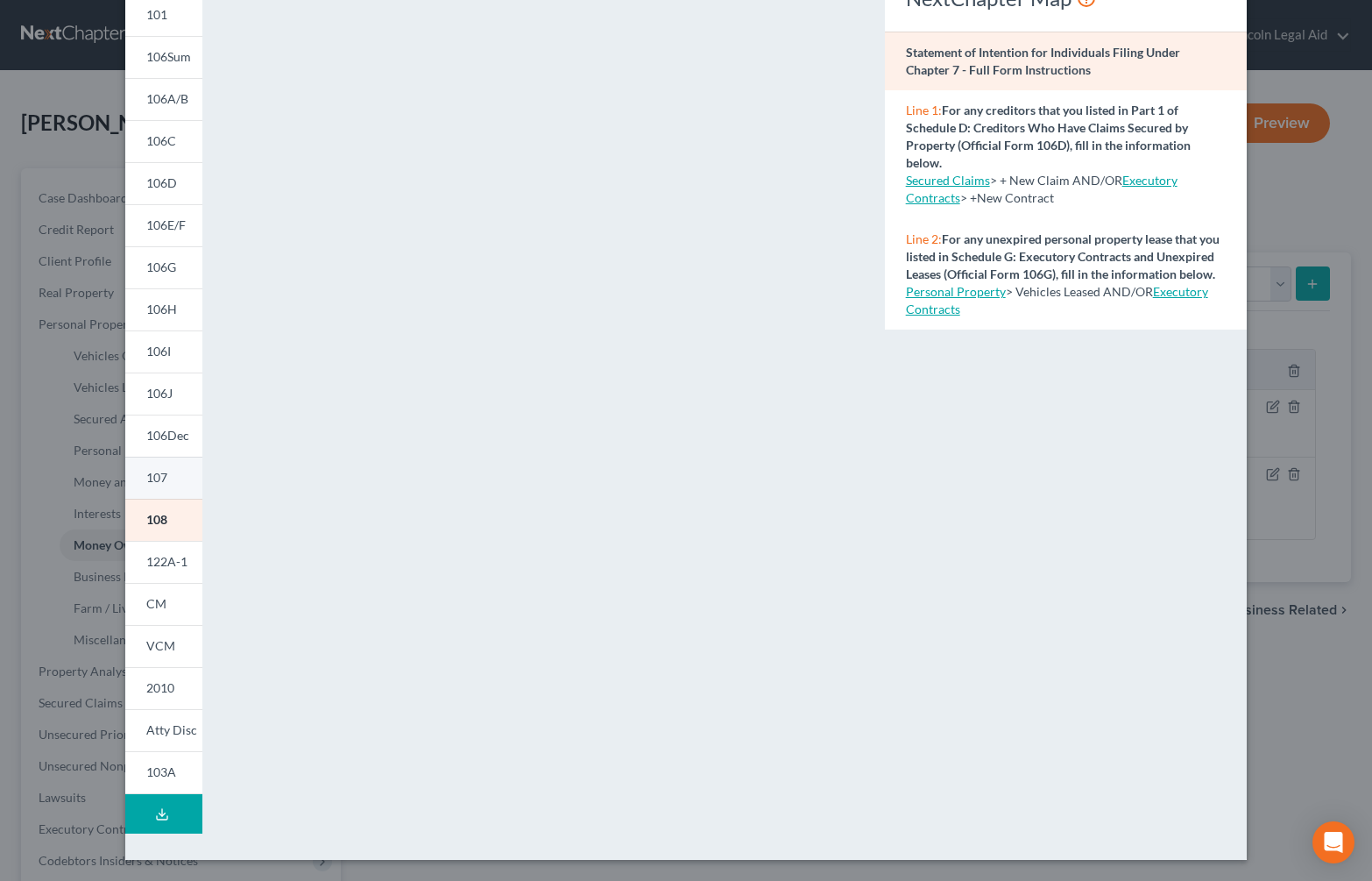
click at [167, 475] on link "107" at bounding box center [164, 477] width 77 height 42
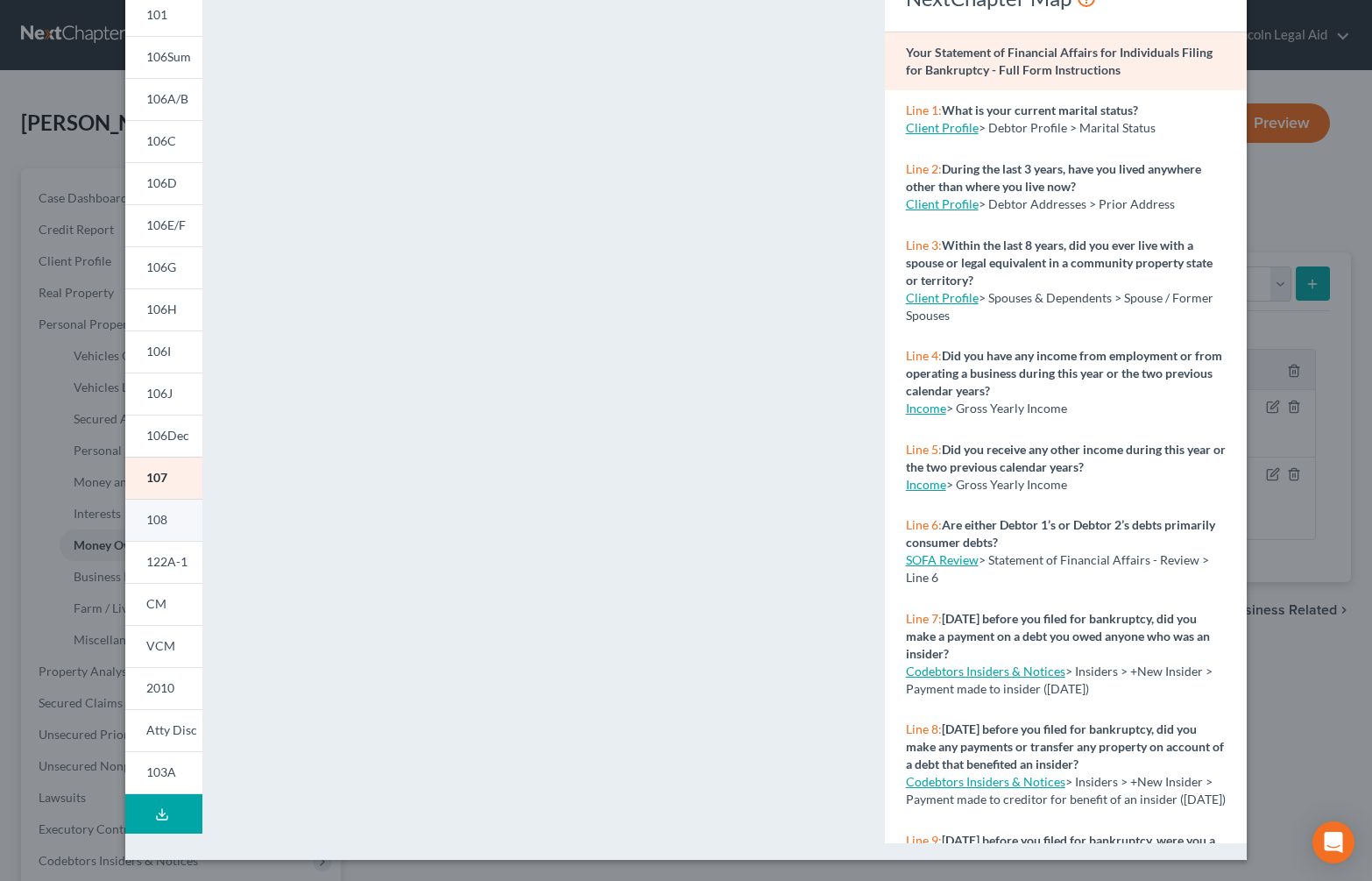
click at [168, 523] on link "108" at bounding box center [164, 520] width 77 height 42
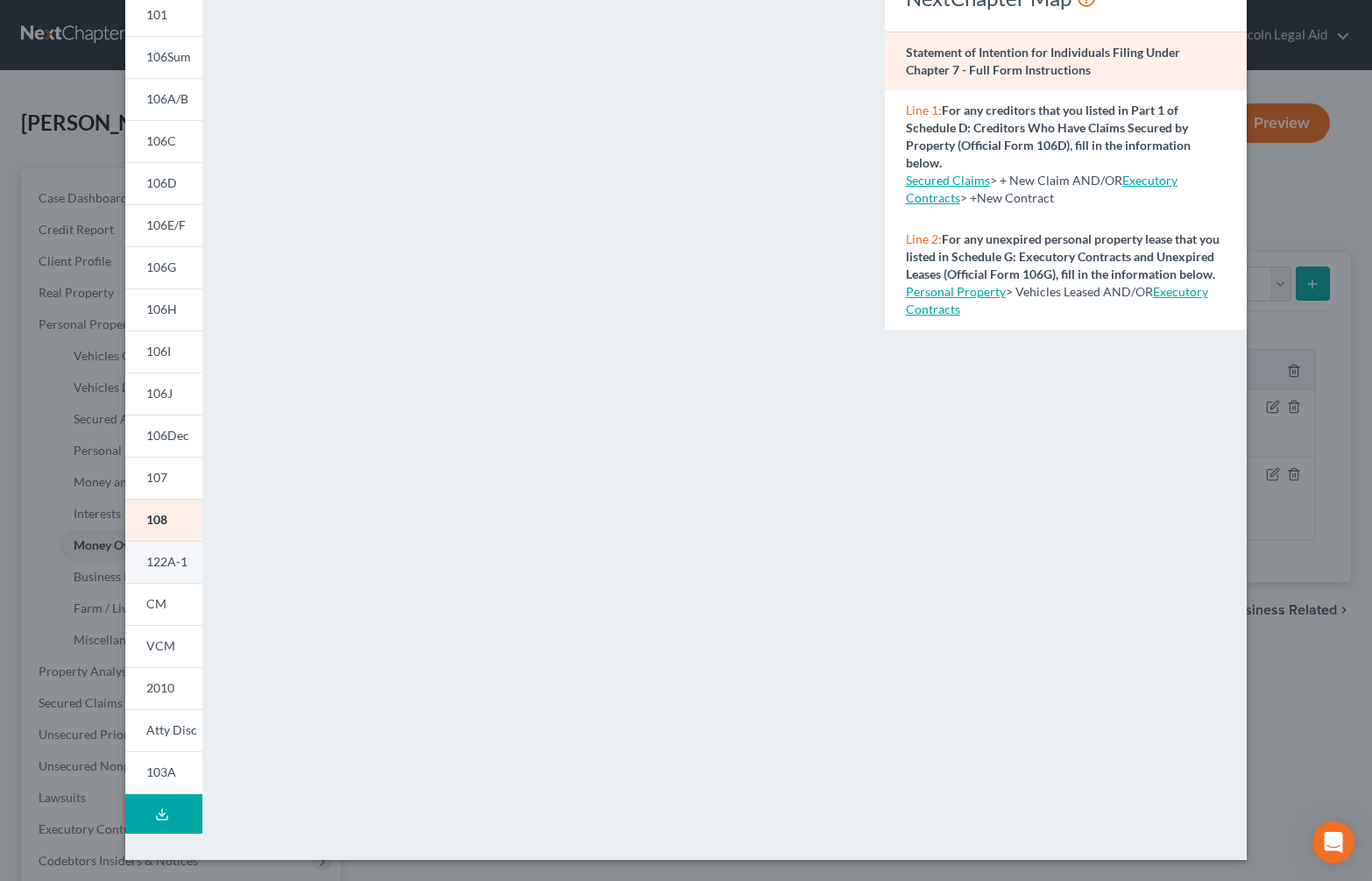
click at [159, 552] on link "122A-1" at bounding box center [164, 561] width 77 height 42
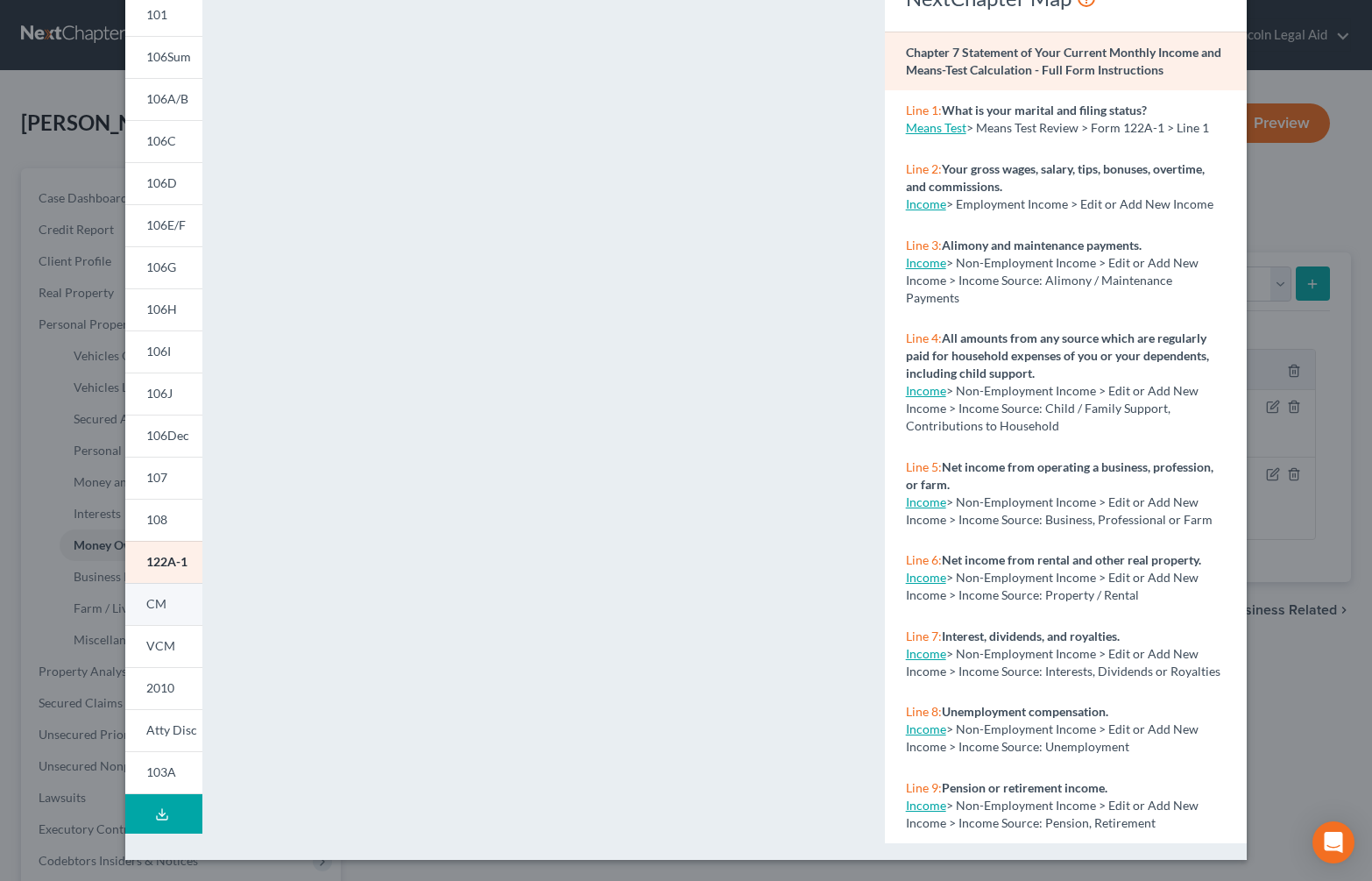
click at [154, 600] on span "CM" at bounding box center [156, 602] width 20 height 15
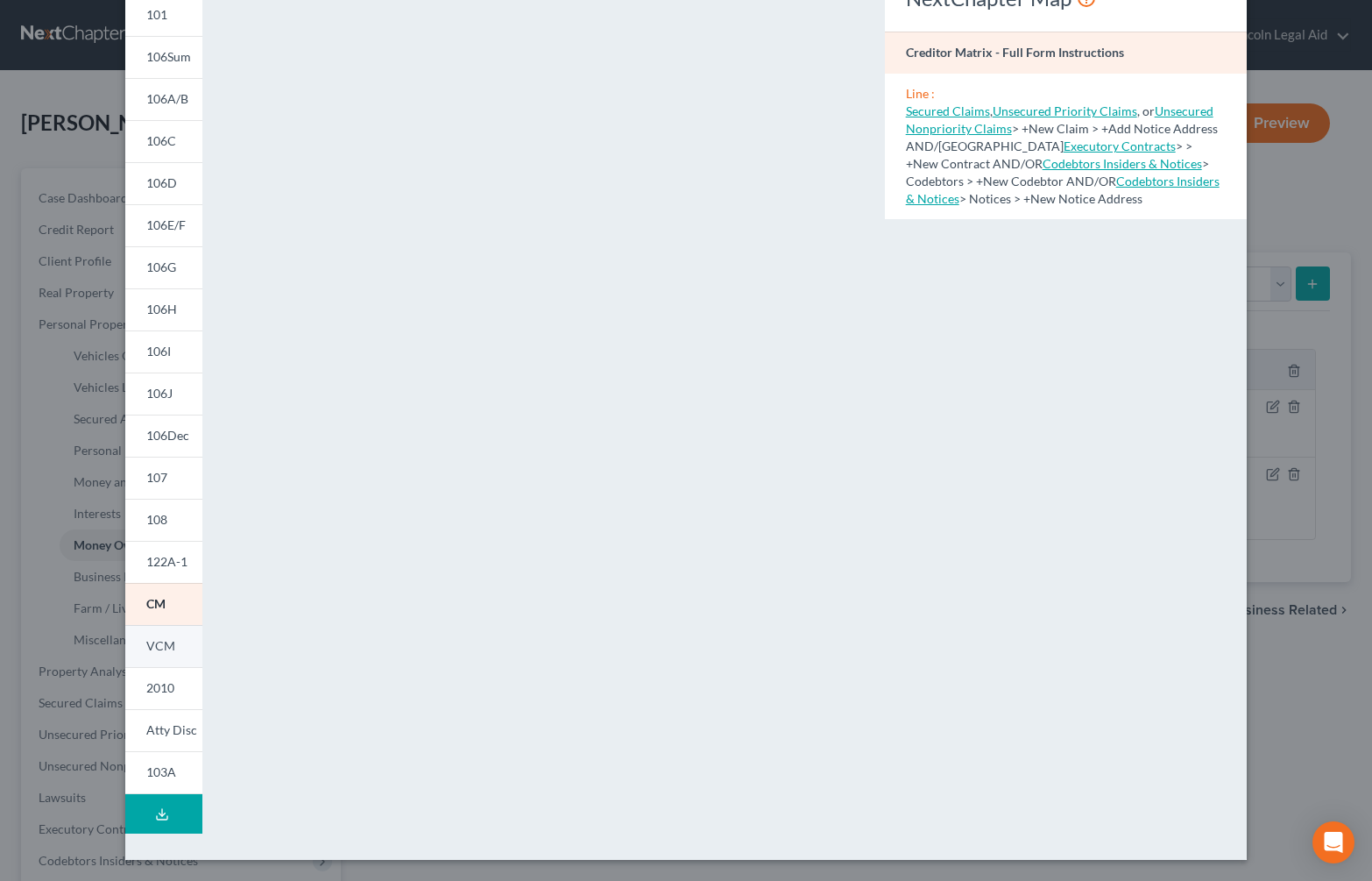
click at [159, 631] on link "VCM" at bounding box center [164, 645] width 77 height 42
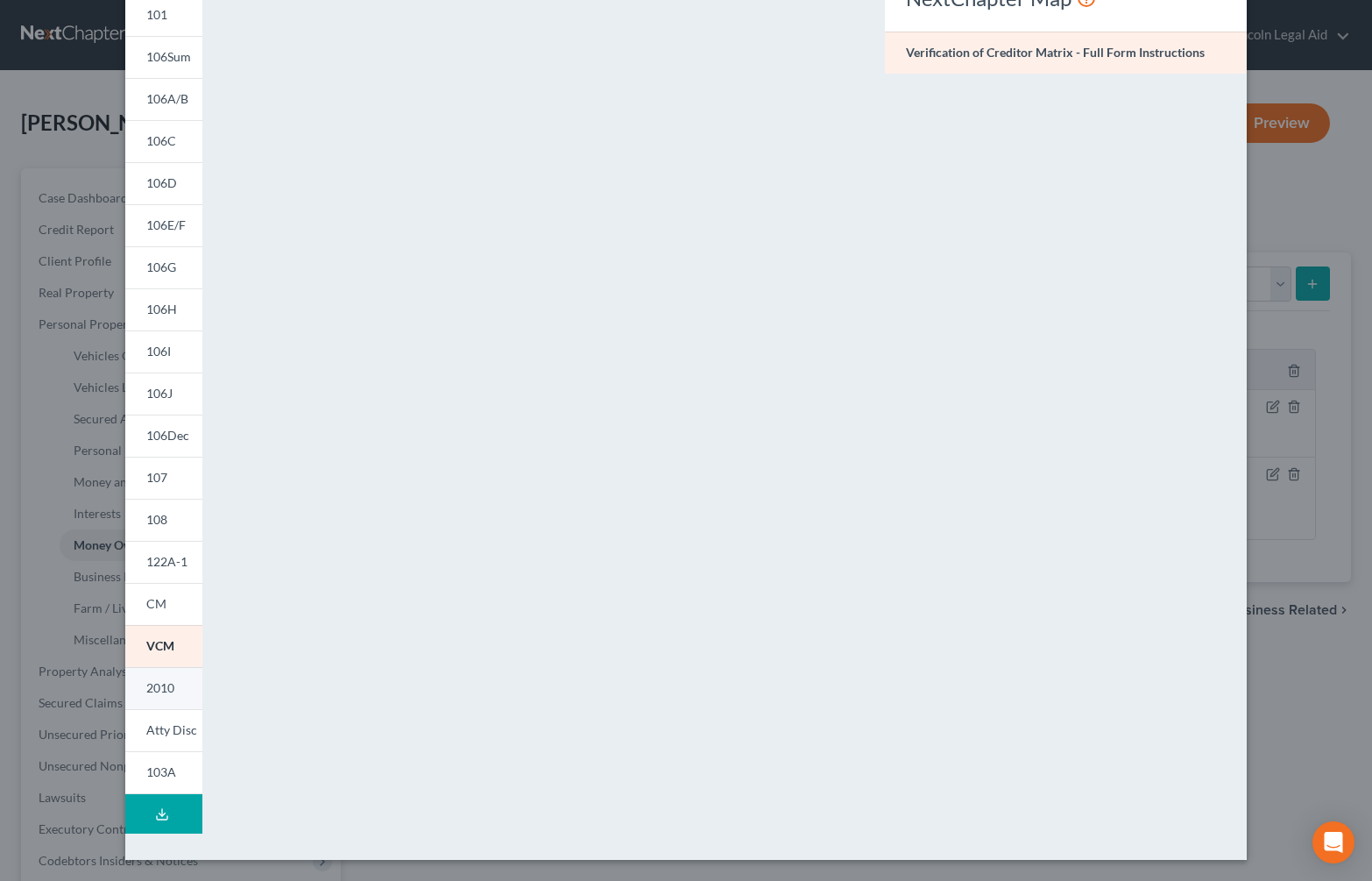
click at [146, 686] on span "2010" at bounding box center [160, 686] width 28 height 15
click at [161, 723] on span "Atty Disc" at bounding box center [171, 729] width 50 height 15
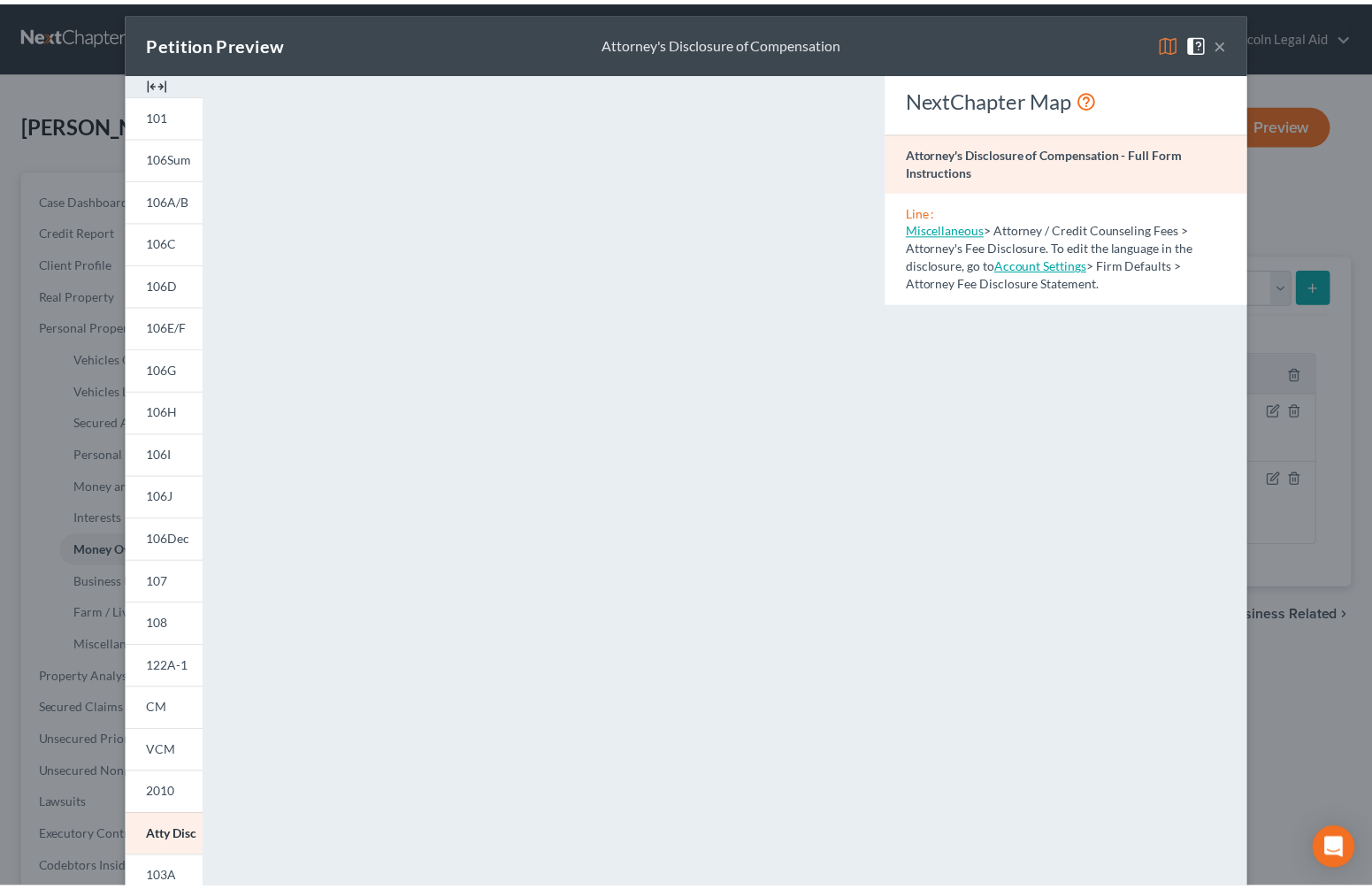
scroll to position [0, 0]
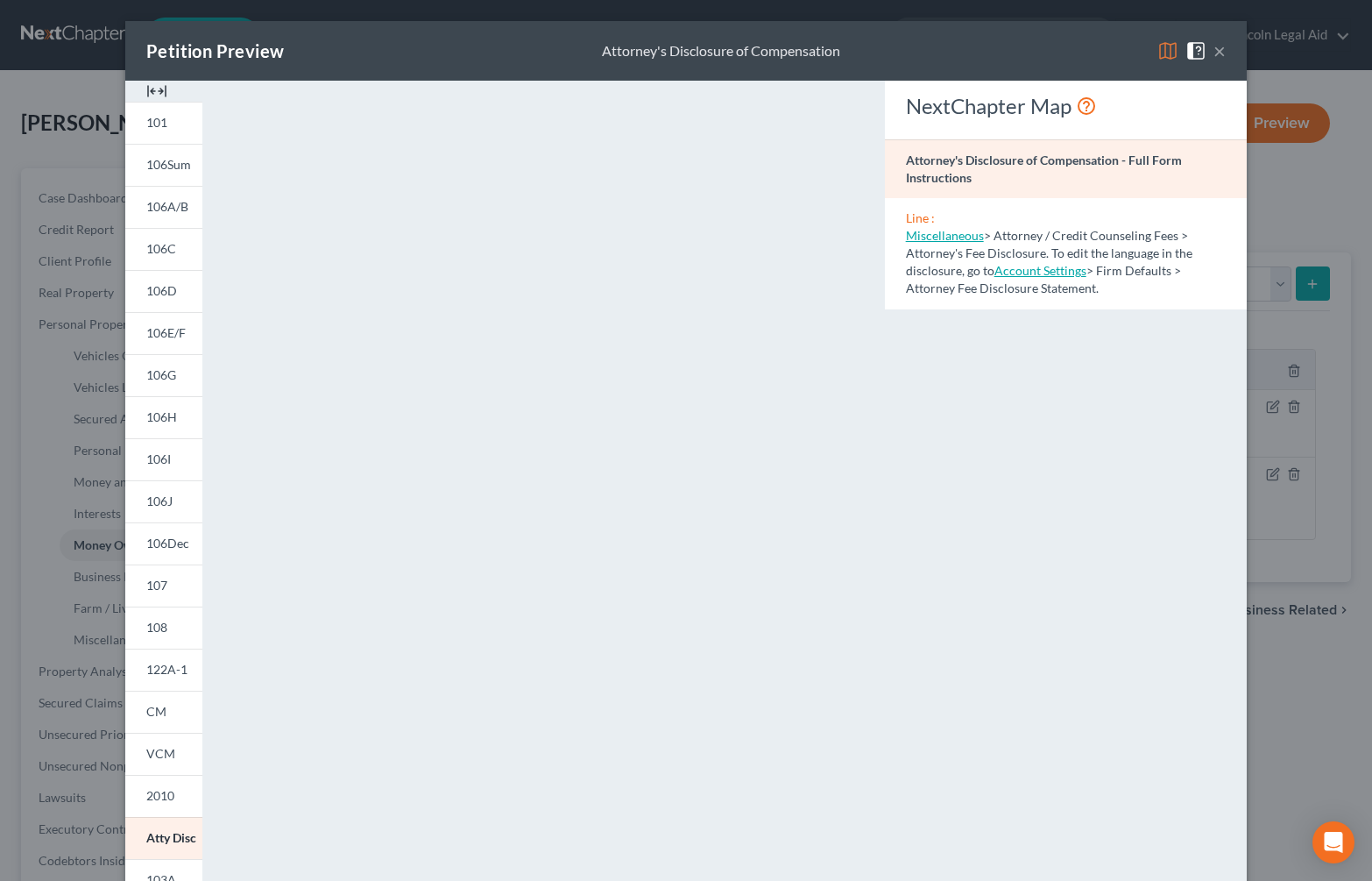
click at [1217, 51] on button "×" at bounding box center [1220, 50] width 12 height 21
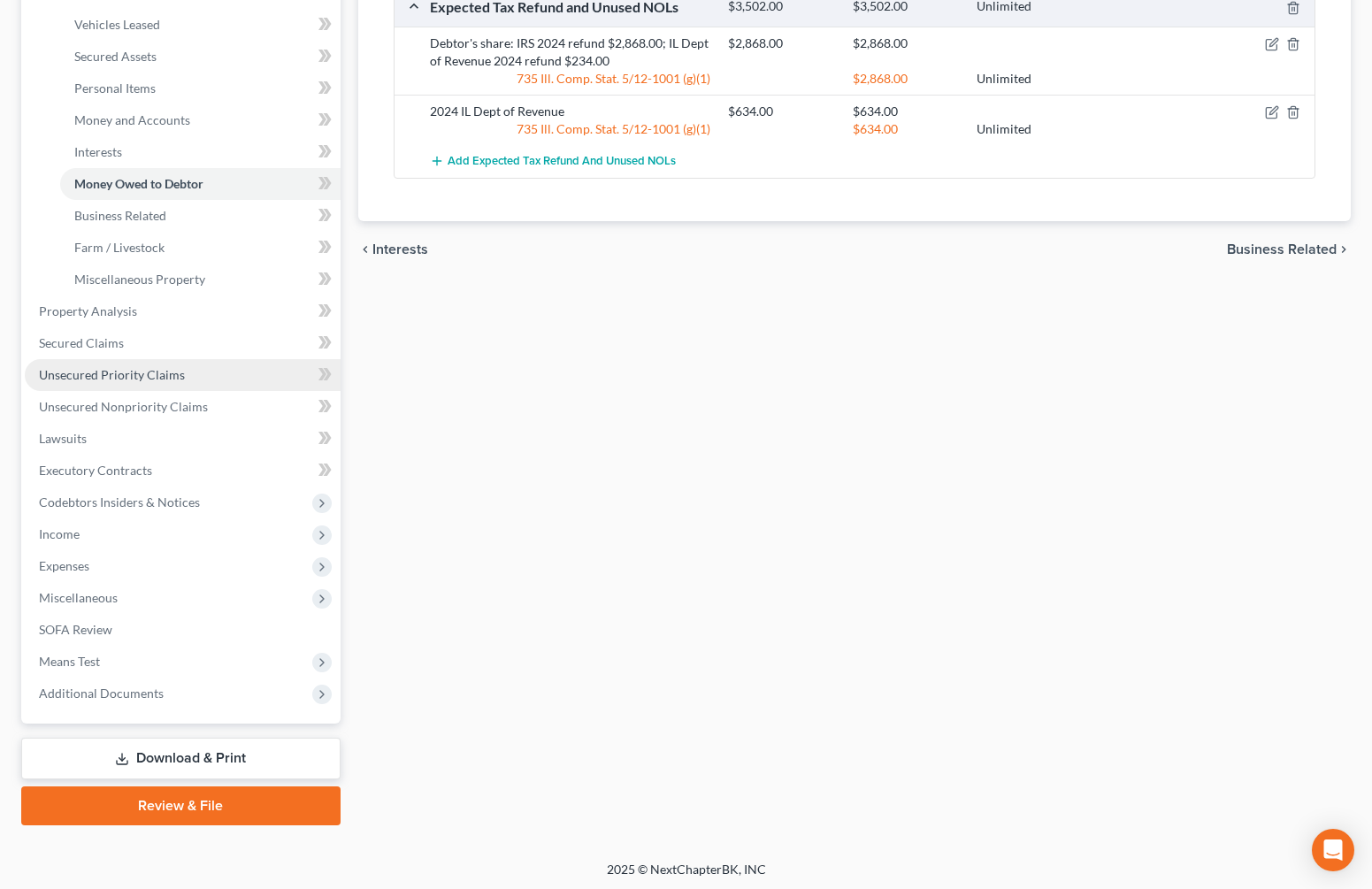
scroll to position [370, 0]
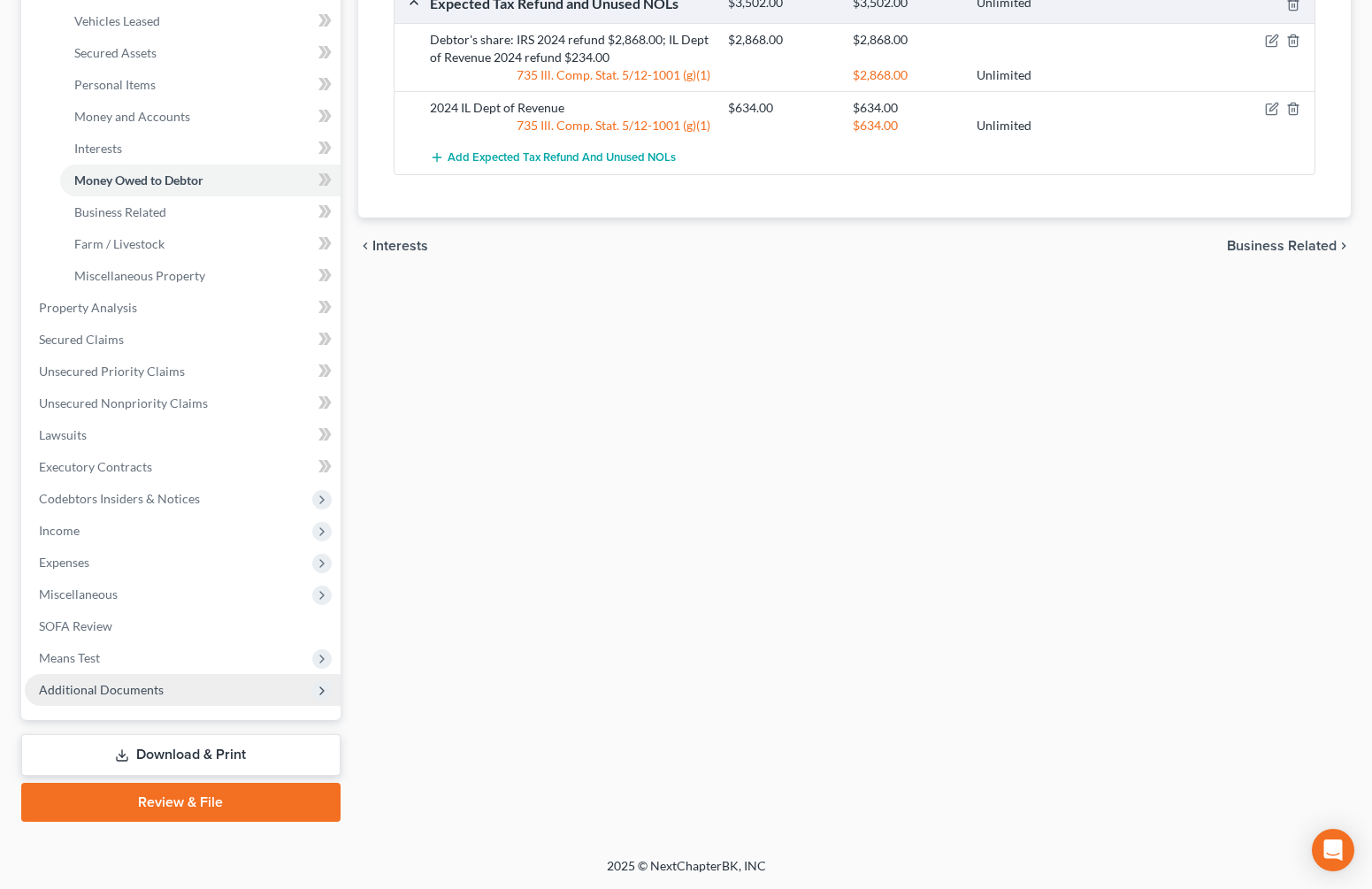
click at [162, 685] on span "Additional Documents" at bounding box center [182, 690] width 316 height 32
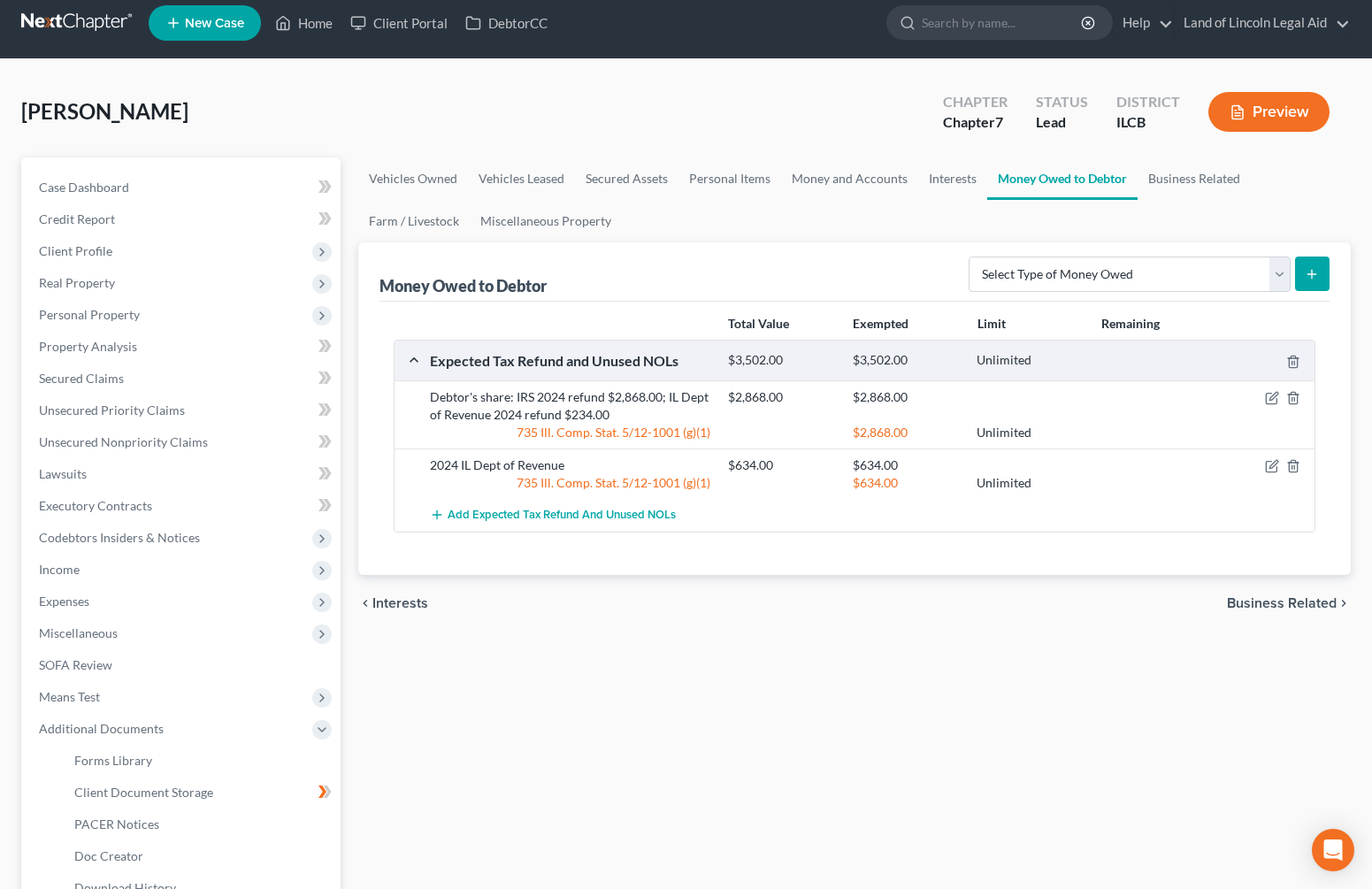
scroll to position [0, 0]
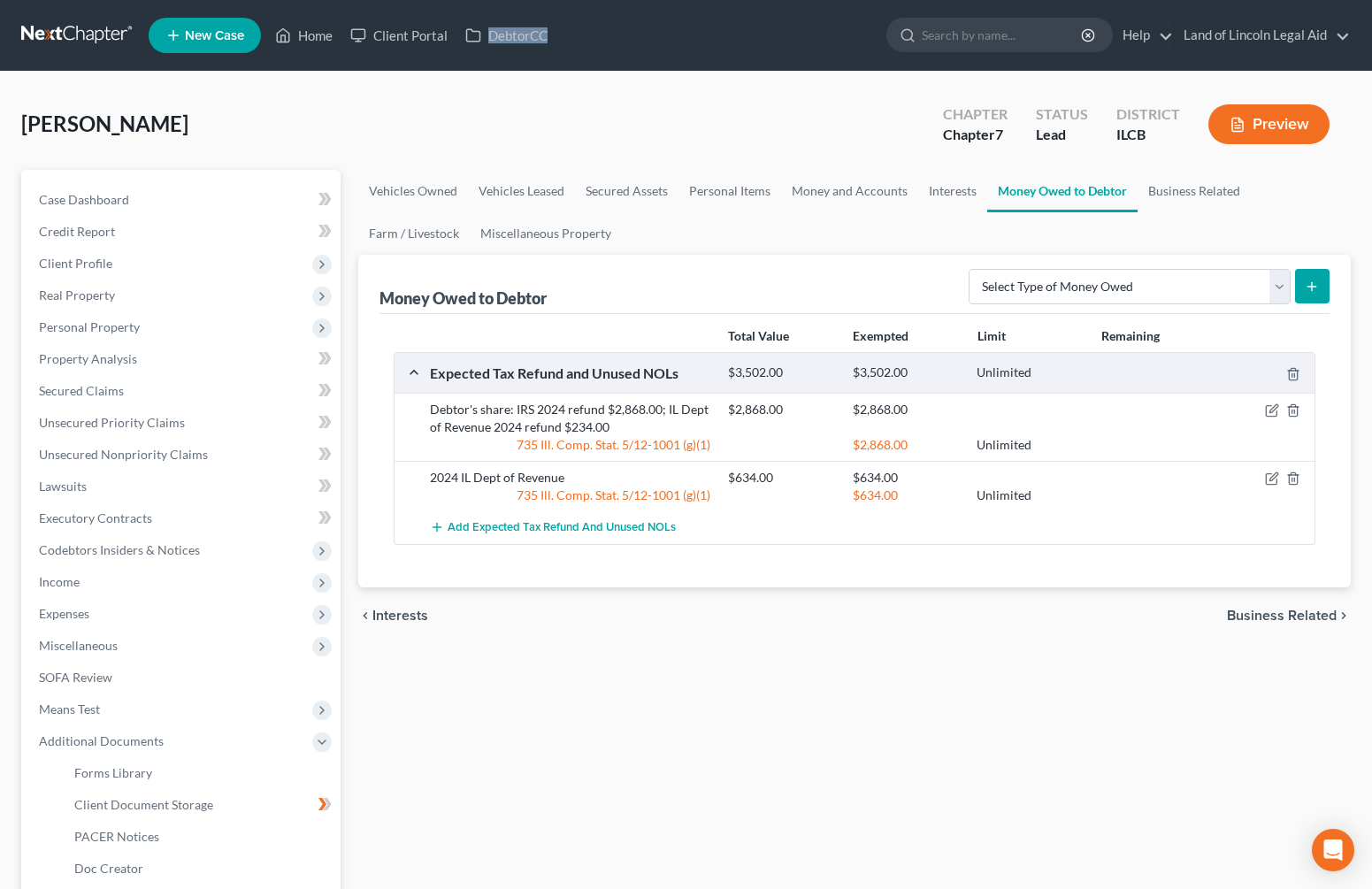
drag, startPoint x: 655, startPoint y: 22, endPoint x: 672, endPoint y: 67, distance: 48.1
click at [672, 67] on nav "Home New Case Client Portal DebtorCC Land of Lincoln Legal Aid [EMAIL_ADDRESS][…" at bounding box center [686, 35] width 1372 height 71
